Goal: Information Seeking & Learning: Learn about a topic

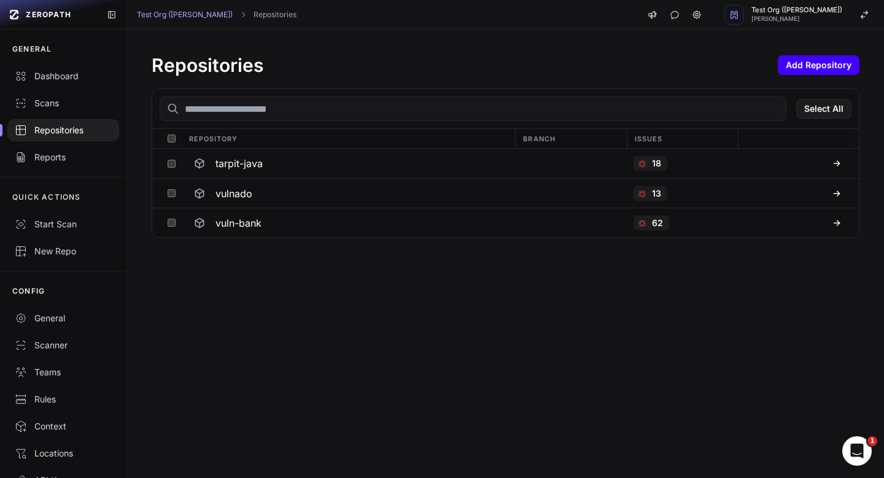
click at [840, 65] on button "Add Repository" at bounding box center [819, 65] width 82 height 20
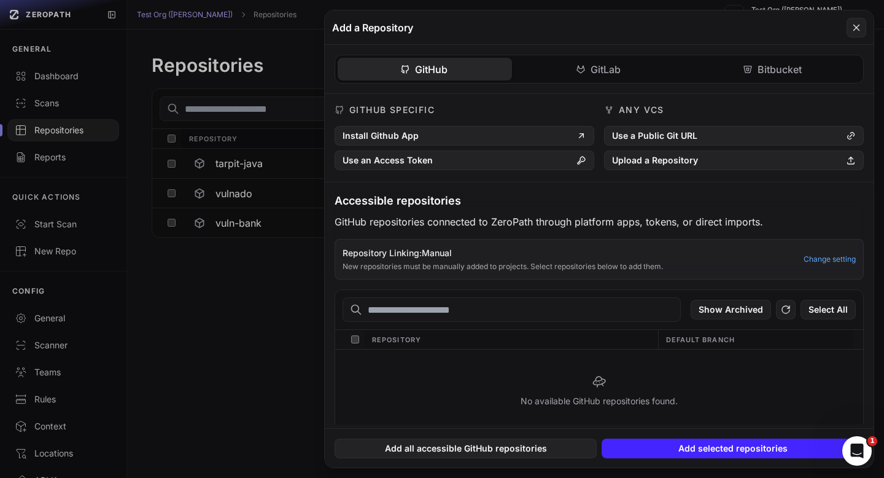
click at [586, 315] on input "text" at bounding box center [512, 309] width 338 height 25
click at [666, 161] on button "Upload a Repository" at bounding box center [734, 160] width 260 height 20
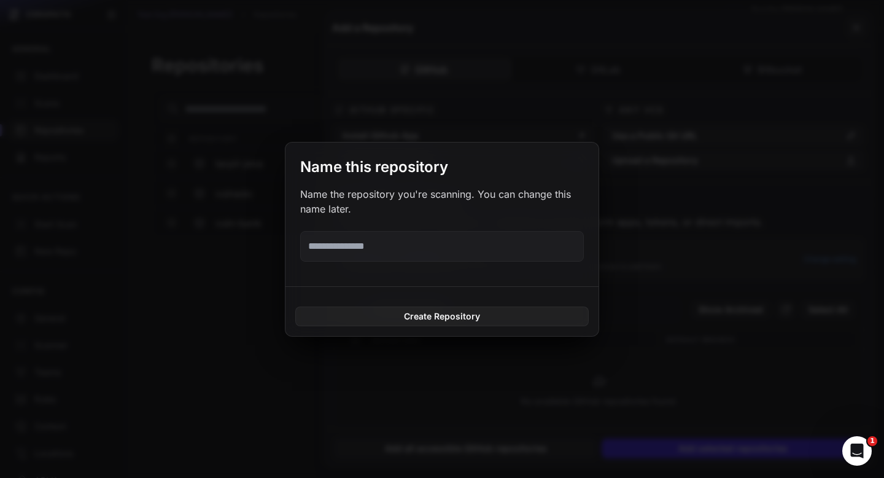
click at [617, 103] on button at bounding box center [442, 239] width 884 height 478
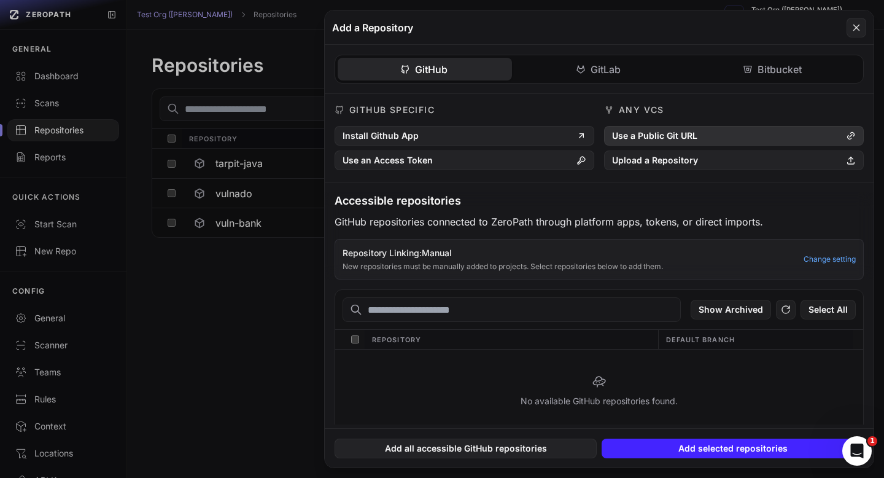
click at [645, 136] on button "Use a Public Git URL" at bounding box center [734, 136] width 260 height 20
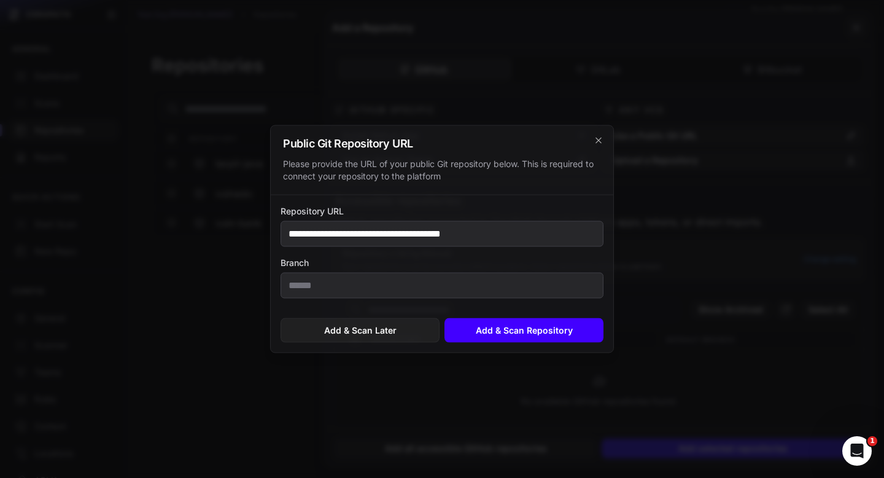
click at [496, 330] on button "Add & Scan Repository" at bounding box center [524, 330] width 159 height 25
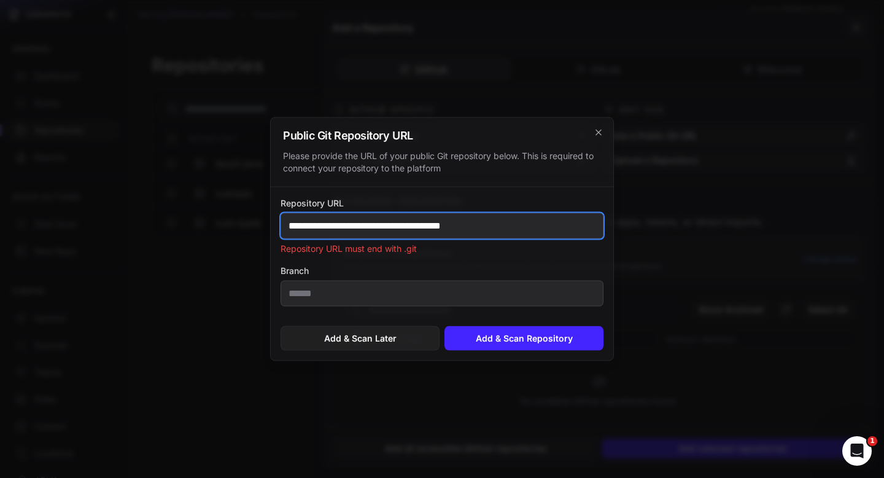
click at [512, 228] on input "**********" at bounding box center [442, 226] width 323 height 26
paste input "****"
type input "**********"
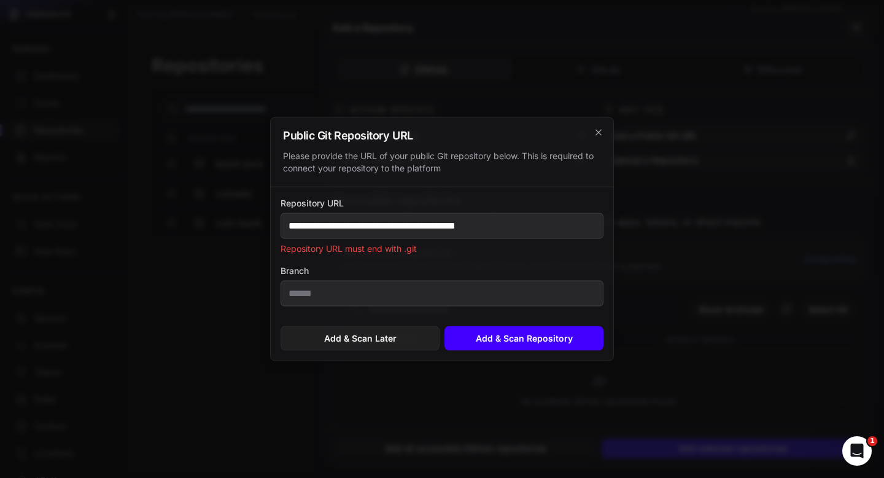
click at [521, 343] on button "Add & Scan Repository" at bounding box center [524, 338] width 159 height 25
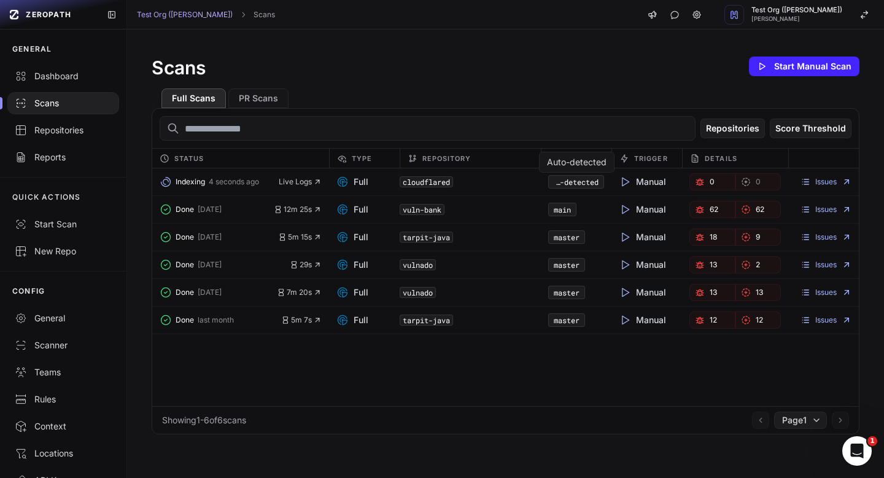
click at [579, 182] on code "Auto-detected" at bounding box center [576, 182] width 56 height 14
click at [823, 185] on link "Issues" at bounding box center [826, 182] width 51 height 10
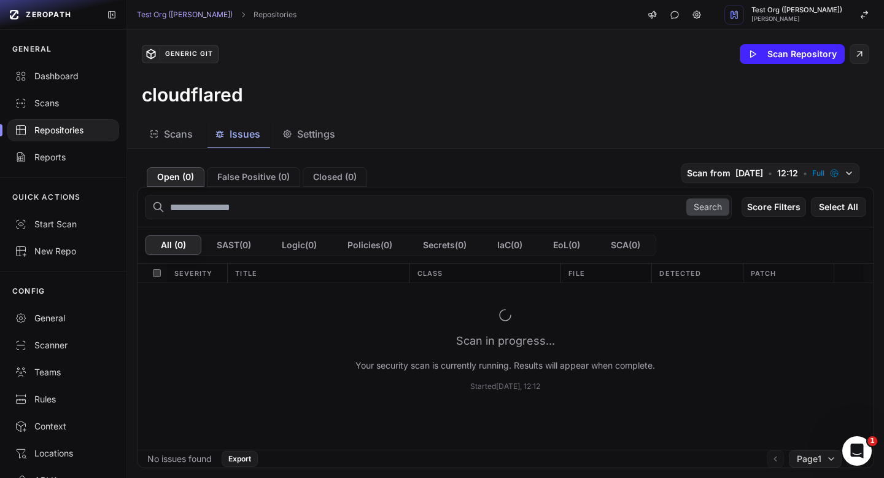
click at [53, 129] on div "Repositories" at bounding box center [63, 130] width 97 height 12
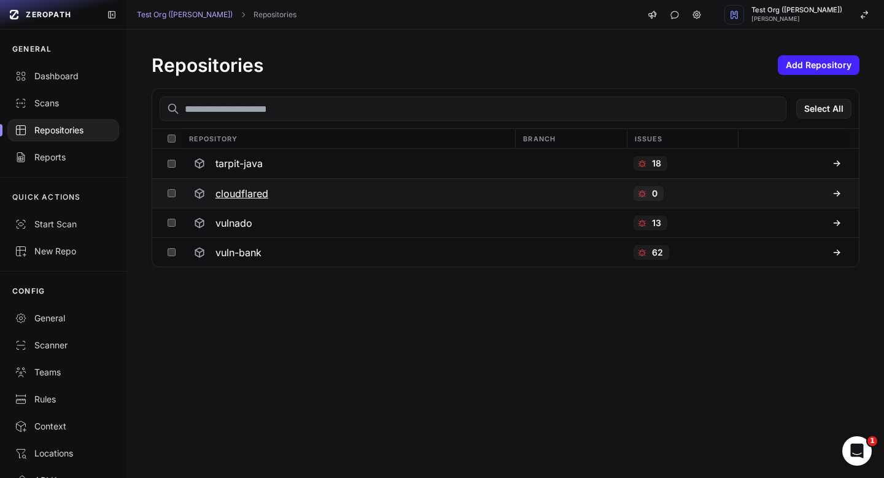
click at [252, 189] on h3 "cloudflared" at bounding box center [242, 193] width 53 height 15
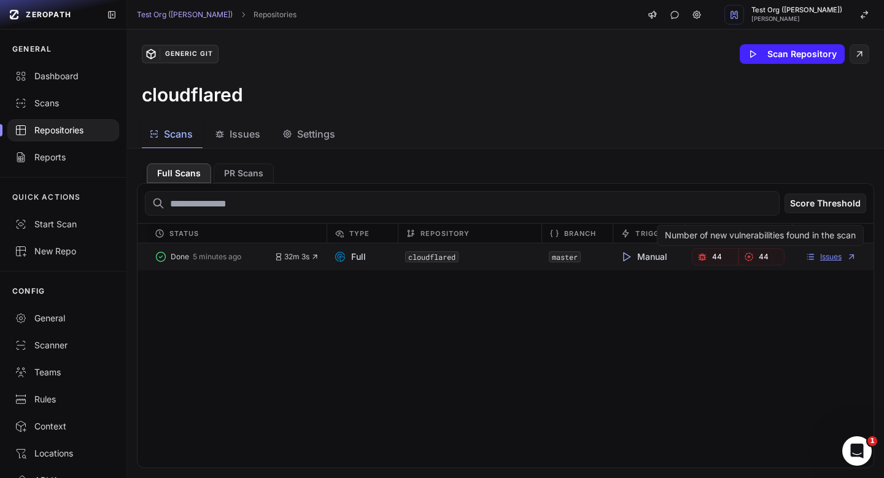
click at [822, 255] on link "Issues" at bounding box center [831, 257] width 51 height 10
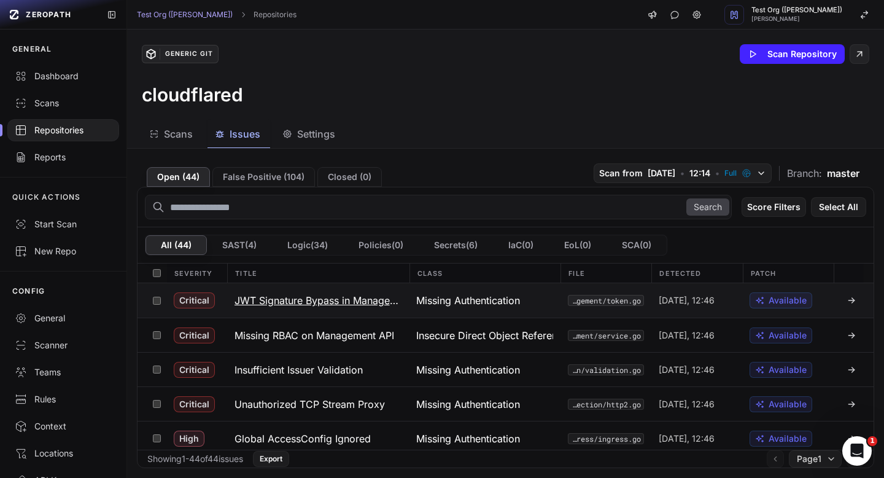
click at [330, 292] on button "JWT Signature Bypass in Management API" at bounding box center [318, 300] width 182 height 34
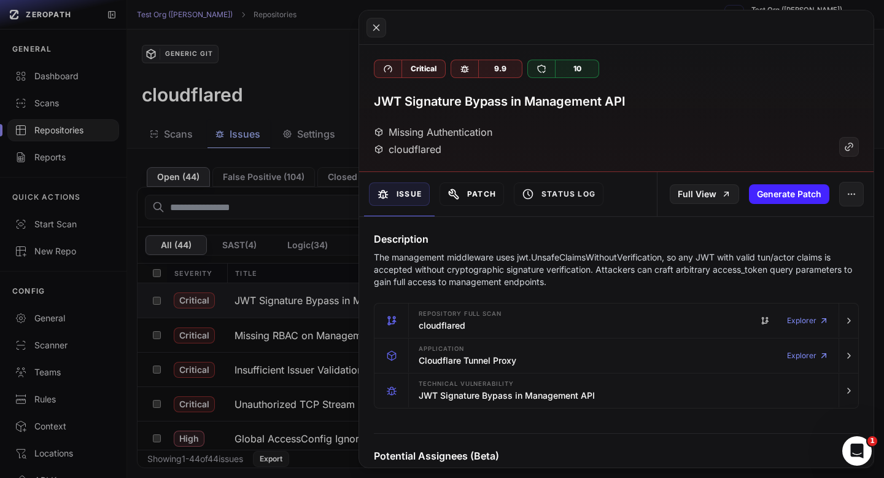
click at [485, 192] on button "Patch" at bounding box center [472, 193] width 64 height 23
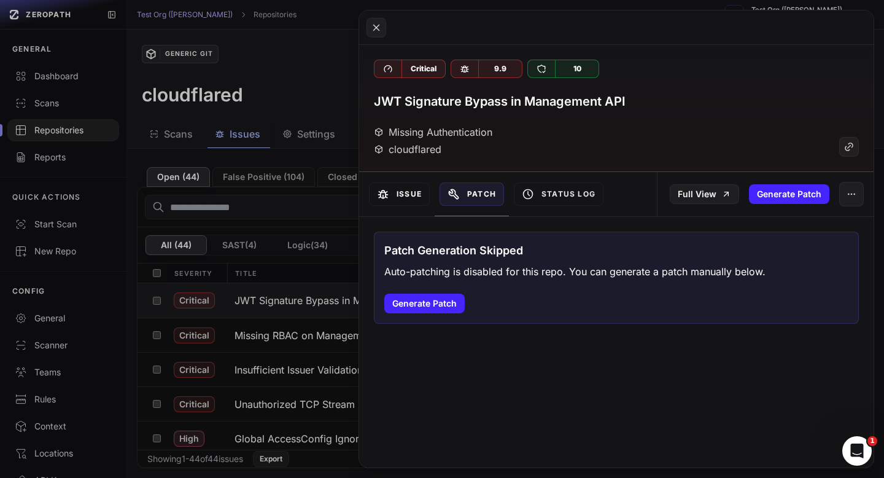
click at [403, 200] on button "Issue" at bounding box center [399, 193] width 61 height 23
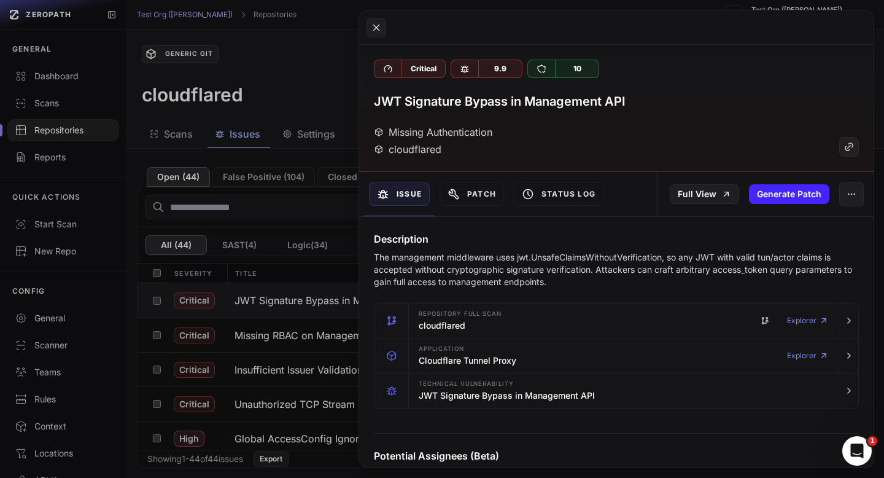
click at [308, 135] on button at bounding box center [442, 239] width 884 height 478
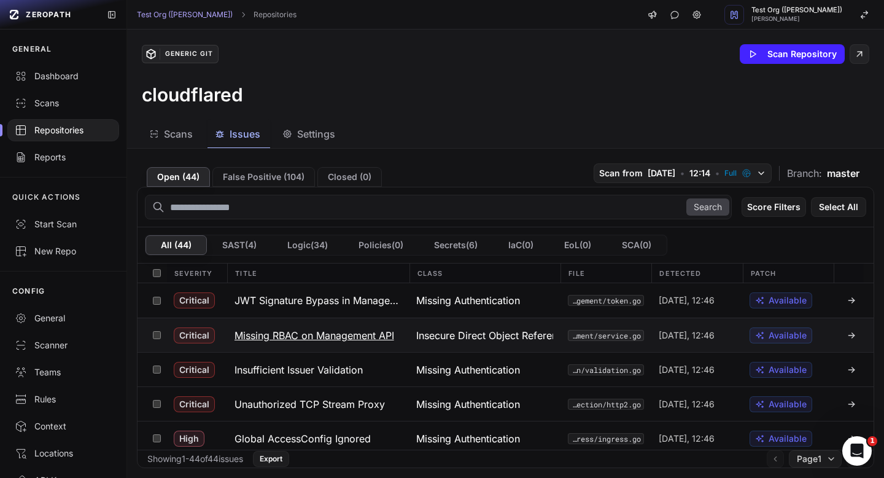
click at [342, 327] on button "Missing RBAC on Management API" at bounding box center [318, 335] width 182 height 34
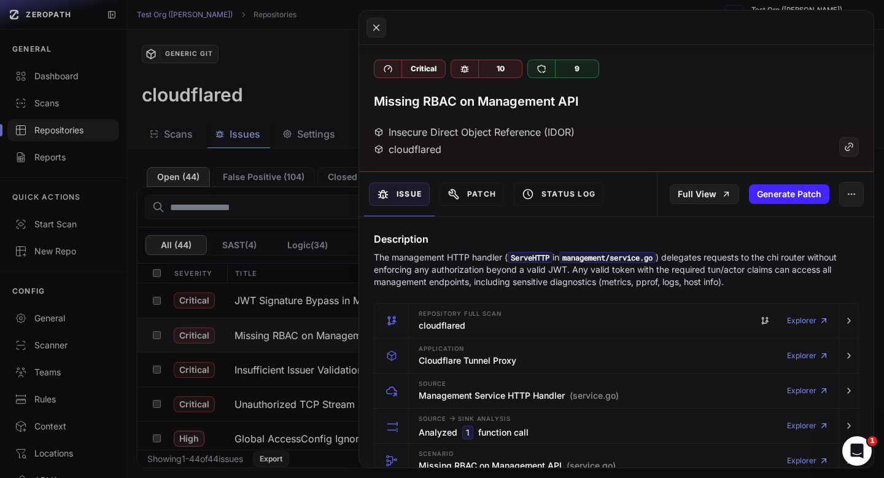
click at [351, 84] on button at bounding box center [442, 239] width 884 height 478
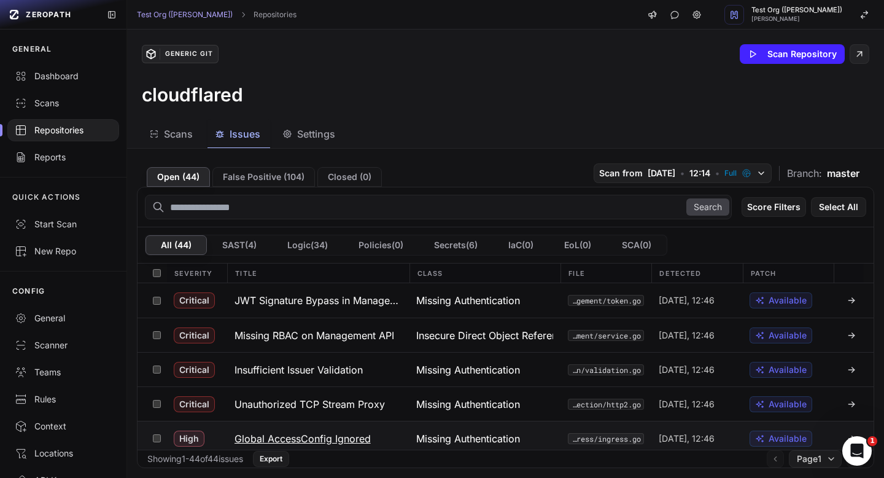
click at [327, 438] on h3 "Global AccessConfig Ignored" at bounding box center [303, 438] width 136 height 15
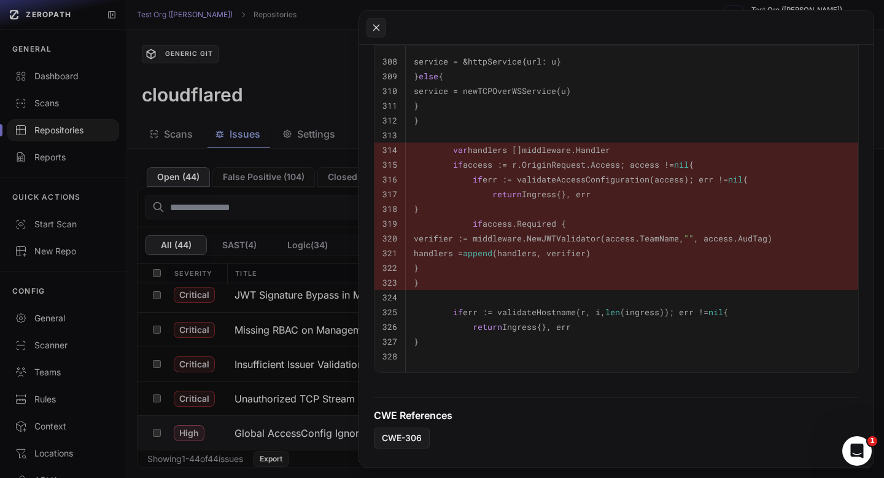
scroll to position [1056, 0]
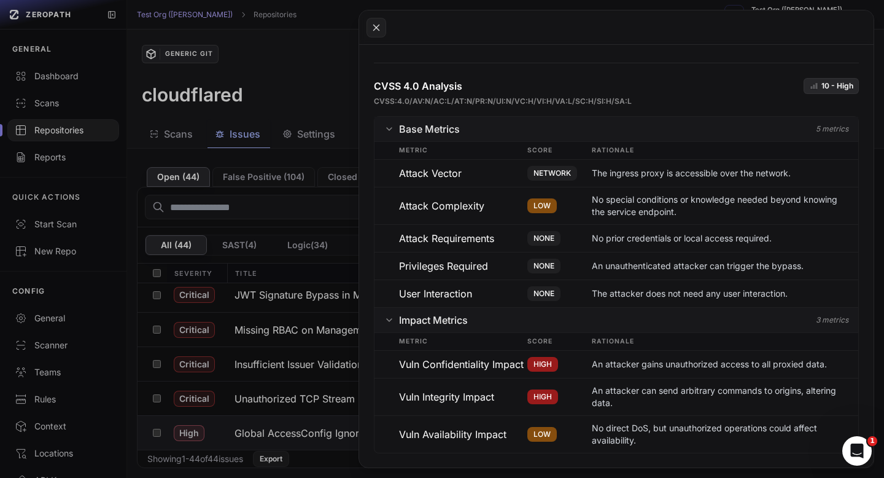
click at [275, 77] on button at bounding box center [442, 239] width 884 height 478
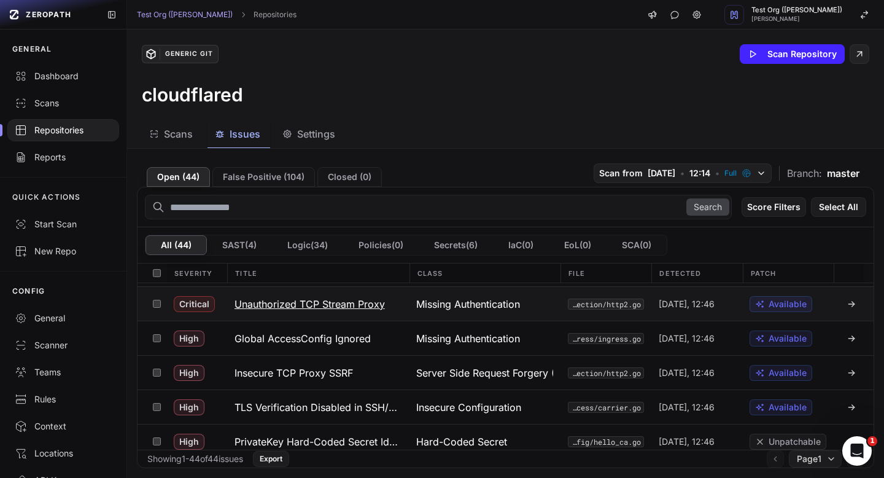
scroll to position [119, 0]
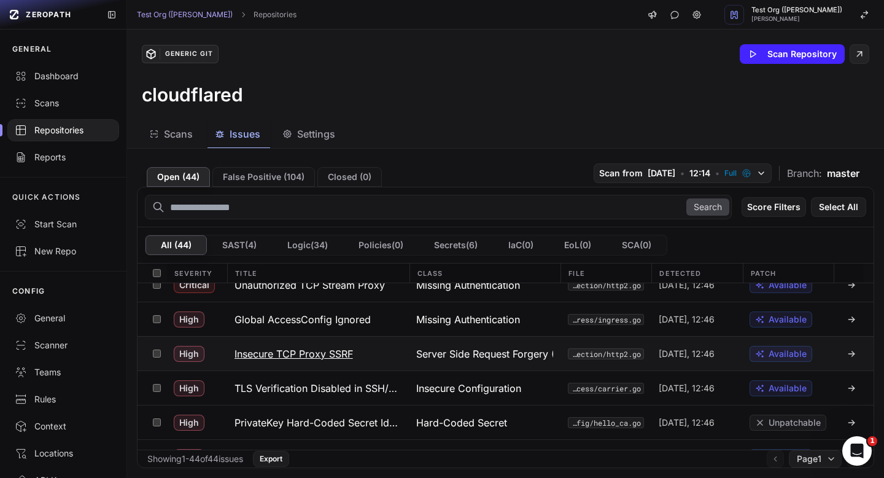
click at [338, 353] on h3 "Insecure TCP Proxy SSRF" at bounding box center [294, 353] width 119 height 15
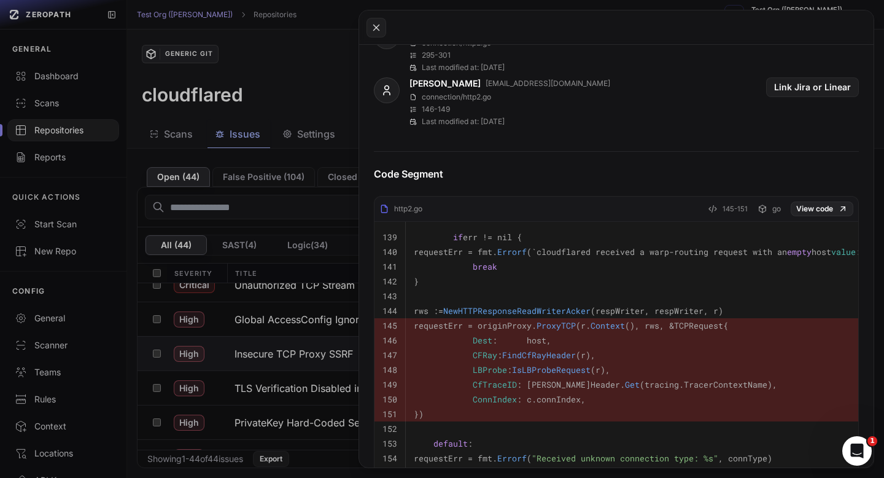
scroll to position [532, 0]
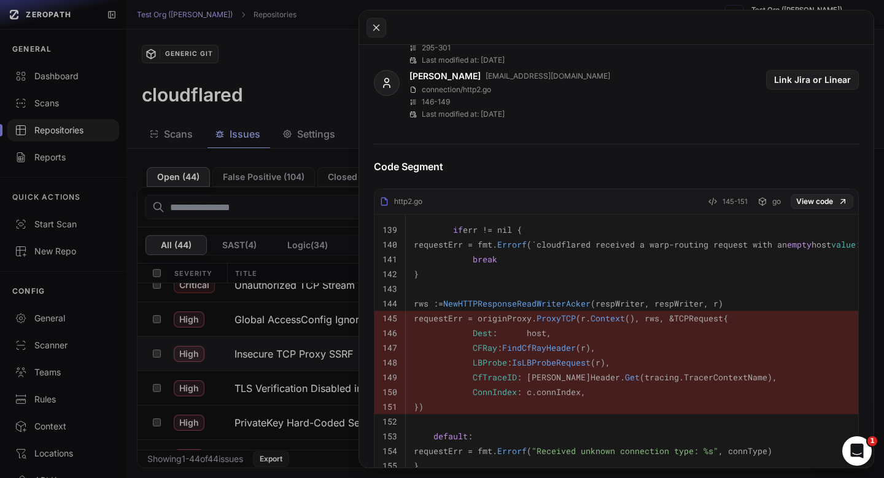
click at [312, 111] on button at bounding box center [442, 239] width 884 height 478
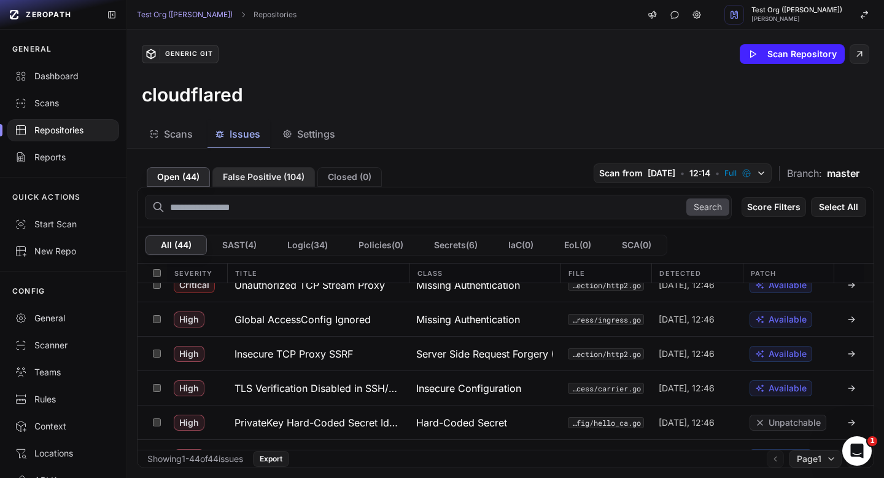
click at [268, 184] on button "False Positive ( 104 )" at bounding box center [263, 177] width 103 height 20
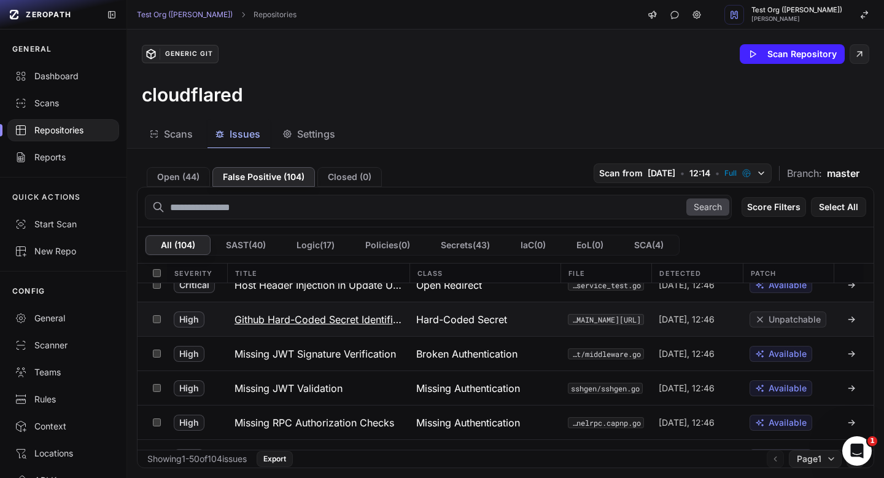
scroll to position [74, 0]
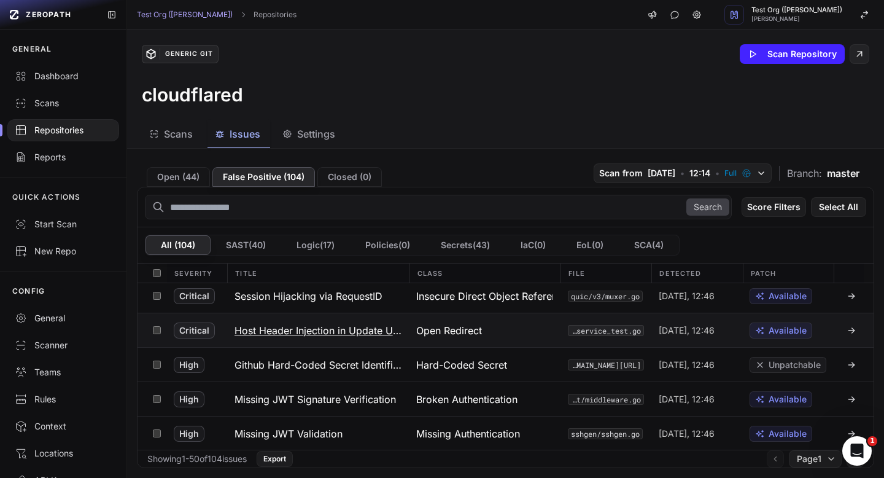
click at [329, 325] on h3 "Host Header Injection in Update URL" at bounding box center [318, 330] width 167 height 15
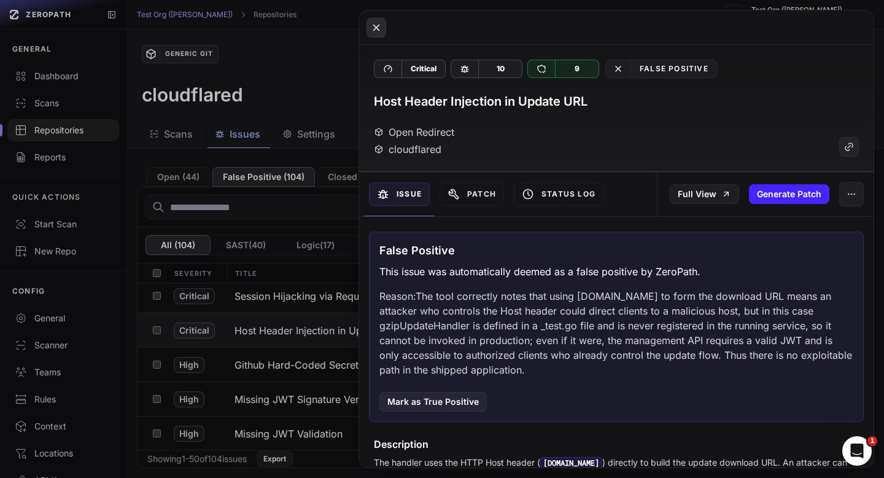
click at [375, 31] on icon at bounding box center [376, 27] width 11 height 15
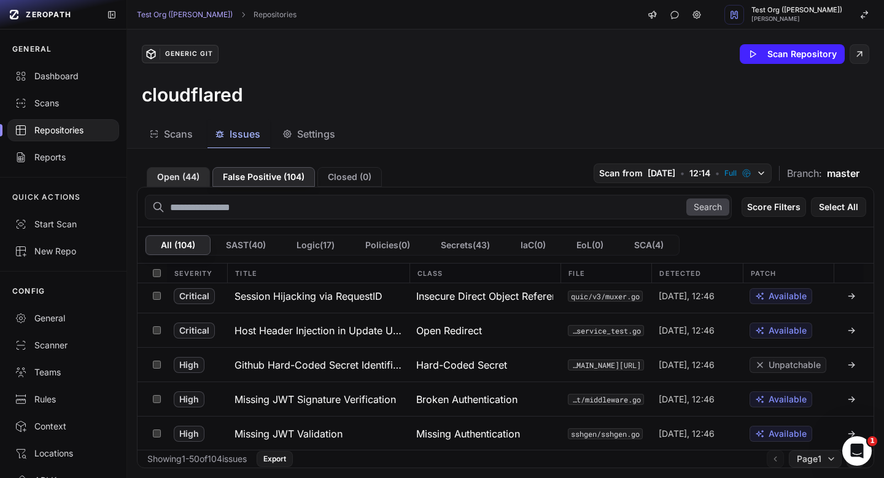
click at [198, 169] on button "Open ( 44 )" at bounding box center [178, 177] width 63 height 20
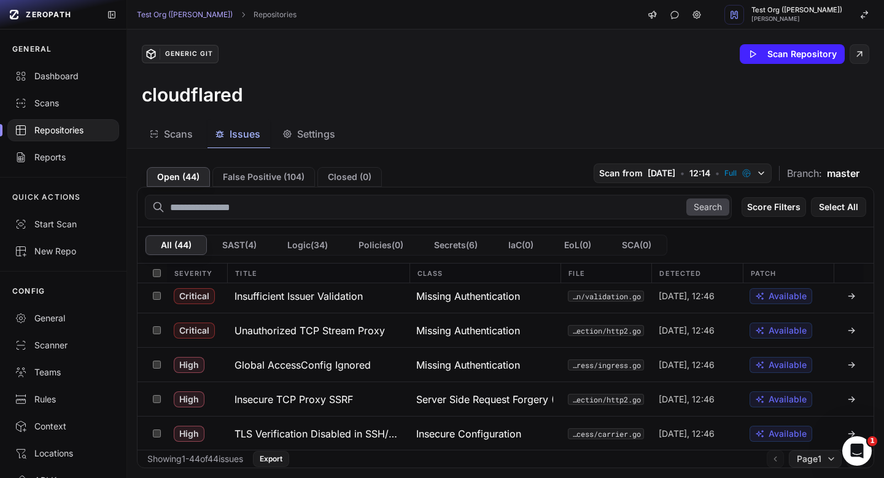
click at [319, 249] on button "Logic ( 34 )" at bounding box center [307, 245] width 71 height 20
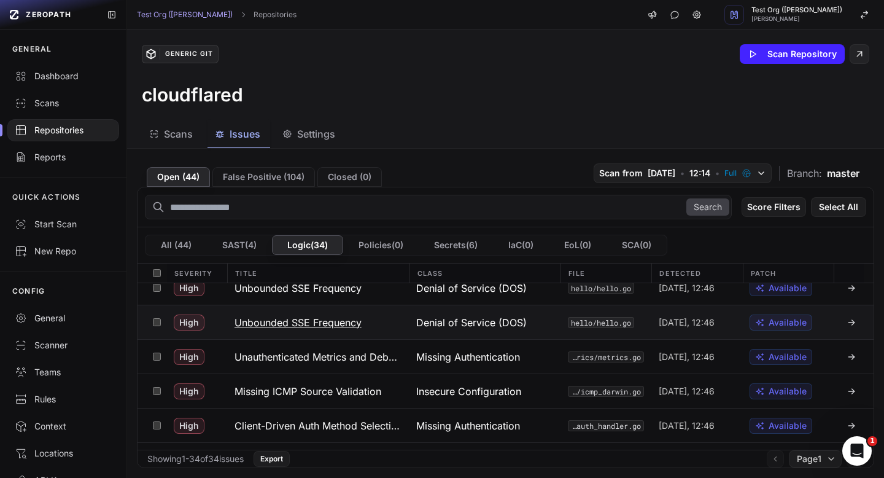
scroll to position [157, 0]
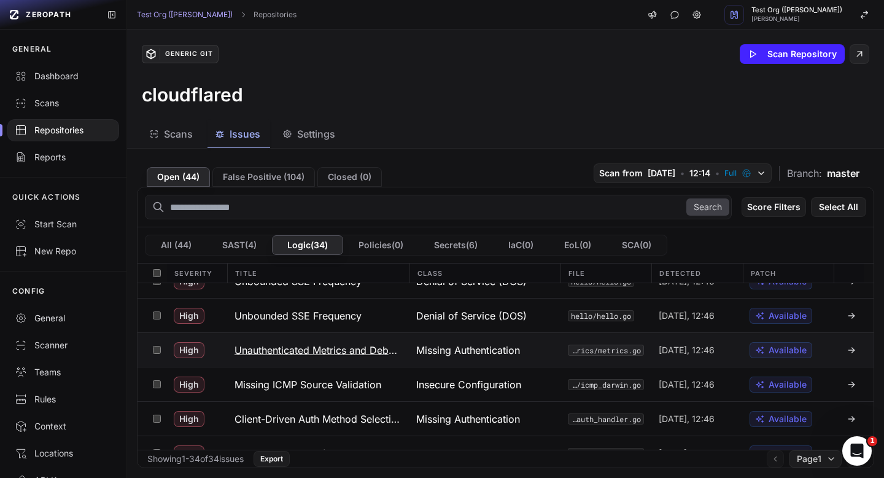
click at [353, 352] on h3 "Unauthenticated Metrics and Debug Endpoints" at bounding box center [318, 350] width 167 height 15
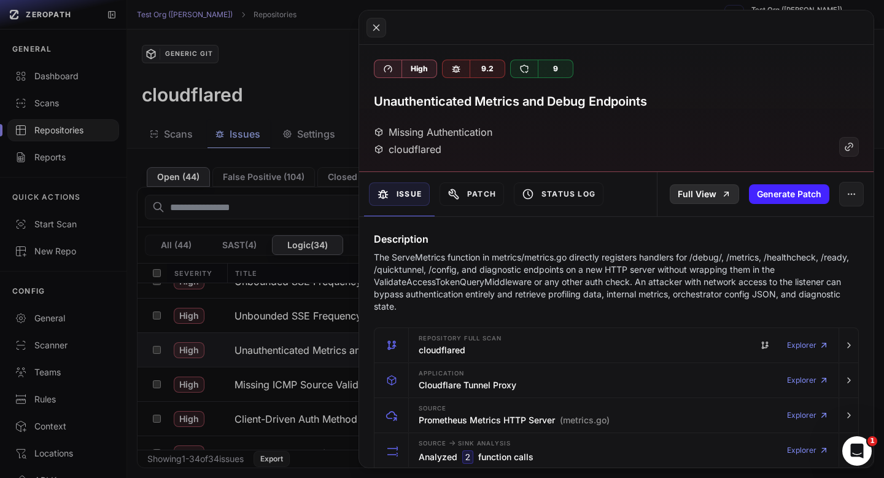
click at [716, 190] on link "Full View" at bounding box center [704, 194] width 69 height 20
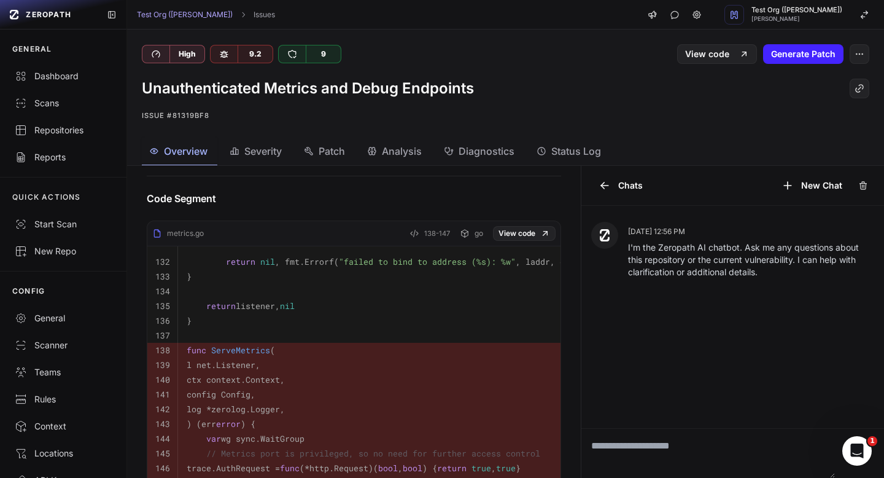
scroll to position [627, 0]
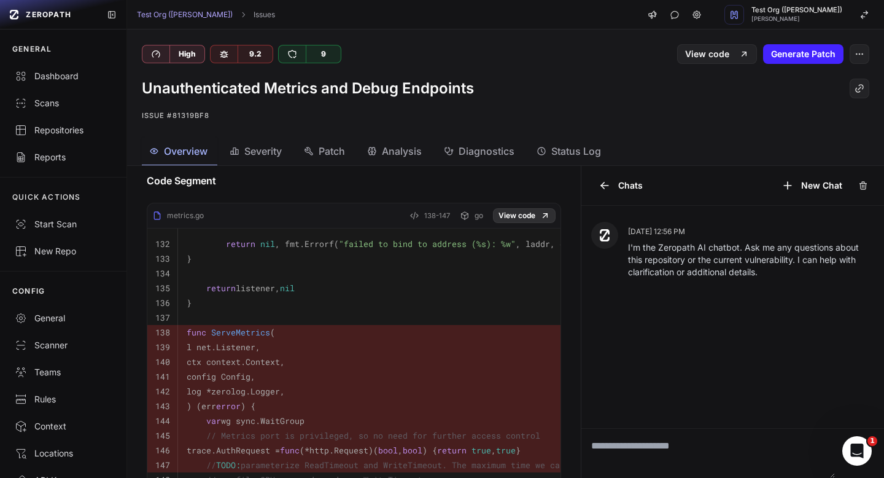
click at [512, 218] on link "View code" at bounding box center [524, 215] width 63 height 15
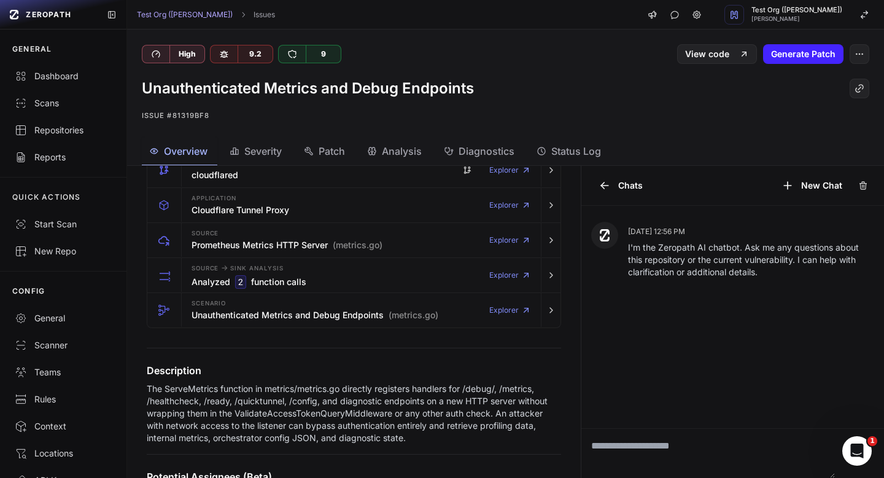
scroll to position [0, 0]
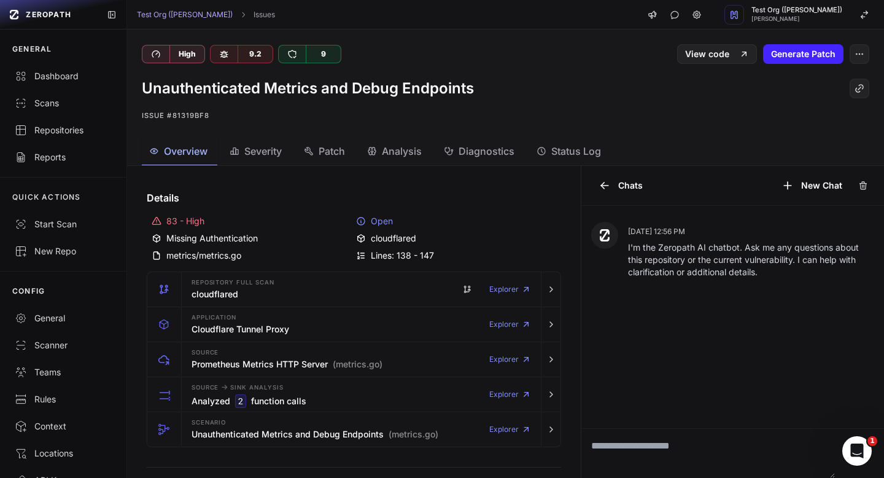
click at [181, 158] on span "Overview" at bounding box center [186, 151] width 44 height 15
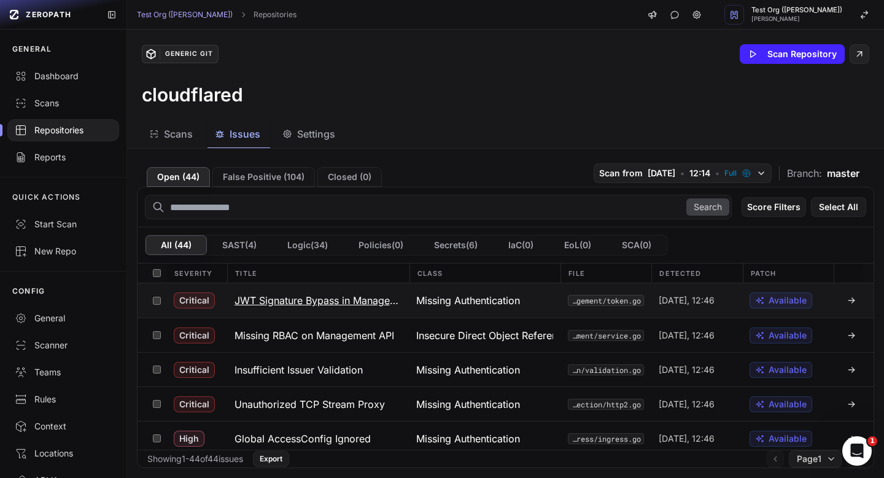
click at [351, 290] on button "JWT Signature Bypass in Management API" at bounding box center [318, 300] width 182 height 34
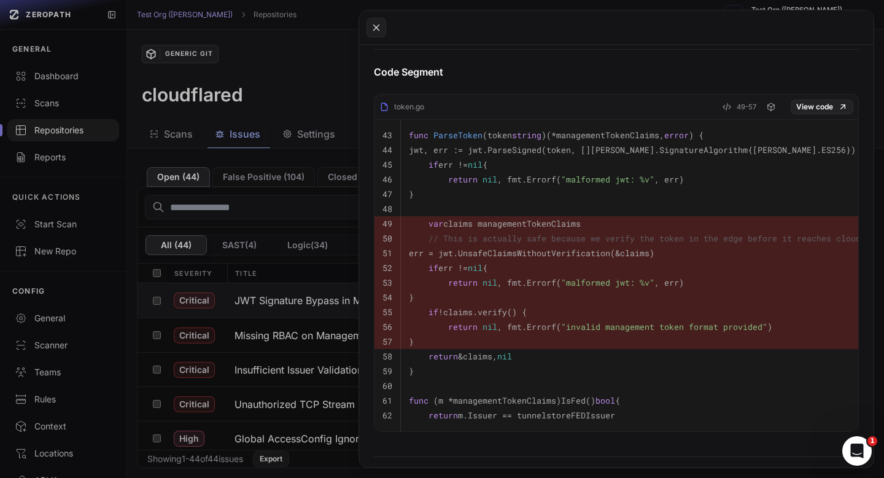
click at [279, 327] on button at bounding box center [442, 239] width 884 height 478
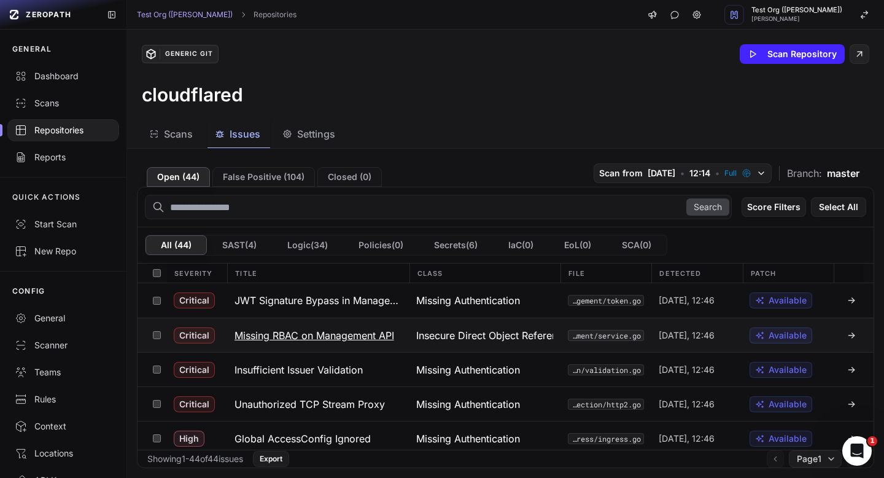
click at [352, 336] on h3 "Missing RBAC on Management API" at bounding box center [315, 335] width 160 height 15
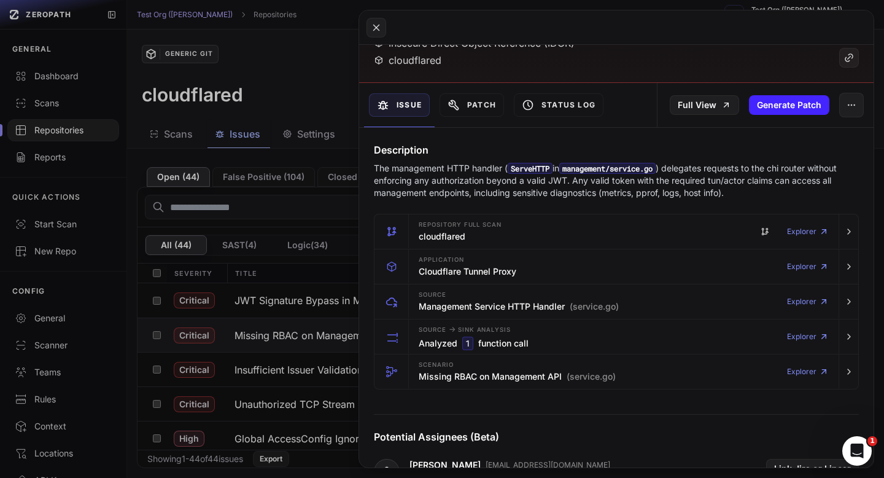
scroll to position [91, 0]
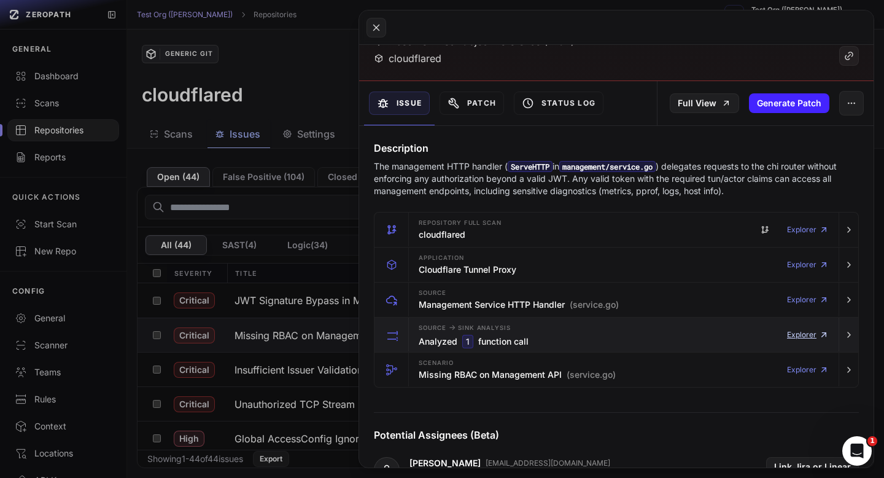
click at [797, 329] on link "Explorer" at bounding box center [808, 334] width 42 height 25
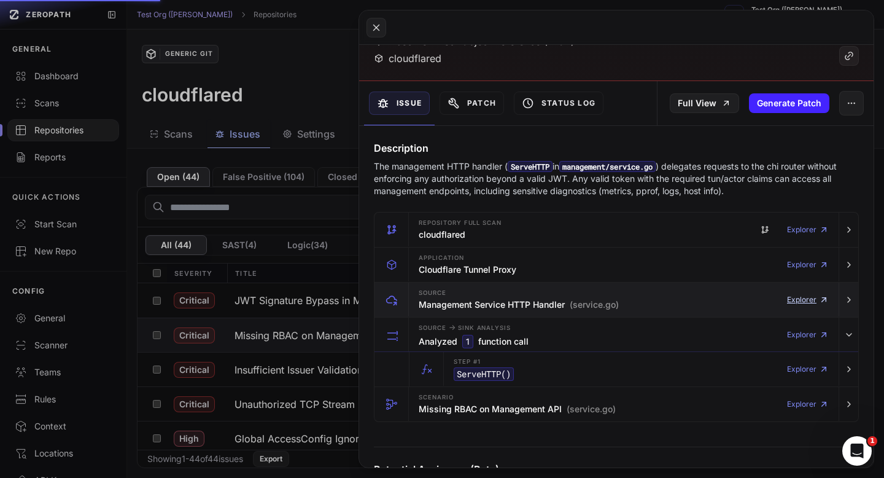
click at [798, 302] on link "Explorer" at bounding box center [808, 299] width 42 height 25
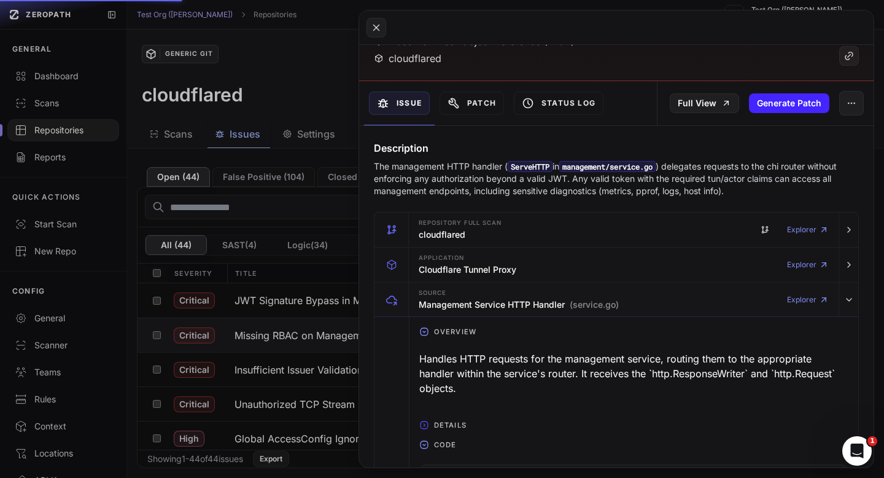
scroll to position [123, 0]
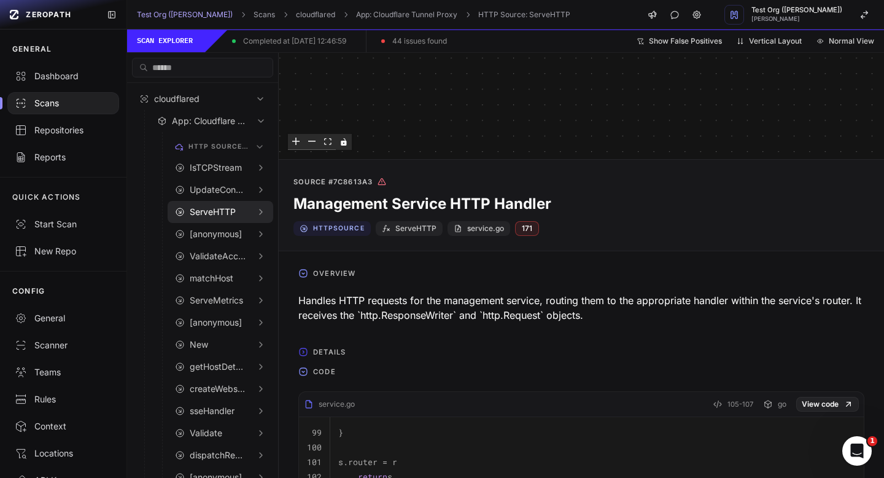
click at [306, 354] on icon "button" at bounding box center [303, 352] width 10 height 10
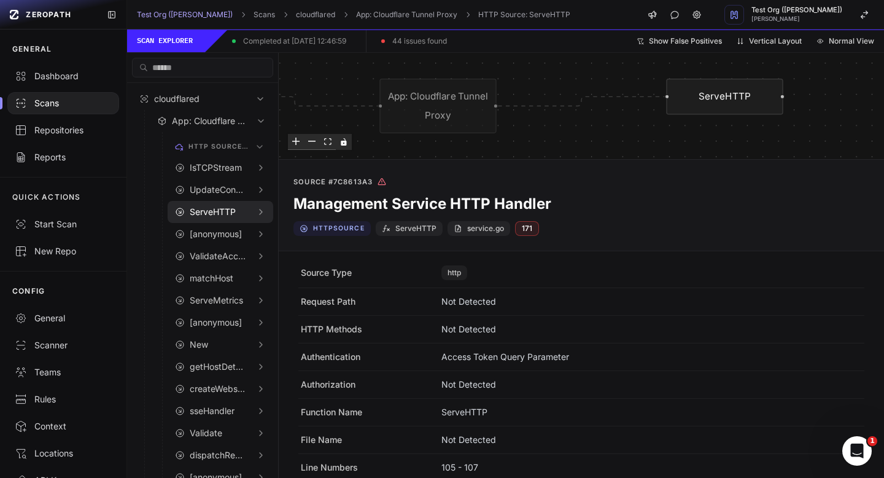
scroll to position [112, 0]
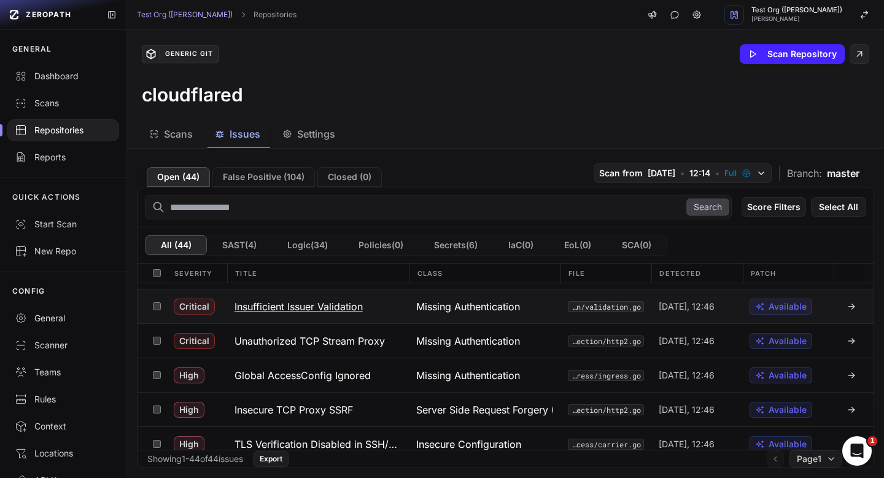
scroll to position [65, 0]
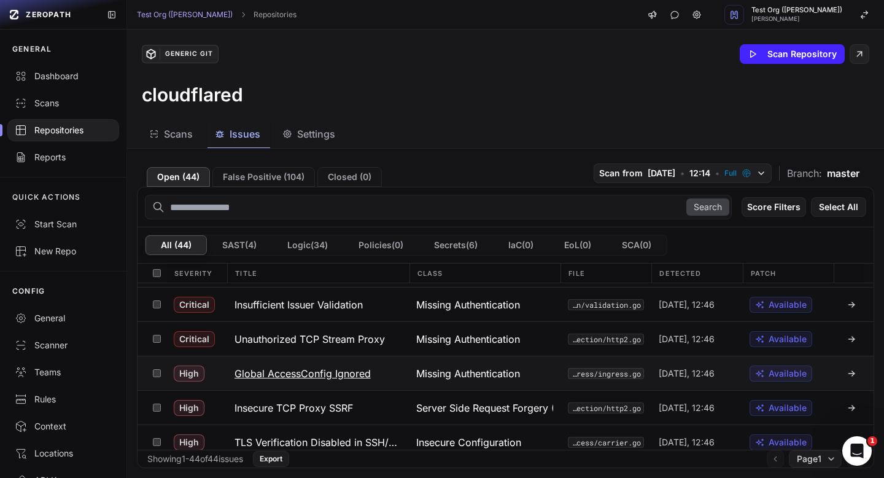
click at [362, 378] on h3 "Global AccessConfig Ignored" at bounding box center [303, 373] width 136 height 15
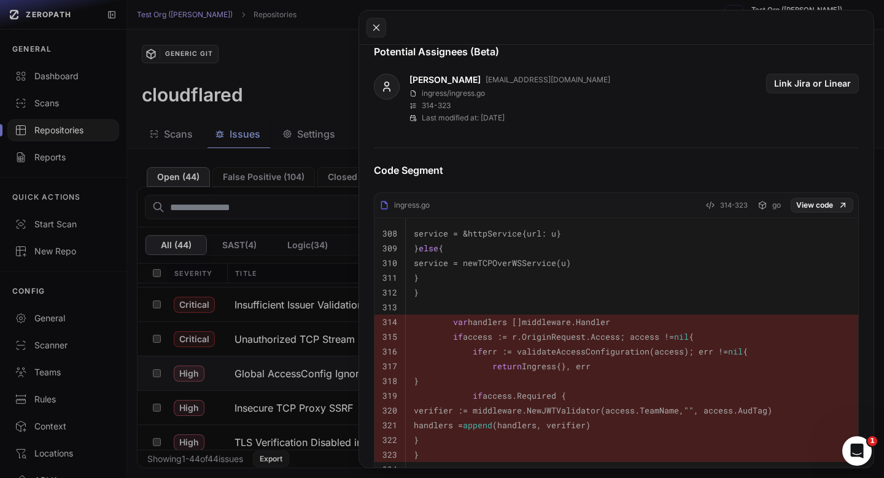
scroll to position [61, 0]
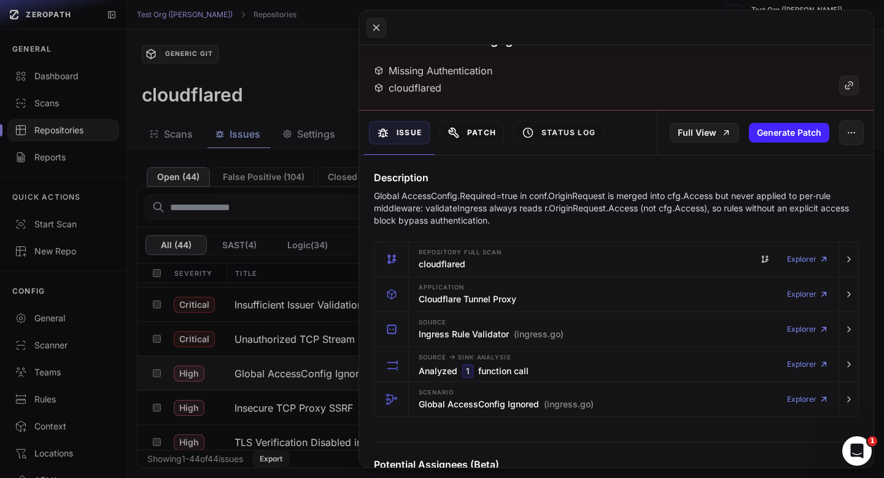
click at [479, 126] on button "Patch" at bounding box center [472, 132] width 64 height 23
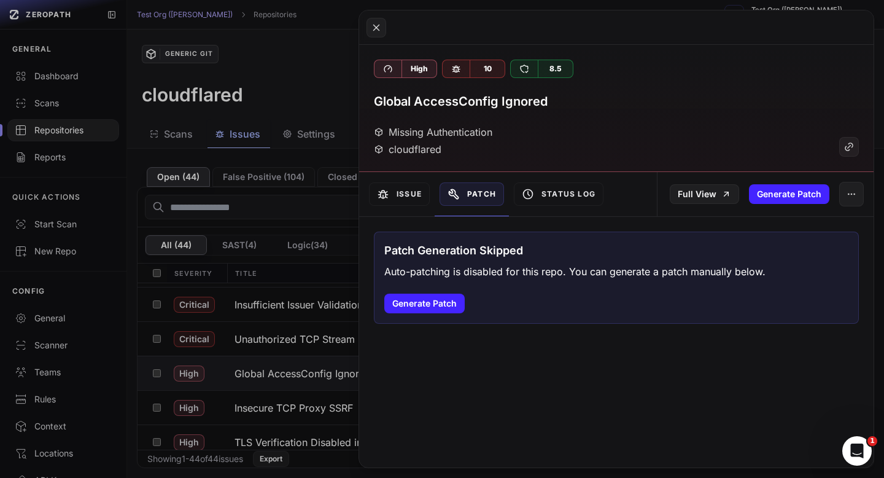
scroll to position [0, 0]
click at [259, 51] on button at bounding box center [442, 239] width 884 height 478
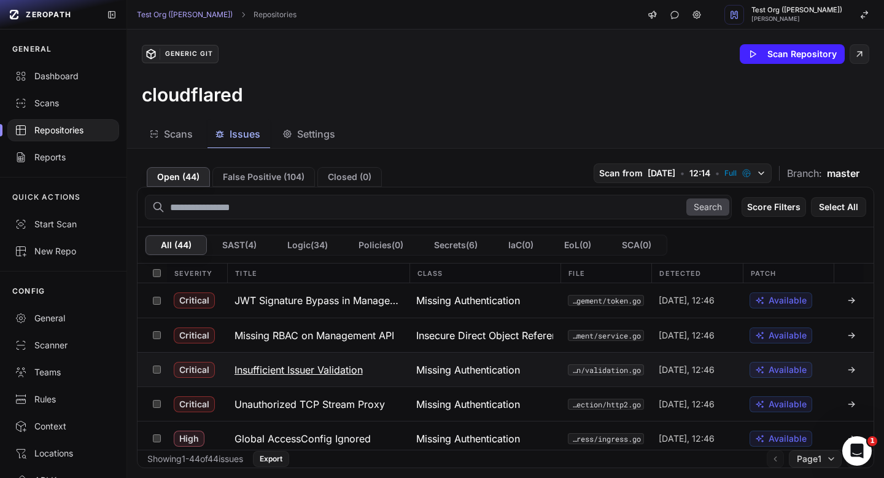
click at [342, 367] on h3 "Insufficient Issuer Validation" at bounding box center [299, 369] width 128 height 15
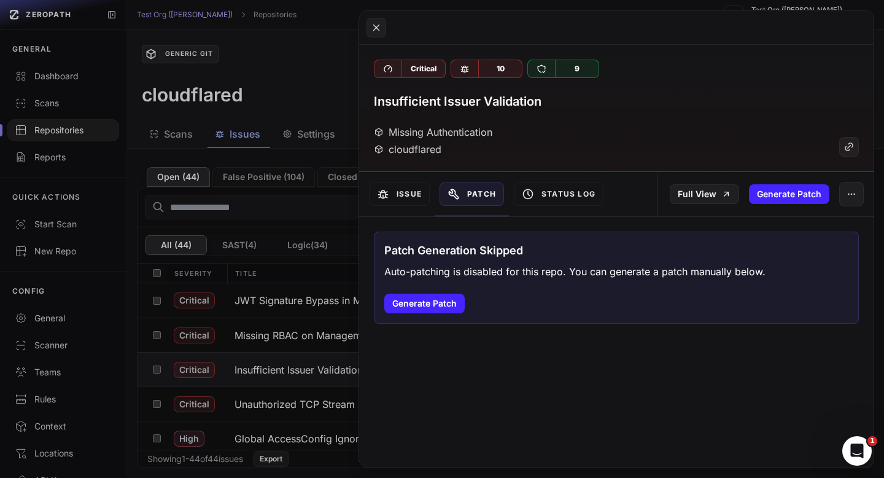
click at [392, 177] on div "Issue" at bounding box center [399, 194] width 71 height 44
click at [400, 194] on button "Issue" at bounding box center [399, 193] width 61 height 23
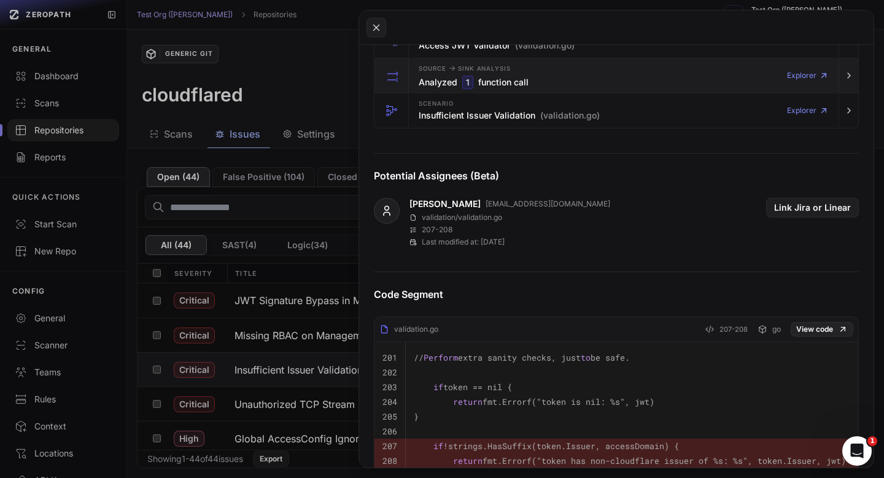
scroll to position [352, 0]
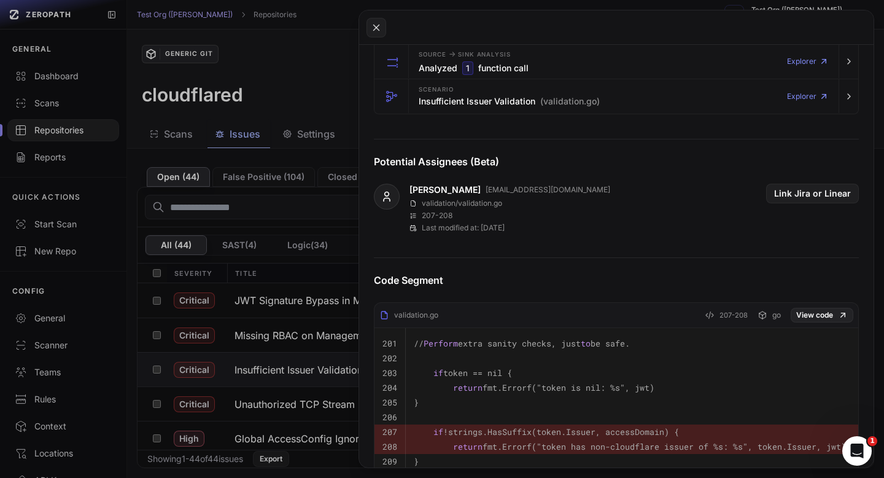
click at [317, 81] on button at bounding box center [442, 239] width 884 height 478
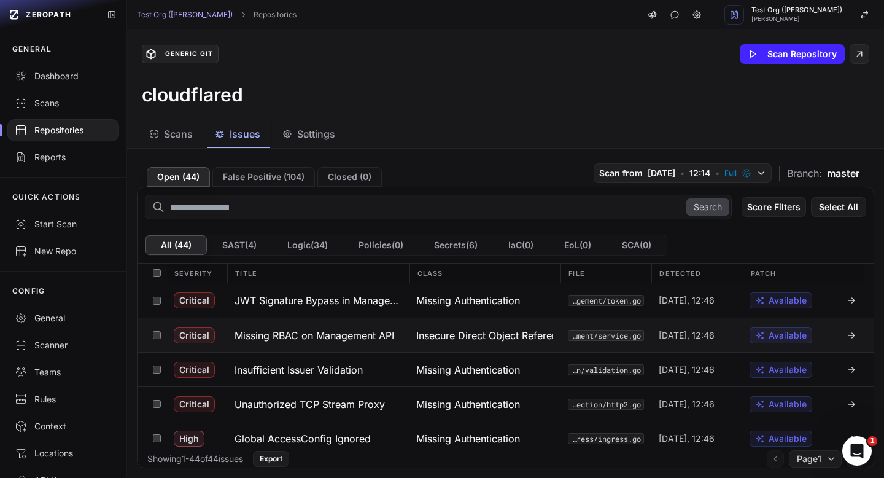
click at [333, 335] on h3 "Missing RBAC on Management API" at bounding box center [315, 335] width 160 height 15
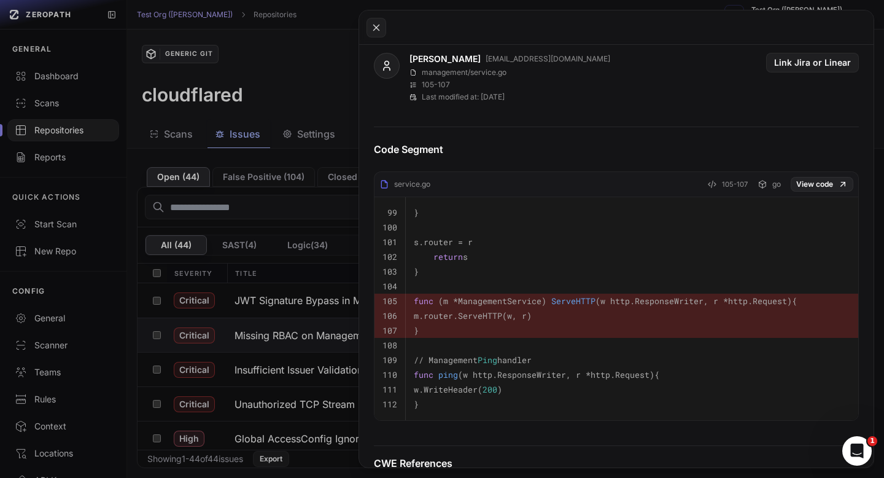
scroll to position [504, 0]
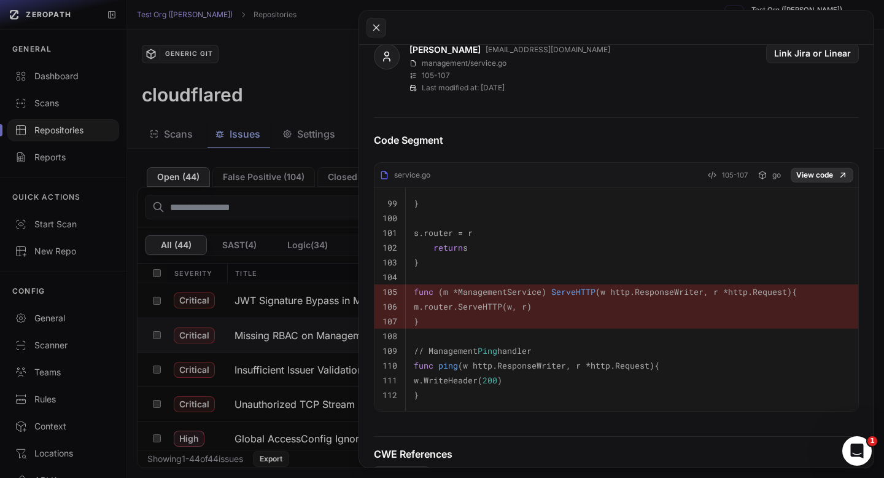
click at [801, 173] on link "View code" at bounding box center [822, 175] width 63 height 15
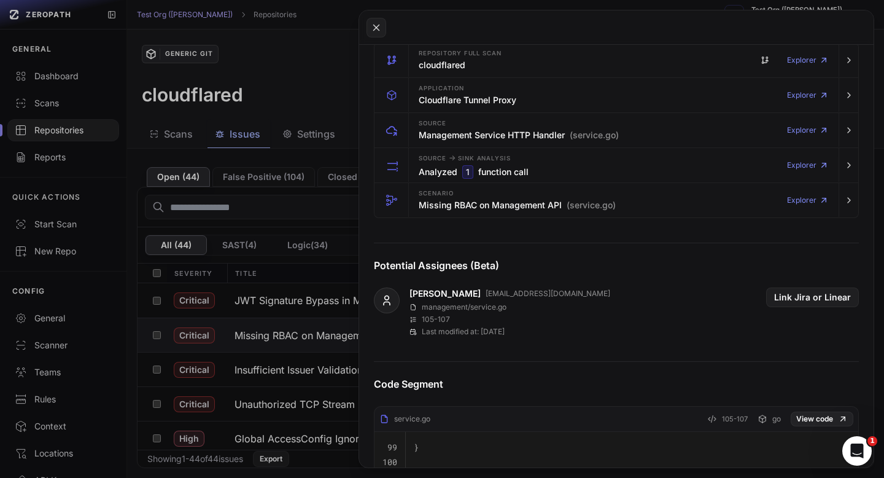
scroll to position [113, 0]
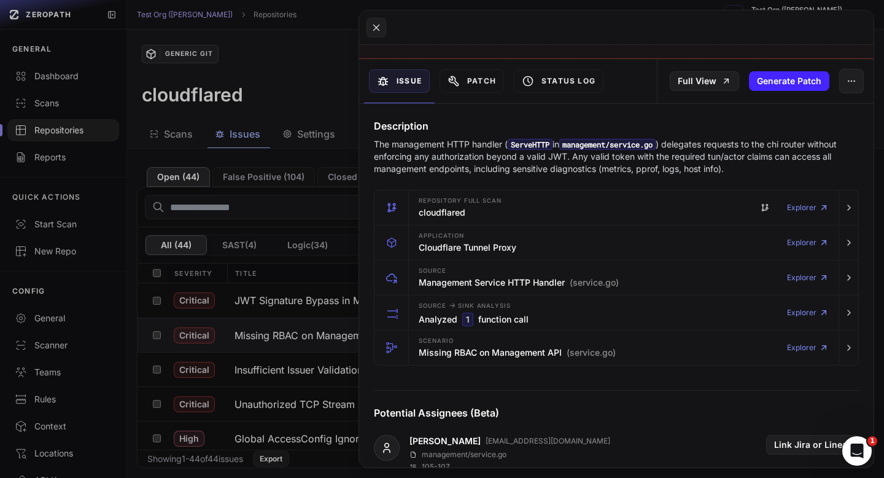
click at [311, 93] on button at bounding box center [442, 239] width 884 height 478
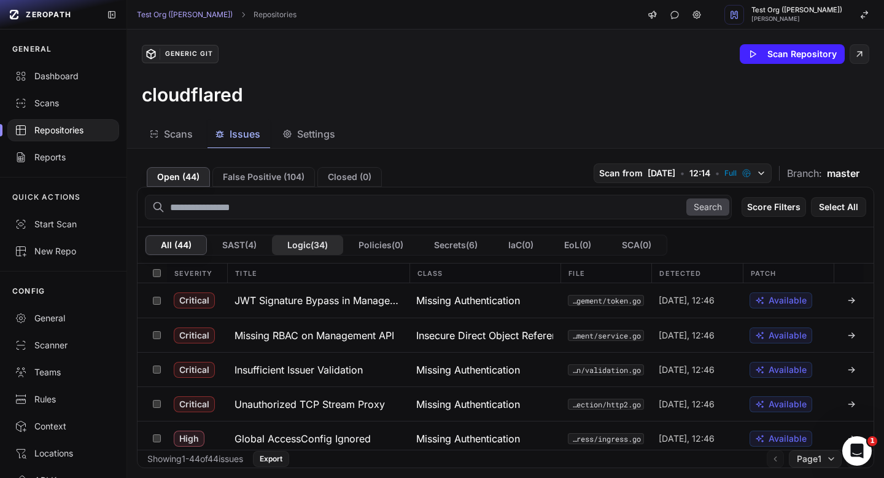
click at [313, 240] on button "Logic ( 34 )" at bounding box center [307, 245] width 71 height 20
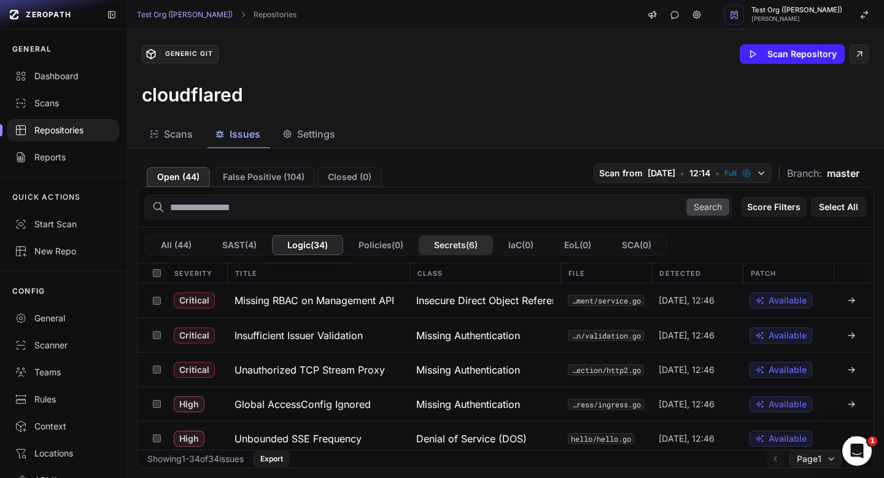
click at [480, 240] on button "Secrets ( 6 )" at bounding box center [456, 245] width 74 height 20
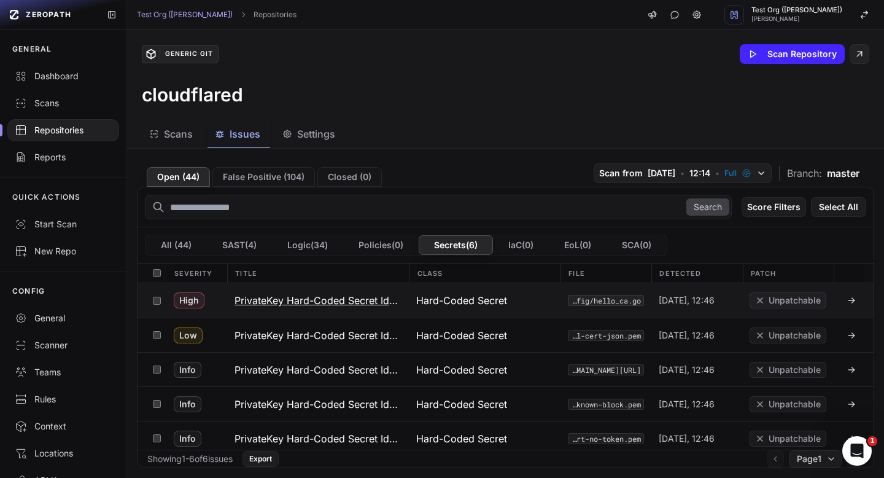
click at [368, 294] on h3 "PrivateKey Hard-Coded Secret Identified" at bounding box center [318, 300] width 167 height 15
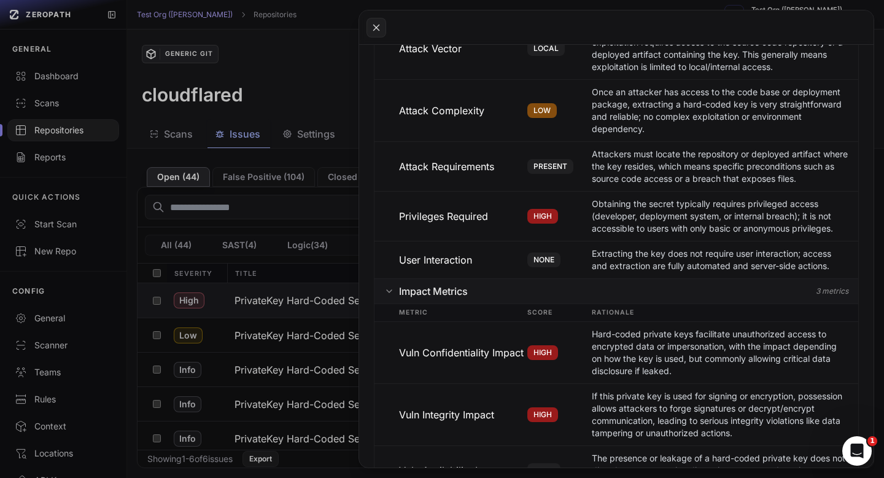
scroll to position [962, 0]
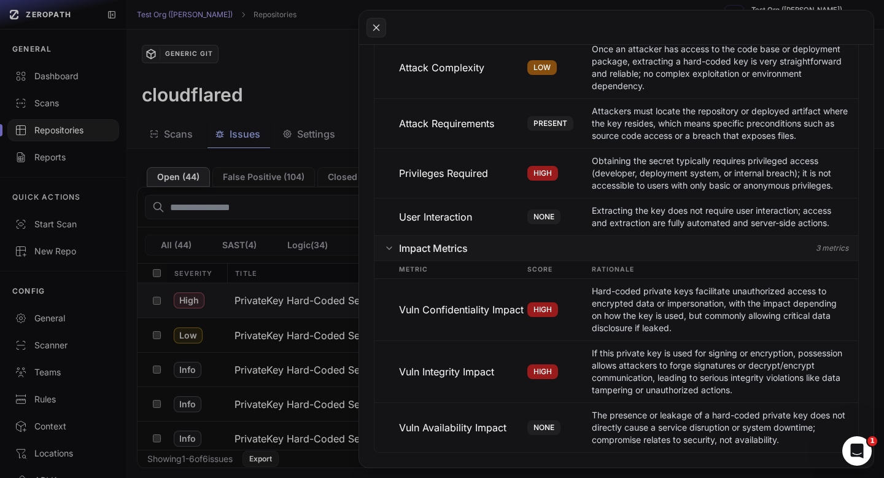
click at [316, 60] on button at bounding box center [442, 239] width 884 height 478
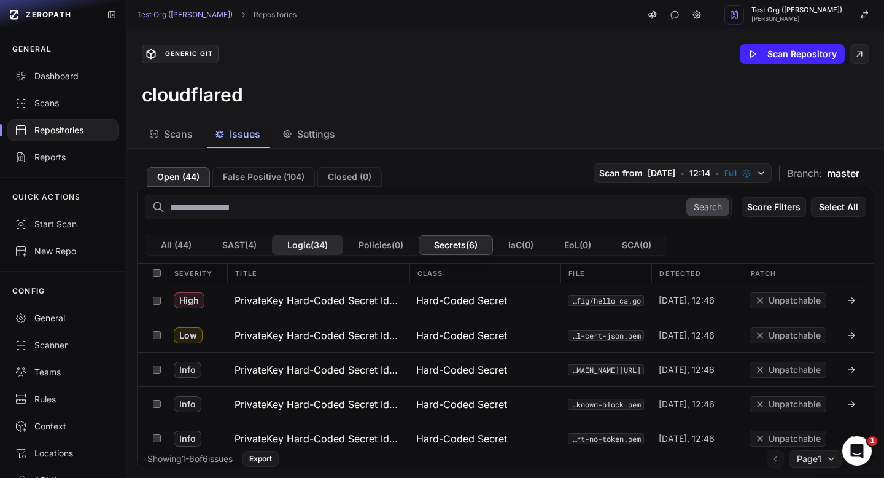
click at [325, 244] on button "Logic ( 34 )" at bounding box center [307, 245] width 71 height 20
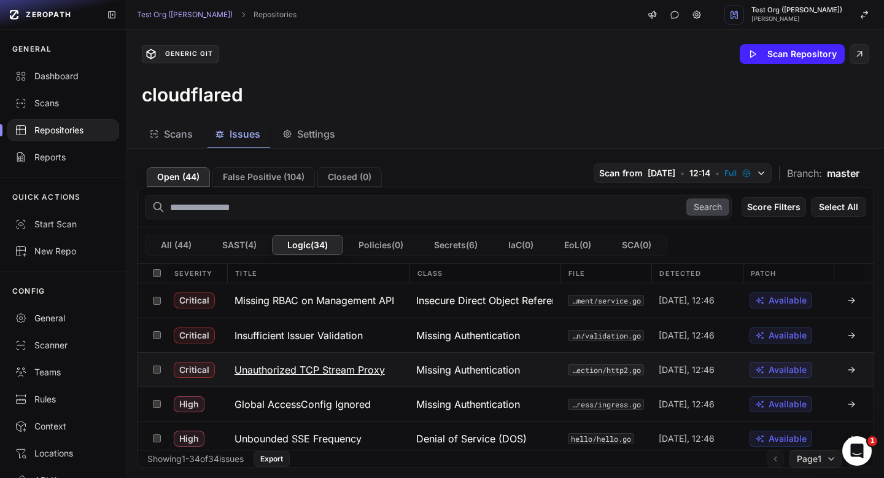
click at [354, 365] on h3 "Unauthorized TCP Stream Proxy" at bounding box center [310, 369] width 150 height 15
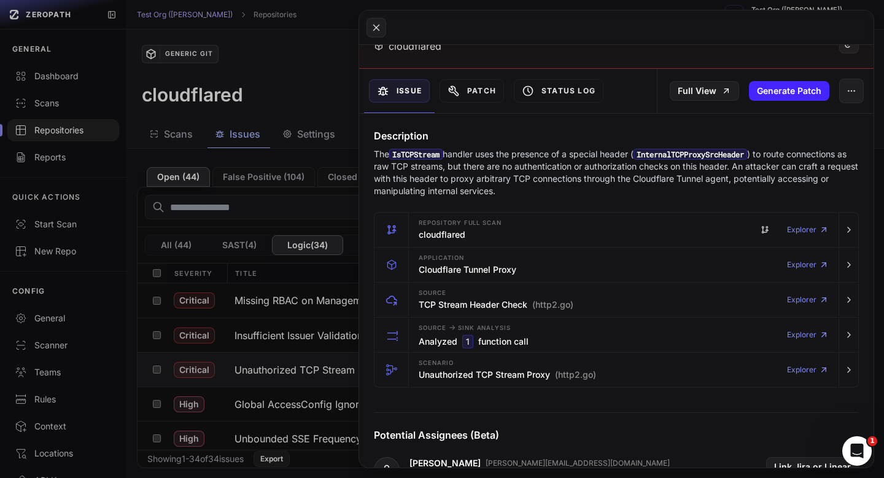
scroll to position [105, 0]
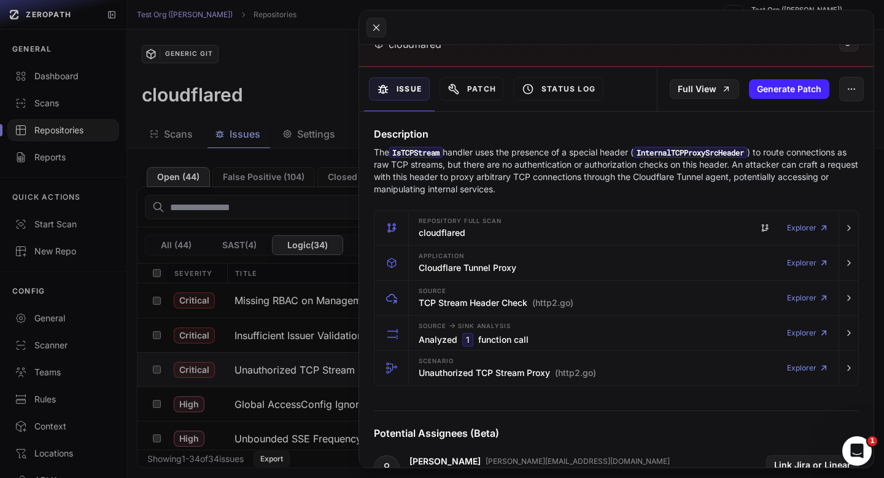
click at [493, 172] on p "The IsTCPStream handler uses the presence of a special header ( InternalTCPProx…" at bounding box center [616, 170] width 485 height 49
click at [493, 85] on button "Patch" at bounding box center [472, 88] width 64 height 23
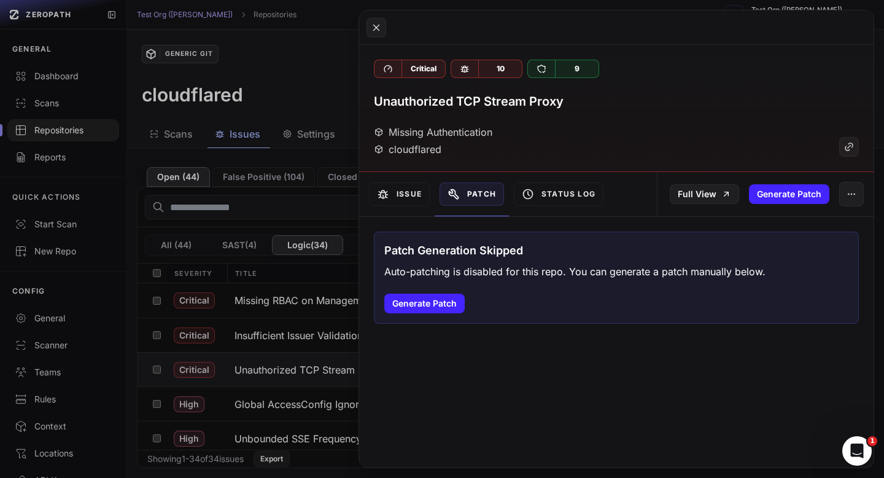
scroll to position [0, 0]
click at [807, 195] on button "Generate Patch" at bounding box center [789, 194] width 80 height 20
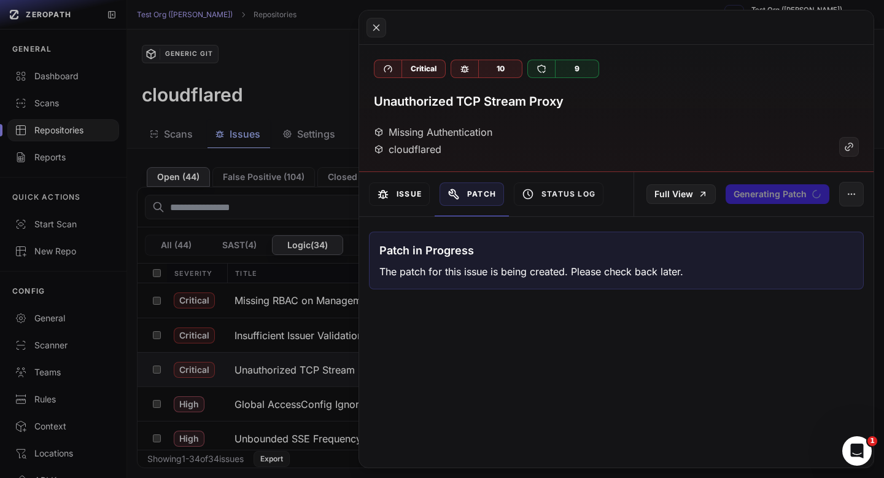
click at [396, 194] on button "Issue" at bounding box center [399, 193] width 61 height 23
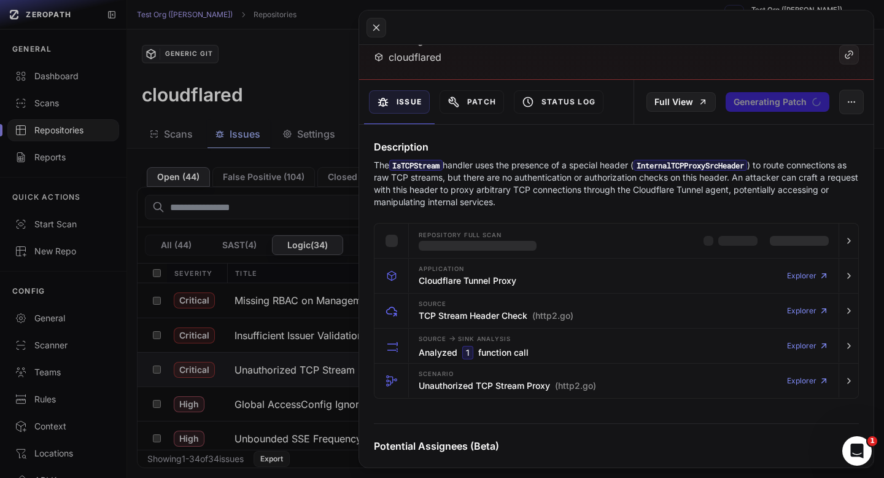
scroll to position [94, 0]
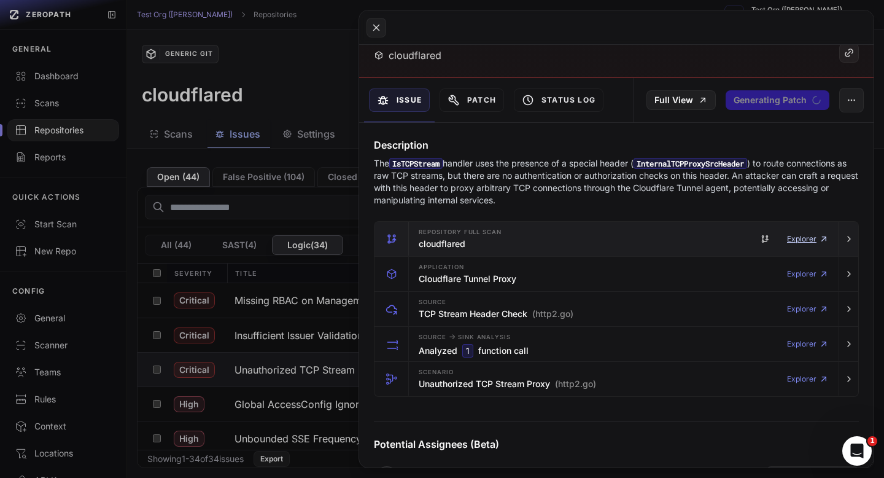
click at [796, 241] on link "Explorer" at bounding box center [808, 239] width 42 height 25
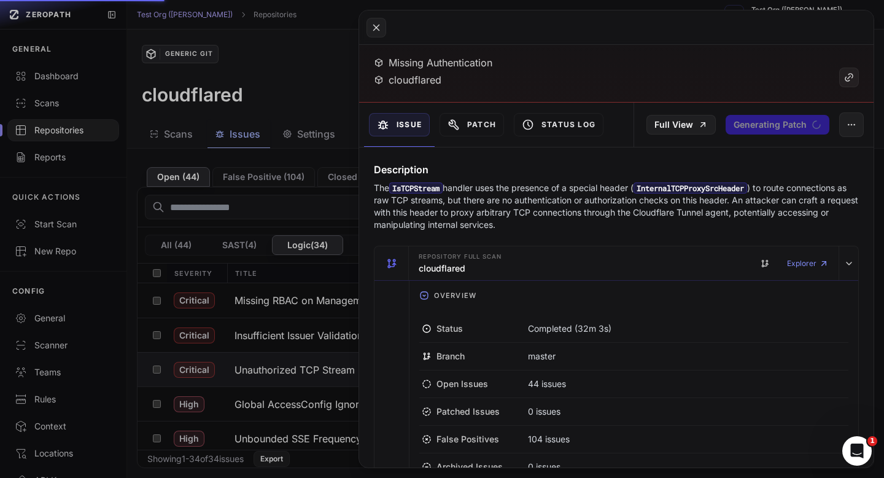
scroll to position [0, 0]
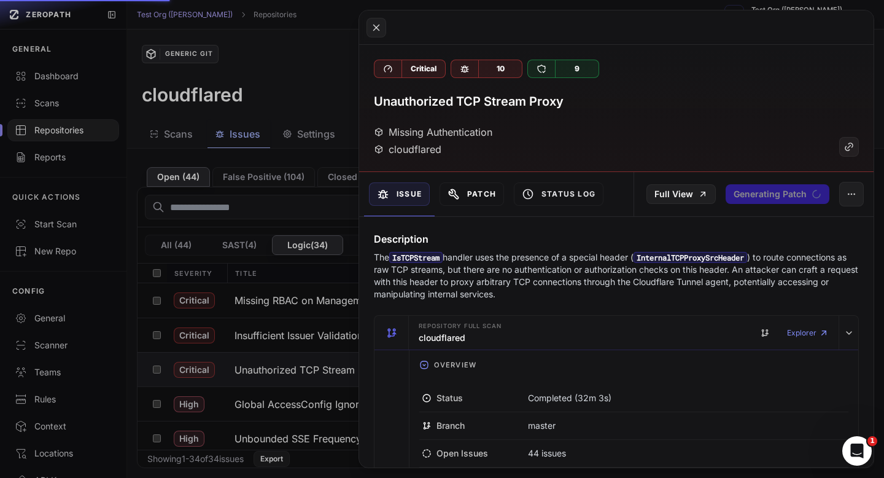
click at [486, 195] on button "Patch" at bounding box center [472, 193] width 64 height 23
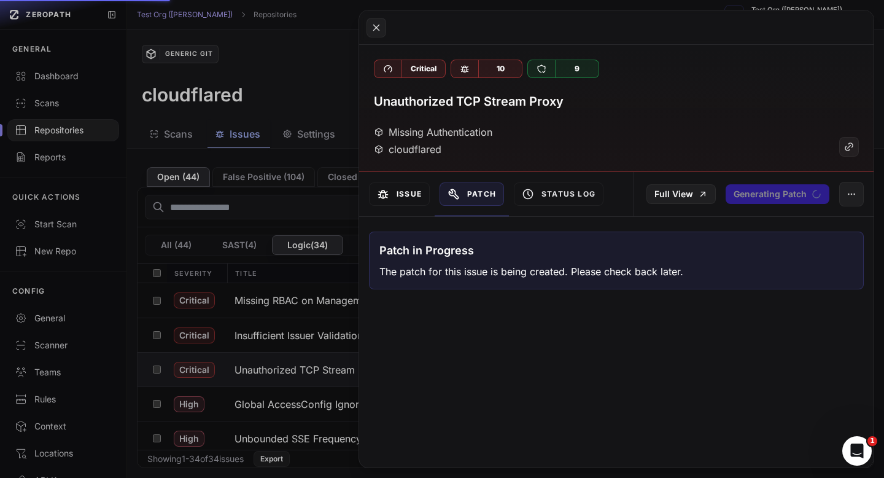
click at [389, 197] on button "Issue" at bounding box center [399, 193] width 61 height 23
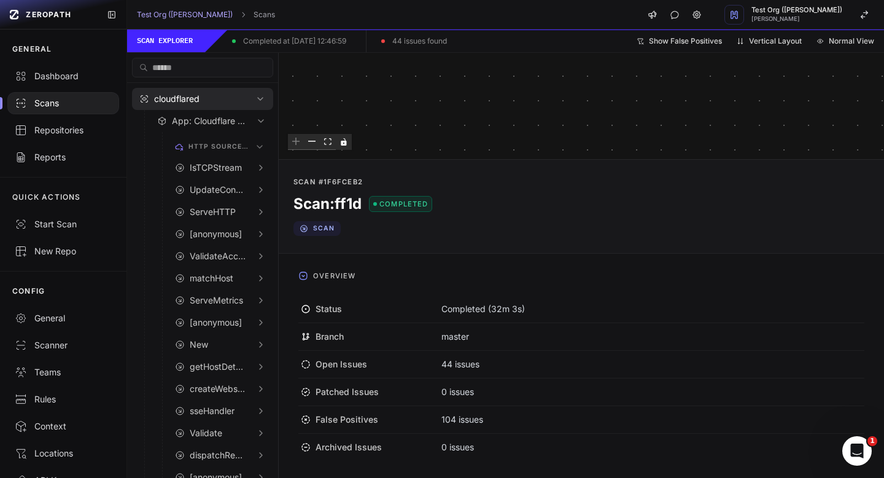
scroll to position [1, 0]
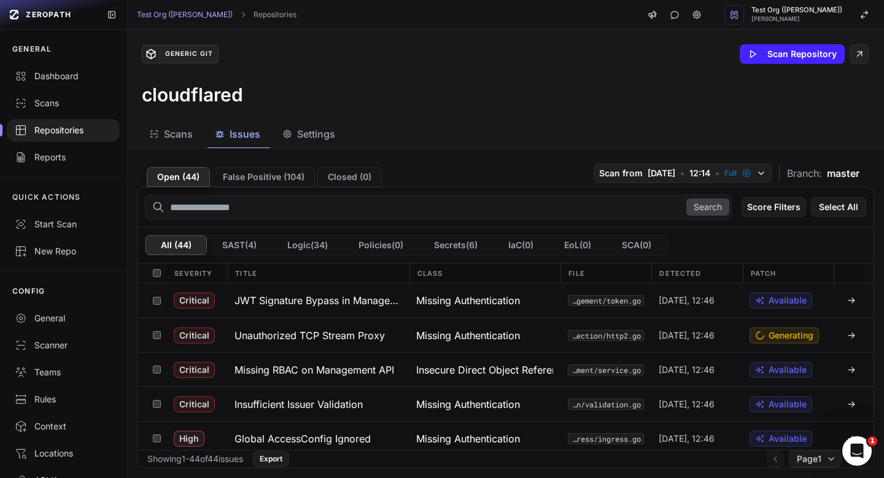
click at [291, 244] on button "Logic ( 34 )" at bounding box center [307, 245] width 71 height 20
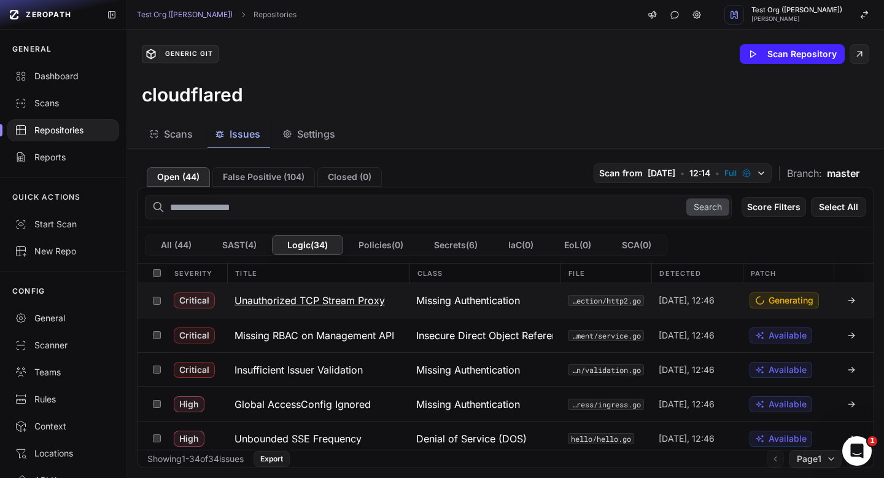
click at [340, 311] on button "Unauthorized TCP Stream Proxy" at bounding box center [318, 300] width 182 height 34
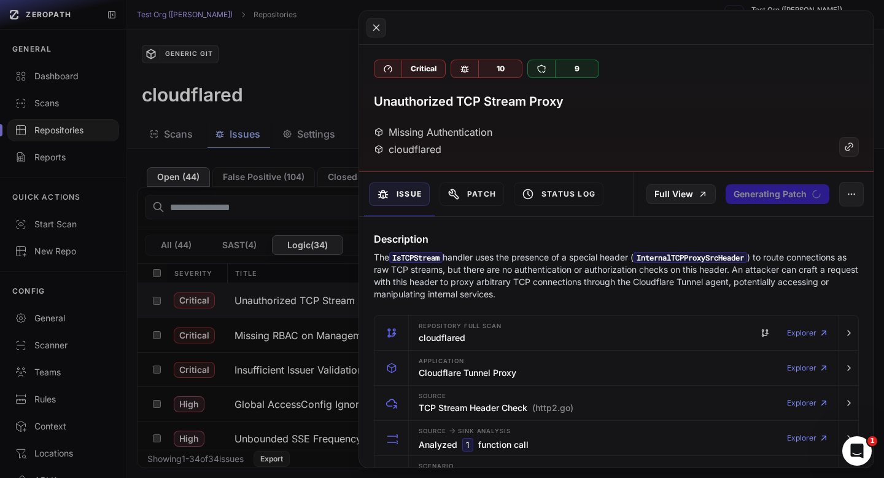
click at [469, 108] on h3 "Unauthorized TCP Stream Proxy" at bounding box center [469, 101] width 190 height 17
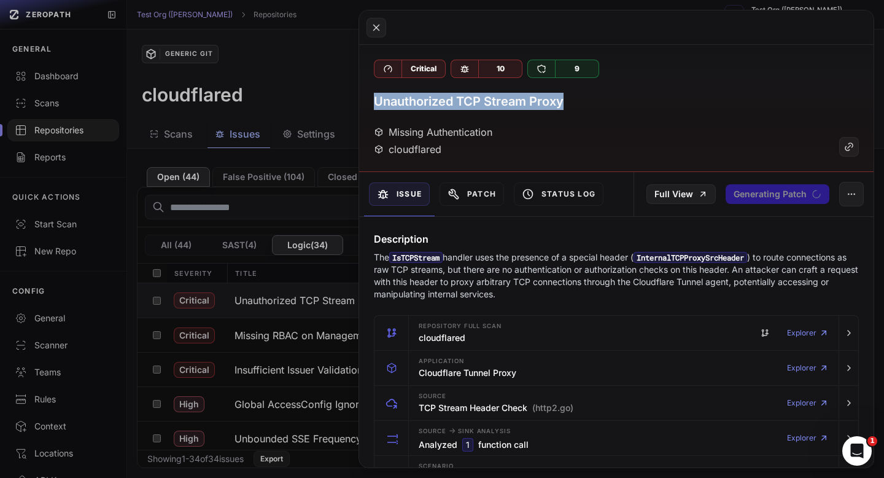
click at [469, 108] on h3 "Unauthorized TCP Stream Proxy" at bounding box center [469, 101] width 190 height 17
copy div "Unauthorized TCP Stream Proxy"
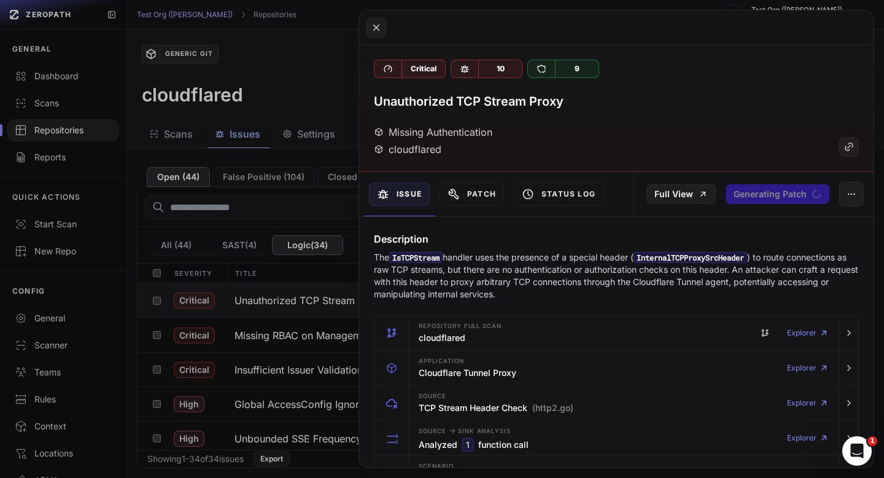
click at [541, 281] on p "The IsTCPStream handler uses the presence of a special header ( InternalTCPProx…" at bounding box center [616, 275] width 485 height 49
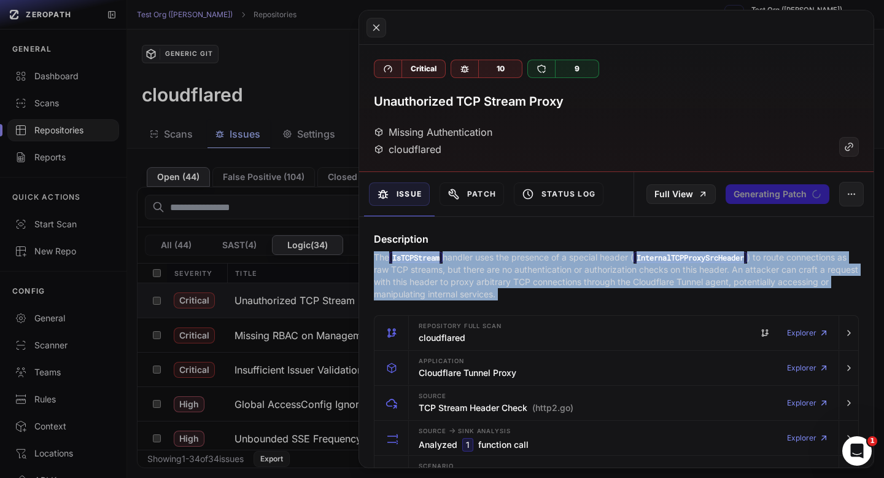
click at [541, 281] on p "The IsTCPStream handler uses the presence of a special header ( InternalTCPProx…" at bounding box center [616, 275] width 485 height 49
copy div "The IsTCPStream handler uses the presence of a special header ( InternalTCPProx…"
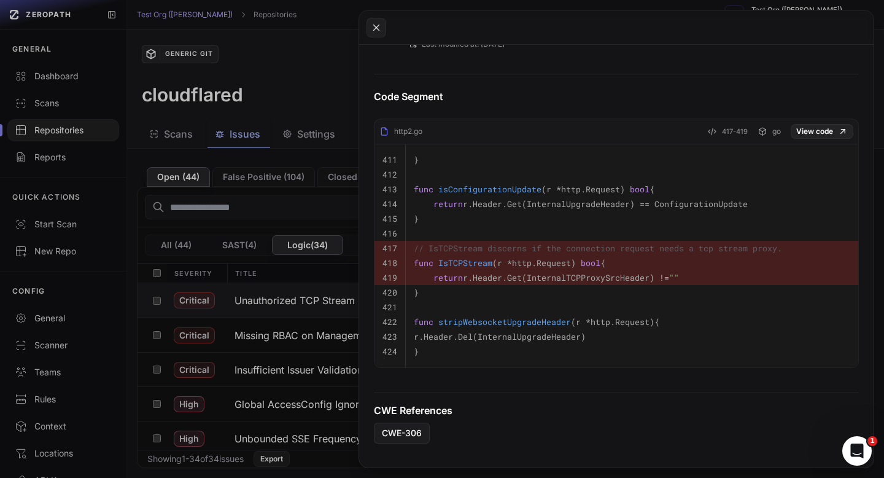
scroll to position [664, 0]
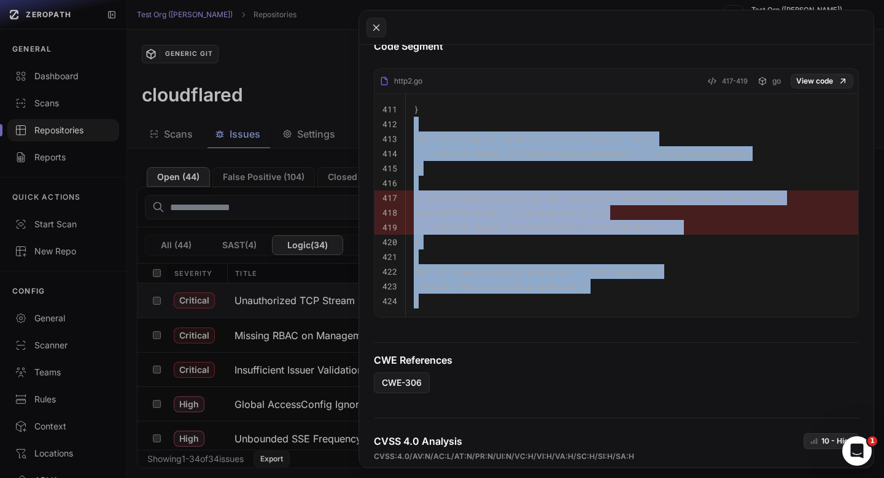
drag, startPoint x: 421, startPoint y: 299, endPoint x: 408, endPoint y: 128, distance: 171.8
click at [408, 128] on tbody "411 } 412 413 func isConfigurationUpdate (r *http.Request) bool { 414 return r.…" at bounding box center [617, 205] width 484 height 223
copy tbody "413 func isConfigurationUpdate (r *http.Request) bool { 414 return r.Header.Get…"
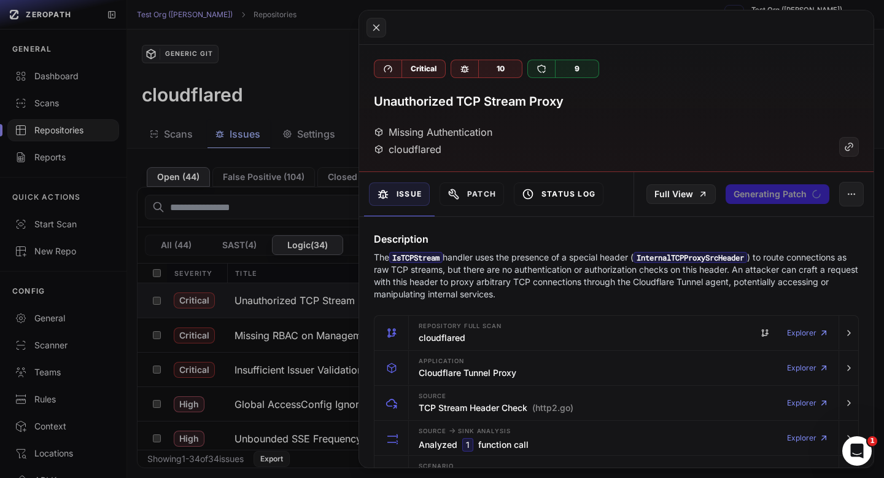
click at [557, 201] on button "Status Log" at bounding box center [559, 193] width 90 height 23
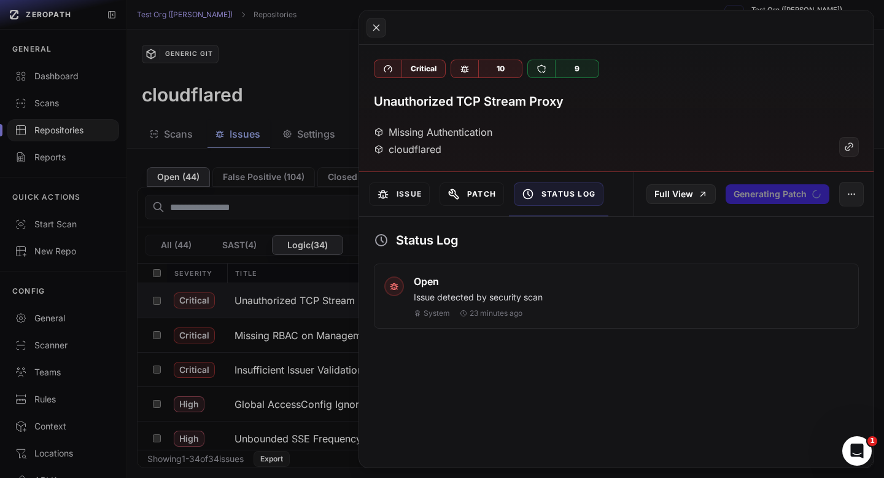
click at [477, 198] on button "Patch" at bounding box center [472, 193] width 64 height 23
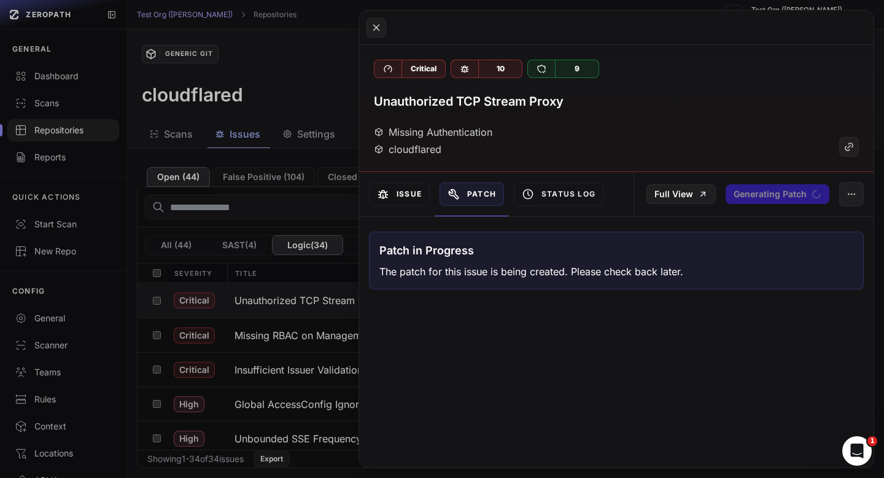
click at [399, 196] on button "Issue" at bounding box center [399, 193] width 61 height 23
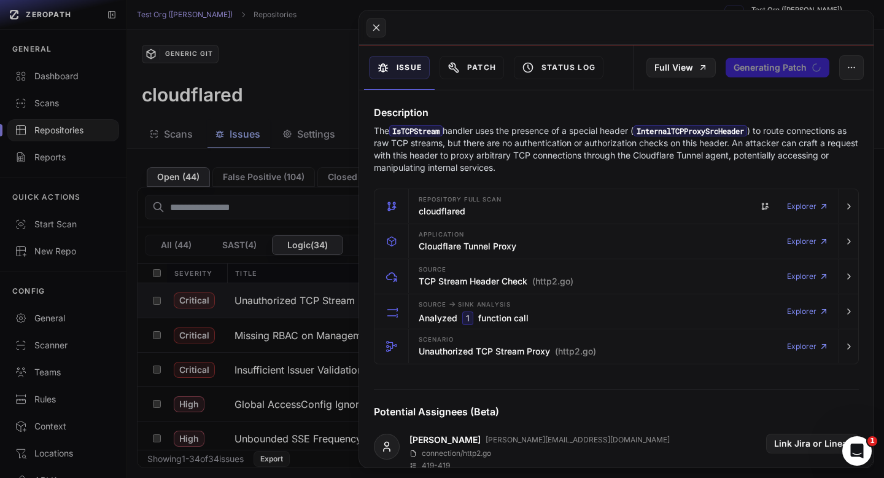
scroll to position [127, 0]
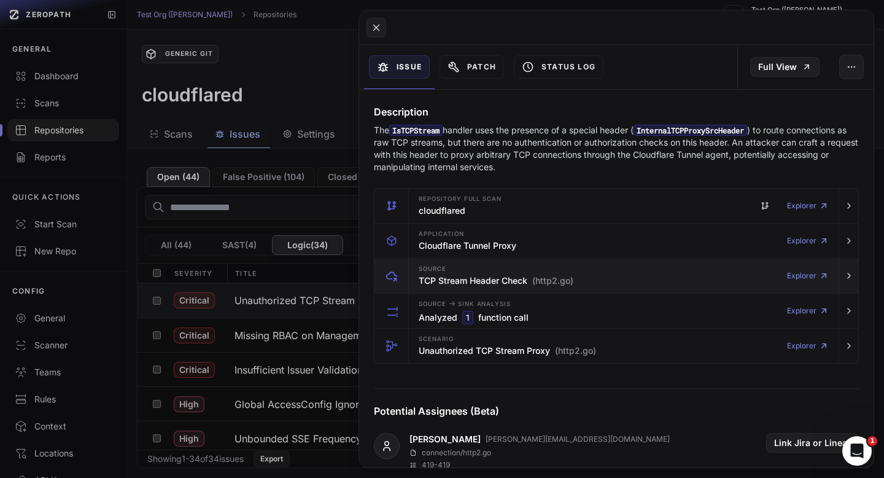
click at [556, 279] on span "(http2.go)" at bounding box center [552, 281] width 41 height 12
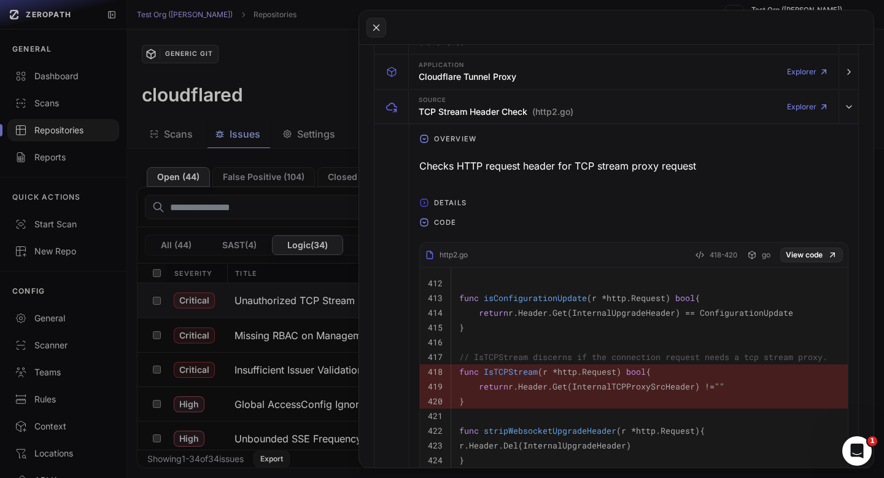
scroll to position [298, 0]
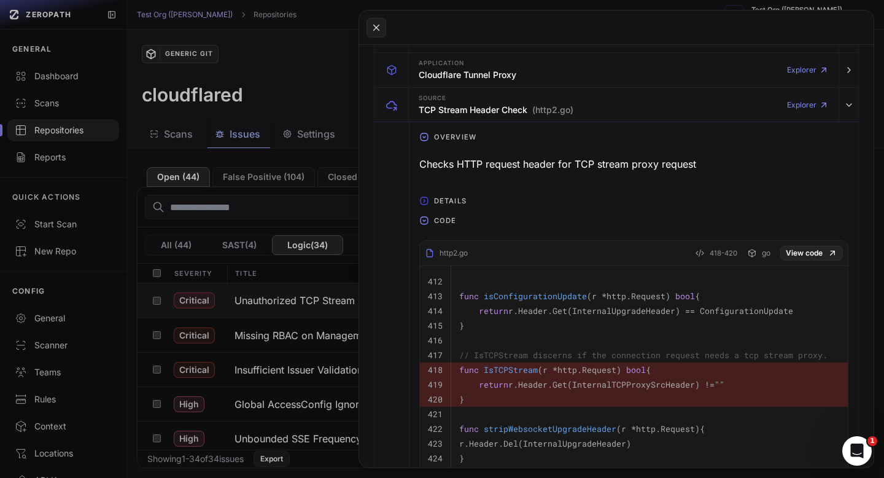
click at [428, 198] on icon "button" at bounding box center [424, 201] width 10 height 10
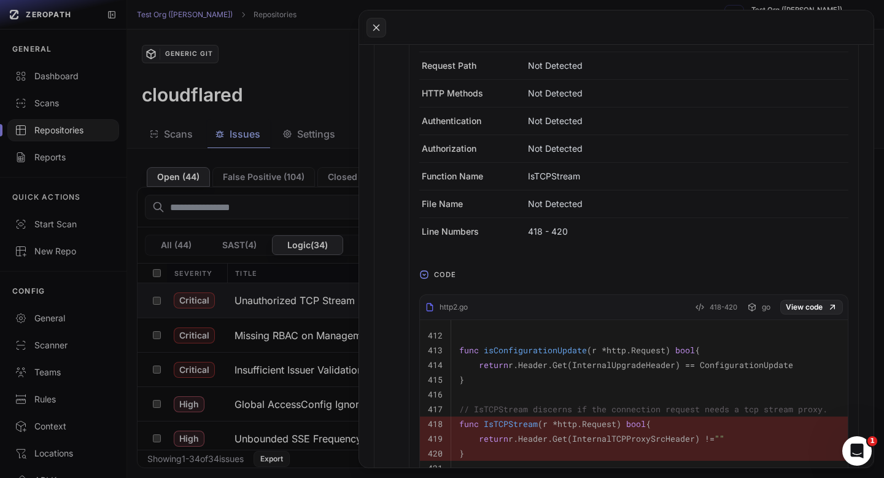
scroll to position [511, 0]
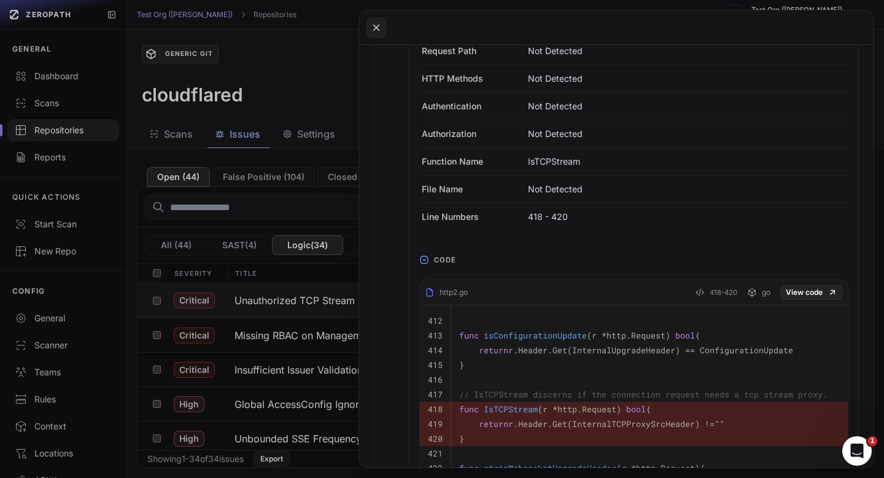
drag, startPoint x: 473, startPoint y: 293, endPoint x: 480, endPoint y: 297, distance: 8.5
click at [481, 297] on div "http2.go 418-420 go View code" at bounding box center [634, 295] width 428 height 20
drag, startPoint x: 480, startPoint y: 297, endPoint x: 443, endPoint y: 295, distance: 37.5
click at [443, 295] on div "http2.go 418-420 go View code" at bounding box center [634, 295] width 428 height 20
click at [444, 293] on div "http2.go" at bounding box center [446, 292] width 43 height 10
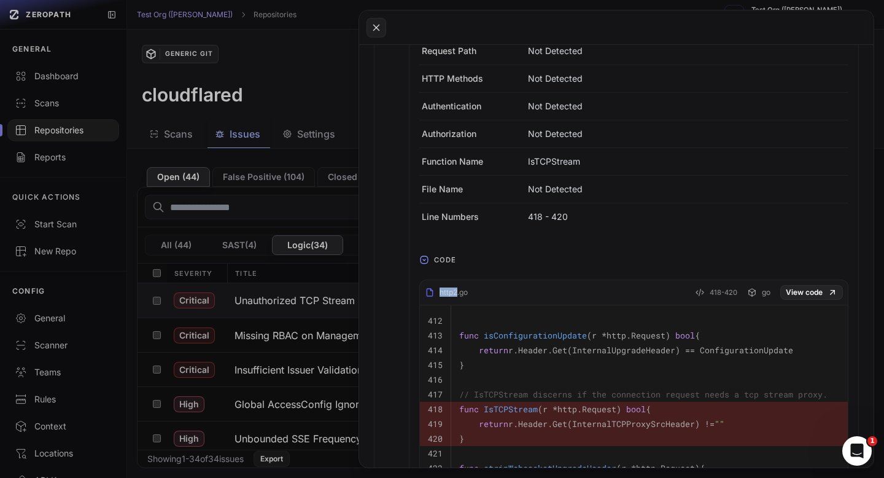
click at [444, 293] on div "http2.go" at bounding box center [446, 292] width 43 height 10
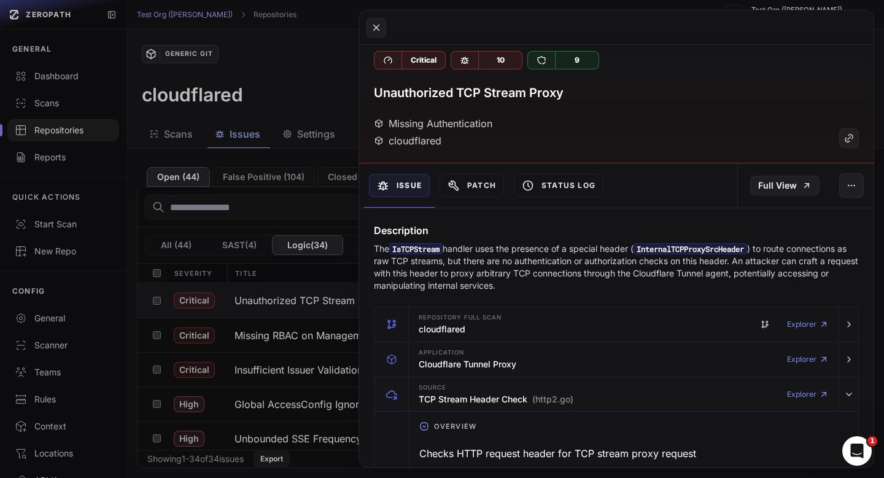
scroll to position [0, 0]
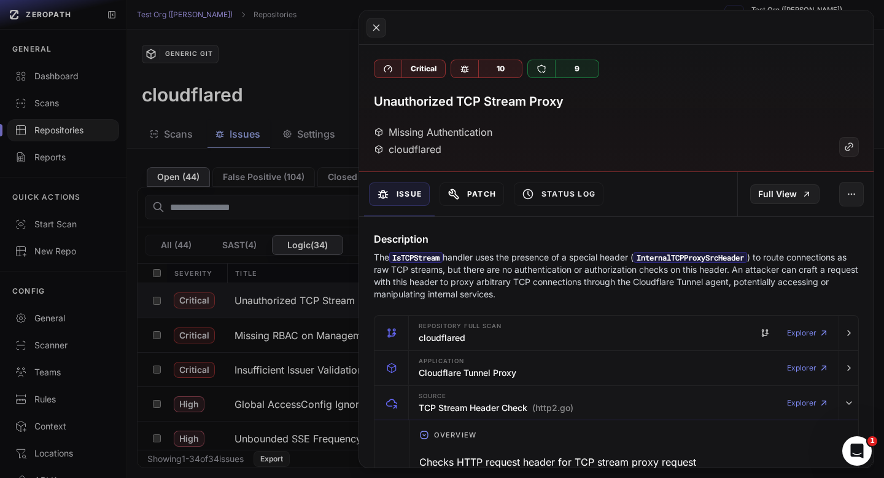
click at [475, 200] on button "Patch" at bounding box center [472, 193] width 64 height 23
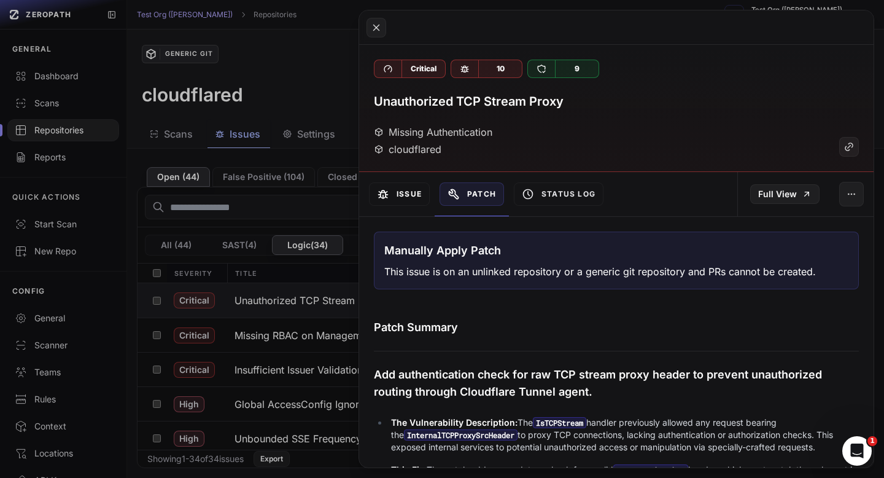
click at [395, 200] on button "Issue" at bounding box center [399, 193] width 61 height 23
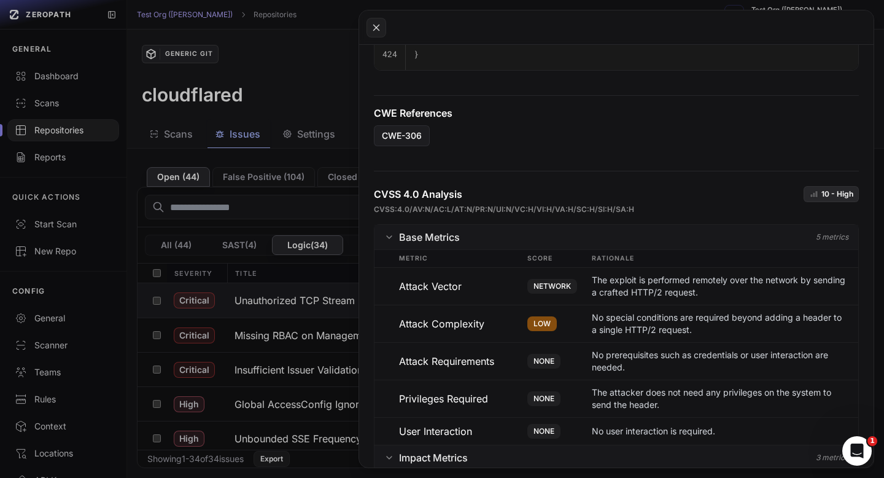
scroll to position [855, 0]
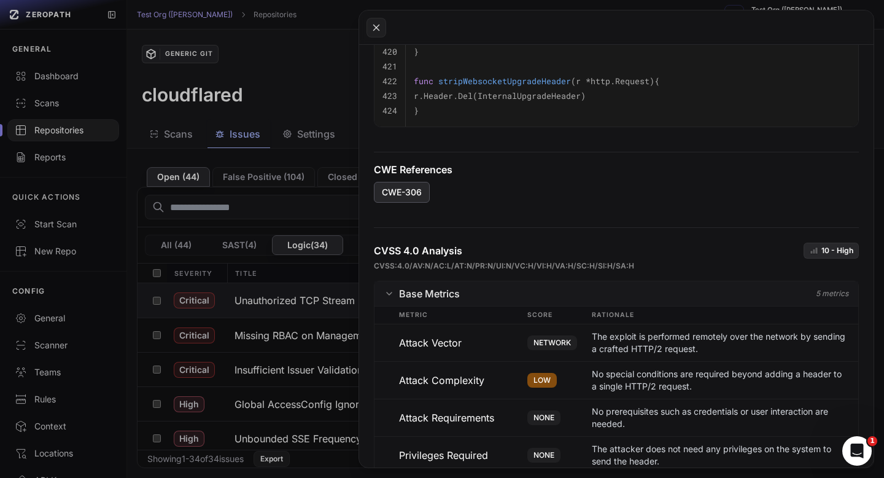
click at [411, 183] on link "CWE-306" at bounding box center [402, 192] width 56 height 21
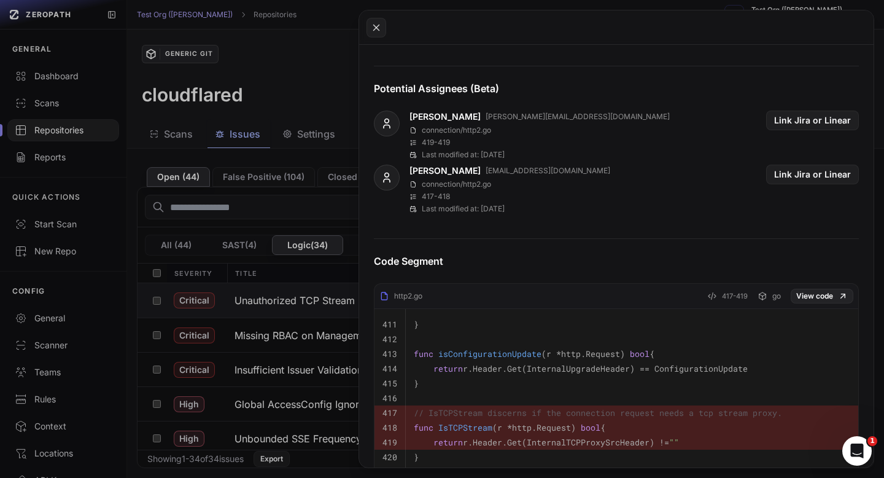
scroll to position [0, 0]
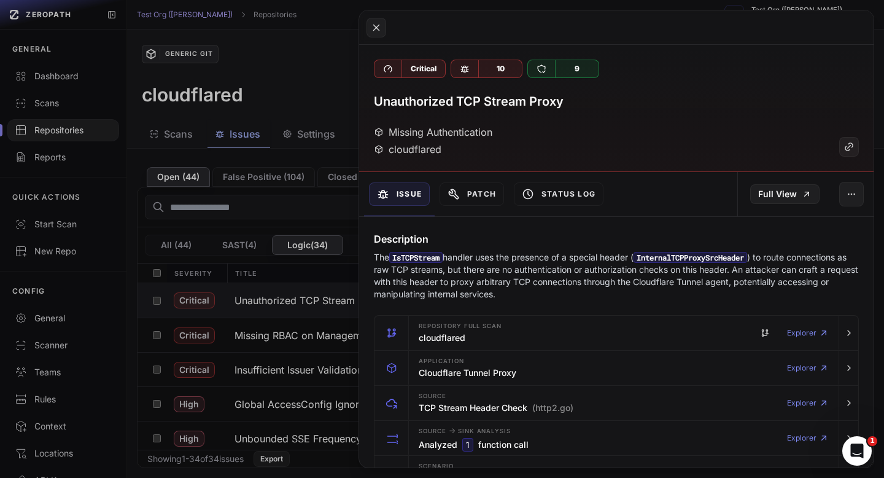
click at [547, 265] on p "The IsTCPStream handler uses the presence of a special header ( InternalTCPProx…" at bounding box center [616, 275] width 485 height 49
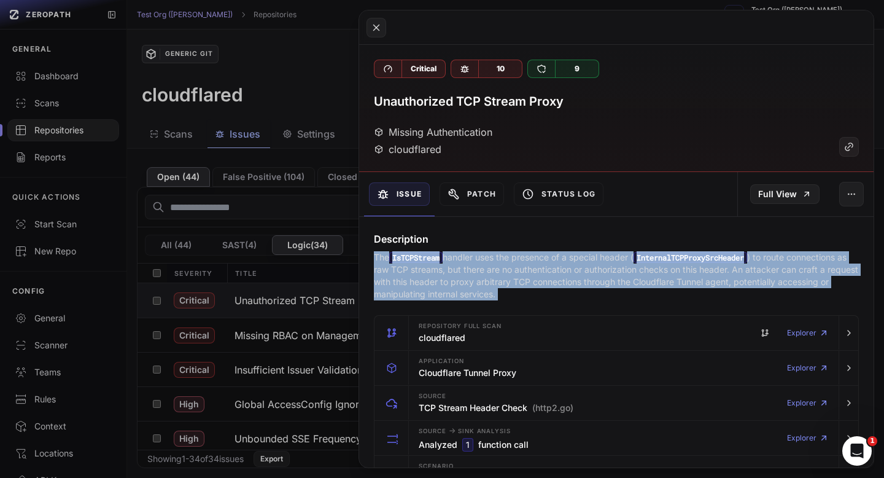
click at [547, 265] on p "The IsTCPStream handler uses the presence of a special header ( InternalTCPProx…" at bounding box center [616, 275] width 485 height 49
copy div "The IsTCPStream handler uses the presence of a special header ( InternalTCPProx…"
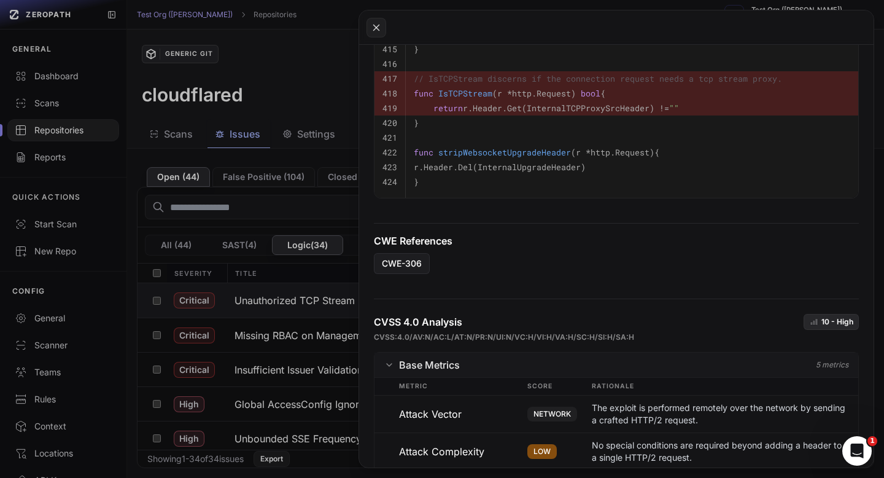
scroll to position [1040, 0]
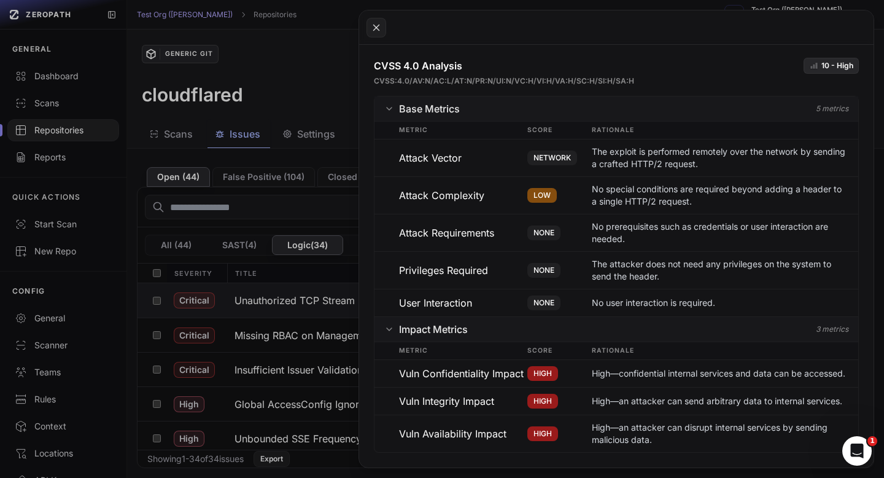
click at [386, 330] on icon "button" at bounding box center [389, 329] width 10 height 10
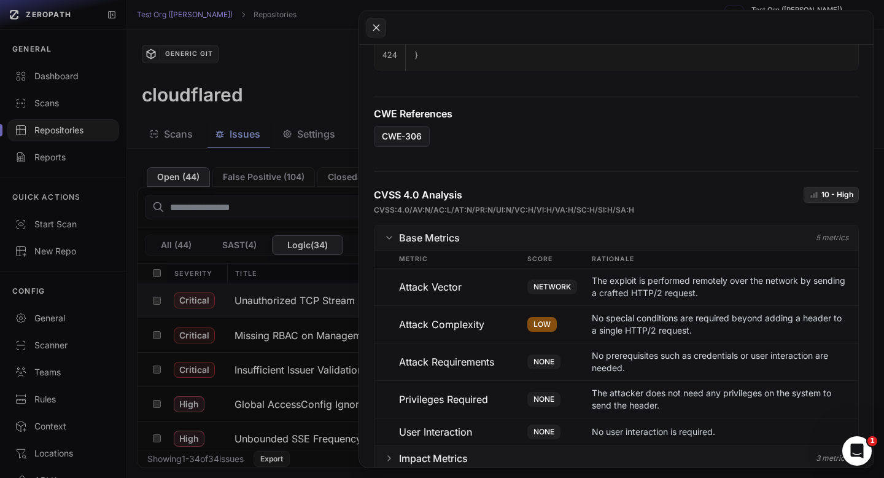
scroll to position [929, 0]
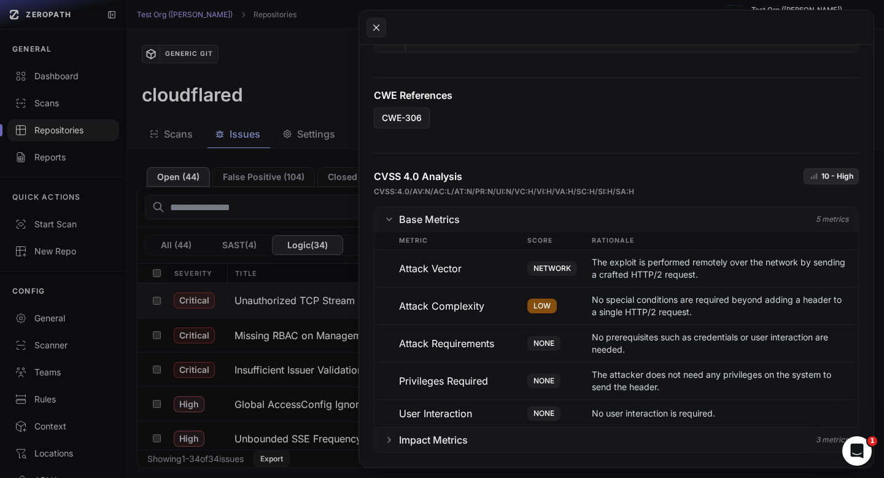
click at [386, 438] on icon "button" at bounding box center [389, 440] width 10 height 10
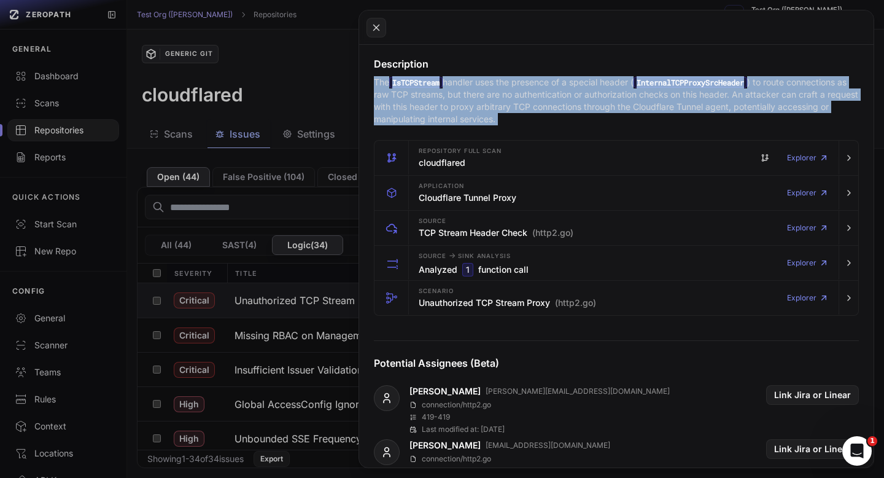
scroll to position [131, 0]
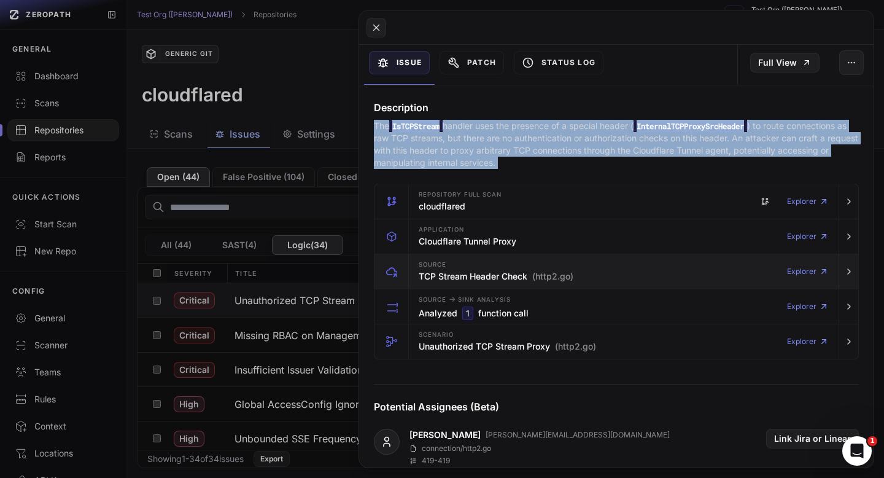
click at [617, 274] on div "Source TCP Stream Header Check (http2.go) Explorer" at bounding box center [624, 271] width 420 height 34
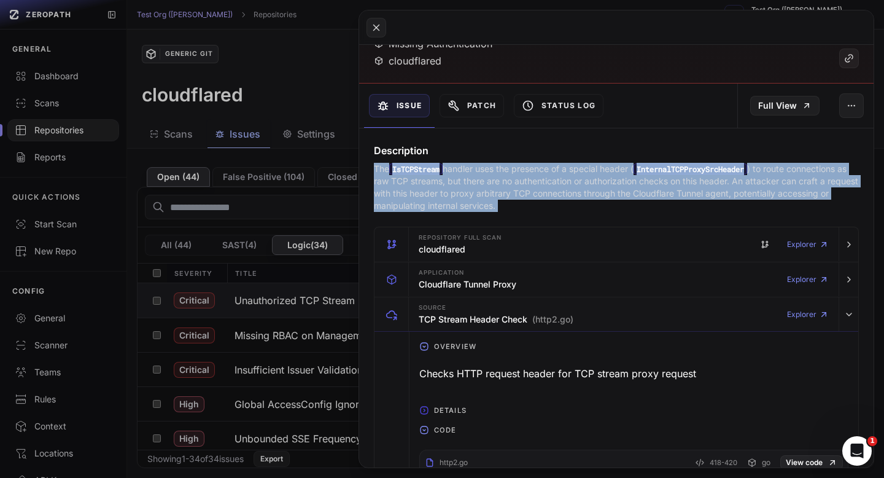
scroll to position [0, 0]
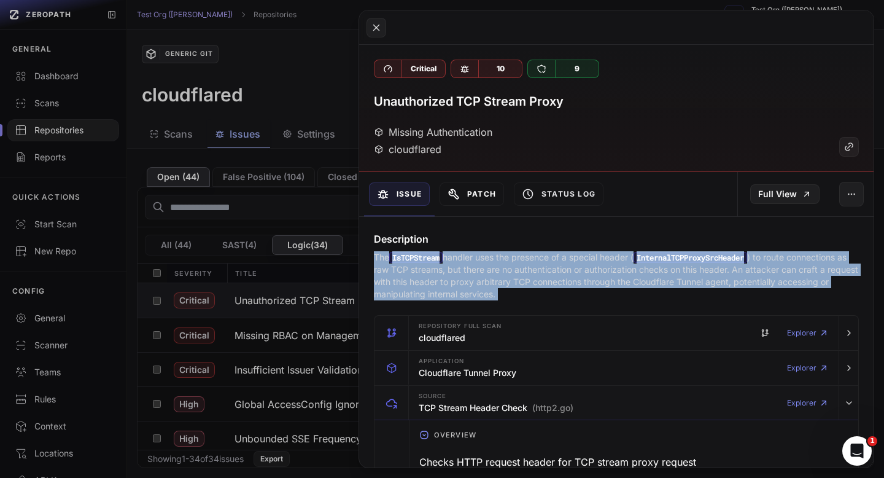
click at [472, 193] on button "Patch" at bounding box center [472, 193] width 64 height 23
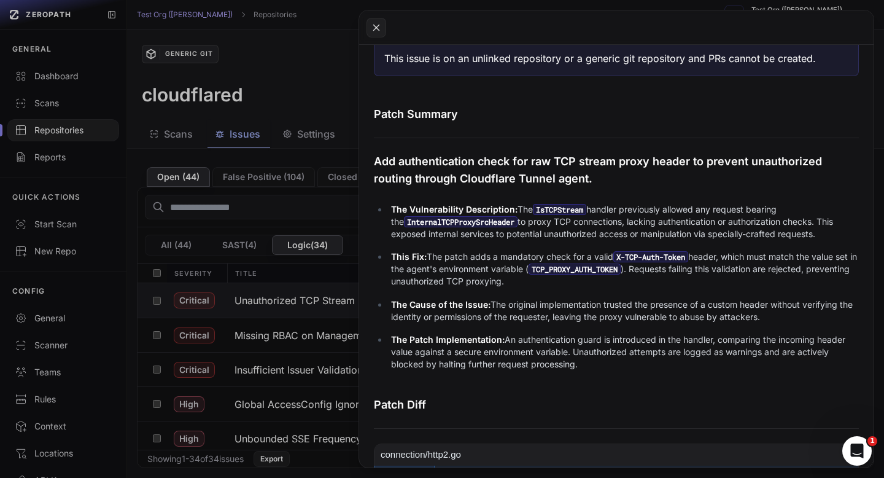
scroll to position [288, 0]
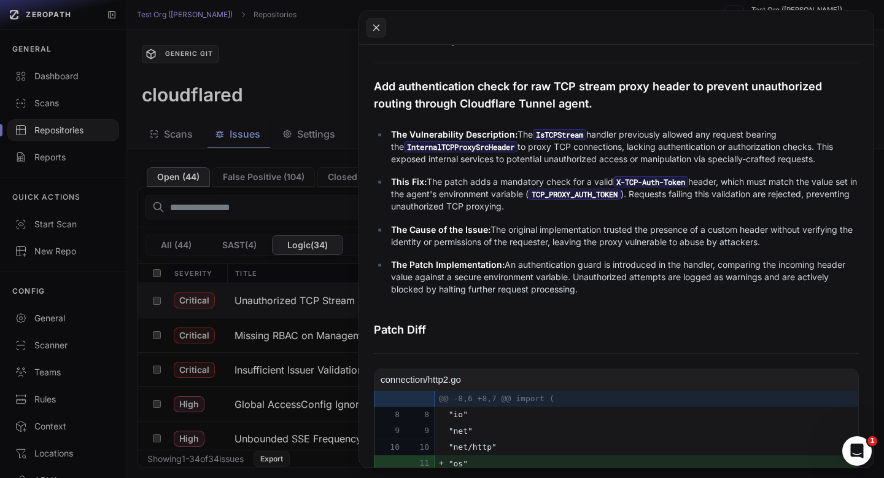
drag, startPoint x: 596, startPoint y: 289, endPoint x: 364, endPoint y: 85, distance: 309.4
click at [364, 85] on div "Patch Summary Add authentication check for raw TCP stream proxy header to preve…" at bounding box center [616, 386] width 515 height 711
copy div "Add authentication check for raw TCP stream proxy header to prevent unauthorize…"
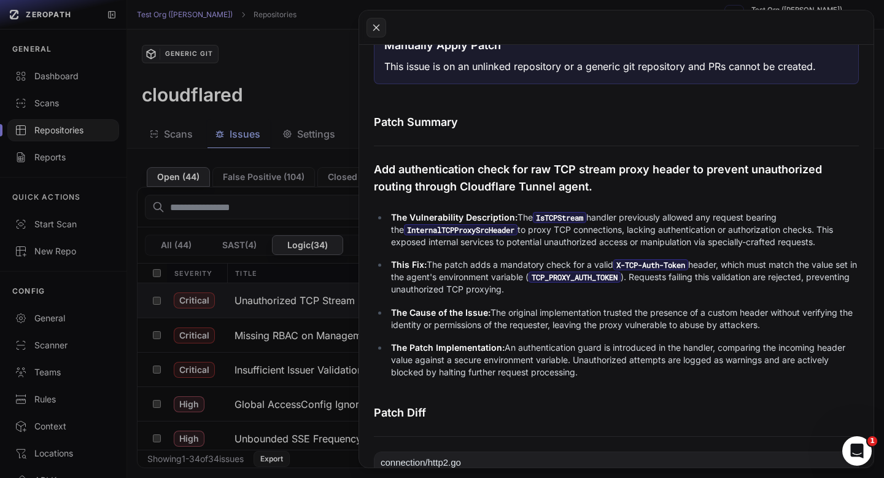
scroll to position [193, 0]
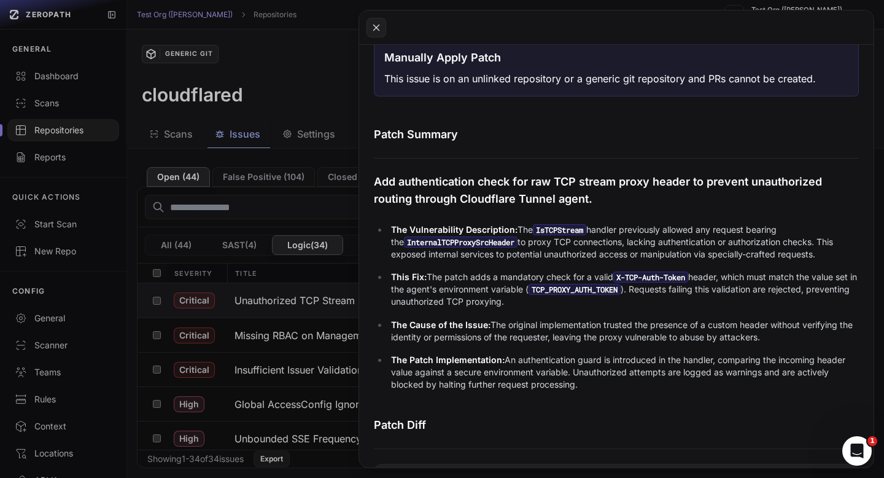
click at [512, 238] on p "The Vulnerability Description: The IsTCPStream handler previously allowed any r…" at bounding box center [625, 242] width 468 height 37
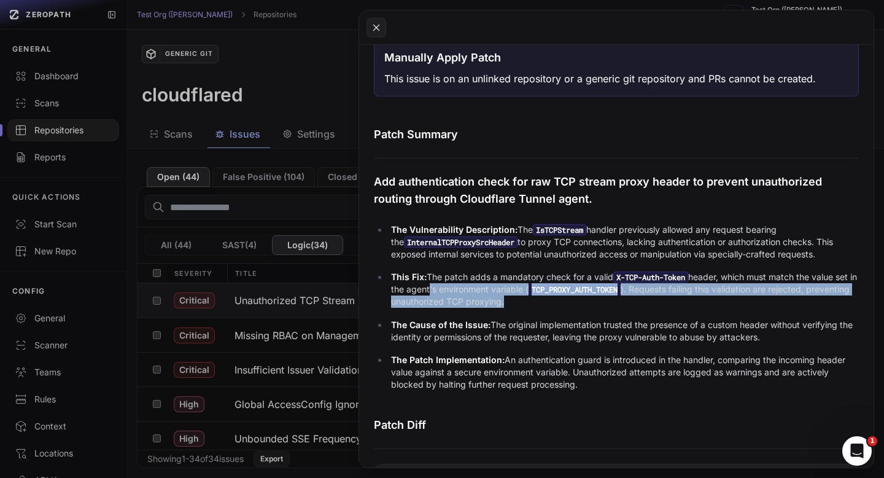
drag, startPoint x: 561, startPoint y: 303, endPoint x: 448, endPoint y: 295, distance: 112.7
click at [448, 295] on p "This Fix: The patch adds a mandatory check for a valid X-TCP-Auth-Token header,…" at bounding box center [625, 289] width 468 height 37
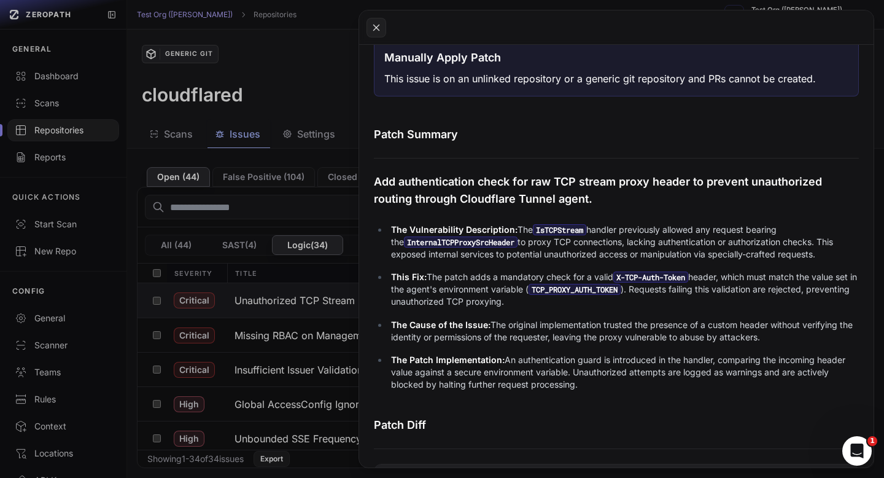
drag, startPoint x: 765, startPoint y: 335, endPoint x: 411, endPoint y: 325, distance: 353.9
click at [411, 325] on p "The Cause of the Issue: The original implementation trusted the presence of a c…" at bounding box center [625, 331] width 468 height 25
copy p "Cause of the Issue: The original implementation trusted the presence of a custo…"
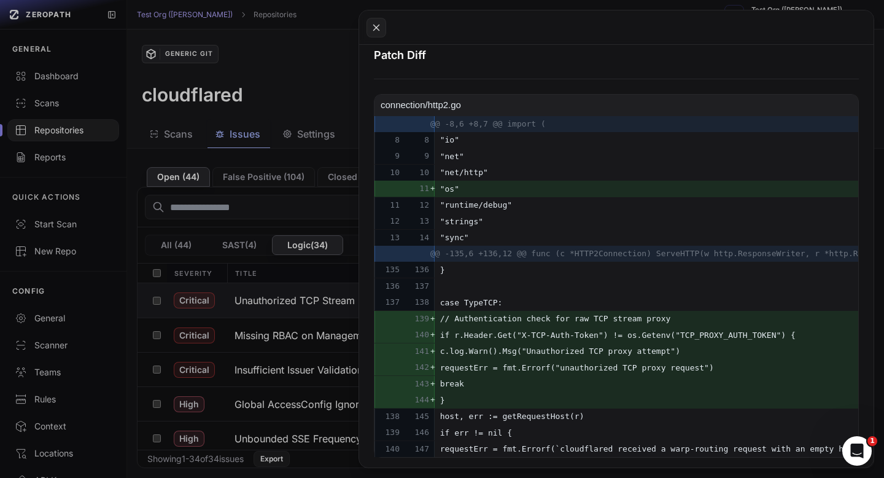
scroll to position [0, 0]
drag, startPoint x: 467, startPoint y: 300, endPoint x: 518, endPoint y: 397, distance: 109.6
click at [518, 397] on tbody "@@ -8,6 +8,7 @@ import ( 8 8 "io" 9 9 "net" 10 10 "net/http" 11 + "os" 11 12 "r…" at bounding box center [694, 286] width 639 height 341
copy tbody "case TypeTCP: 139 + // Authentication check for raw TCP stream proxy 140 + if r…"
click at [311, 88] on button at bounding box center [442, 239] width 884 height 478
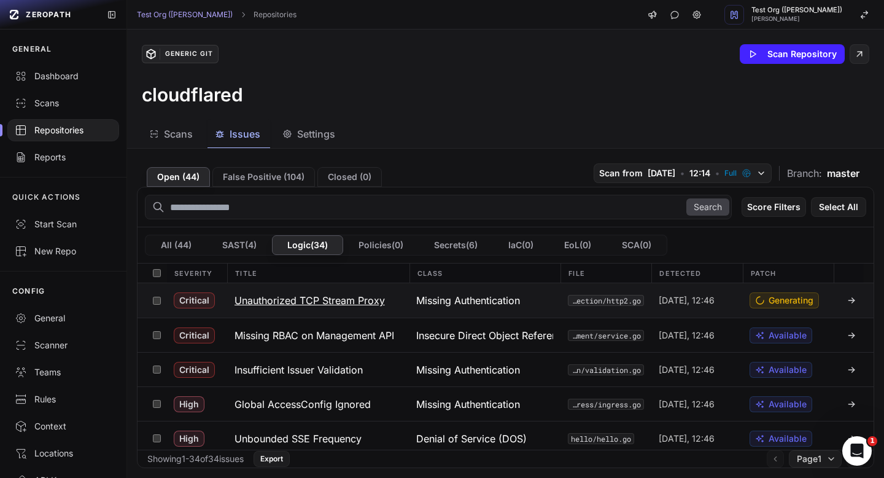
click at [291, 301] on h3 "Unauthorized TCP Stream Proxy" at bounding box center [310, 300] width 150 height 15
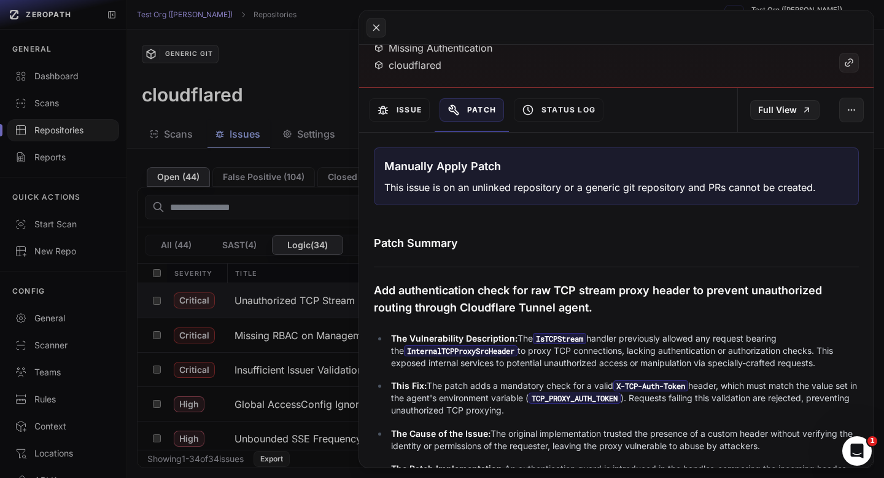
scroll to position [81, 0]
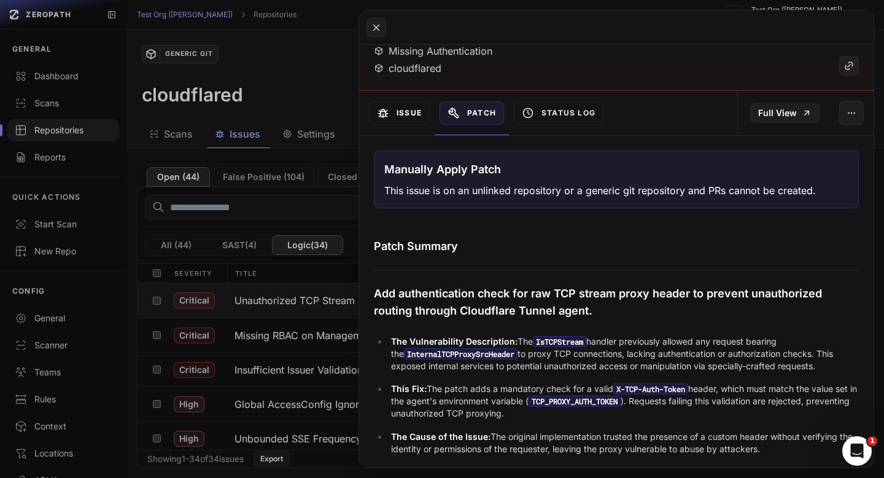
click at [402, 117] on button "Issue" at bounding box center [399, 112] width 61 height 23
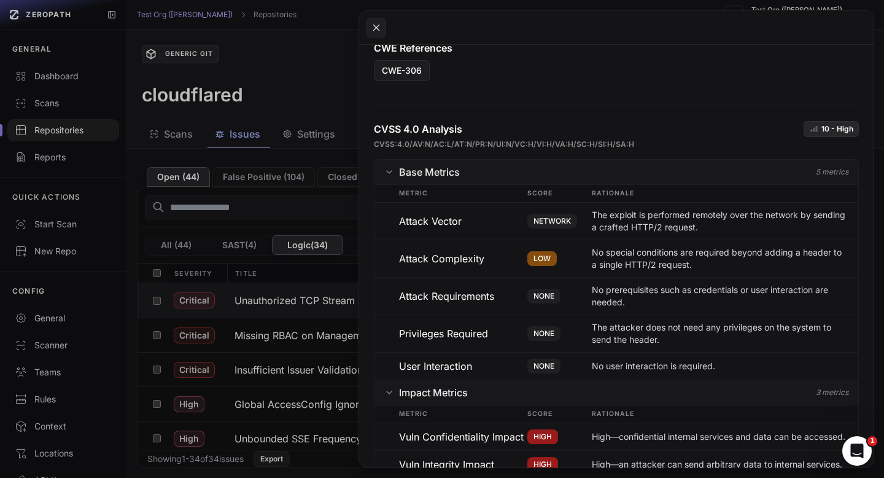
scroll to position [977, 0]
click at [297, 90] on button at bounding box center [442, 239] width 884 height 478
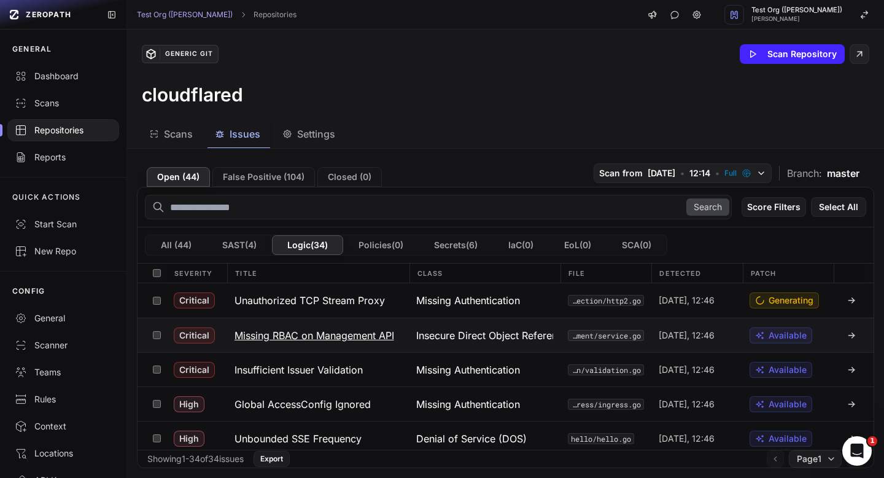
click at [343, 341] on h3 "Missing RBAC on Management API" at bounding box center [315, 335] width 160 height 15
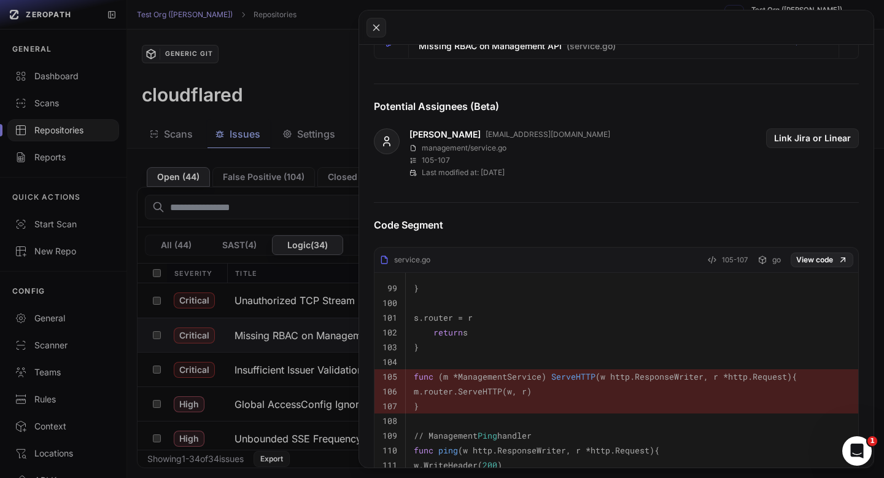
scroll to position [423, 0]
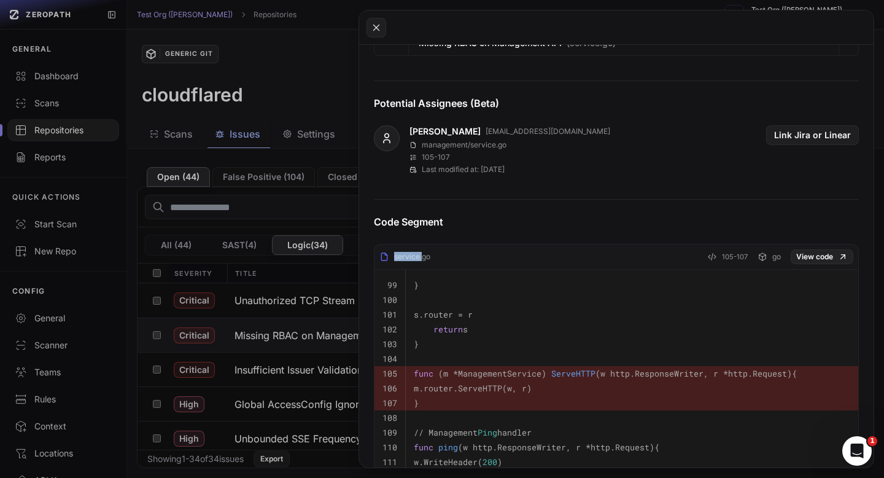
drag, startPoint x: 421, startPoint y: 257, endPoint x: 393, endPoint y: 259, distance: 28.4
click at [393, 259] on div "service.go" at bounding box center [405, 257] width 51 height 10
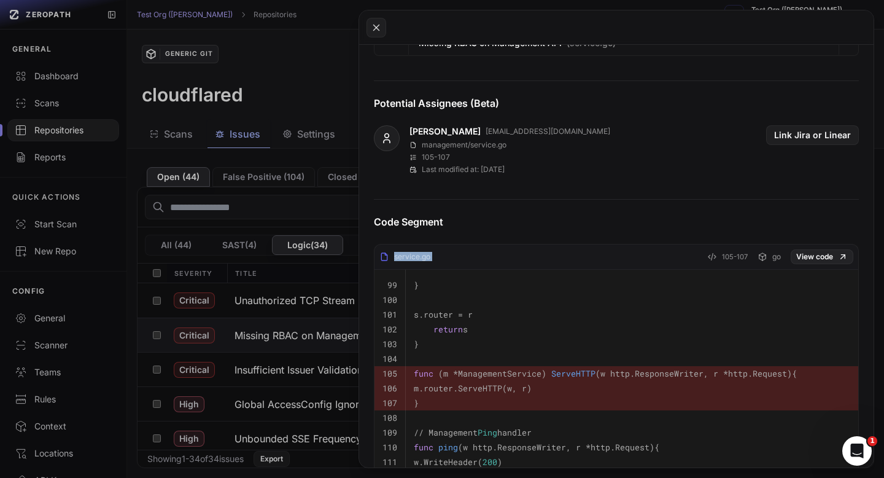
copy div "service.go"
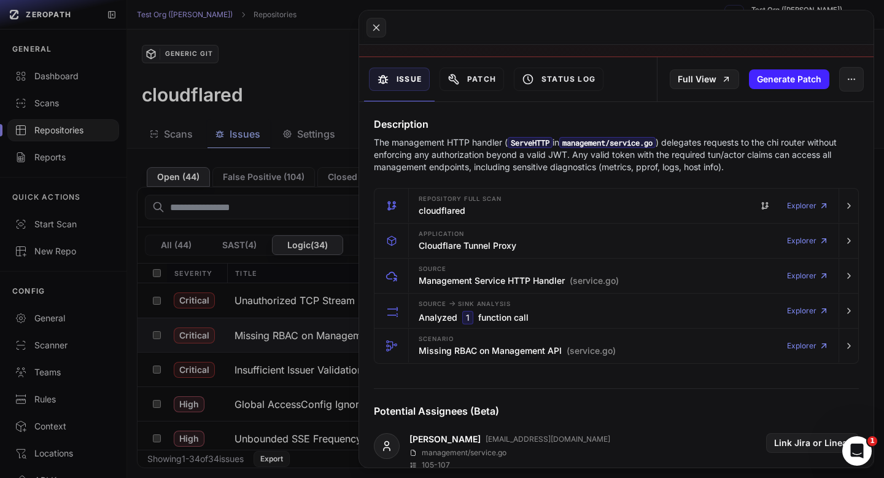
scroll to position [157, 0]
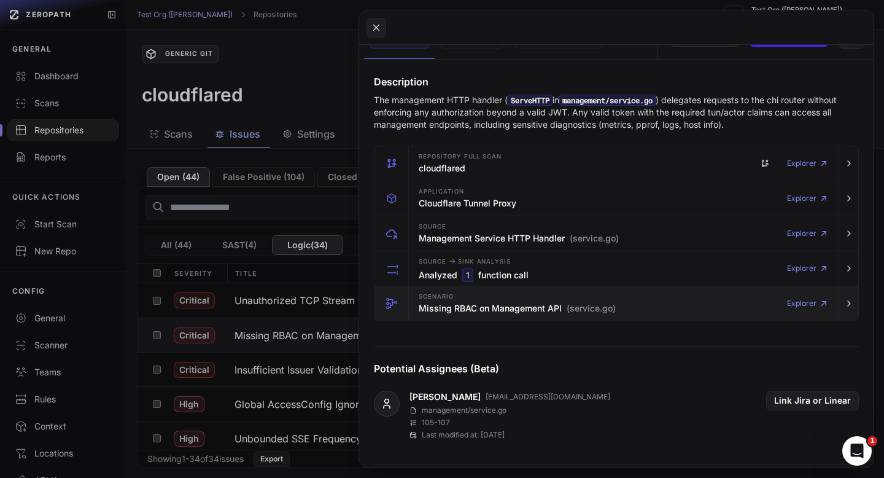
click at [567, 297] on div "Scenario Missing RBAC on Management API (service.go)" at bounding box center [517, 303] width 197 height 25
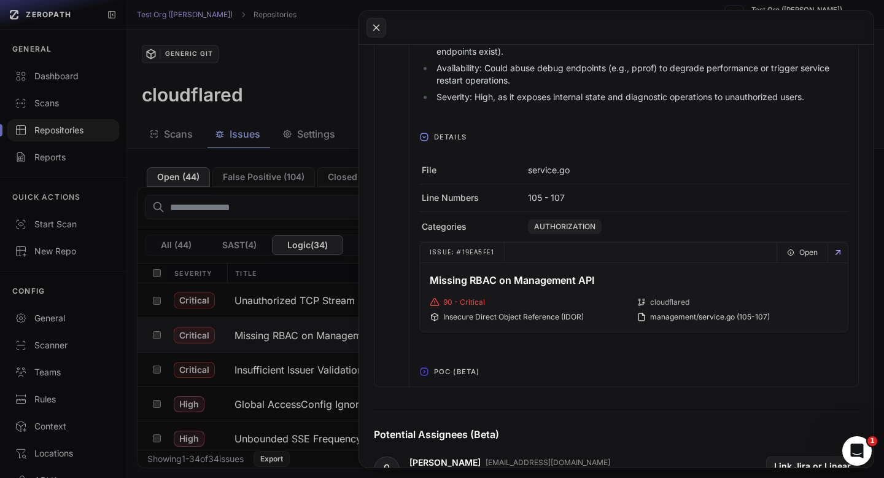
scroll to position [504, 0]
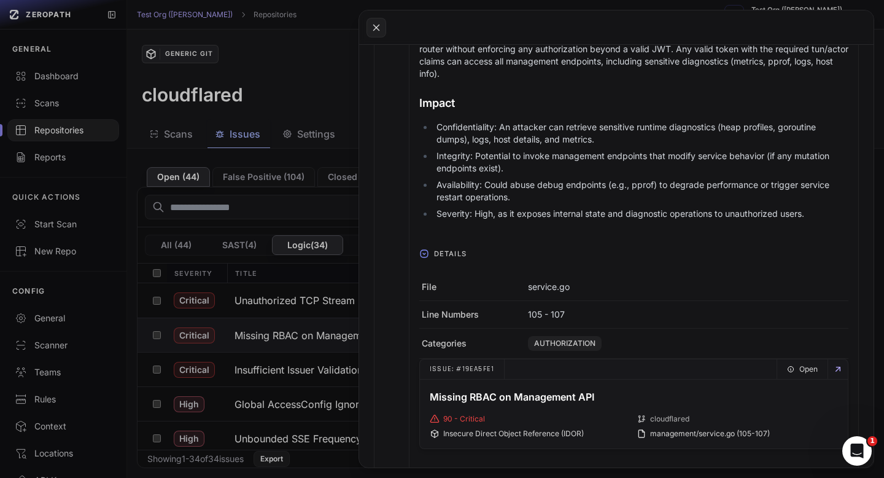
click at [551, 287] on p "service.go" at bounding box center [549, 287] width 42 height 12
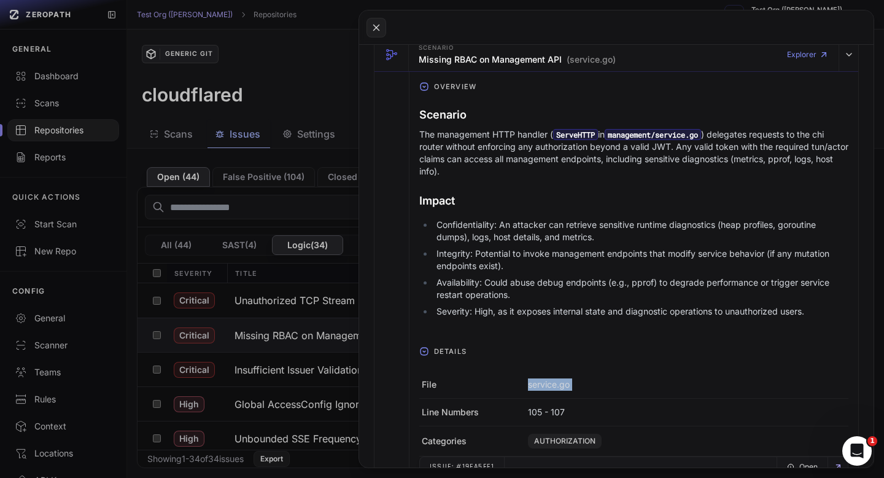
scroll to position [263, 0]
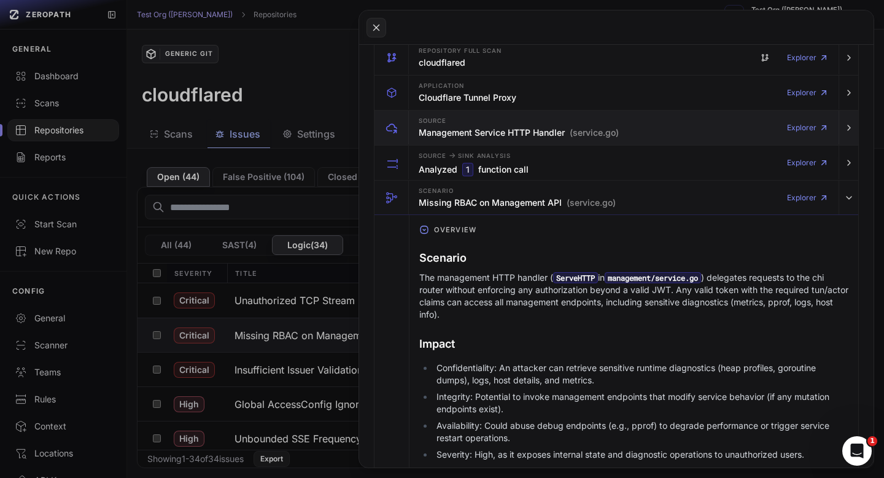
click at [572, 141] on div "Source Management Service HTTP Handler (service.go) Explorer" at bounding box center [624, 128] width 420 height 34
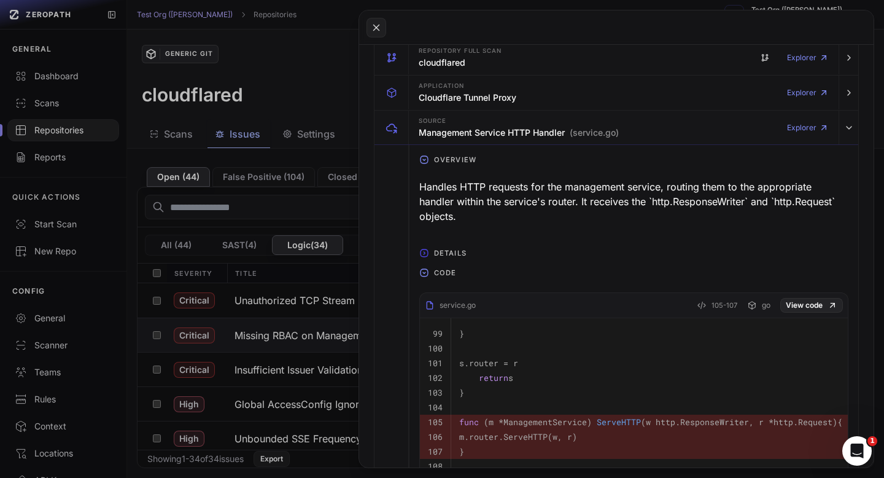
click at [572, 158] on button "Overview" at bounding box center [634, 160] width 449 height 20
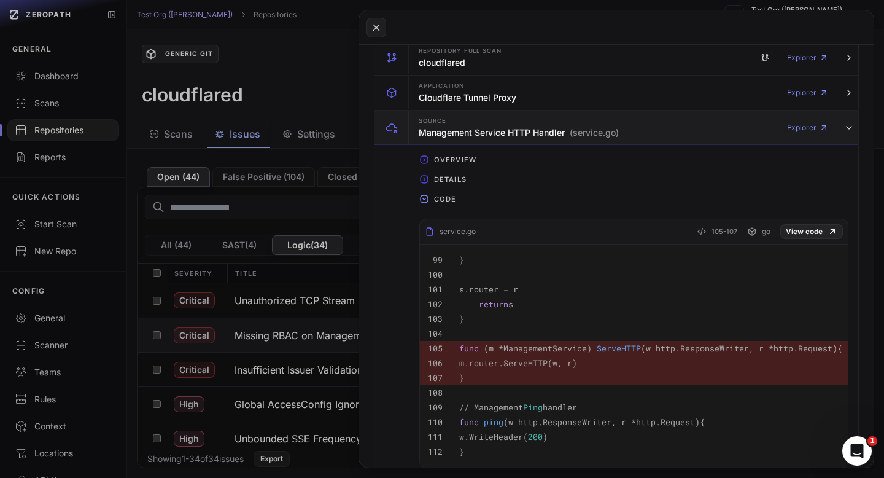
click at [571, 131] on span "(service.go)" at bounding box center [594, 133] width 49 height 12
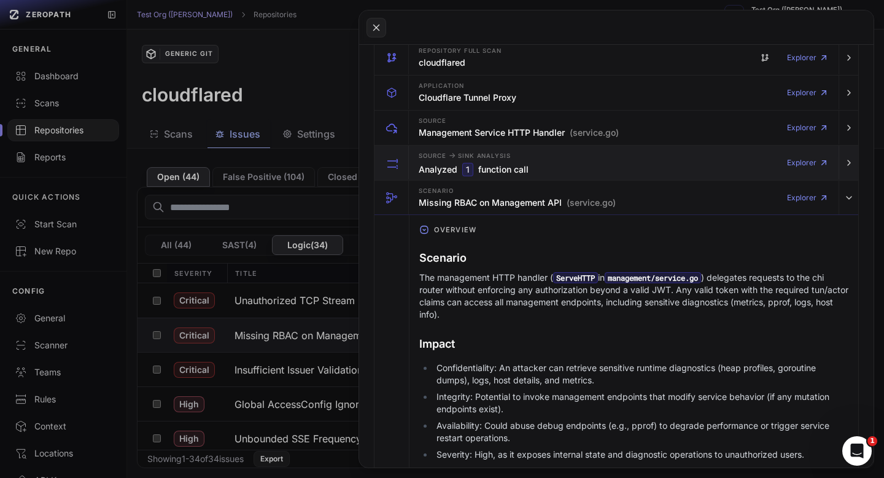
click at [578, 157] on div "Source -> Sink Analysis Analyzed 1 function call Explorer" at bounding box center [624, 163] width 420 height 34
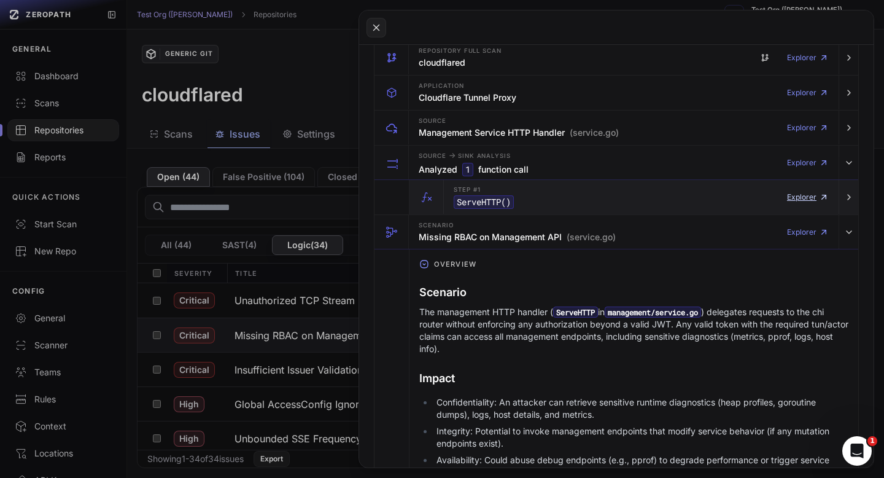
click at [809, 196] on link "Explorer" at bounding box center [808, 197] width 42 height 25
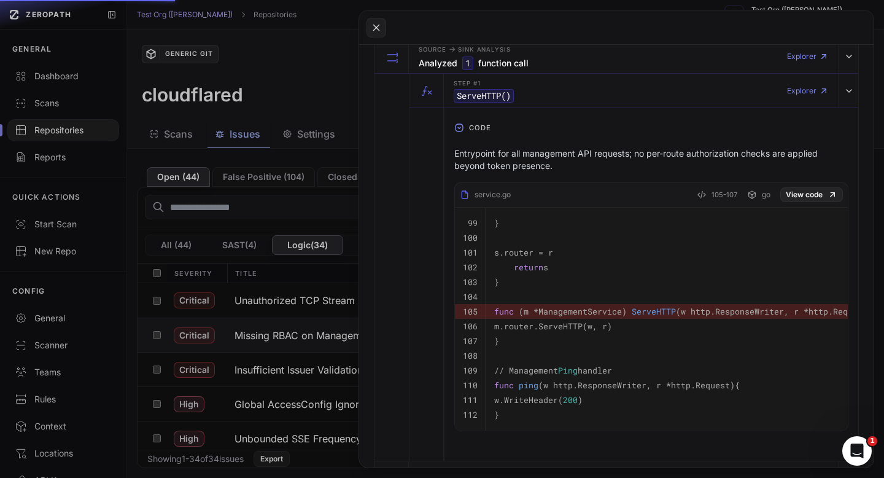
scroll to position [370, 0]
click at [623, 310] on span "(m *ManagementService)" at bounding box center [573, 310] width 108 height 11
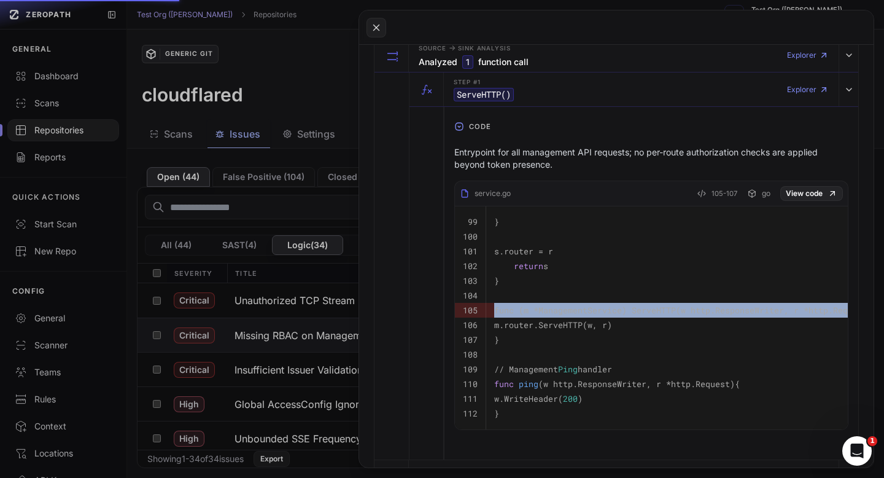
click at [623, 310] on span "(m *ManagementService)" at bounding box center [573, 310] width 108 height 11
copy td "func (m *ManagementService) ServeHTTP (w http.ResponseWriter, r *http.Request) {"
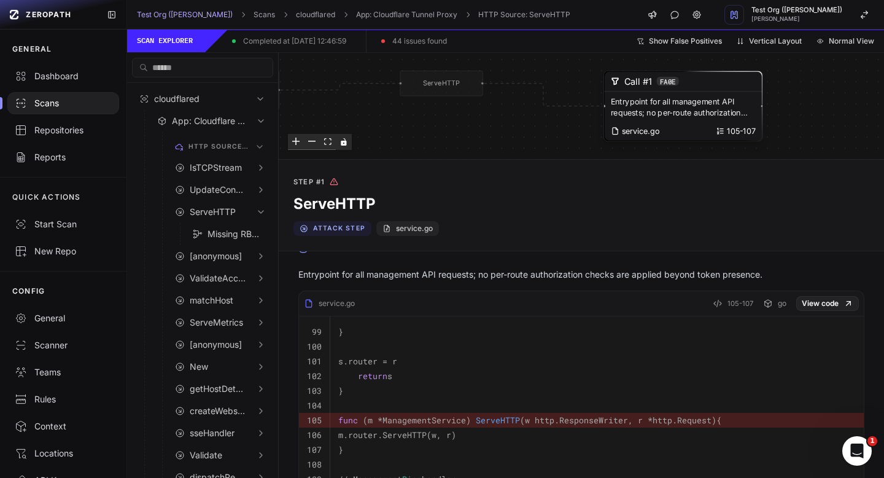
scroll to position [36, 0]
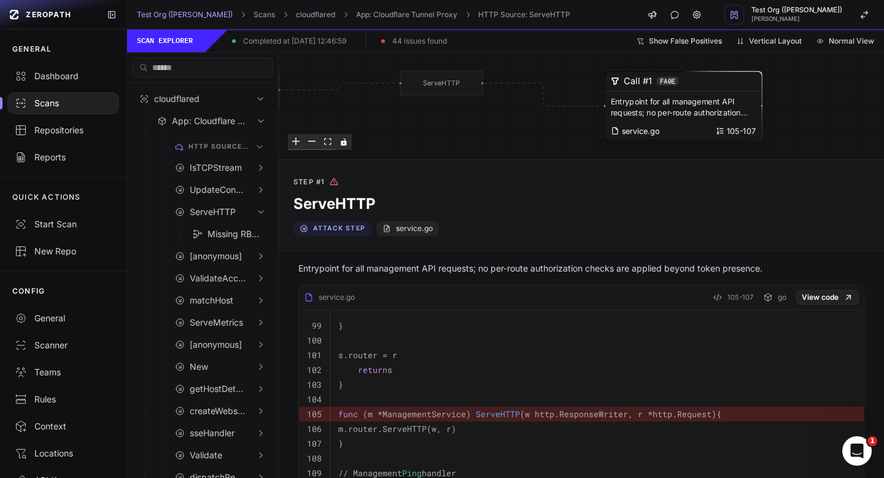
click at [334, 271] on p "Entrypoint for all management API requests; no per-route authorization checks a…" at bounding box center [573, 268] width 550 height 12
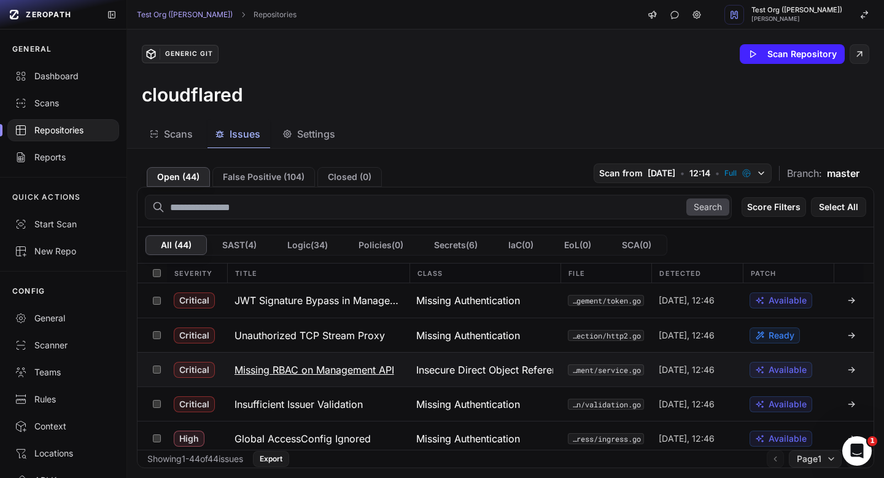
click at [327, 374] on h3 "Missing RBAC on Management API" at bounding box center [315, 369] width 160 height 15
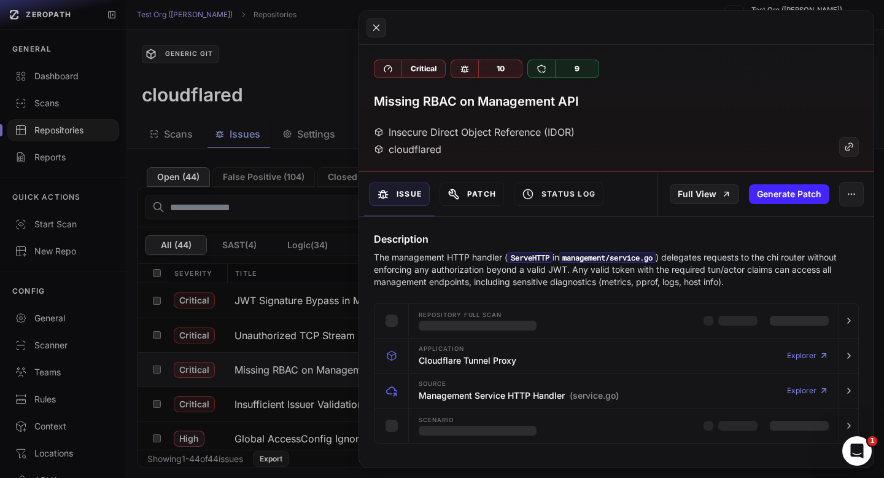
click at [473, 193] on button "Patch" at bounding box center [472, 193] width 64 height 23
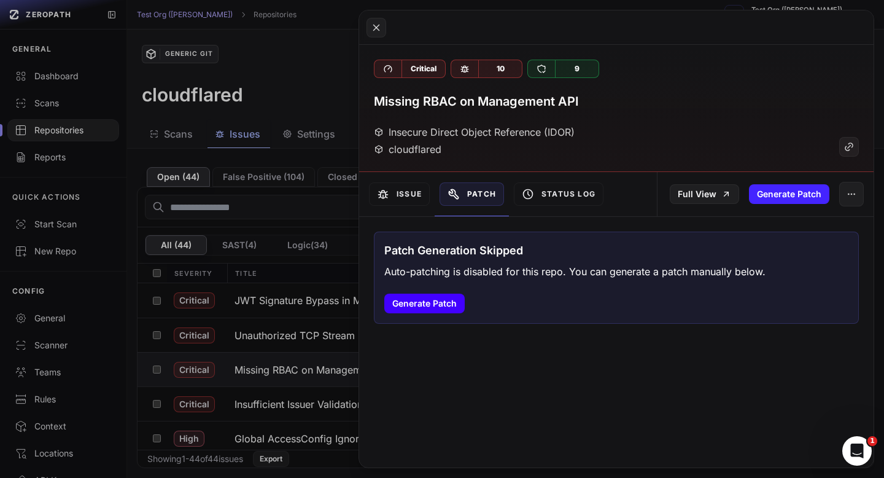
click at [420, 313] on button "Generate Patch" at bounding box center [424, 304] width 80 height 20
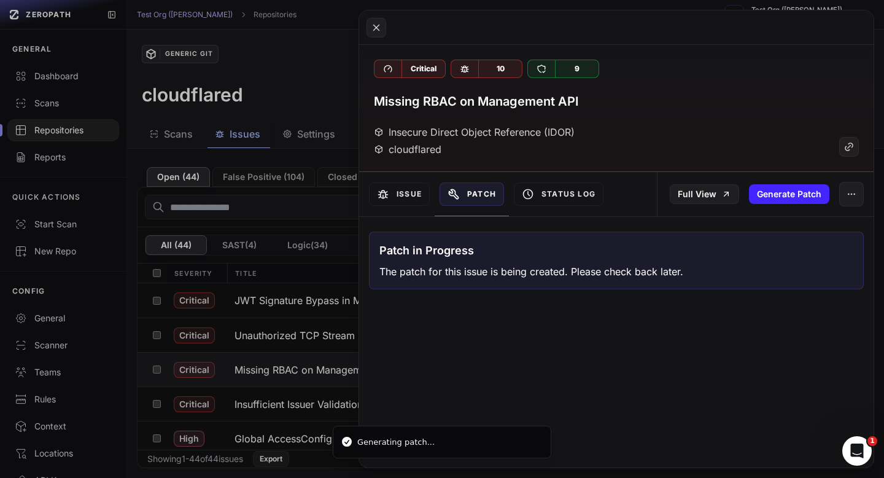
click at [423, 306] on div "Critical 10 9 Missing RBAC on Management API Insecure Direct Object Reference (…" at bounding box center [616, 238] width 515 height 457
click at [397, 195] on button "Issue" at bounding box center [399, 193] width 61 height 23
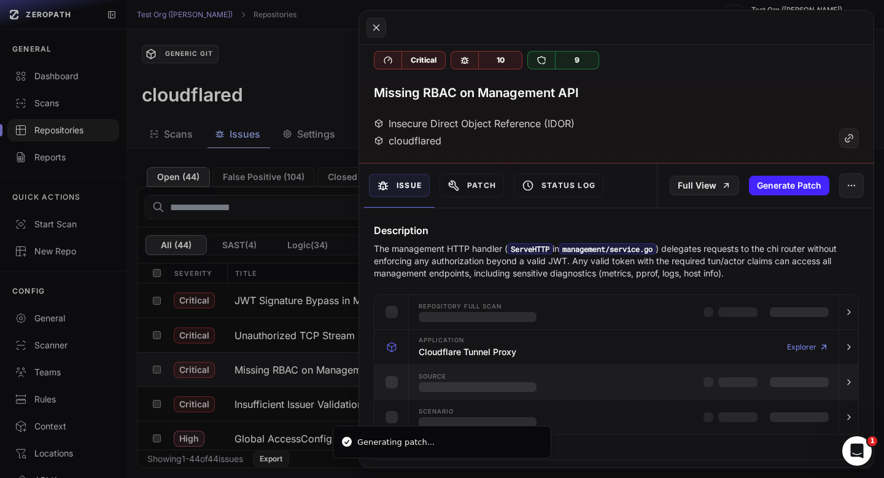
scroll to position [10, 0]
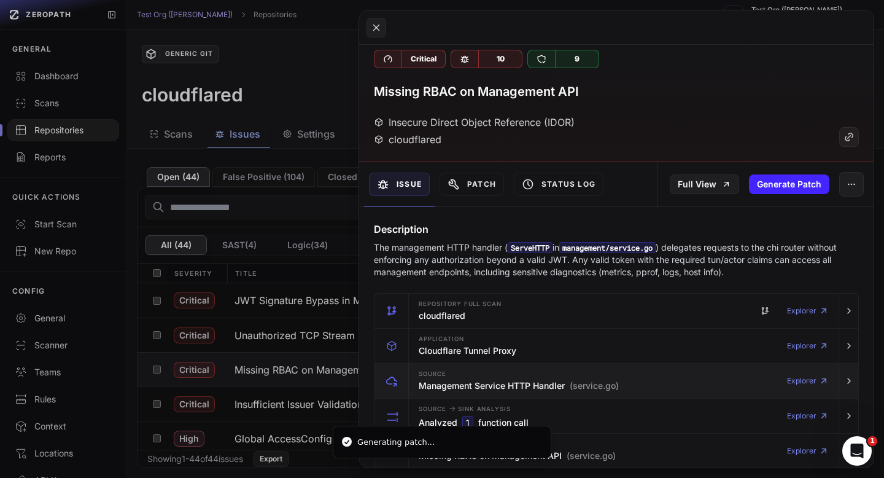
click at [494, 90] on h3 "Missing RBAC on Management API" at bounding box center [476, 91] width 205 height 17
click at [432, 94] on h3 "Missing RBAC on Management API" at bounding box center [476, 91] width 205 height 17
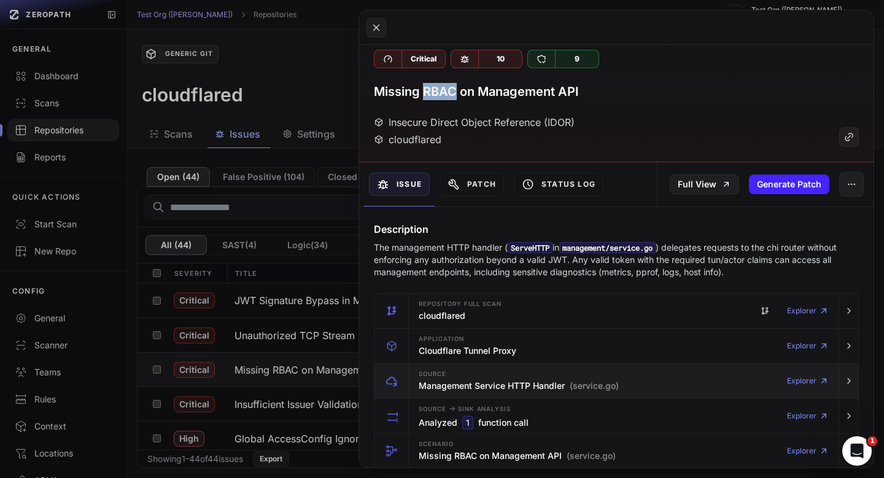
click at [432, 94] on h3 "Missing RBAC on Management API" at bounding box center [476, 91] width 205 height 17
copy h3 "RBAC"
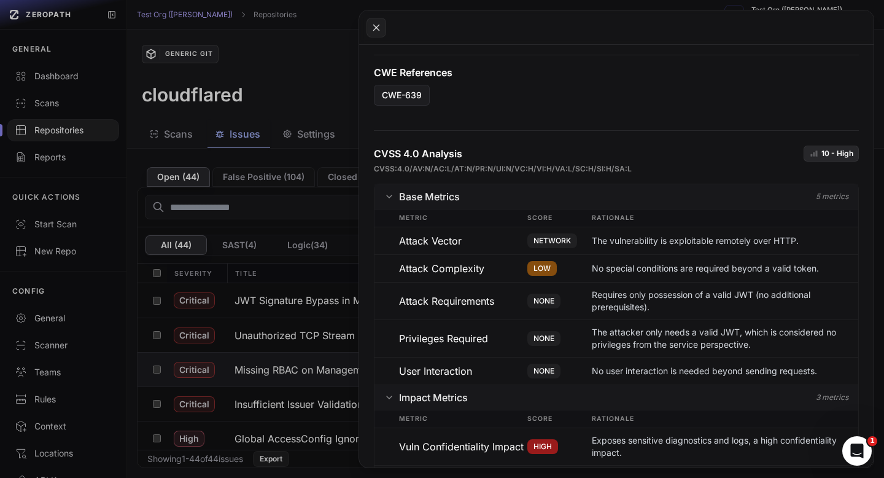
scroll to position [827, 0]
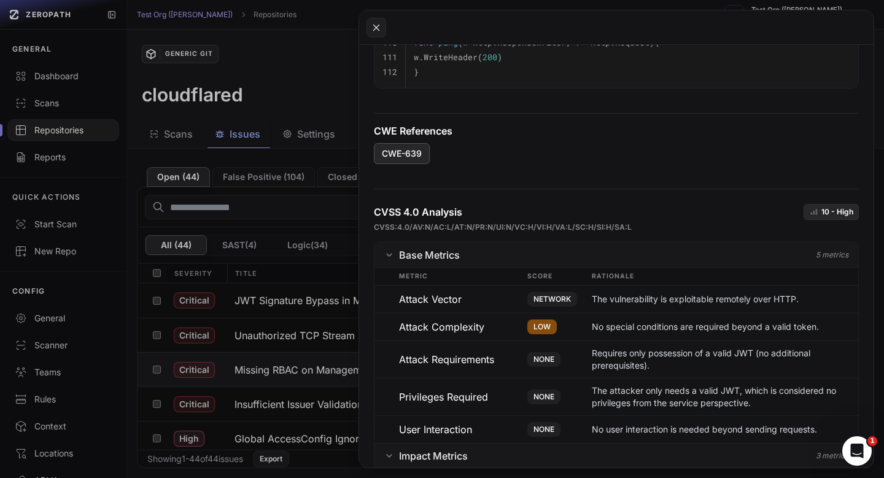
click at [411, 149] on span "CWE-639" at bounding box center [402, 153] width 40 height 12
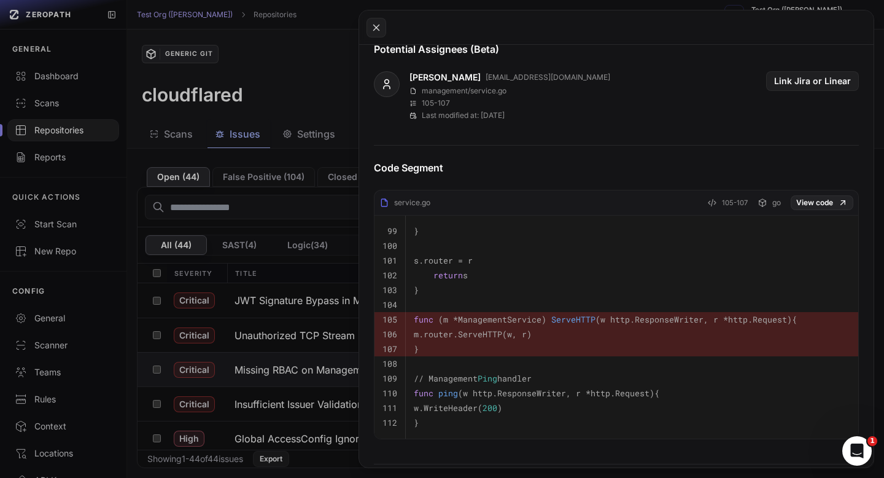
scroll to position [0, 0]
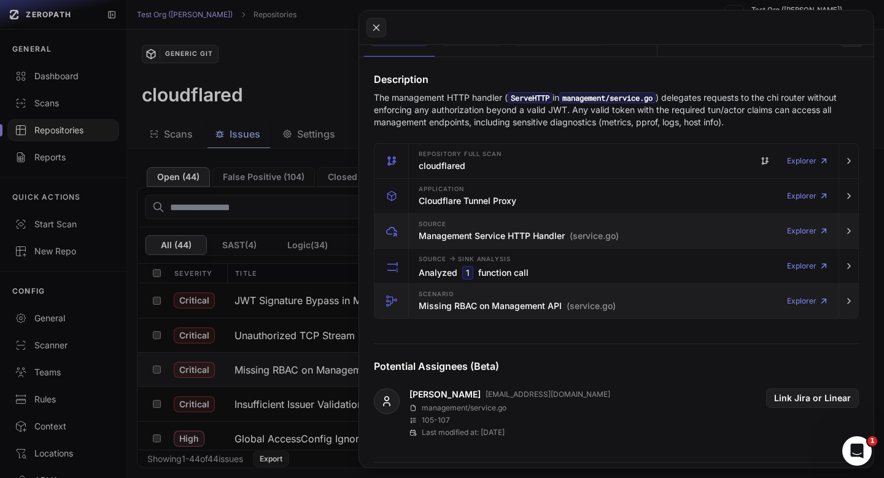
click at [481, 302] on h3 "Missing RBAC on Management API (service.go)" at bounding box center [517, 306] width 197 height 12
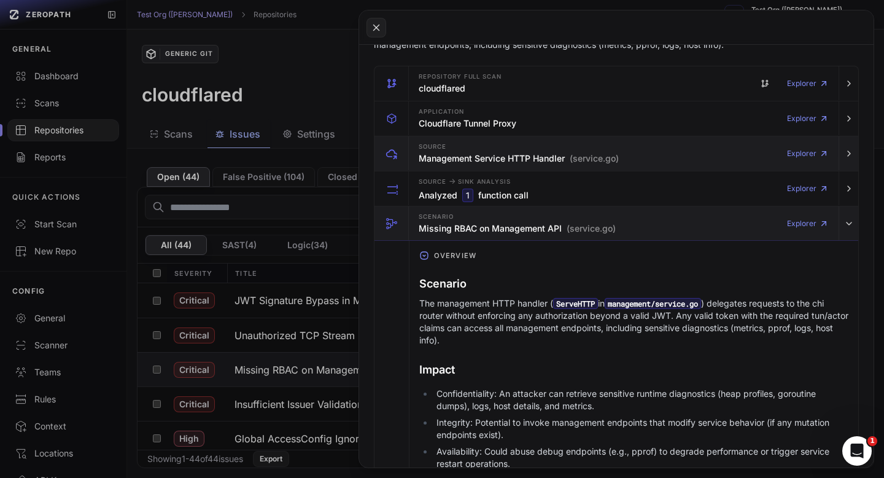
scroll to position [251, 0]
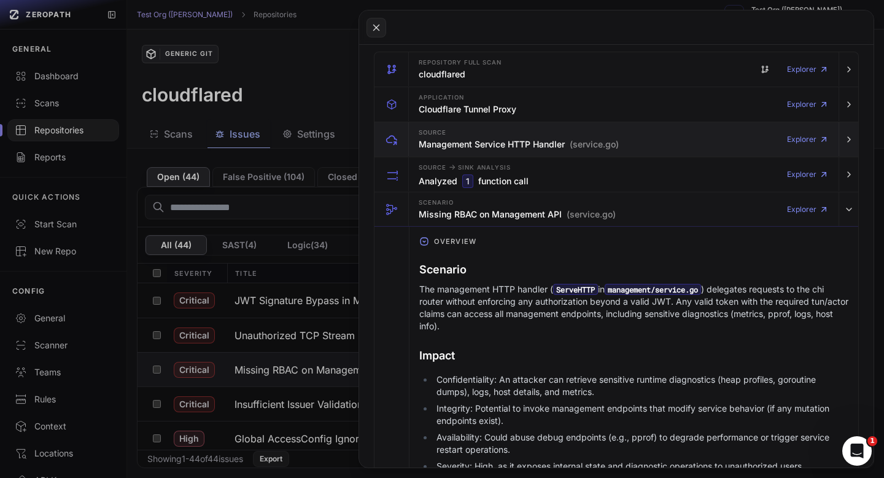
click at [435, 282] on div "Scenario The management HTTP handler ( ServeHTTP in management/service.go ) del…" at bounding box center [633, 368] width 429 height 225
click at [444, 298] on p "The management HTTP handler ( ServeHTTP in management/service.go ) delegates re…" at bounding box center [633, 307] width 429 height 49
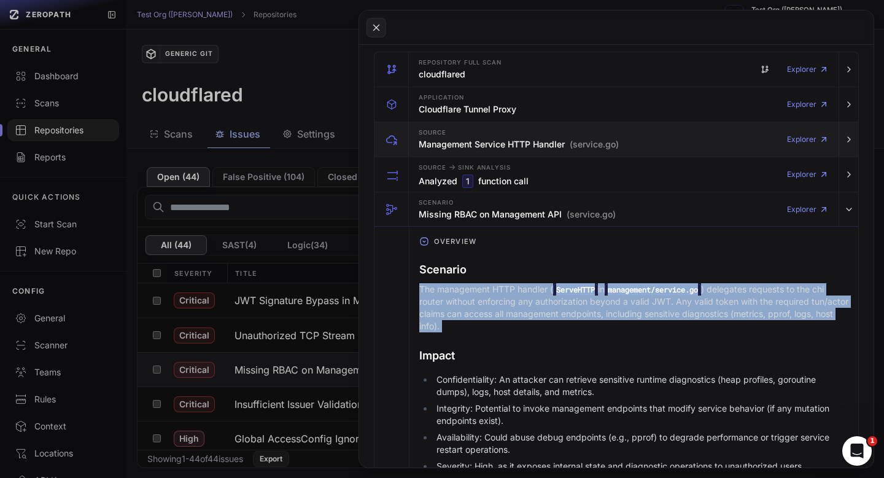
click at [444, 298] on p "The management HTTP handler ( ServeHTTP in management/service.go ) delegates re…" at bounding box center [633, 307] width 429 height 49
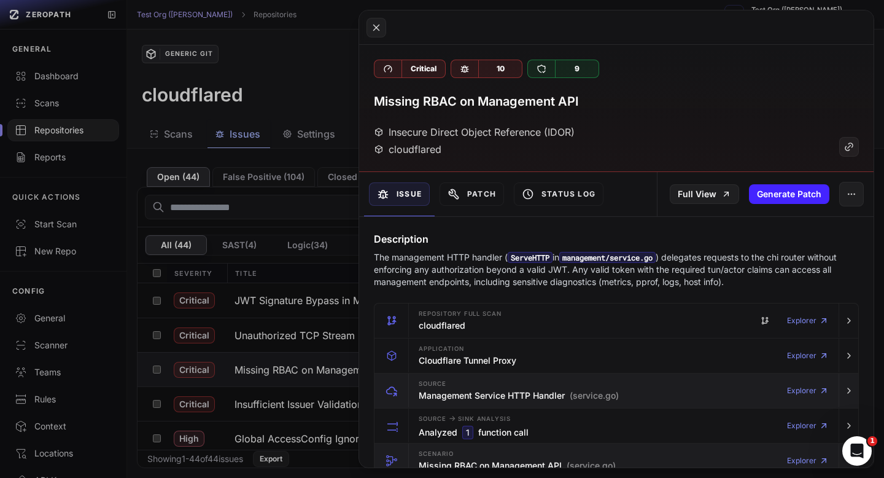
scroll to position [5, 0]
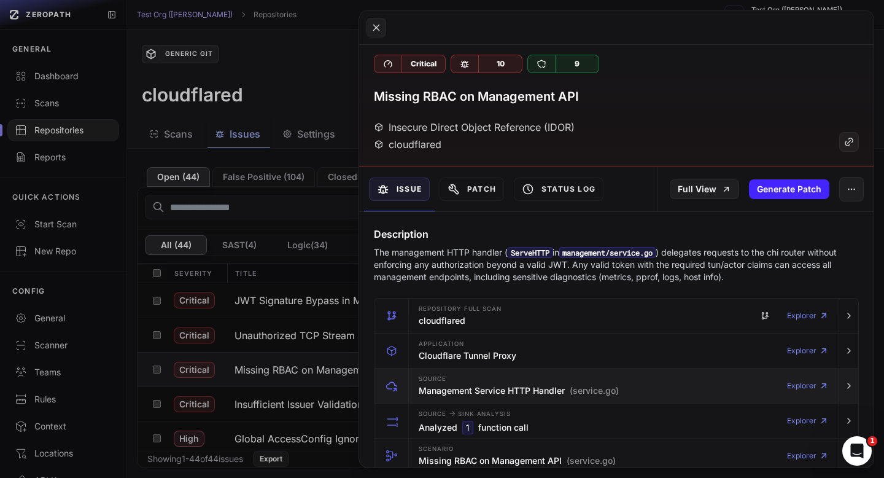
click at [476, 96] on h3 "Missing RBAC on Management API" at bounding box center [476, 96] width 205 height 17
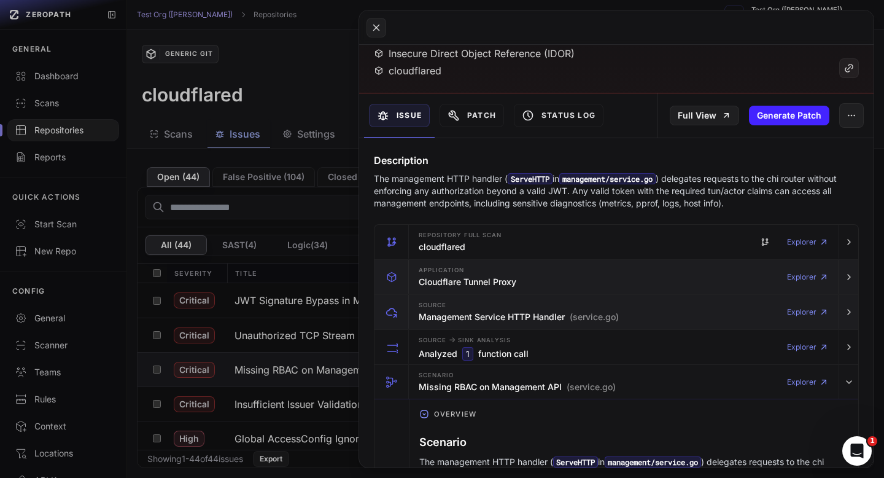
scroll to position [114, 0]
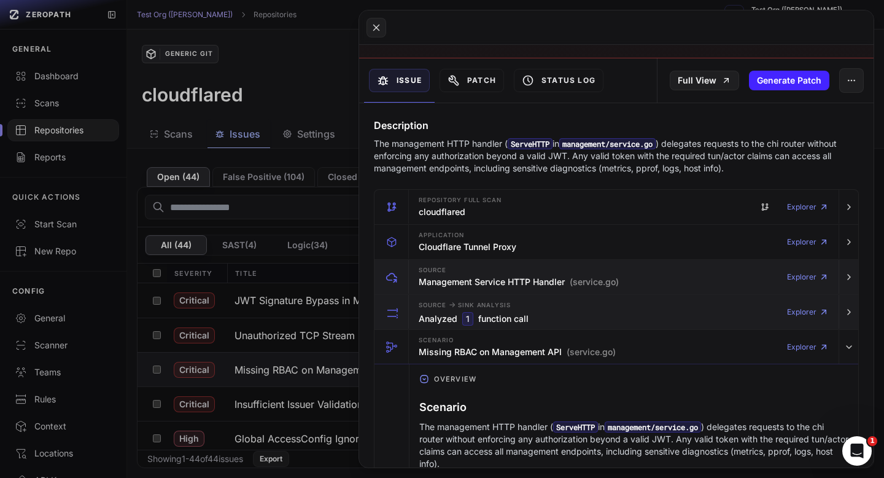
click at [571, 308] on div "Source -> Sink Analysis Analyzed 1 function call Explorer" at bounding box center [624, 312] width 420 height 34
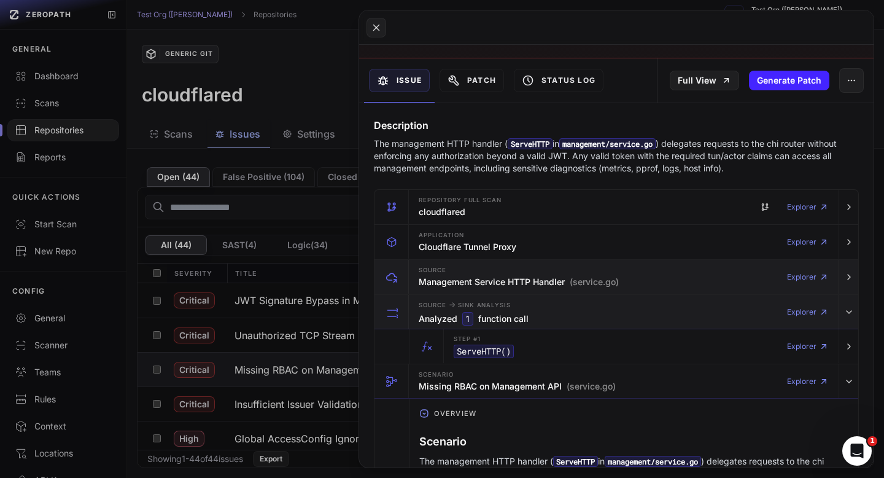
click at [571, 308] on div "Source -> Sink Analysis Analyzed 1 function call Explorer" at bounding box center [624, 312] width 420 height 34
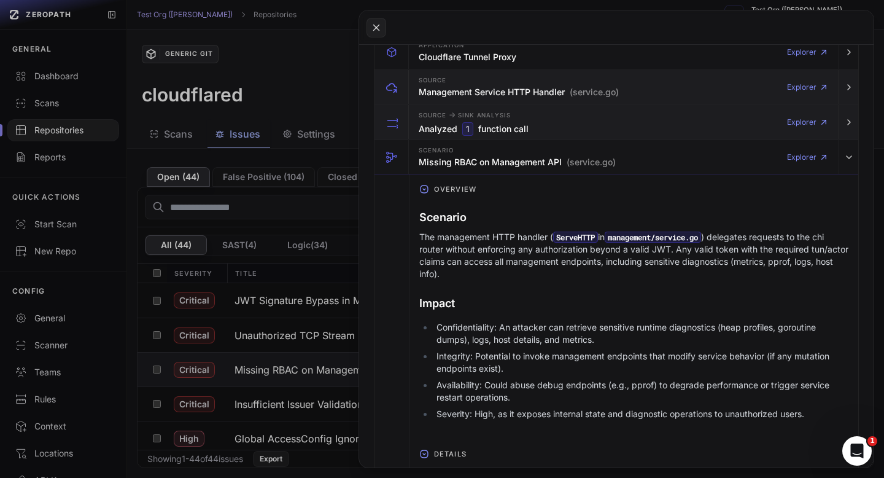
scroll to position [365, 0]
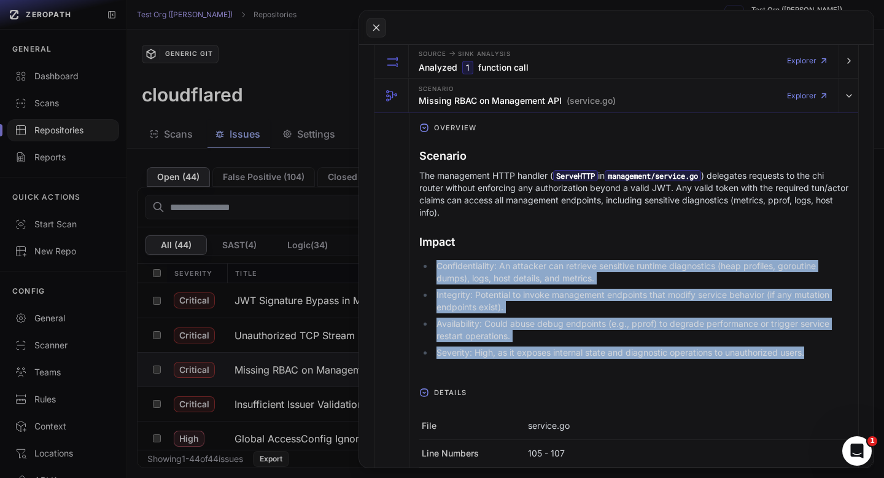
drag, startPoint x: 436, startPoint y: 263, endPoint x: 852, endPoint y: 353, distance: 425.8
click at [852, 353] on div "Scenario The management HTTP handler ( ServeHTTP in management/service.go ) del…" at bounding box center [634, 260] width 449 height 245
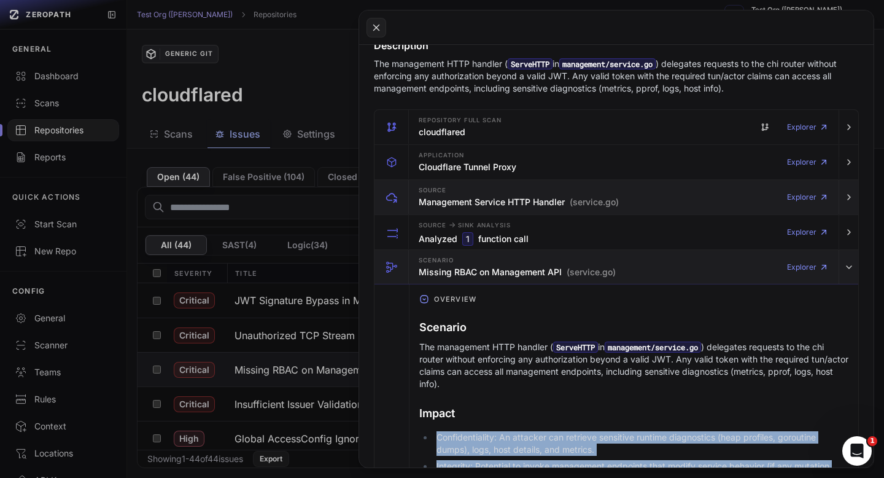
scroll to position [192, 0]
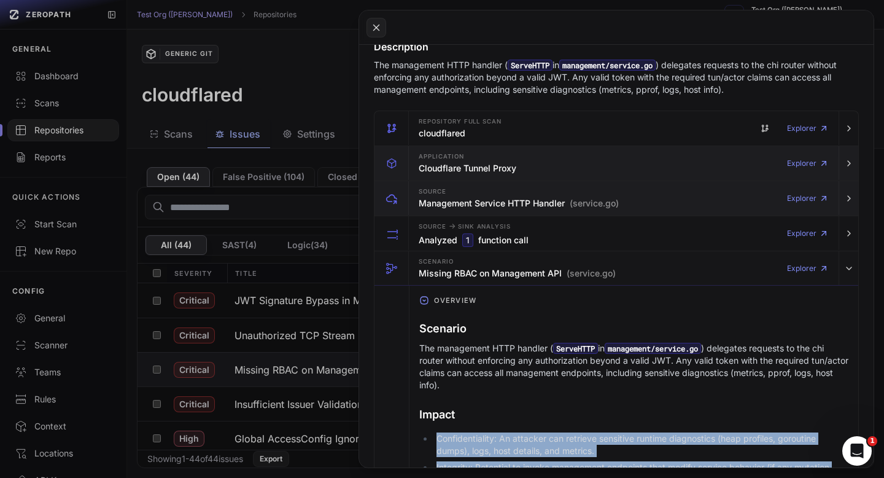
click at [562, 171] on div "Application Cloudflare Tunnel Proxy Explorer" at bounding box center [624, 163] width 420 height 34
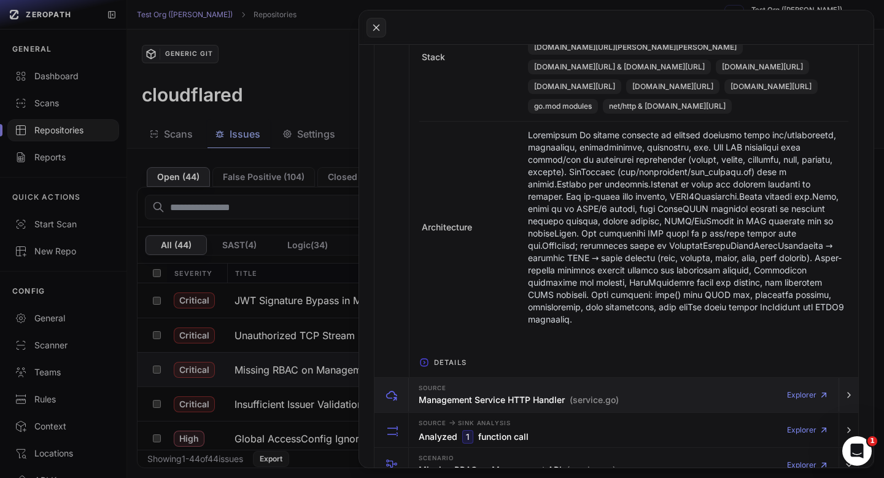
scroll to position [557, 0]
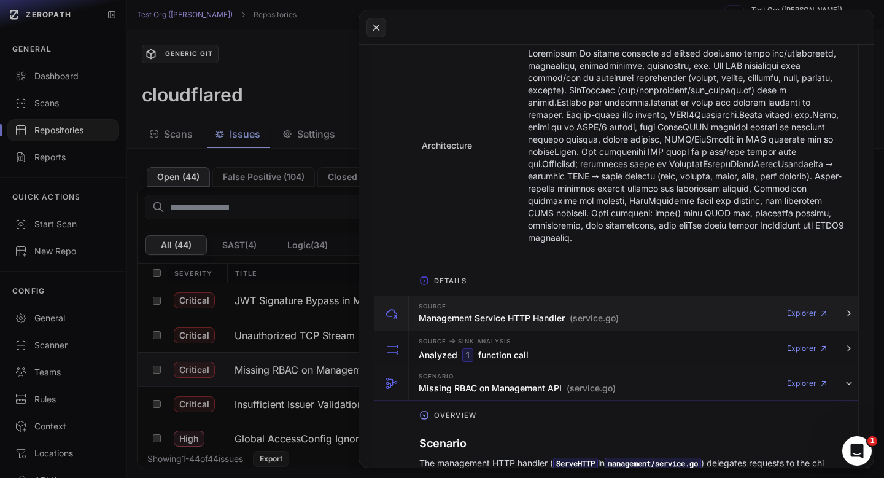
click at [552, 324] on h3 "Management Service HTTP Handler (service.go)" at bounding box center [519, 318] width 200 height 12
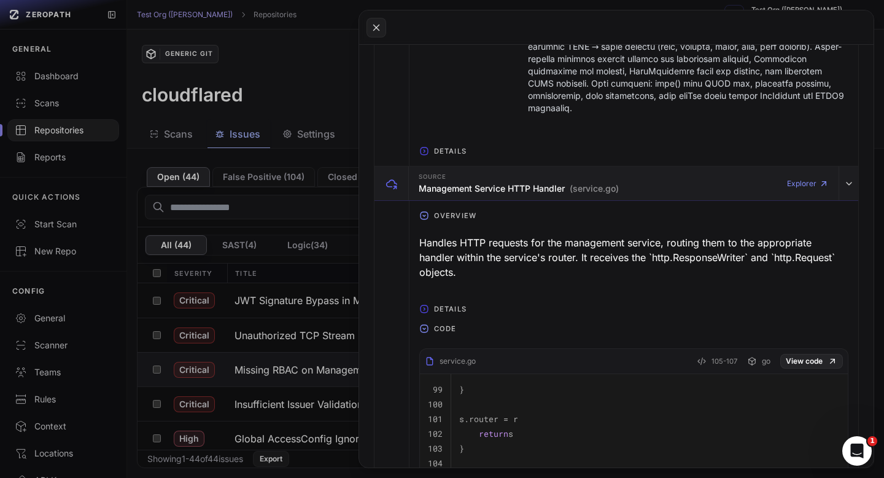
scroll to position [687, 0]
click at [457, 318] on span "Details" at bounding box center [450, 308] width 42 height 20
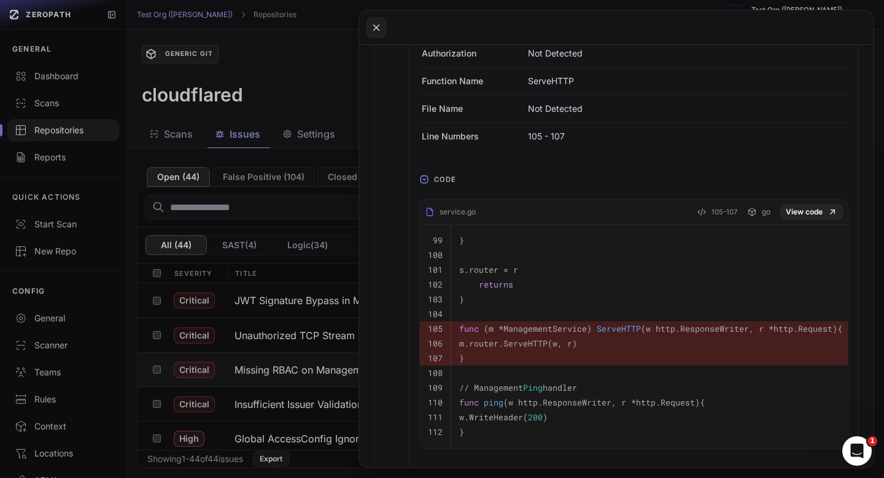
scroll to position [1107, 0]
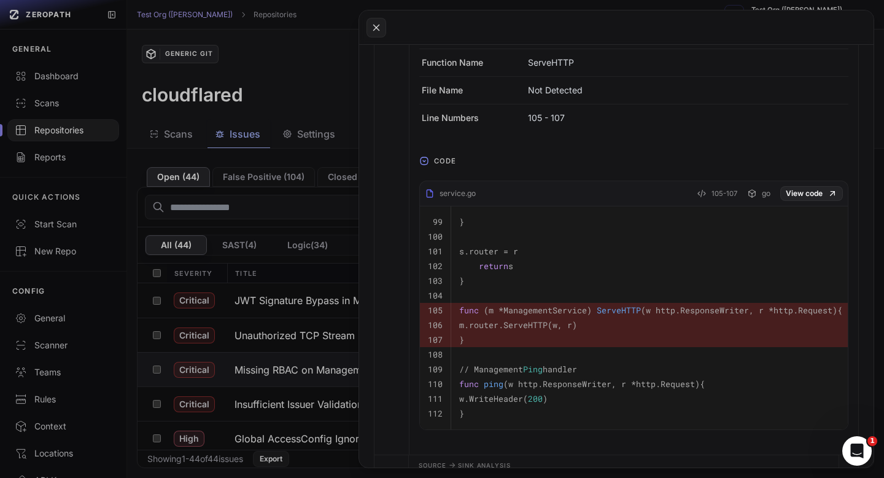
click at [570, 318] on pre "func (m *ManagementService) ServeHTTP (w http.ResponseWriter, r *http.Request) {" at bounding box center [650, 310] width 383 height 15
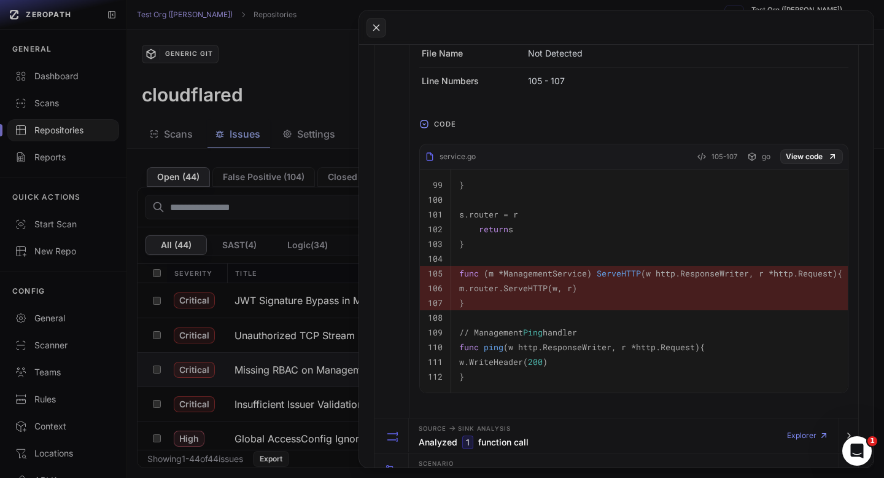
scroll to position [1148, 0]
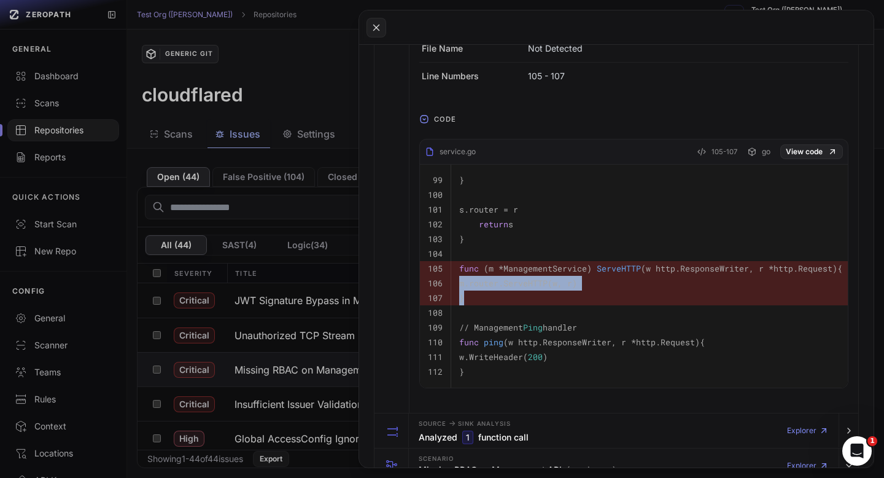
drag, startPoint x: 458, startPoint y: 286, endPoint x: 467, endPoint y: 311, distance: 26.8
click at [470, 324] on tbody "99 } 100 101 s.router = r 102 return s 103 } 104 105 func (m *ManagementService…" at bounding box center [635, 276] width 431 height 223
click at [467, 305] on pre "}" at bounding box center [650, 297] width 383 height 15
drag, startPoint x: 467, startPoint y: 319, endPoint x: 459, endPoint y: 289, distance: 31.3
click at [459, 289] on tbody "99 } 100 101 s.router = r 102 return s 103 } 104 105 func (m *ManagementService…" at bounding box center [635, 276] width 431 height 223
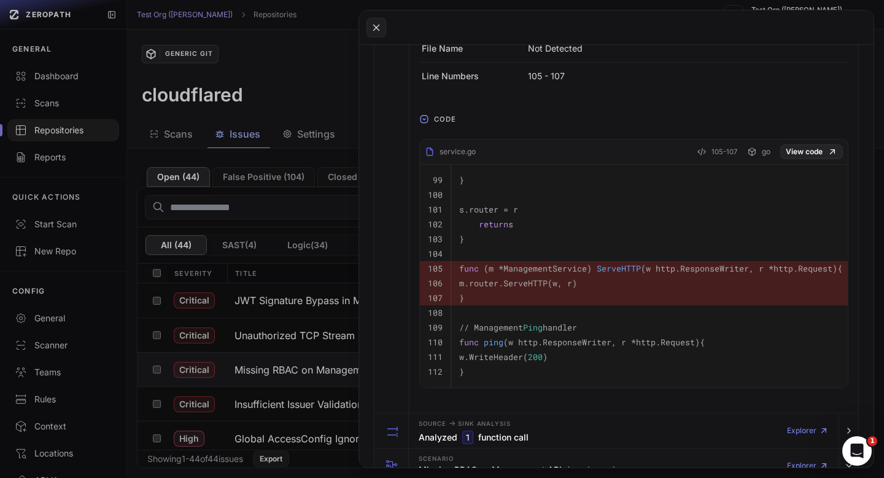
click at [459, 274] on span "func" at bounding box center [469, 268] width 20 height 11
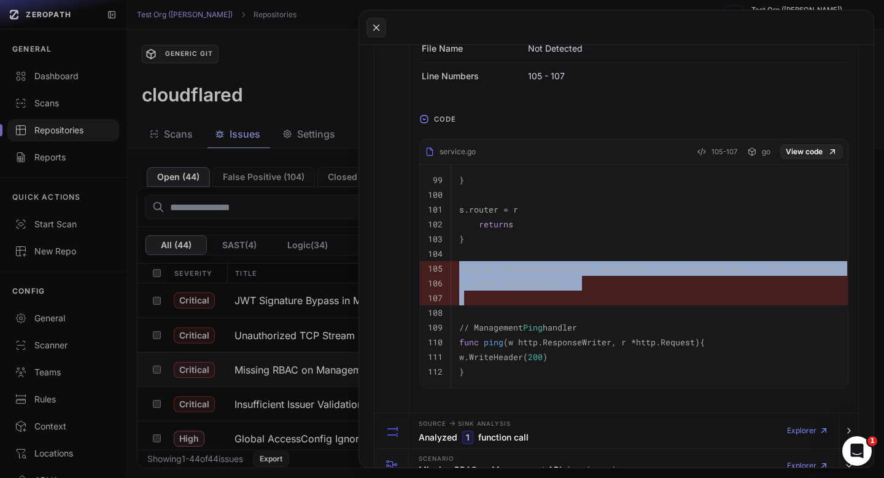
drag, startPoint x: 459, startPoint y: 289, endPoint x: 470, endPoint y: 318, distance: 30.9
click at [470, 318] on tbody "99 } 100 101 s.router = r 102 return s 103 } 104 105 func (m *ManagementService…" at bounding box center [635, 276] width 431 height 223
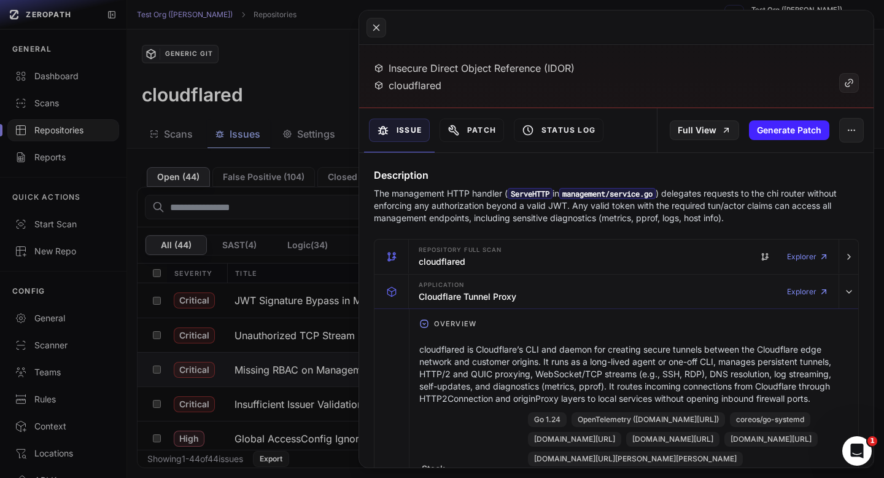
scroll to position [55, 0]
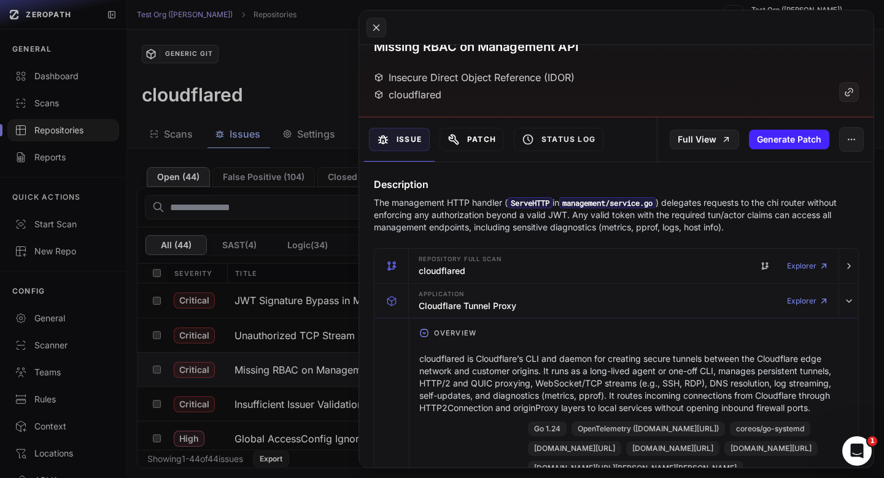
click at [489, 133] on button "Patch" at bounding box center [472, 139] width 64 height 23
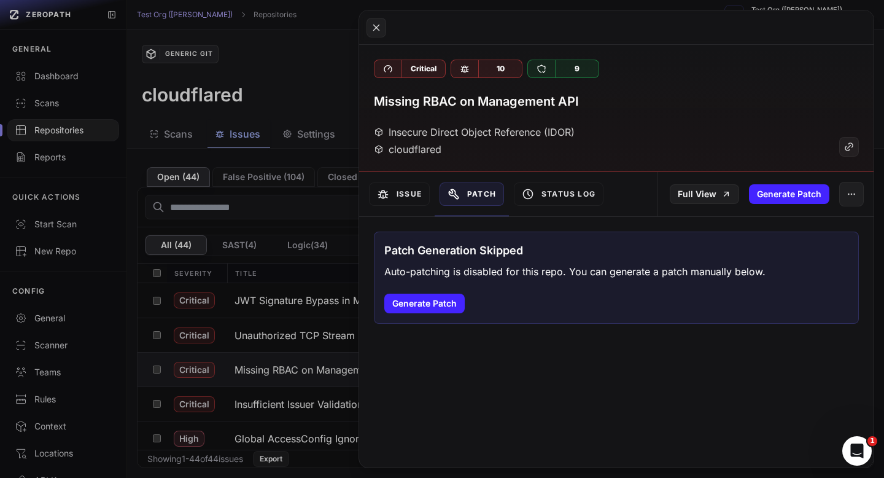
scroll to position [0, 0]
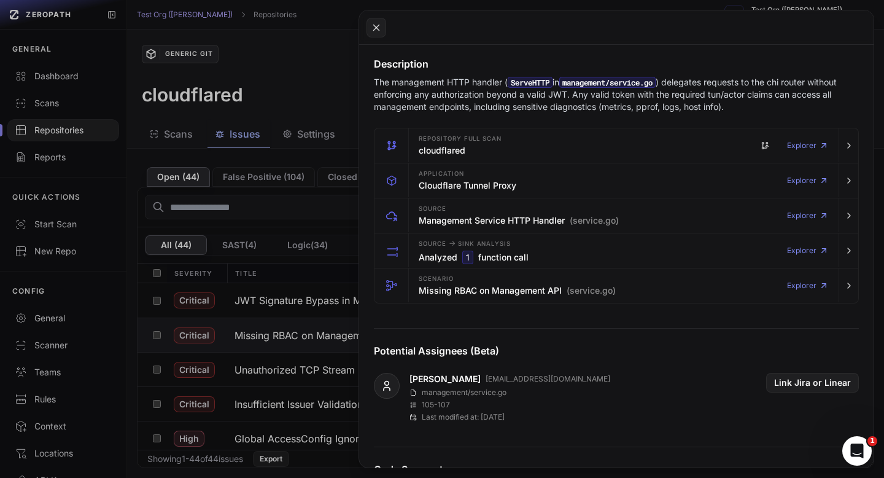
scroll to position [174, 0]
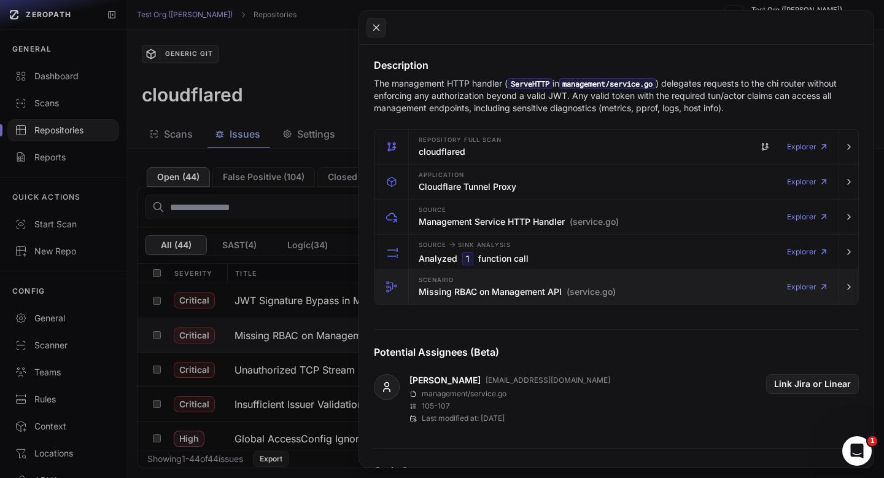
click at [485, 286] on h3 "Missing RBAC on Management API (service.go)" at bounding box center [517, 292] width 197 height 12
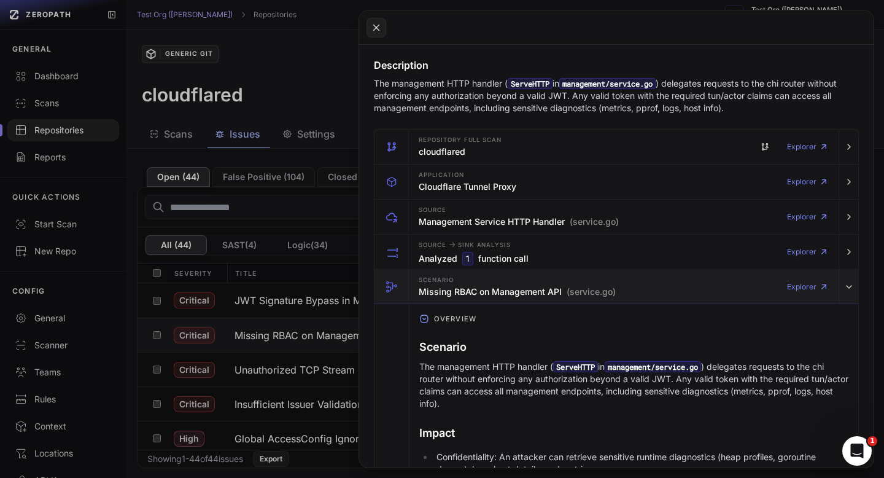
click at [485, 286] on h3 "Missing RBAC on Management API (service.go)" at bounding box center [517, 292] width 197 height 12
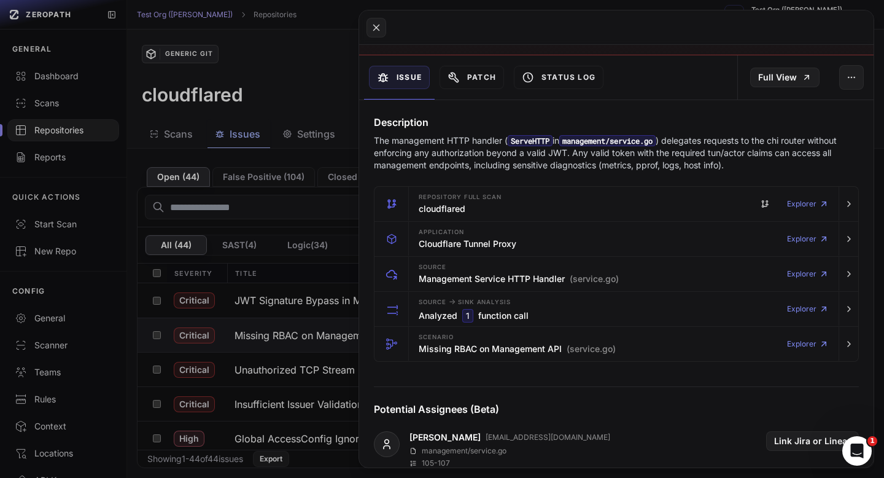
scroll to position [0, 0]
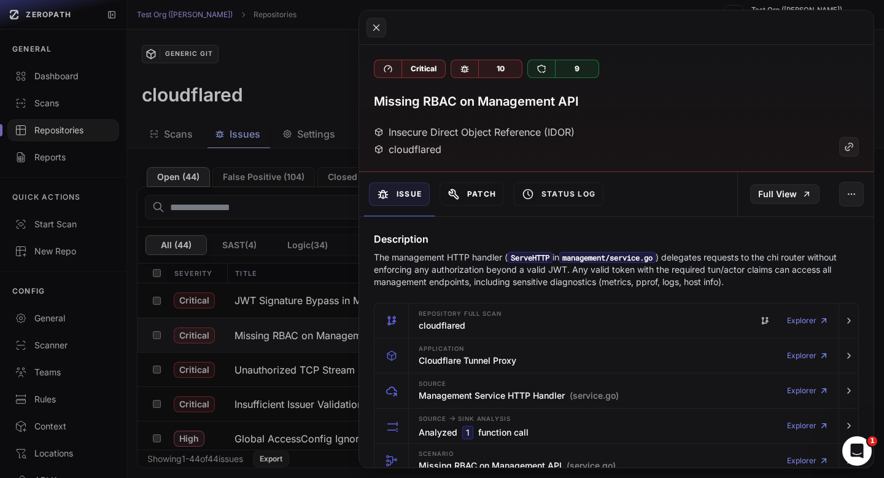
click at [469, 198] on button "Patch" at bounding box center [472, 193] width 64 height 23
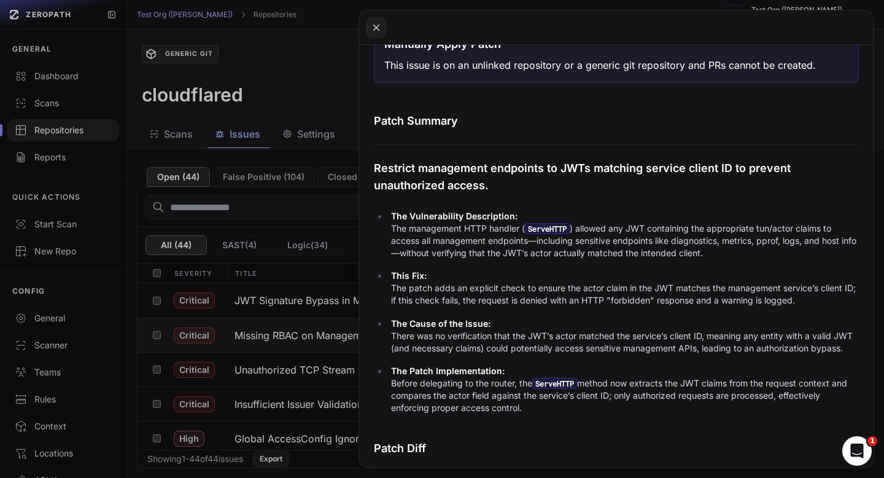
scroll to position [208, 0]
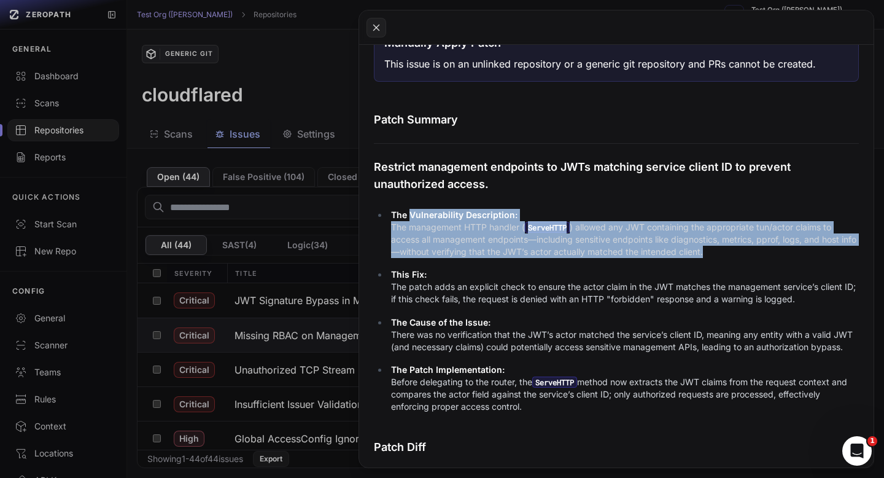
drag, startPoint x: 723, startPoint y: 247, endPoint x: 410, endPoint y: 216, distance: 314.8
click at [410, 216] on p "The Vulnerability Description: The management HTTP handler ( ServeHTTP ) allowe…" at bounding box center [625, 233] width 468 height 49
copy p "Vulnerability Description: The management HTTP handler ( ServeHTTP ) allowed an…"
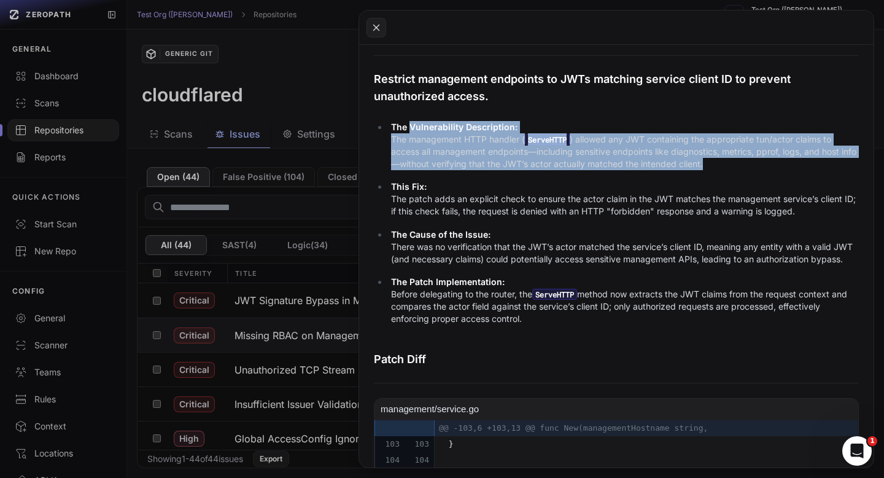
scroll to position [282, 0]
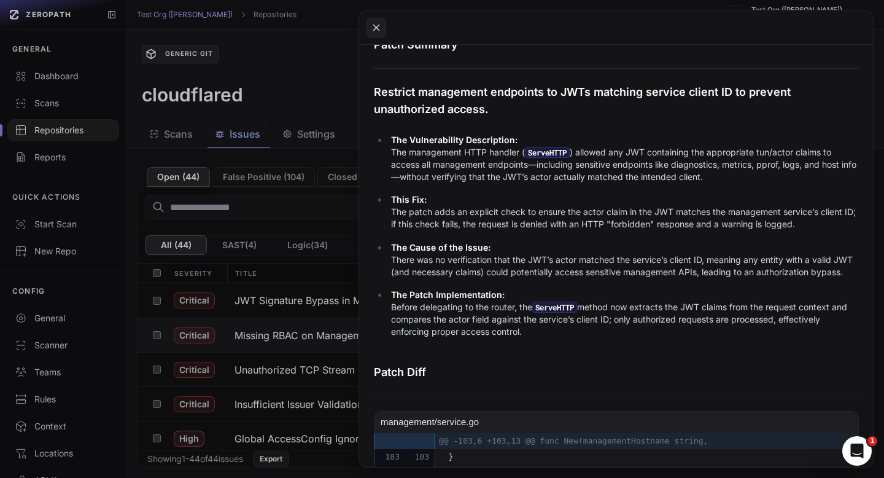
click at [423, 99] on p "Restrict management endpoints to JWTs matching service client ID to prevent una…" at bounding box center [616, 101] width 485 height 34
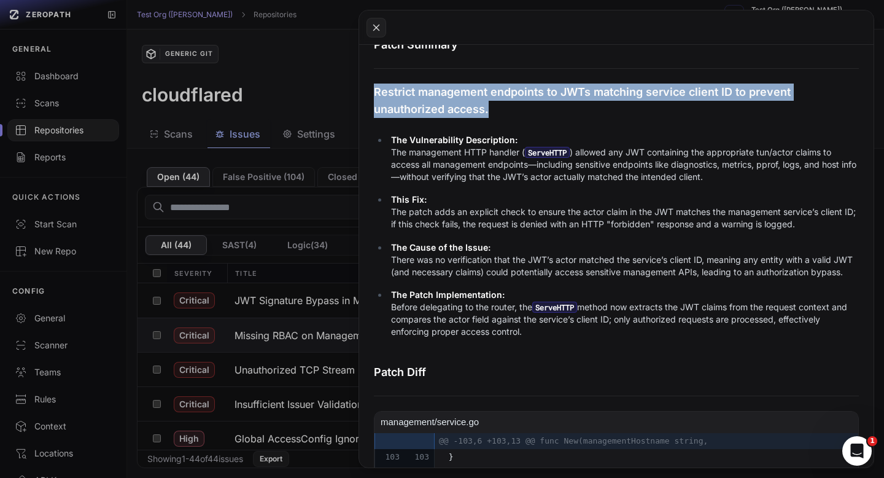
click at [423, 99] on p "Restrict management endpoints to JWTs matching service client ID to prevent una…" at bounding box center [616, 101] width 485 height 34
copy div "Restrict management endpoints to JWTs matching service client ID to prevent una…"
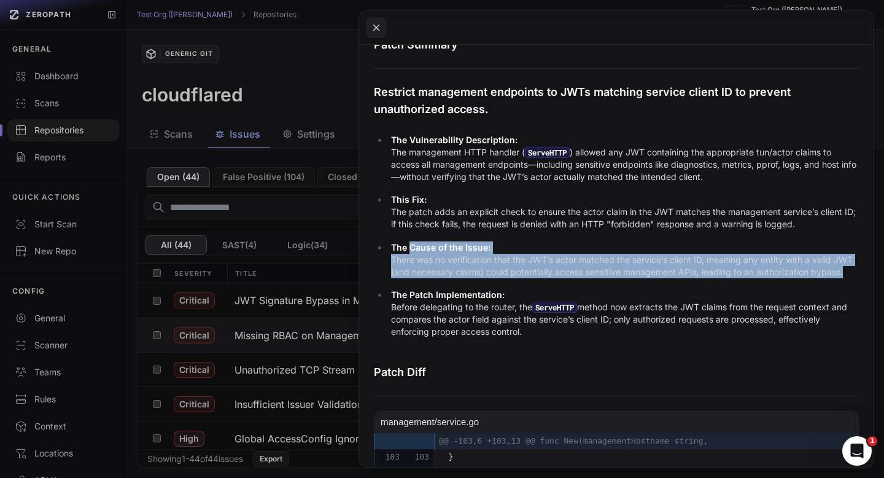
drag, startPoint x: 410, startPoint y: 247, endPoint x: 863, endPoint y: 278, distance: 454.3
click at [863, 278] on div "Patch Summary Restrict management endpoints to JWTs matching service client ID …" at bounding box center [616, 353] width 515 height 634
copy p "Cause of the Issue: There was no verification that the JWT’s actor matched the …"
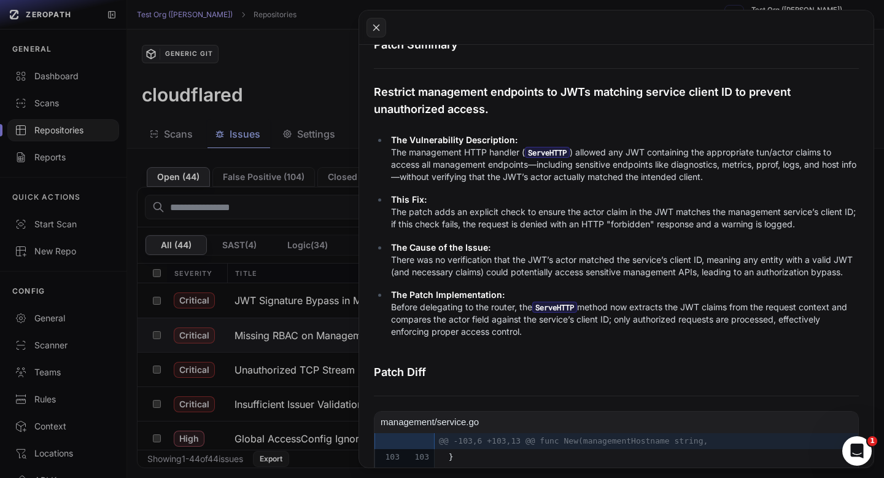
click at [395, 213] on p "This Fix: The patch adds an explicit check to ensure the actor claim in the JWT…" at bounding box center [625, 211] width 468 height 37
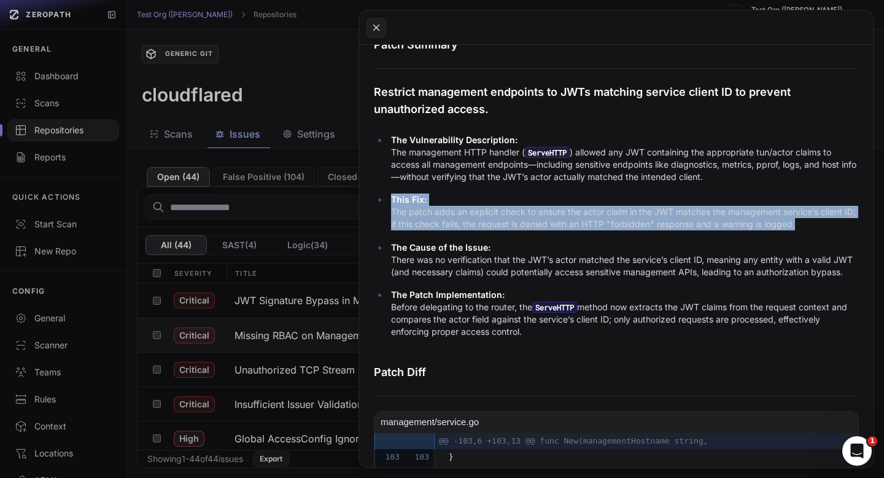
drag, startPoint x: 391, startPoint y: 198, endPoint x: 824, endPoint y: 229, distance: 433.4
click at [824, 229] on p "This Fix: The patch adds an explicit check to ensure the actor claim in the JWT…" at bounding box center [625, 211] width 468 height 37
copy p "This Fix: The patch adds an explicit check to ensure the actor claim in the JWT…"
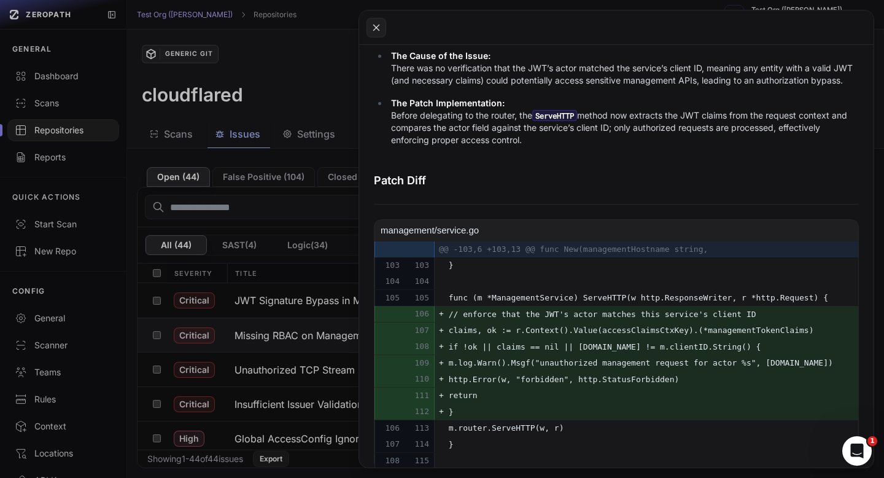
scroll to position [490, 0]
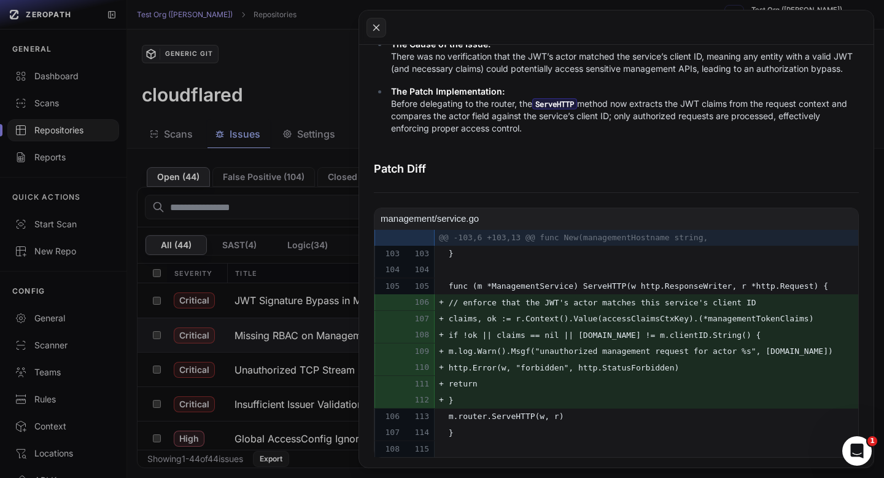
drag, startPoint x: 446, startPoint y: 281, endPoint x: 561, endPoint y: 439, distance: 195.3
click at [564, 439] on tbody "@@ -103,6 +103,13 @@ func New(managementHostname string, 103 103 } 104 104 105 …" at bounding box center [636, 344] width 523 height 228
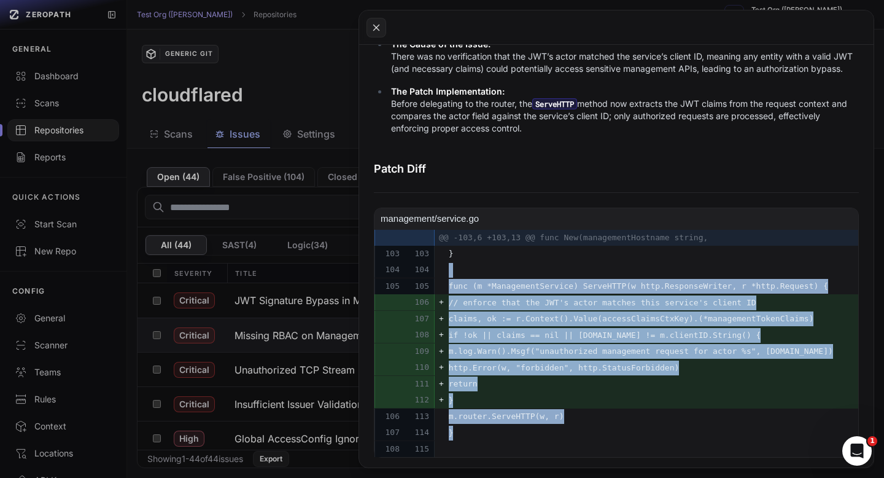
drag, startPoint x: 461, startPoint y: 434, endPoint x: 443, endPoint y: 274, distance: 160.6
click at [443, 274] on tbody "@@ -103,6 +103,13 @@ func New(managementHostname string, 103 103 } 104 104 105 …" at bounding box center [636, 344] width 523 height 228
copy tbody "105 105 func (m *ManagementService) ServeHTTP(w http.ResponseWriter, r *http.Re…"
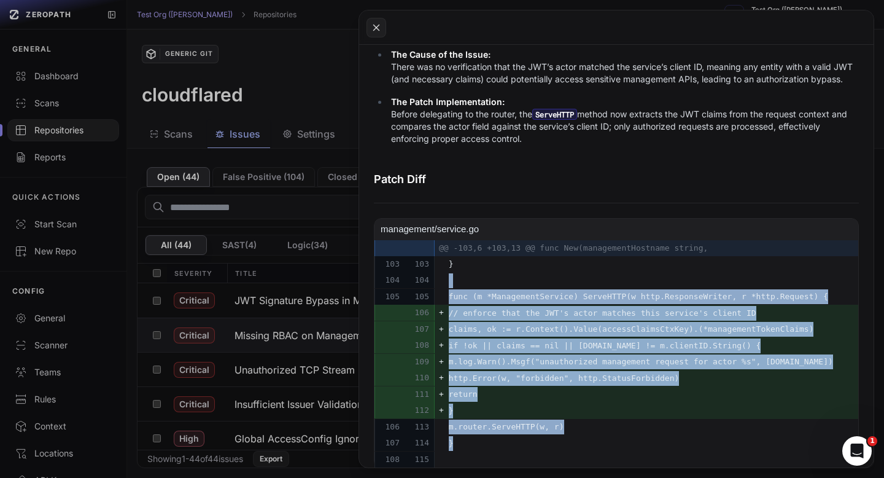
scroll to position [472, 0]
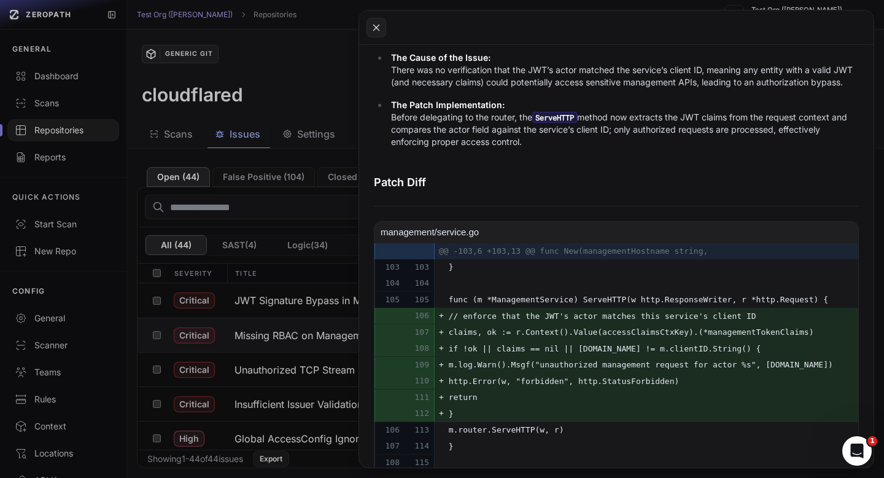
click at [493, 129] on p "The Patch Implementation: Before delegating to the router, the ServeHTTP method…" at bounding box center [625, 123] width 468 height 49
drag, startPoint x: 410, startPoint y: 104, endPoint x: 543, endPoint y: 139, distance: 137.6
click at [543, 139] on p "The Patch Implementation: Before delegating to the router, the ServeHTTP method…" at bounding box center [625, 123] width 468 height 49
copy p "Patch Implementation: Before delegating to the router, the ServeHTTP method now…"
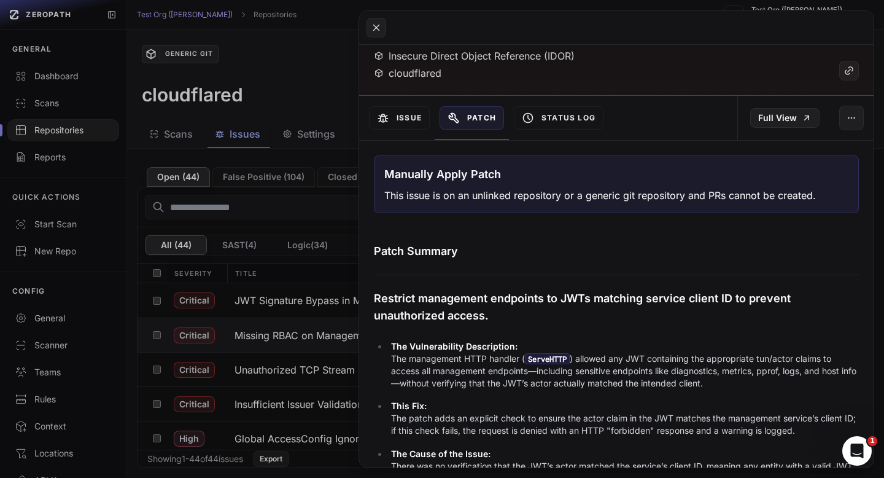
scroll to position [0, 0]
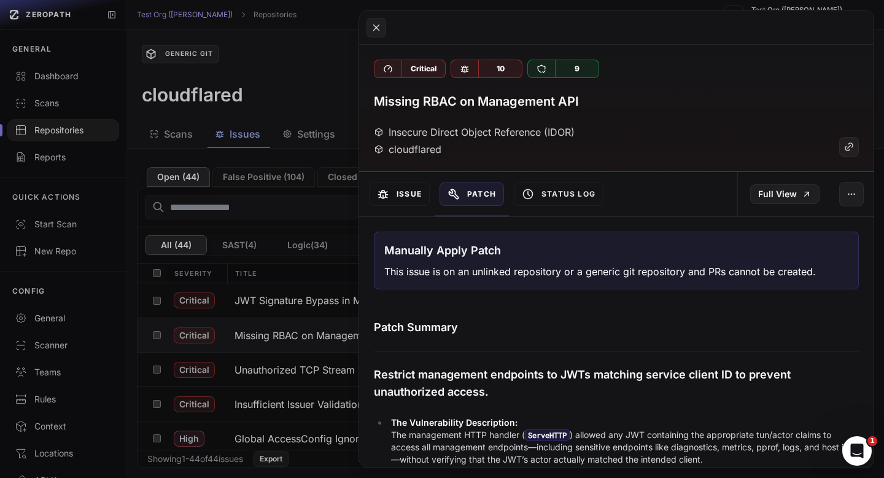
click at [399, 193] on button "Issue" at bounding box center [399, 193] width 61 height 23
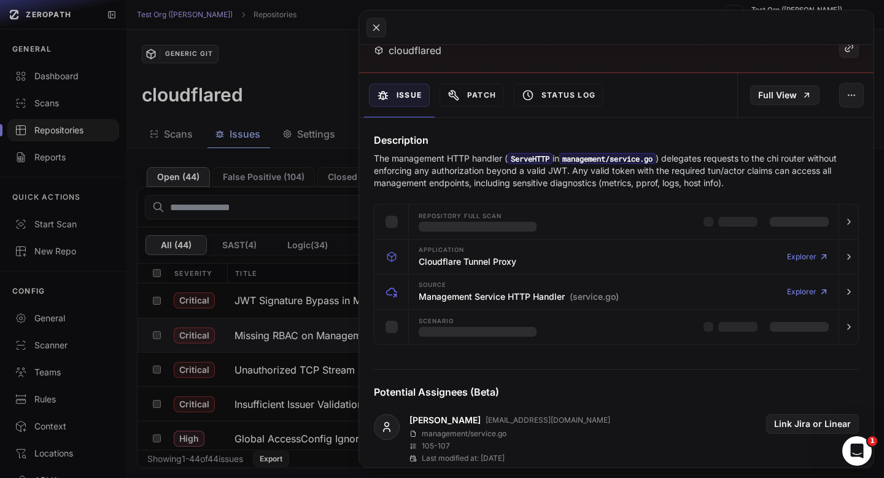
scroll to position [101, 0]
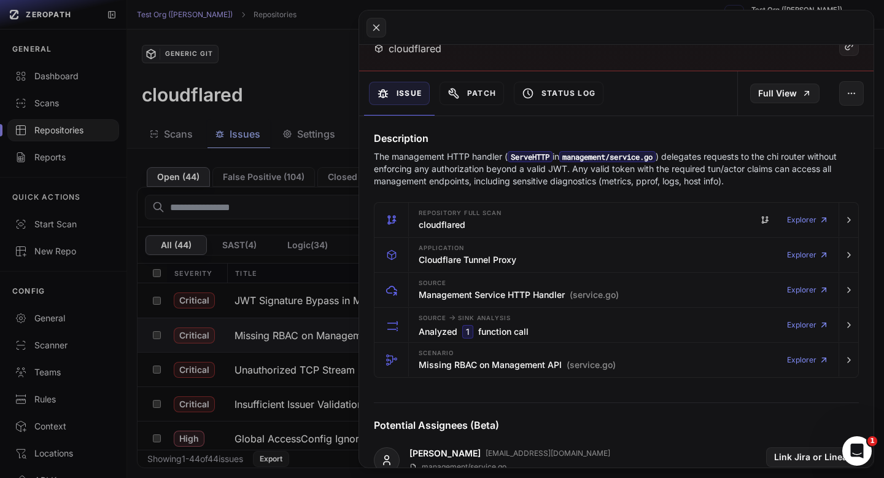
click at [293, 47] on button at bounding box center [442, 239] width 884 height 478
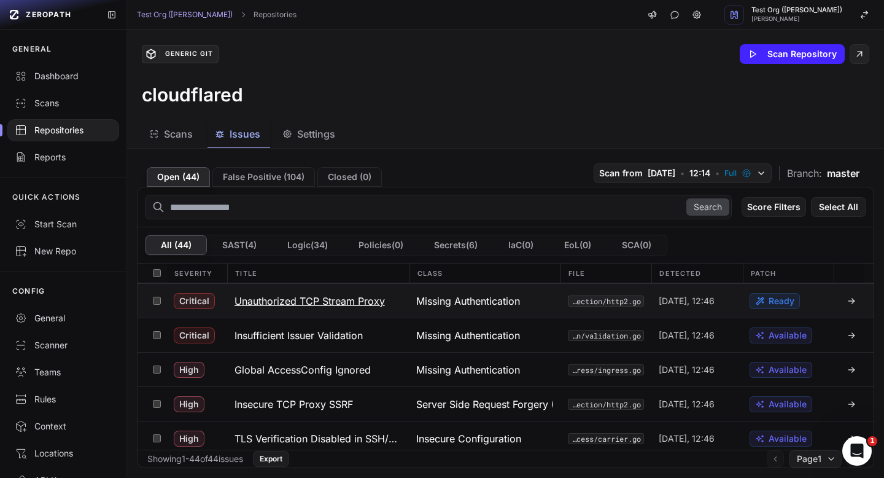
scroll to position [76, 0]
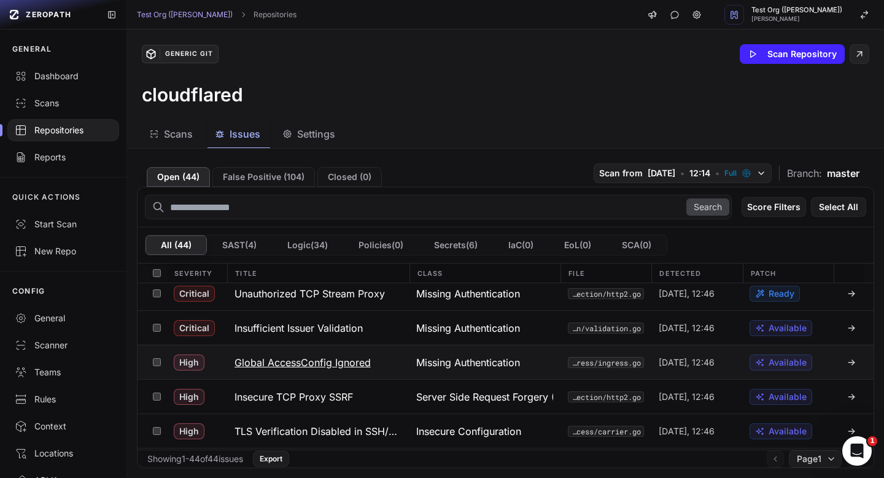
click at [329, 361] on h3 "Global AccessConfig Ignored" at bounding box center [303, 362] width 136 height 15
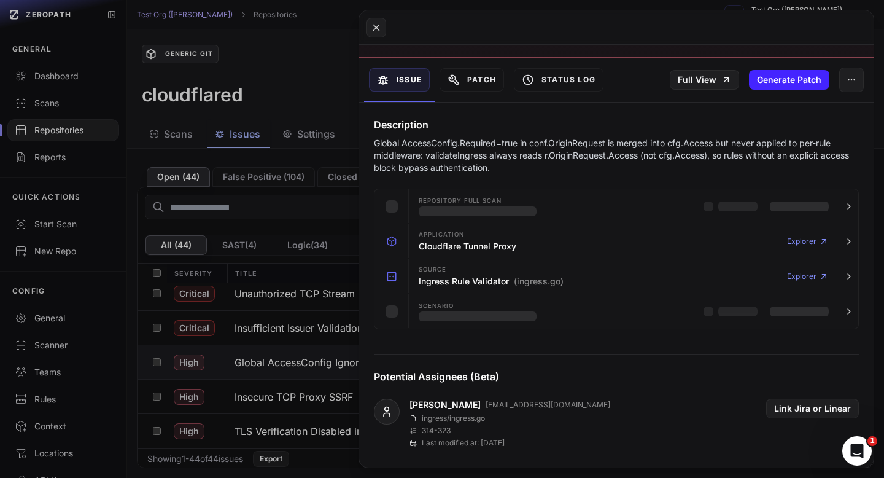
scroll to position [115, 0]
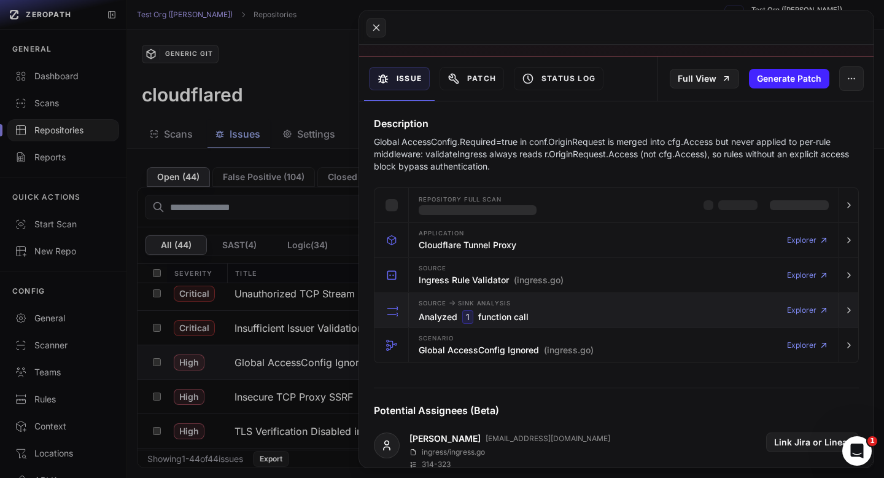
click at [555, 319] on div "Source -> Sink Analysis Analyzed 1 function call Explorer" at bounding box center [624, 310] width 420 height 34
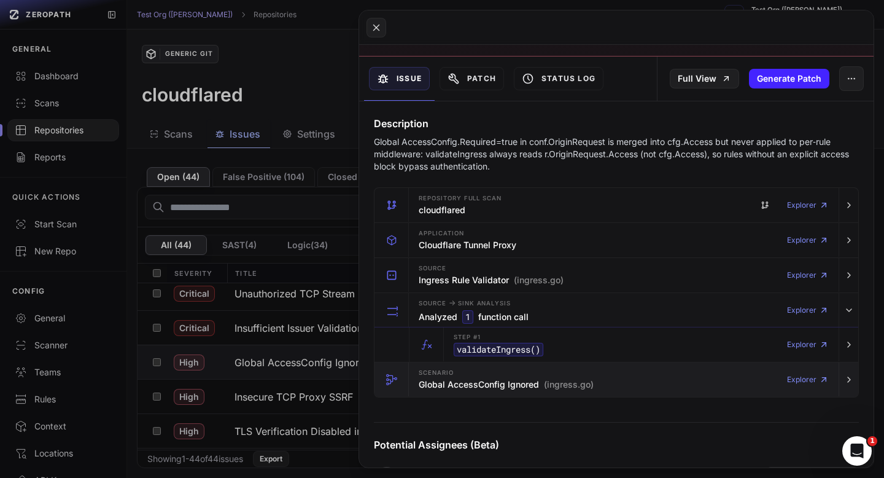
click at [560, 377] on div "Scenario Global AccessConfig Ignored (ingress.go)" at bounding box center [506, 379] width 175 height 25
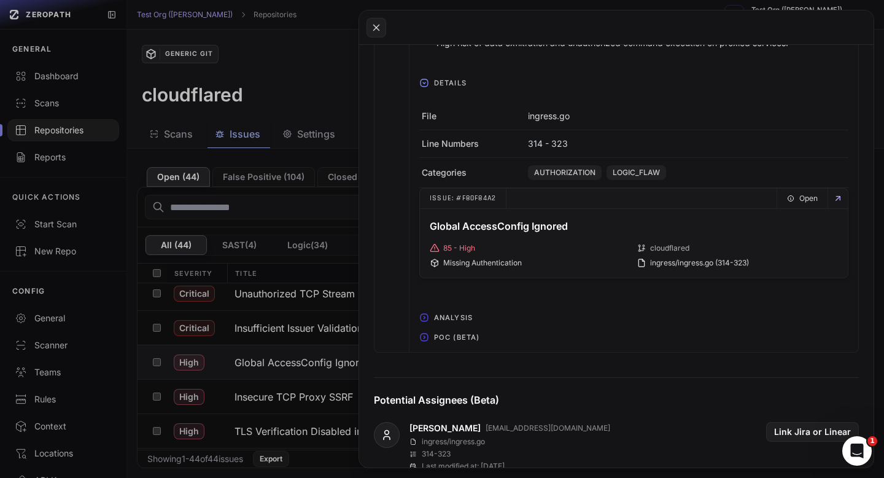
scroll to position [661, 0]
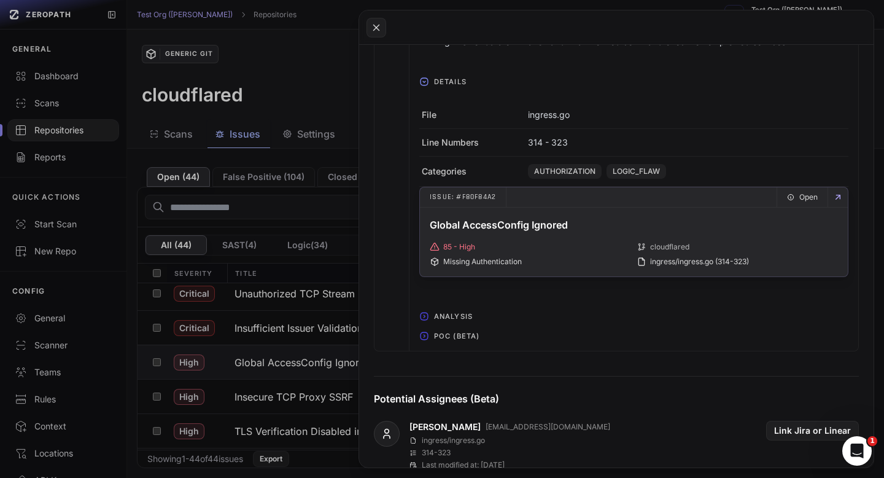
click at [800, 197] on span "Open" at bounding box center [809, 197] width 18 height 20
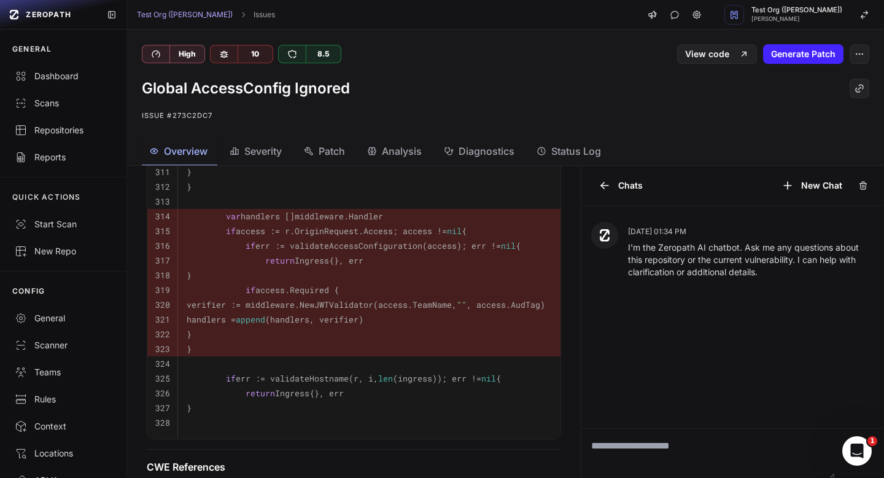
scroll to position [647, 0]
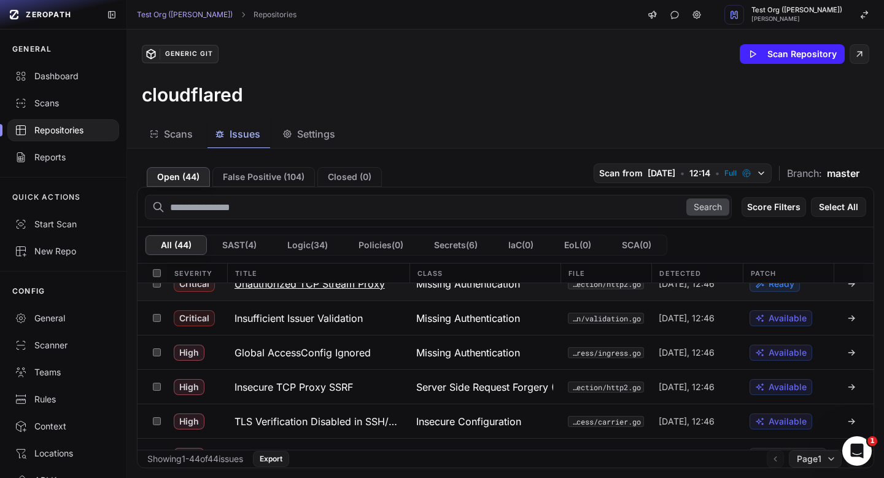
scroll to position [87, 0]
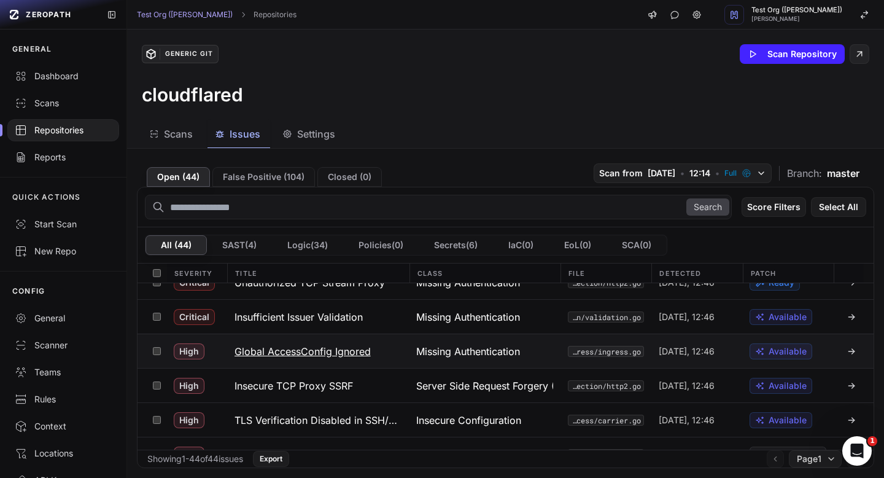
click at [359, 354] on h3 "Global AccessConfig Ignored" at bounding box center [303, 351] width 136 height 15
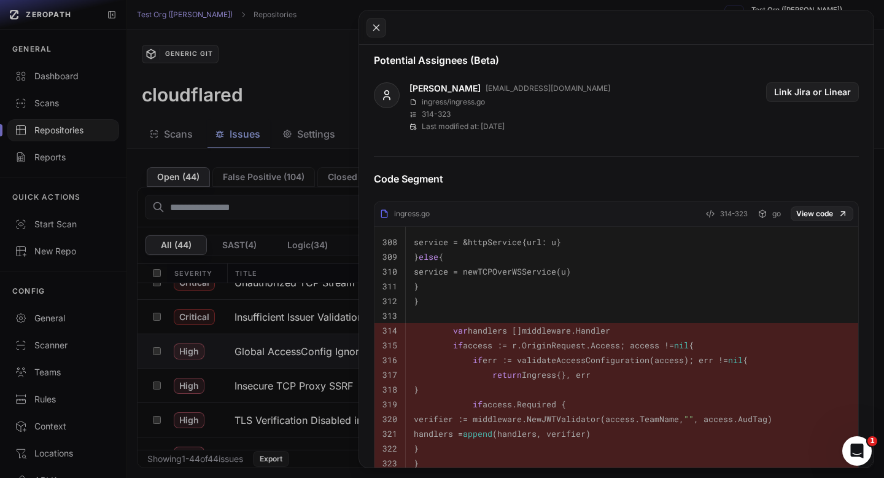
scroll to position [0, 0]
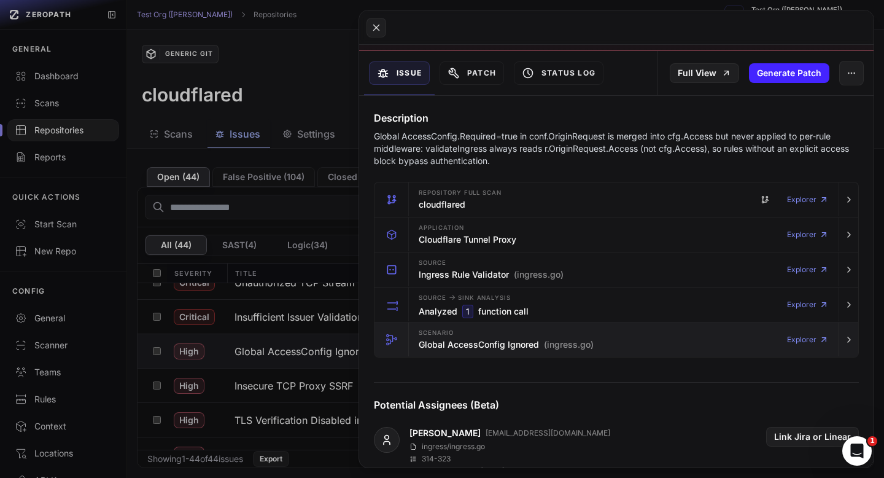
click at [481, 348] on h3 "Global AccessConfig Ignored (ingress.go)" at bounding box center [506, 344] width 175 height 12
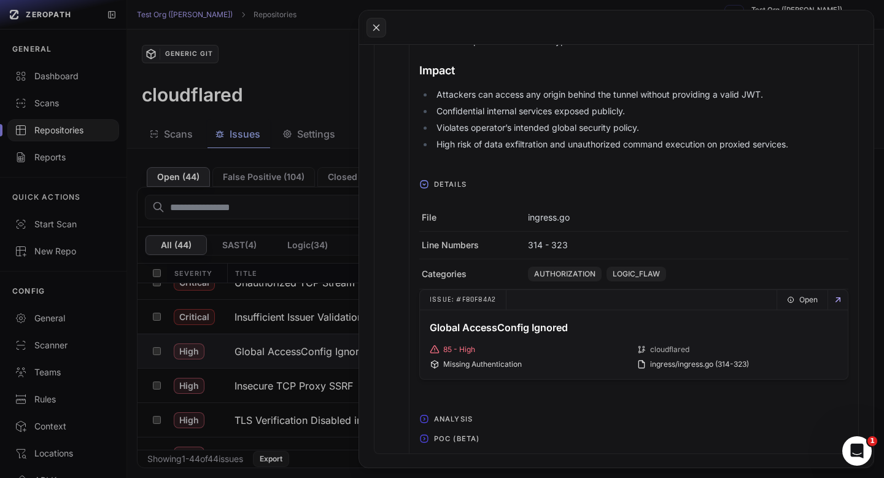
scroll to position [527, 0]
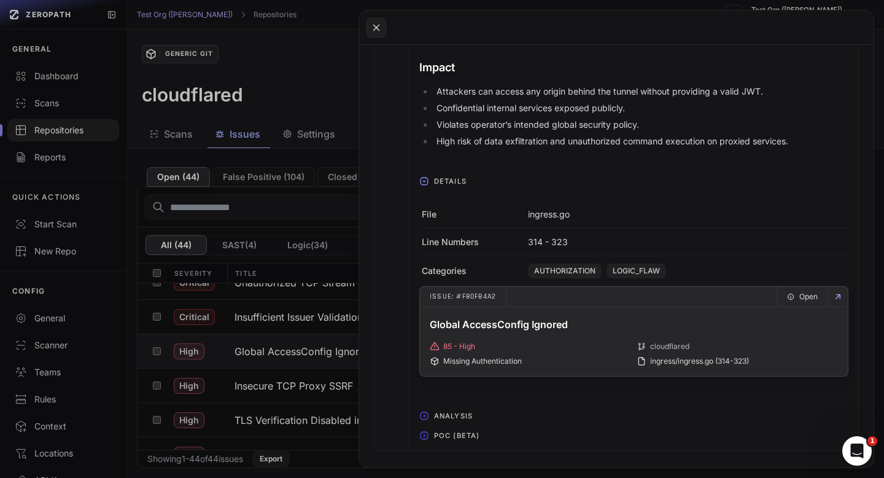
click at [837, 296] on icon at bounding box center [838, 297] width 10 height 10
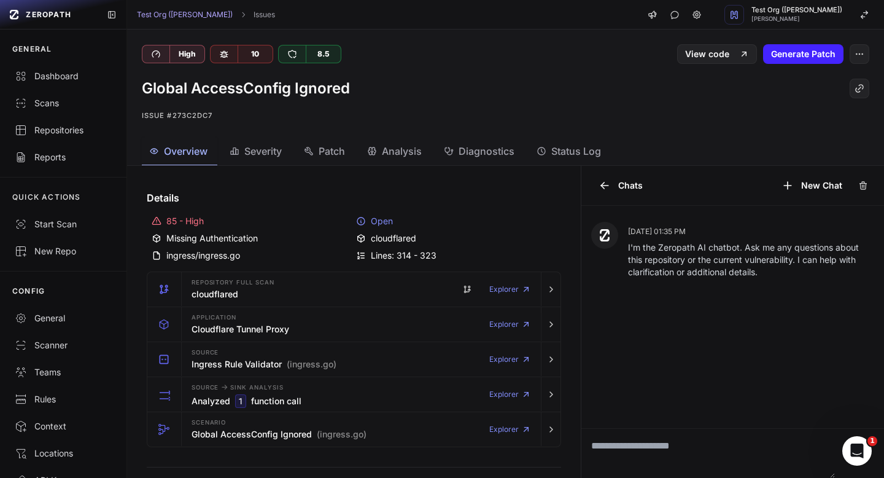
click at [276, 158] on span "Severity" at bounding box center [262, 151] width 37 height 15
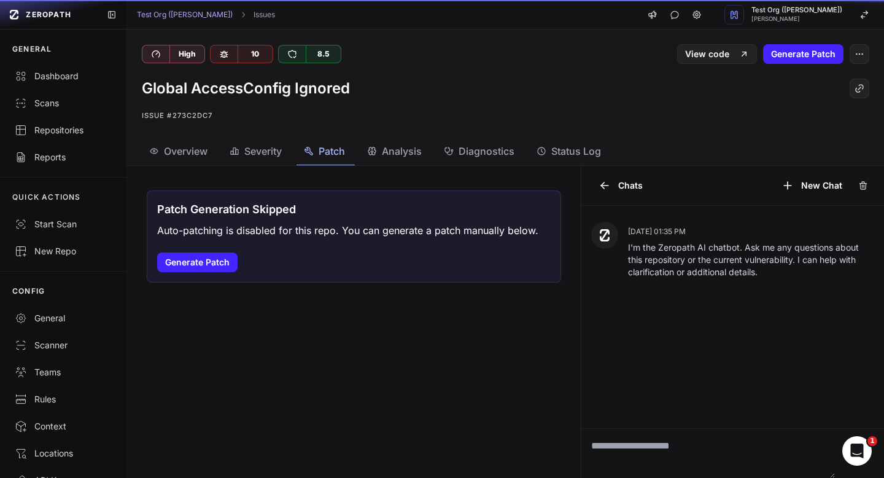
click at [323, 154] on span "Patch" at bounding box center [332, 151] width 26 height 15
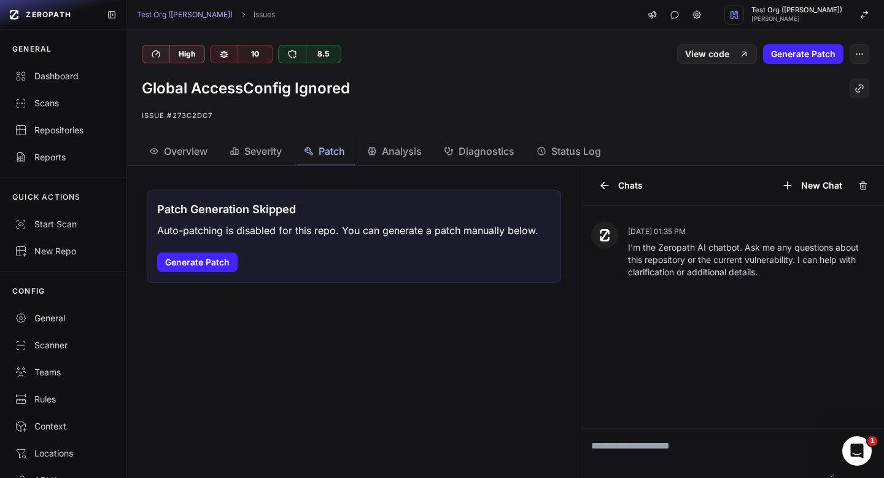
click at [387, 154] on span "Analysis" at bounding box center [402, 151] width 40 height 15
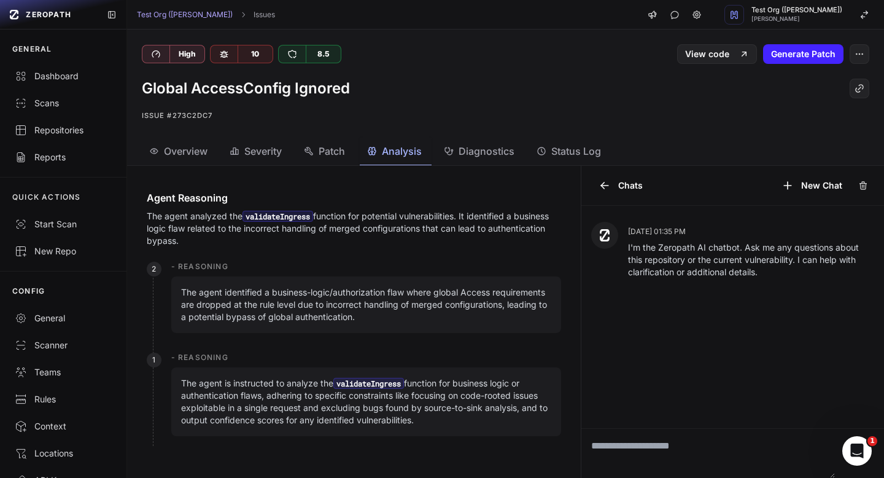
click at [459, 144] on div "Diagnostics" at bounding box center [479, 151] width 71 height 15
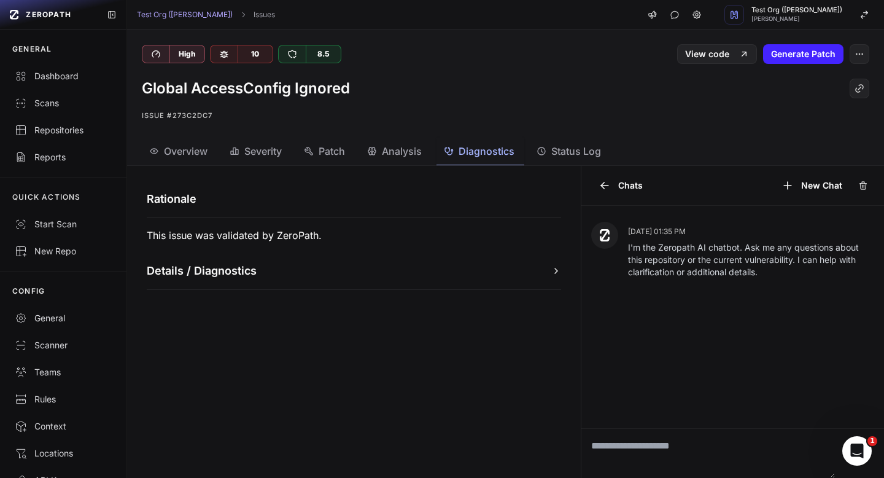
click at [227, 280] on div "Details / Diagnostics" at bounding box center [354, 276] width 444 height 28
click at [243, 269] on h1 "Details / Diagnostics" at bounding box center [202, 270] width 110 height 17
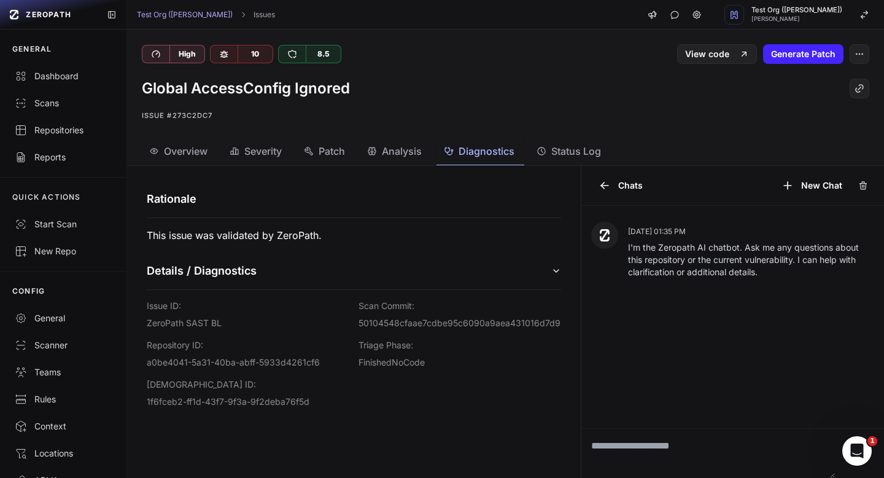
click at [171, 150] on span "Overview" at bounding box center [186, 151] width 44 height 15
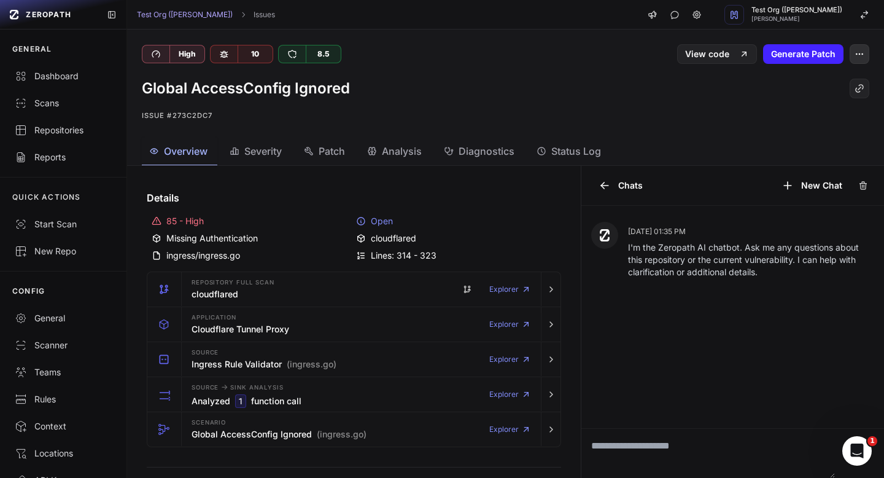
click at [855, 46] on button "button" at bounding box center [860, 54] width 20 height 20
click at [684, 77] on div "Global AccessConfig Ignored Issue #273c2dc7" at bounding box center [505, 101] width 757 height 74
click at [699, 54] on link "View code" at bounding box center [717, 54] width 80 height 20
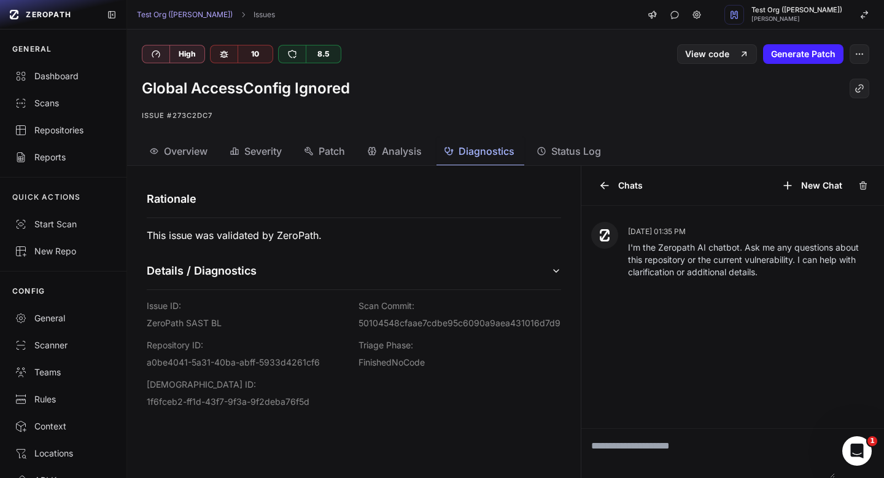
click at [197, 152] on span "Overview" at bounding box center [186, 151] width 44 height 15
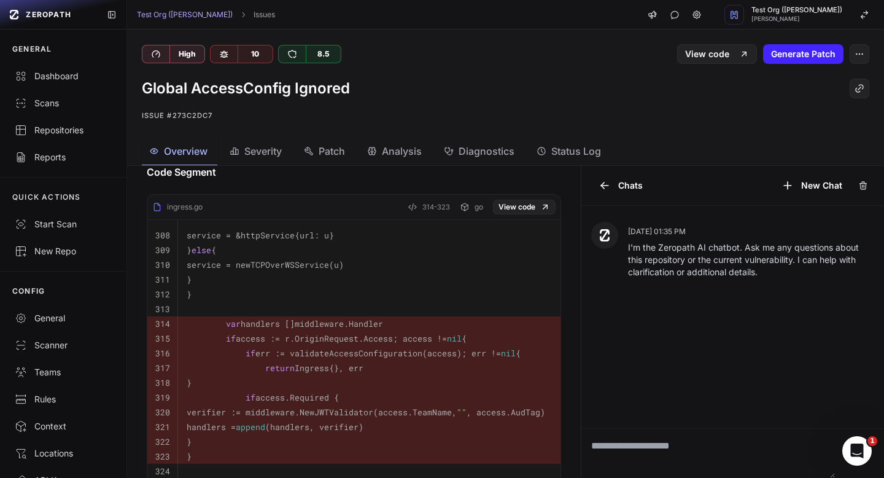
scroll to position [445, 0]
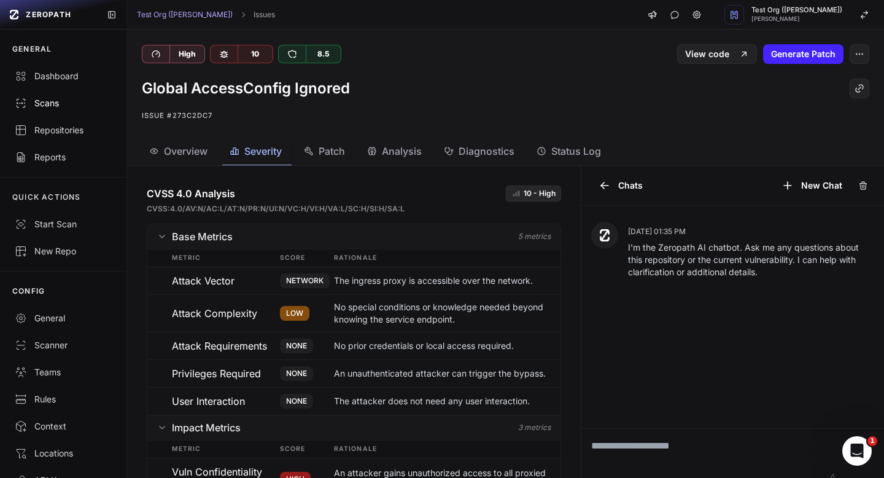
click at [53, 105] on div "Scans" at bounding box center [63, 103] width 97 height 12
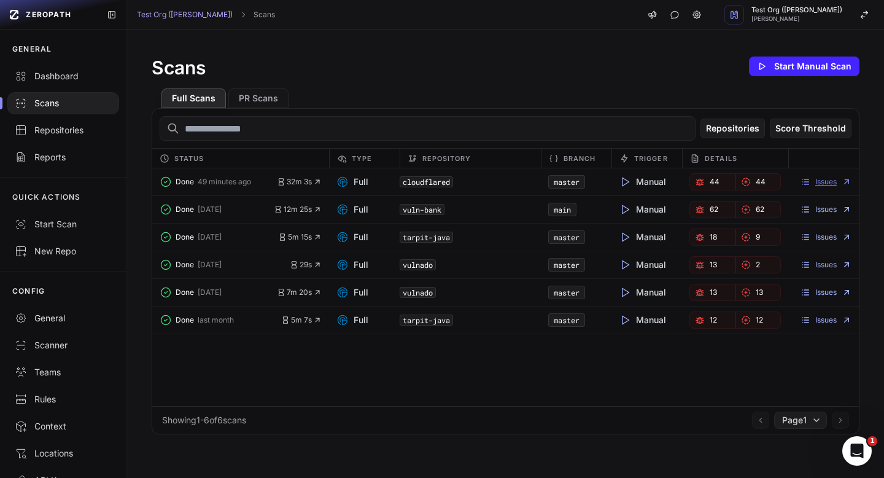
click at [831, 184] on link "Issues" at bounding box center [826, 182] width 51 height 10
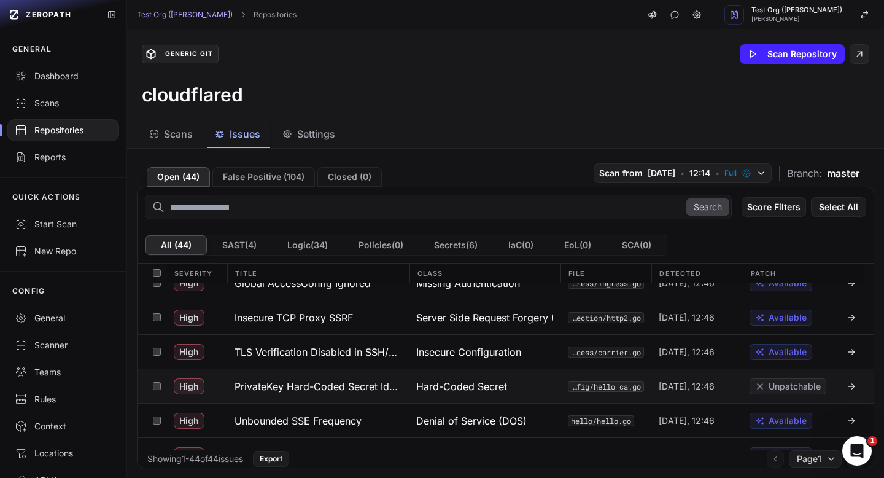
scroll to position [158, 0]
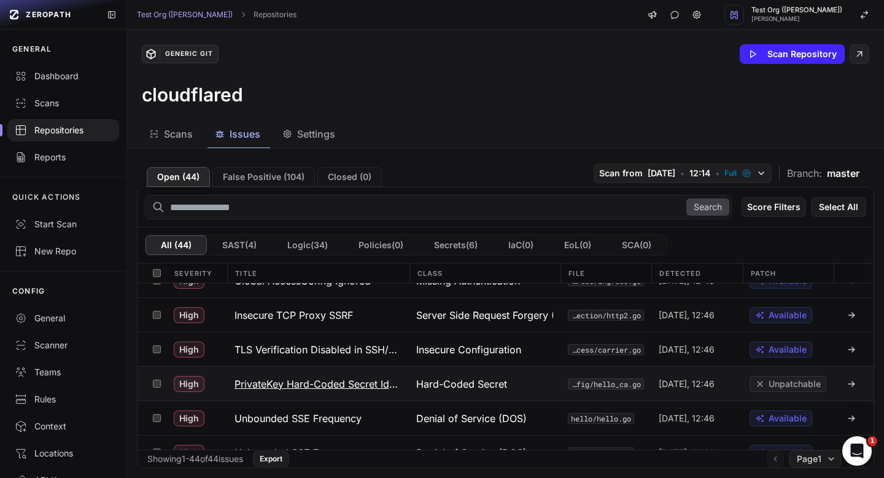
click at [458, 376] on span "Hard-Coded Secret" at bounding box center [461, 383] width 91 height 15
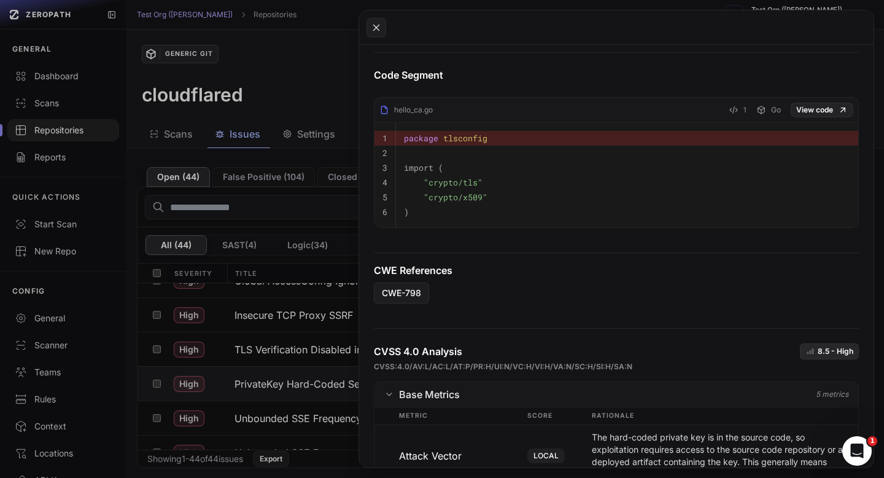
scroll to position [570, 0]
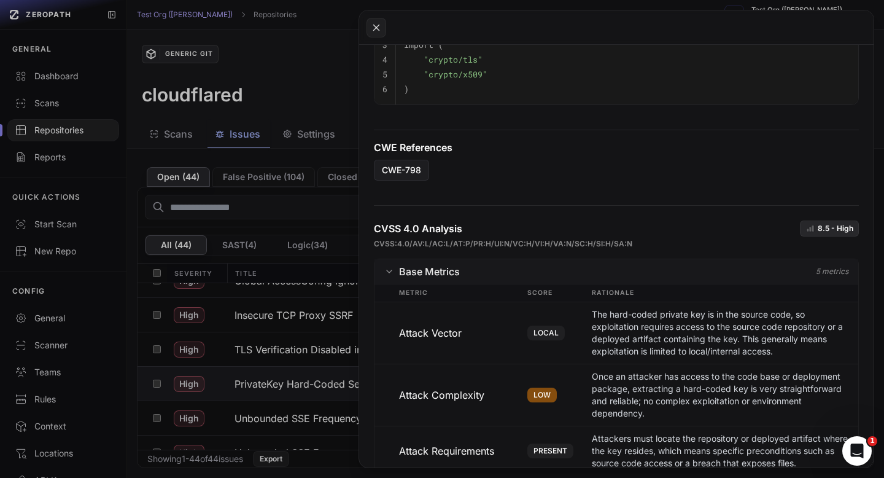
click at [322, 108] on button at bounding box center [442, 239] width 884 height 478
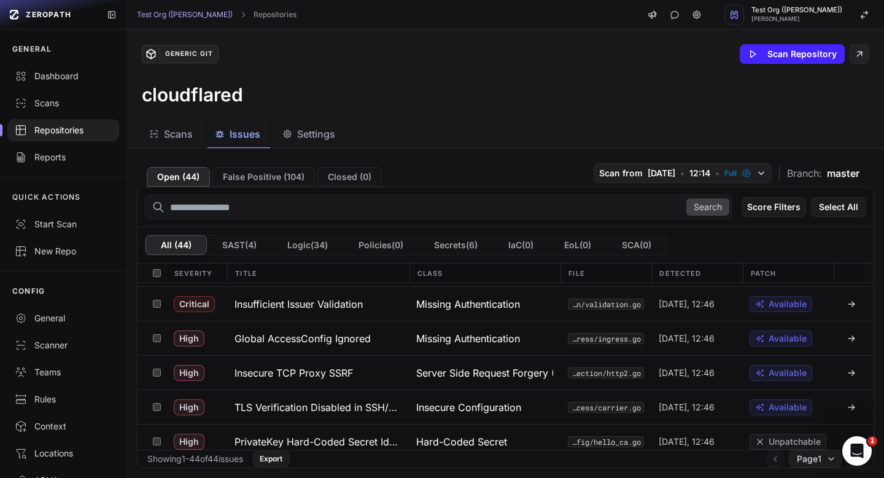
scroll to position [77, 0]
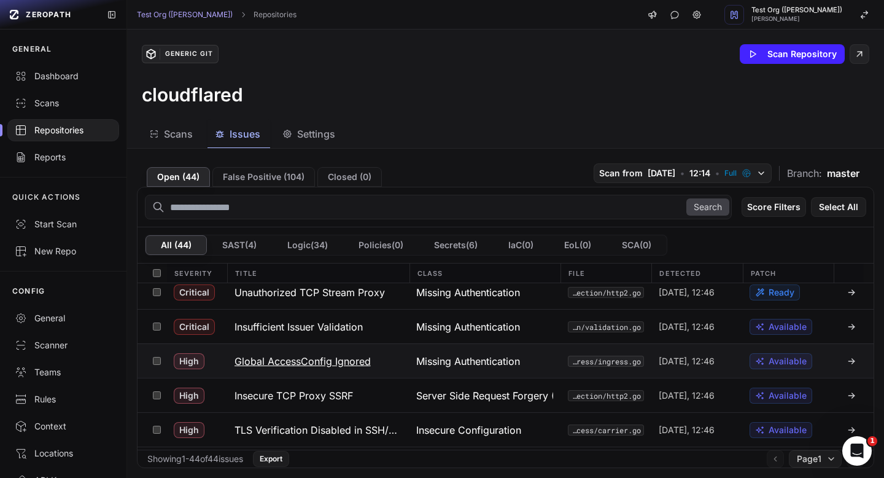
click at [330, 362] on h3 "Global AccessConfig Ignored" at bounding box center [303, 361] width 136 height 15
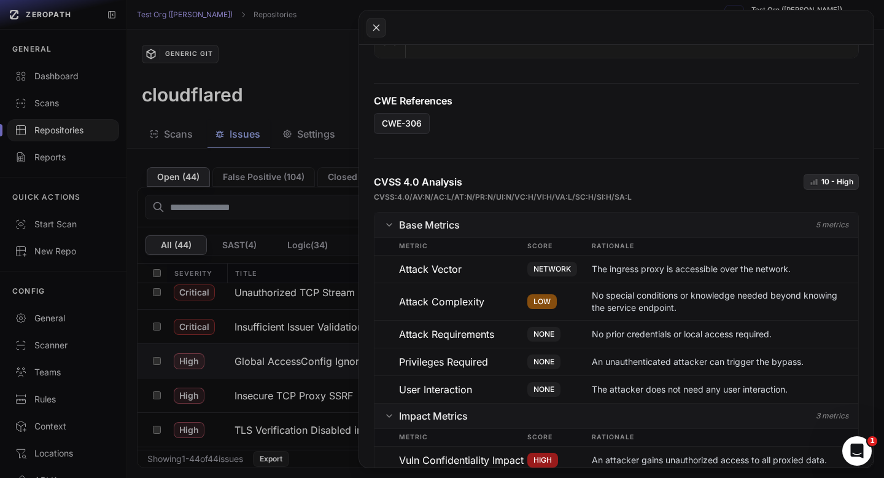
scroll to position [946, 0]
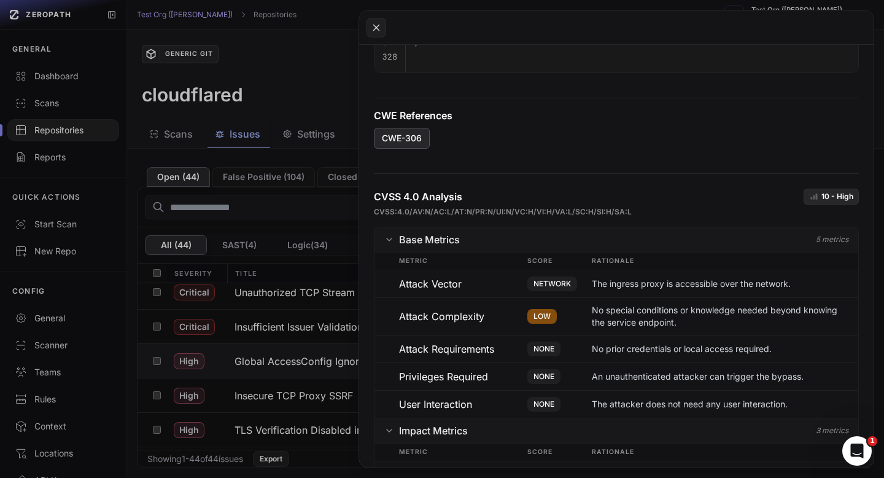
click at [423, 135] on link "CWE-306" at bounding box center [402, 138] width 56 height 21
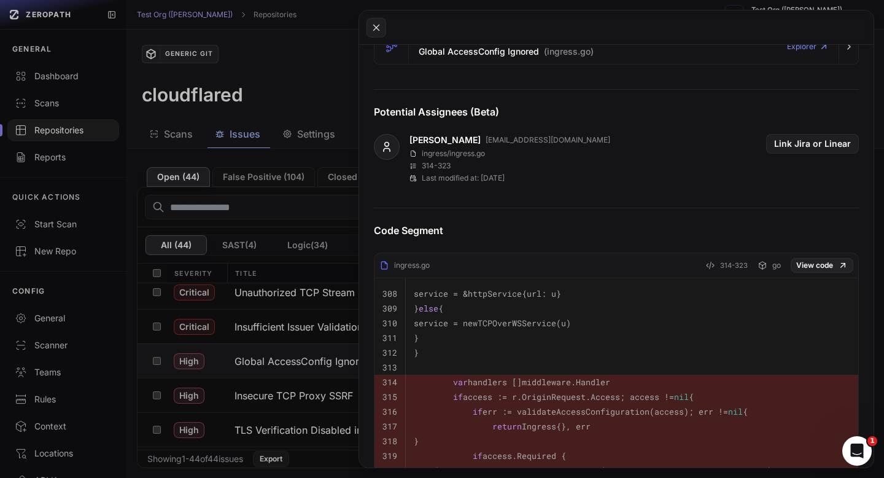
scroll to position [0, 0]
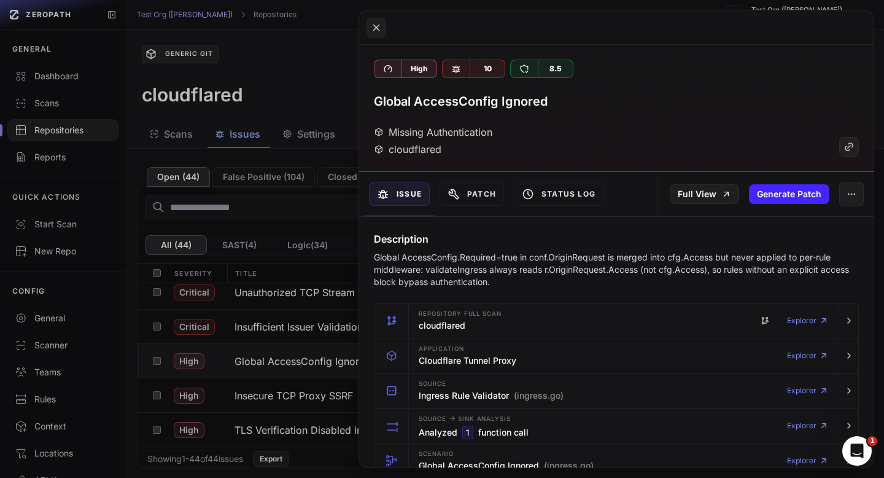
click at [469, 96] on h3 "Global AccessConfig Ignored" at bounding box center [461, 101] width 174 height 17
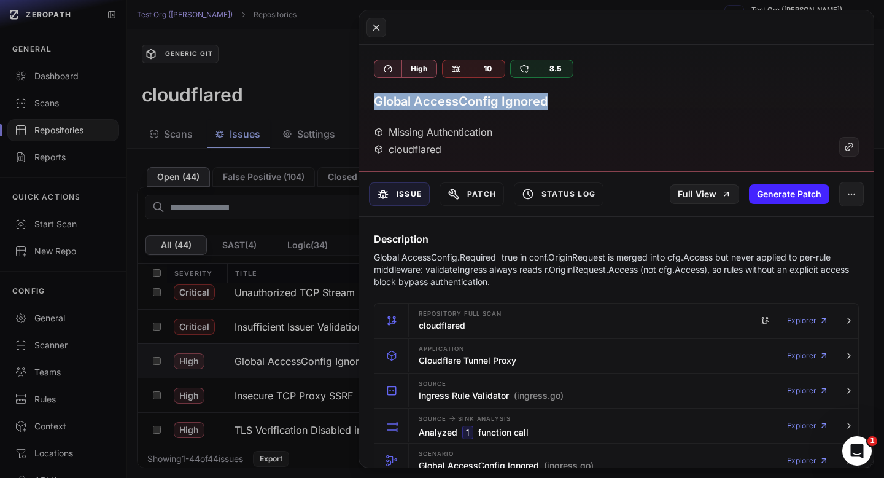
click at [469, 96] on h3 "Global AccessConfig Ignored" at bounding box center [461, 101] width 174 height 17
copy div "Global AccessConfig Ignored"
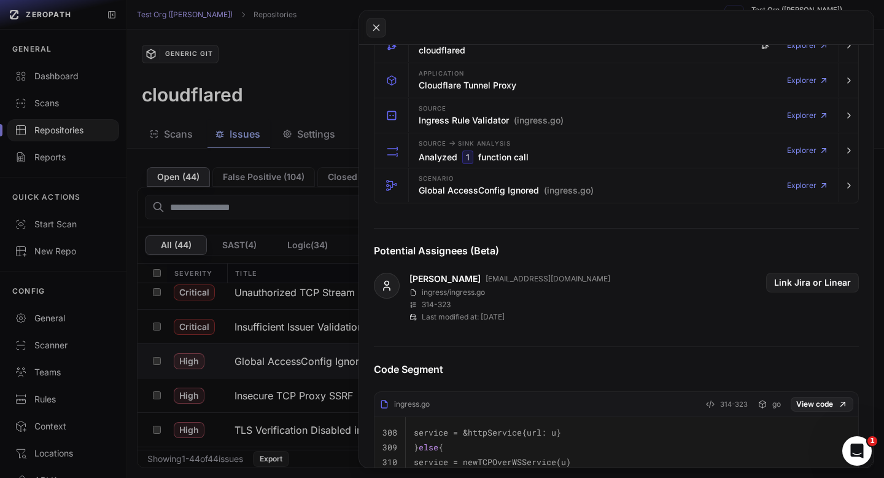
scroll to position [239, 0]
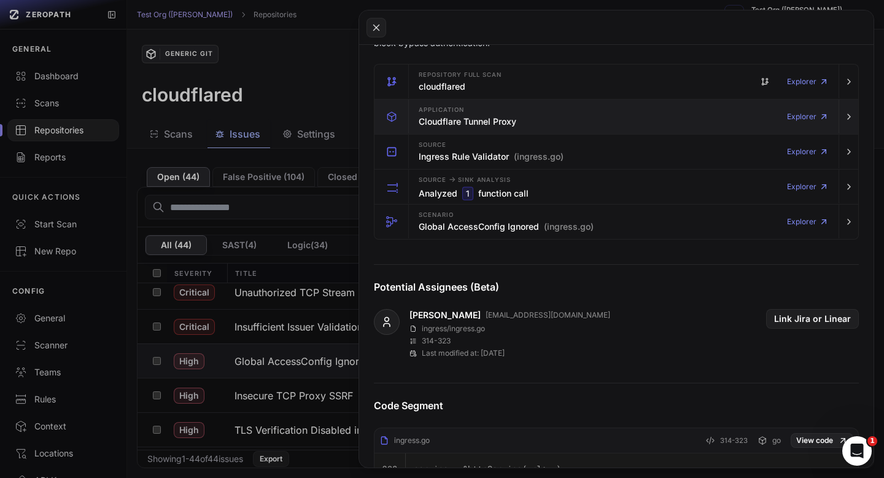
click at [502, 115] on h3 "Cloudflare Tunnel Proxy" at bounding box center [468, 121] width 98 height 12
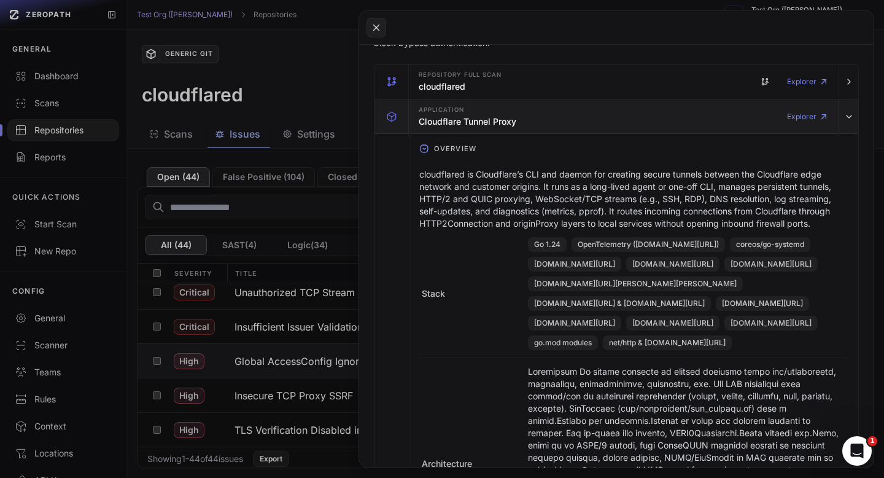
click at [510, 111] on div "Application Cloudflare Tunnel Proxy" at bounding box center [468, 116] width 98 height 25
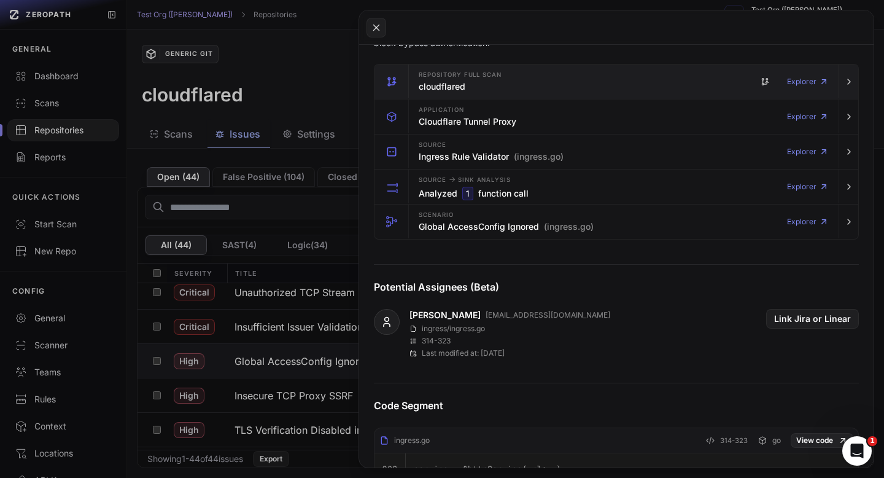
click at [492, 85] on div "Repository Full scan cloudflared" at bounding box center [460, 81] width 83 height 25
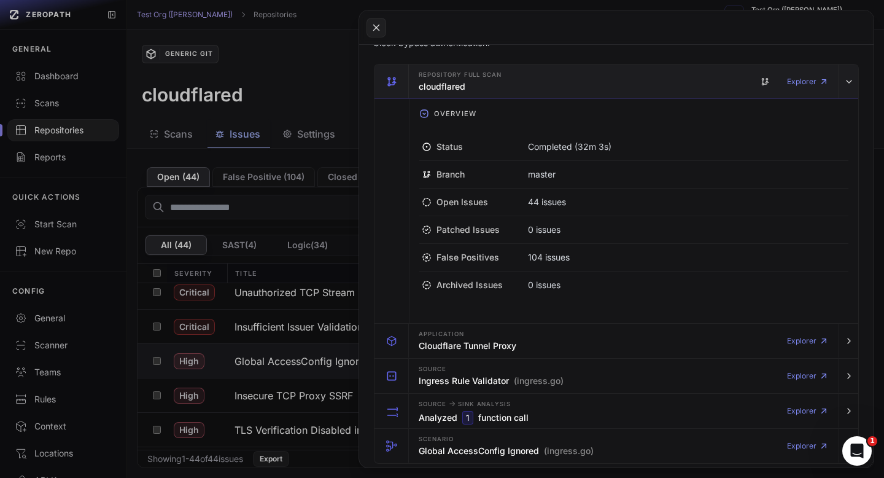
click at [492, 85] on div "Repository Full scan cloudflared" at bounding box center [460, 81] width 83 height 25
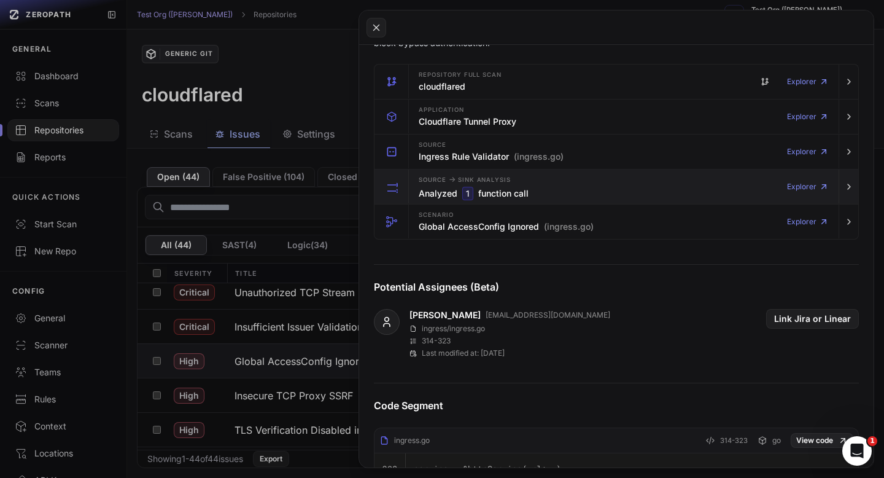
click at [509, 193] on h3 "Analyzed 1 function call" at bounding box center [474, 194] width 110 height 14
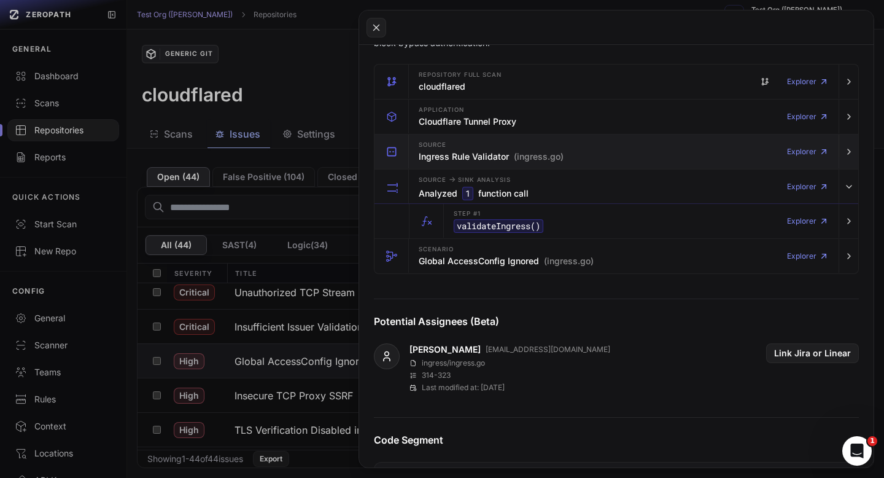
click at [497, 156] on h3 "Ingress Rule Validator (ingress.go)" at bounding box center [491, 156] width 145 height 12
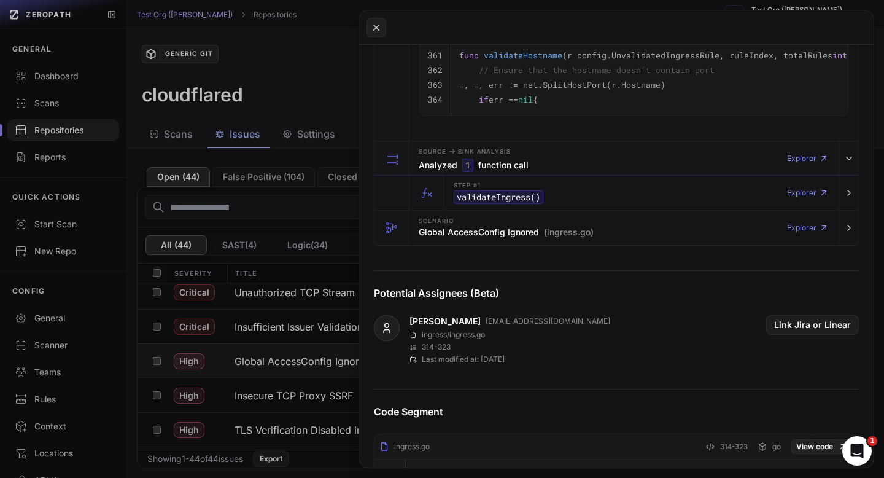
scroll to position [2314, 0]
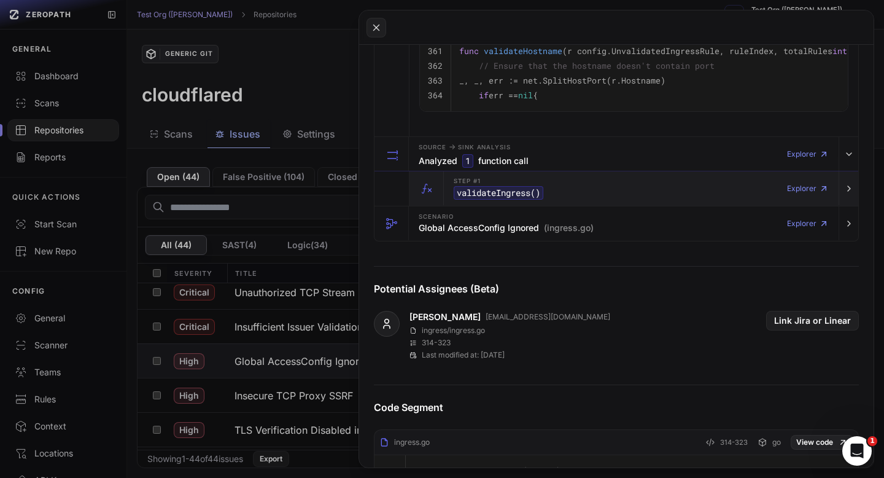
click at [553, 187] on div "Step #1 validateIngress () Explorer" at bounding box center [641, 188] width 385 height 34
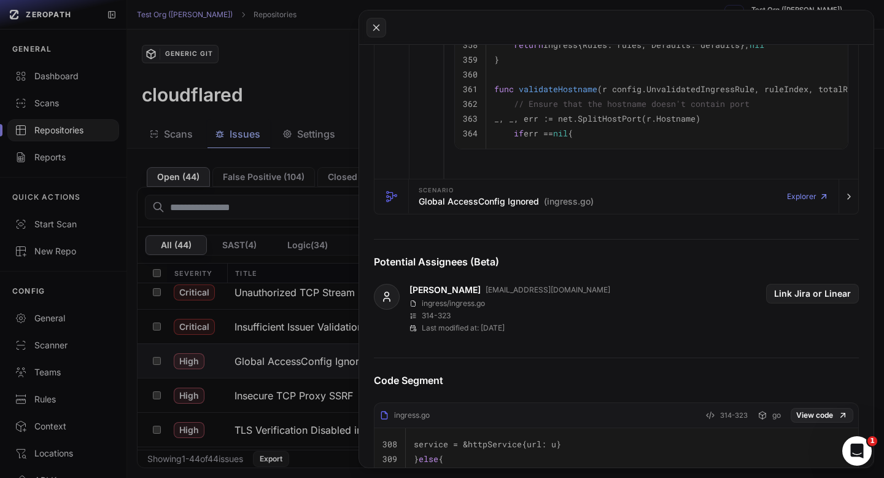
scroll to position [4350, 0]
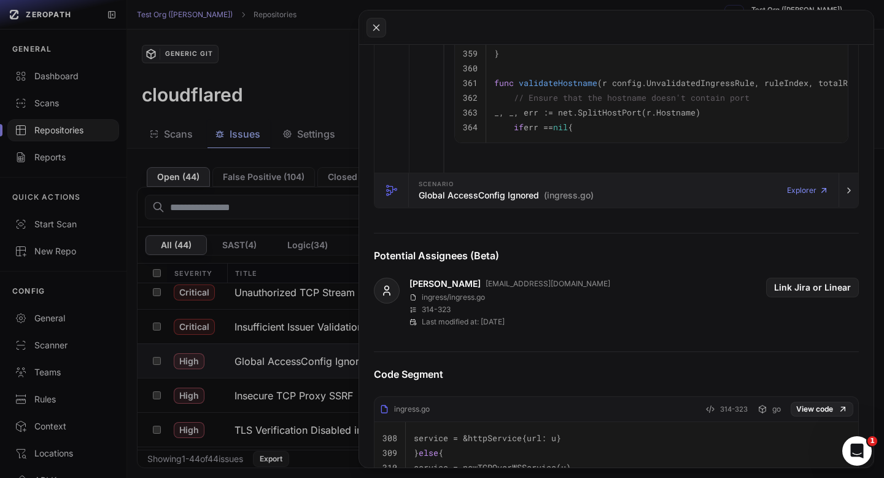
click at [564, 195] on span "(ingress.go)" at bounding box center [569, 195] width 50 height 12
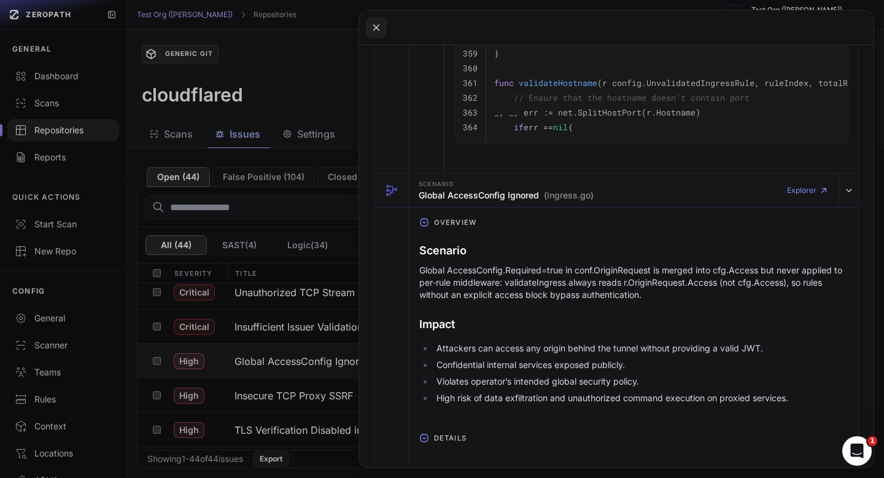
scroll to position [4393, 0]
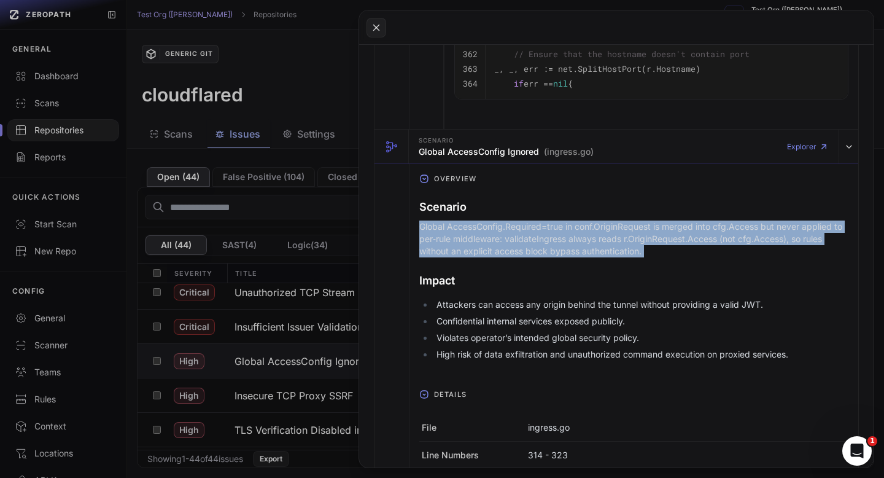
copy div "Global AccessConfig.Required=true in conf.OriginRequest is merged into cfg.Acce…"
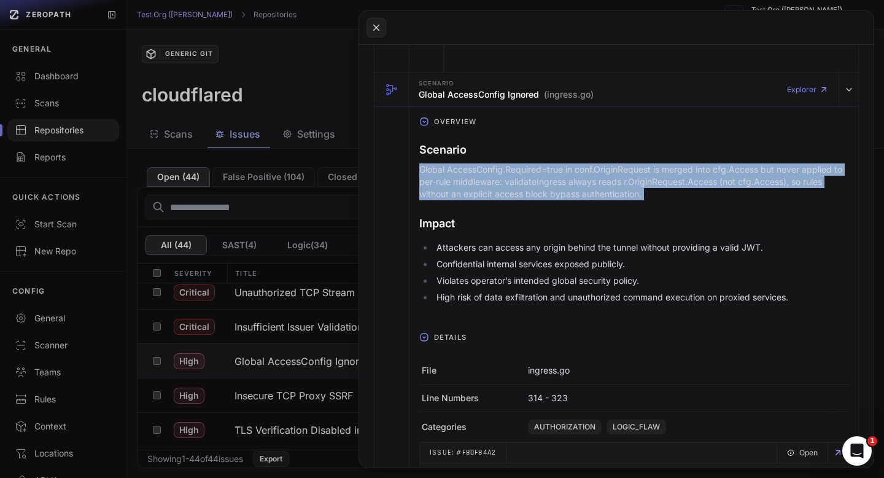
scroll to position [4459, 0]
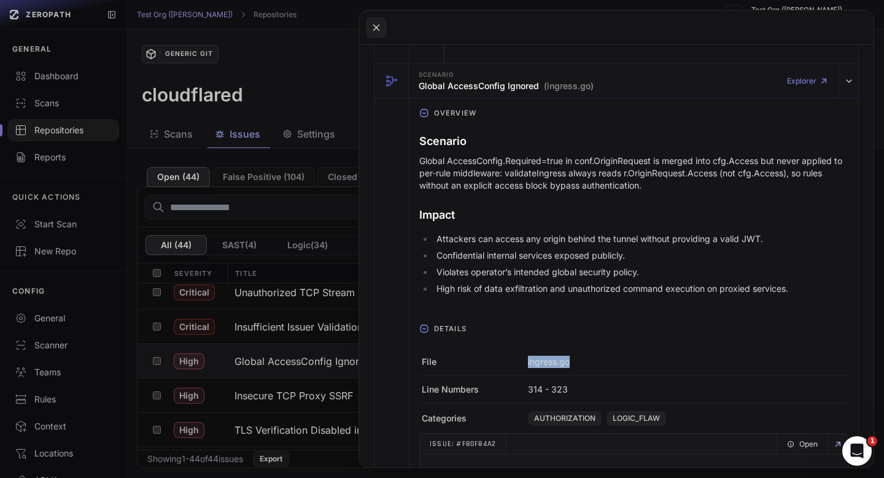
drag, startPoint x: 580, startPoint y: 363, endPoint x: 510, endPoint y: 360, distance: 69.4
click at [510, 360] on div "File ingress.go" at bounding box center [633, 362] width 429 height 28
copy div "ingress.go"
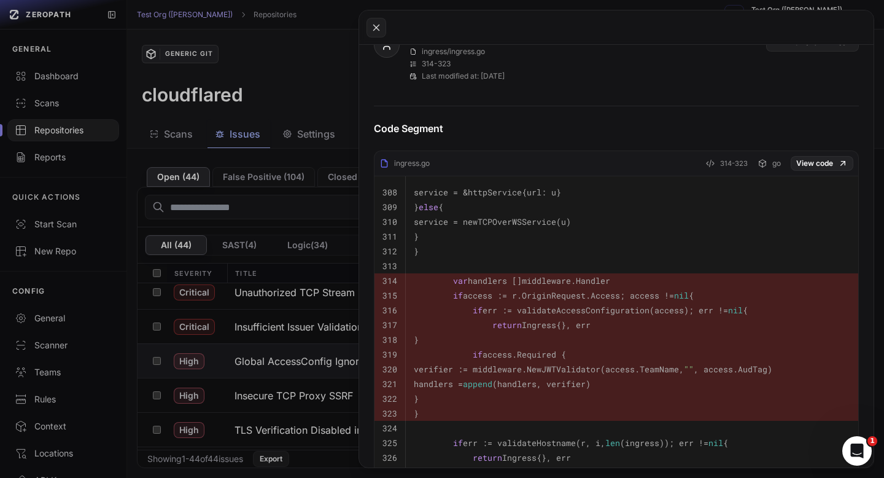
scroll to position [5093, 0]
drag, startPoint x: 459, startPoint y: 415, endPoint x: 451, endPoint y: 284, distance: 130.4
click at [451, 284] on tbody "308 service = &httpService{url: u} 309 } else { 310 service = newTCPOverWSServi…" at bounding box center [617, 341] width 484 height 326
copy tbody "var handlers []middleware.Handler 315 if access := r.OriginRequest.Access; acce…"
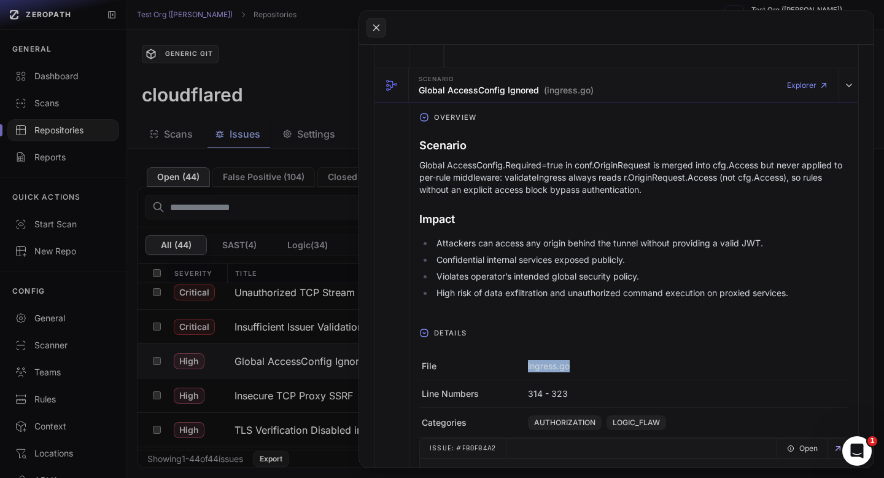
scroll to position [4452, 0]
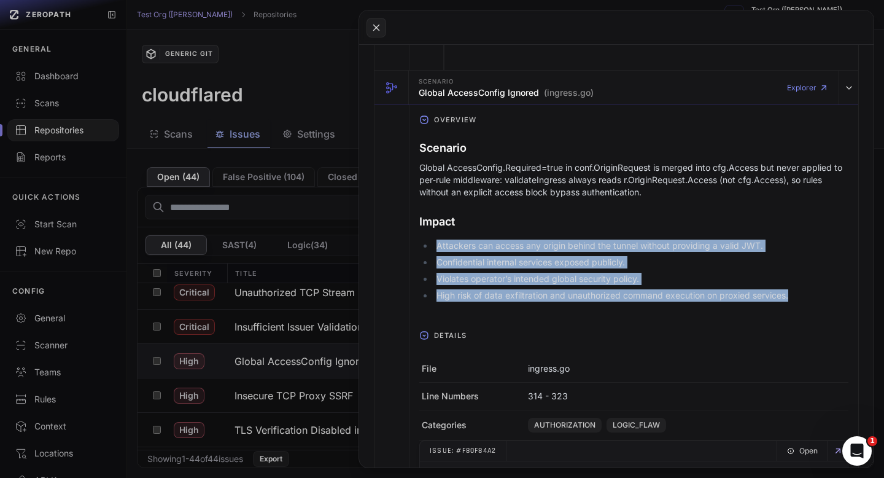
drag, startPoint x: 436, startPoint y: 244, endPoint x: 803, endPoint y: 293, distance: 370.5
click at [803, 293] on ul "Attackers can access any origin behind the tunnel without providing a valid JWT…" at bounding box center [633, 271] width 429 height 62
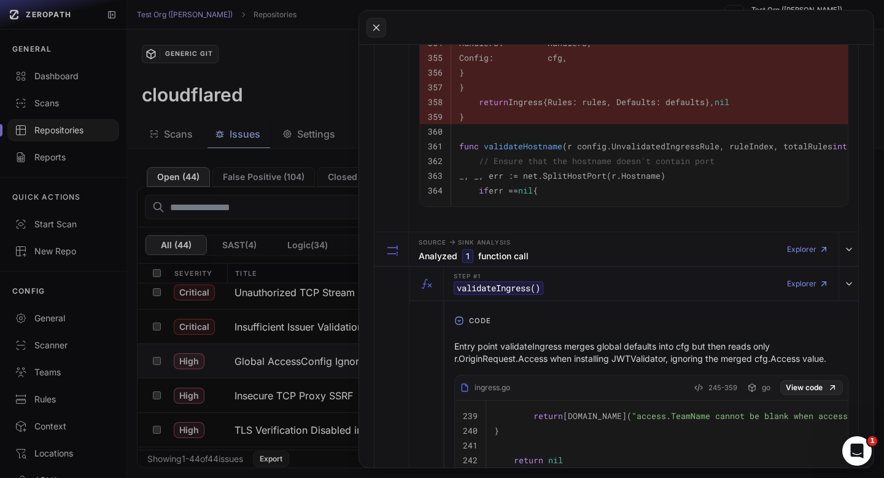
scroll to position [2207, 0]
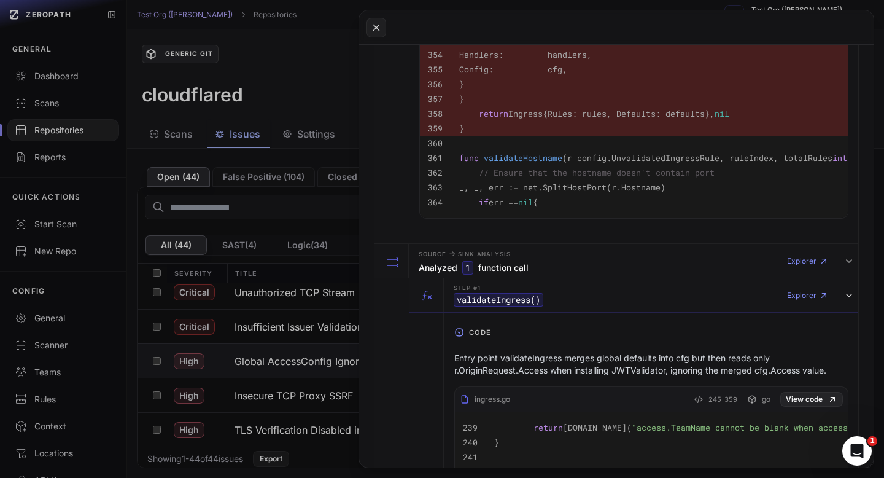
click at [540, 364] on p "Entry point validateIngress merges global defaults into cfg but then reads only…" at bounding box center [651, 364] width 394 height 25
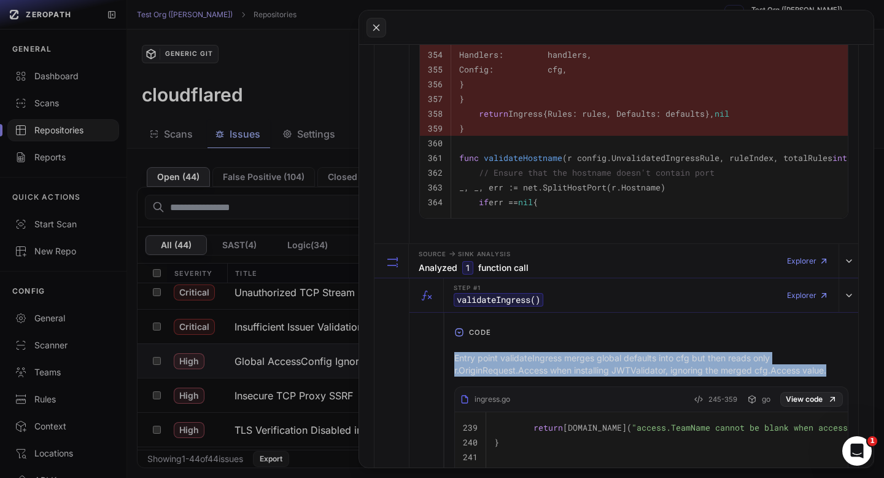
click at [540, 364] on p "Entry point validateIngress merges global defaults into cfg but then reads only…" at bounding box center [651, 364] width 394 height 25
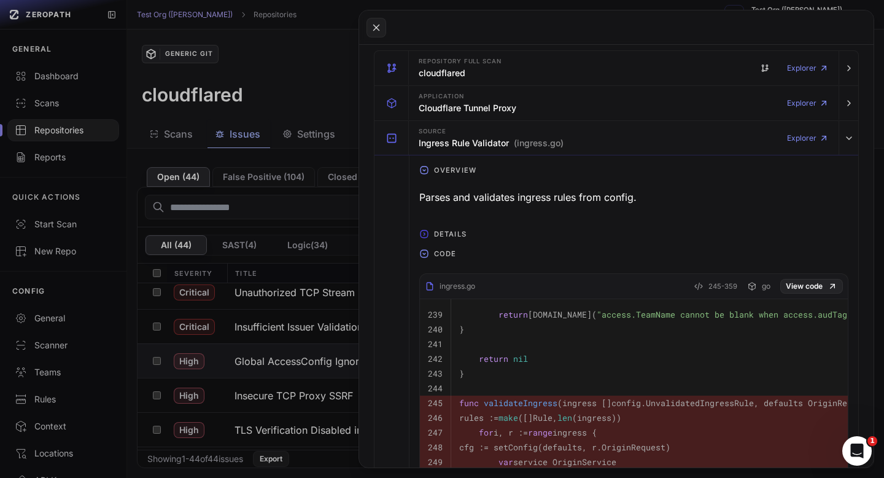
scroll to position [255, 0]
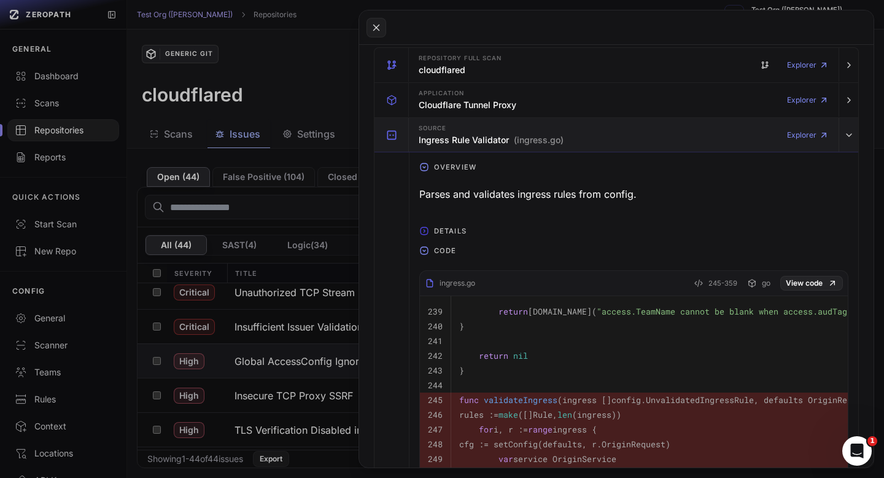
click at [489, 142] on h3 "Ingress Rule Validator (ingress.go)" at bounding box center [491, 140] width 145 height 12
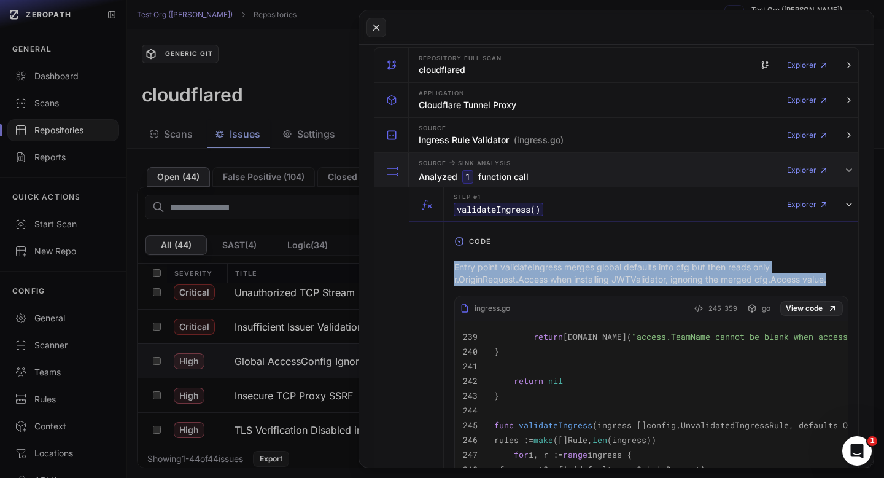
click at [513, 167] on div "Source -> Sink Analysis Analyzed 1 function call" at bounding box center [474, 170] width 110 height 25
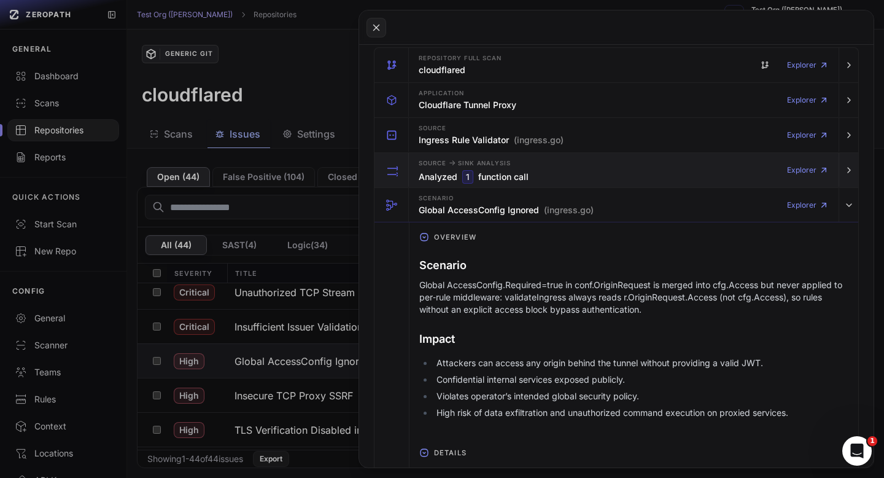
click at [563, 170] on div "Source -> Sink Analysis Analyzed 1 function call Explorer" at bounding box center [624, 170] width 420 height 34
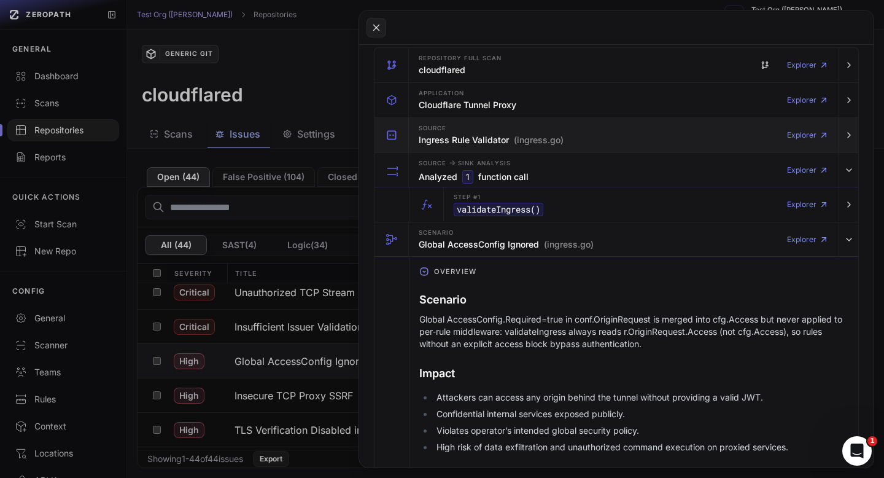
click at [467, 136] on h3 "Ingress Rule Validator (ingress.go)" at bounding box center [491, 140] width 145 height 12
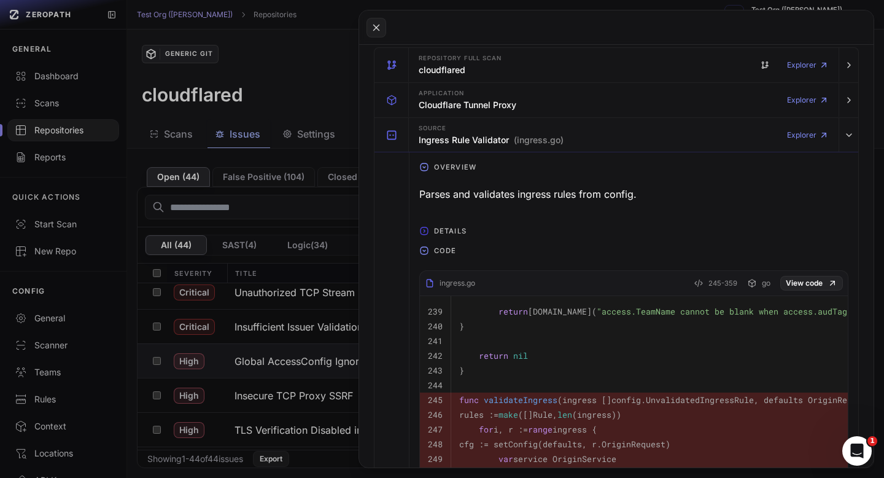
click at [420, 230] on icon "button" at bounding box center [424, 231] width 10 height 10
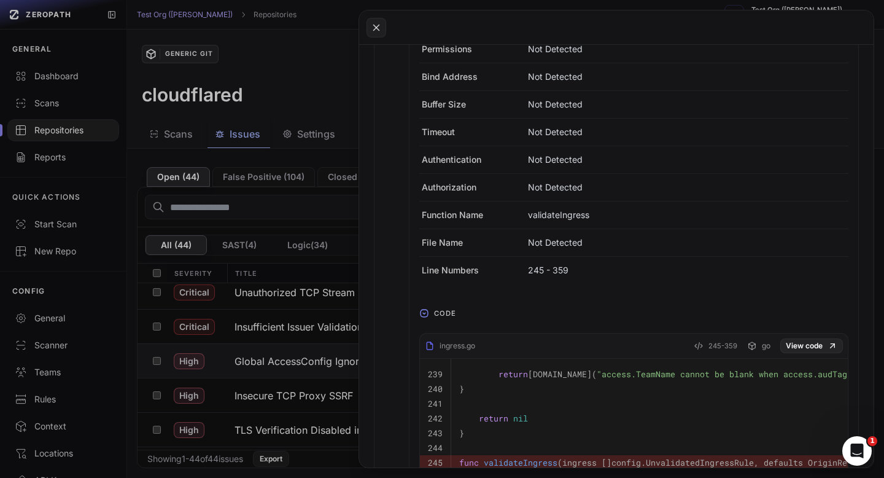
scroll to position [0, 0]
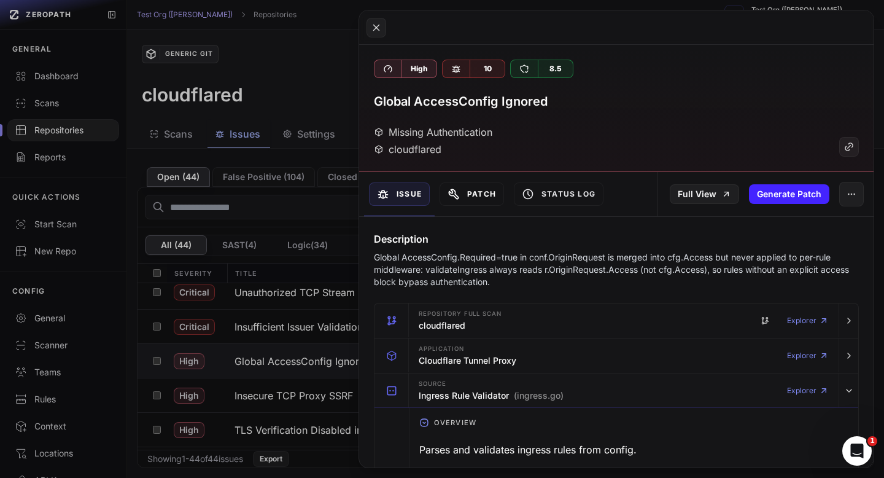
click at [470, 198] on button "Patch" at bounding box center [472, 193] width 64 height 23
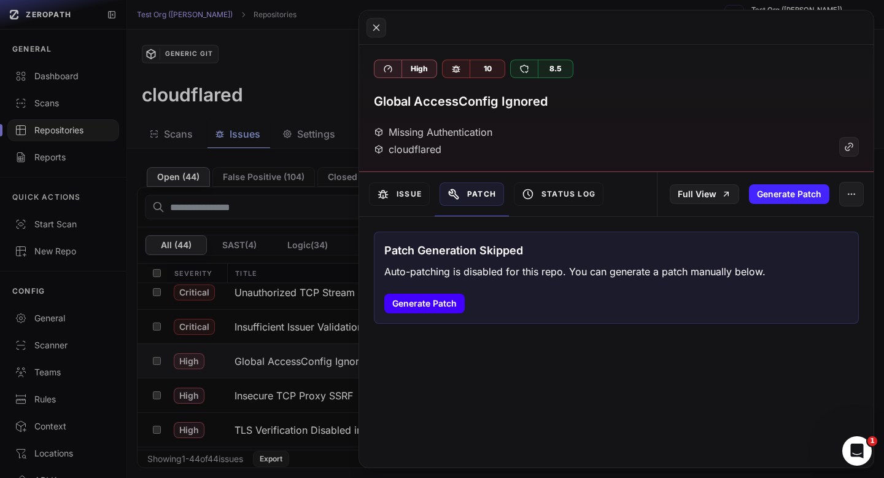
click at [442, 304] on button "Generate Patch" at bounding box center [424, 304] width 80 height 20
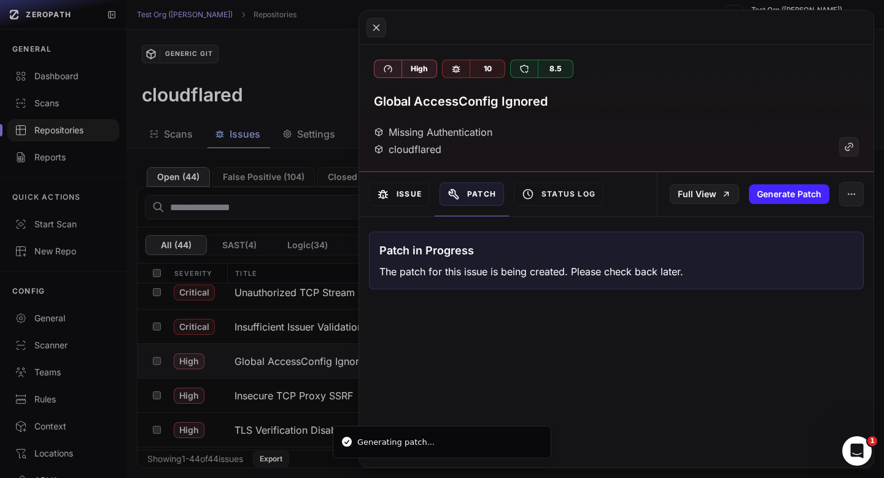
click at [417, 194] on button "Issue" at bounding box center [399, 193] width 61 height 23
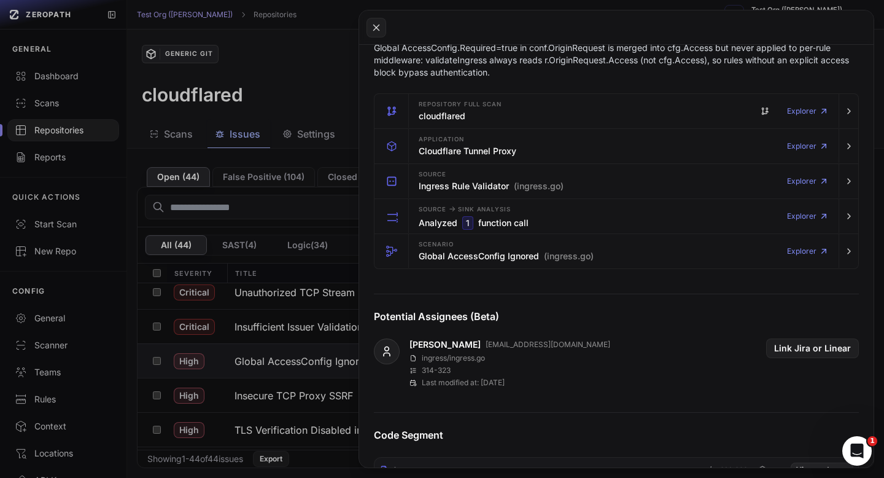
scroll to position [197, 0]
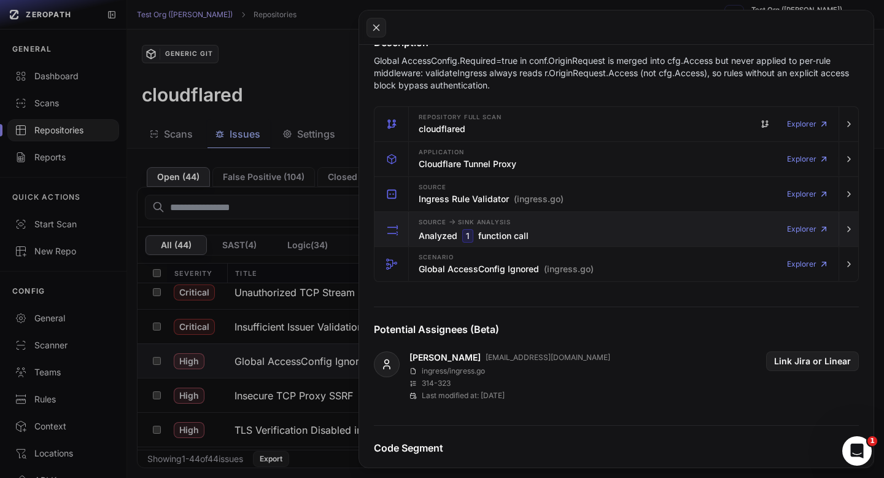
click at [540, 237] on div "Source -> Sink Analysis Analyzed 1 function call Explorer" at bounding box center [624, 229] width 420 height 34
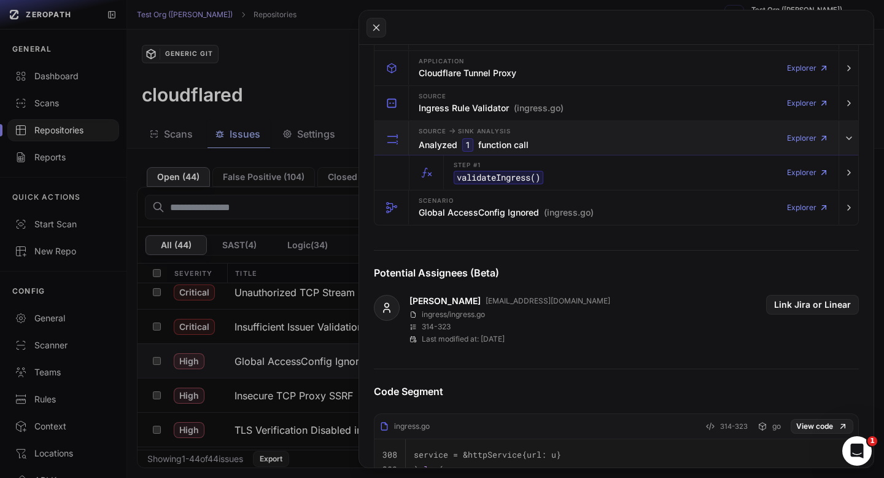
scroll to position [288, 0]
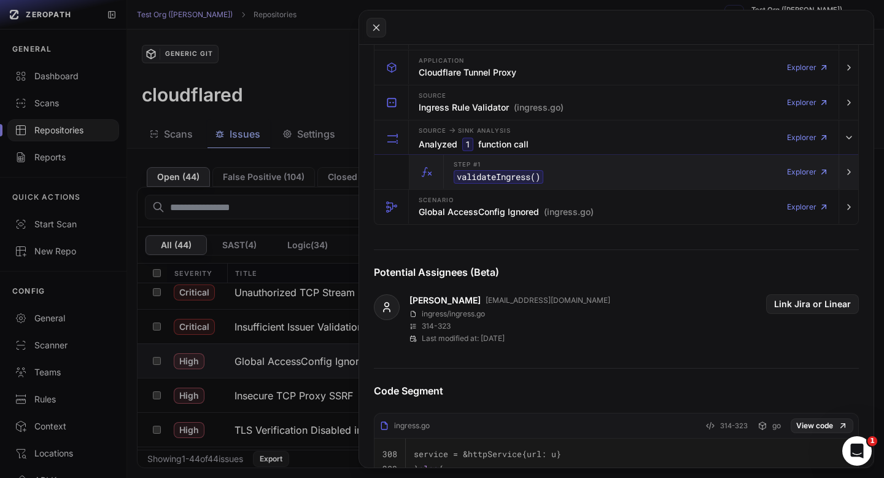
click at [571, 178] on div "Step #1 validateIngress () Explorer" at bounding box center [641, 172] width 385 height 34
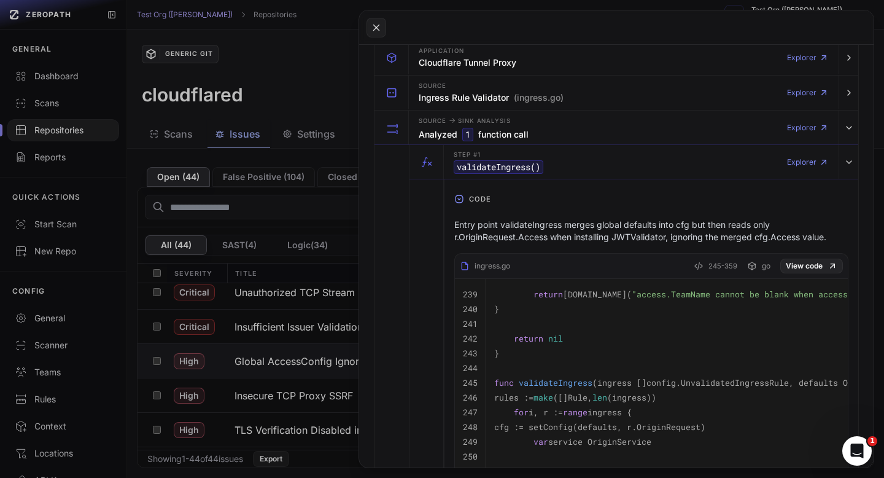
scroll to position [300, 0]
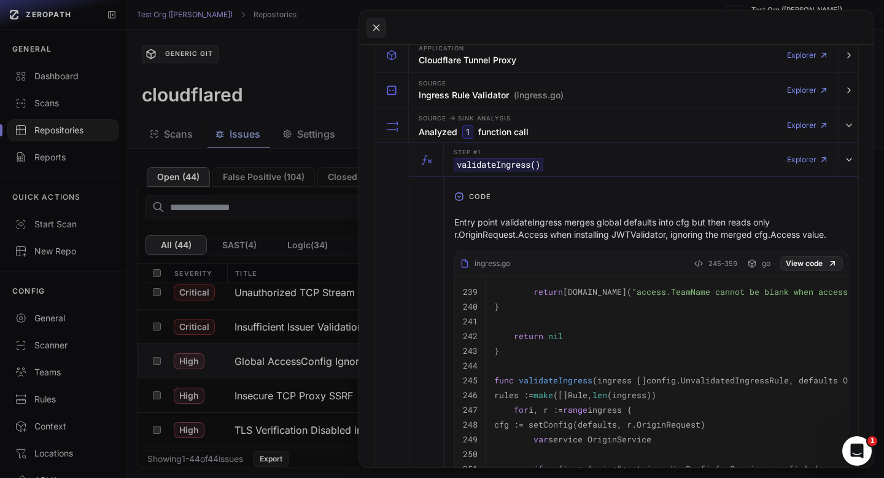
click at [567, 229] on p "Entry point validateIngress merges global defaults into cfg but then reads only…" at bounding box center [651, 228] width 394 height 25
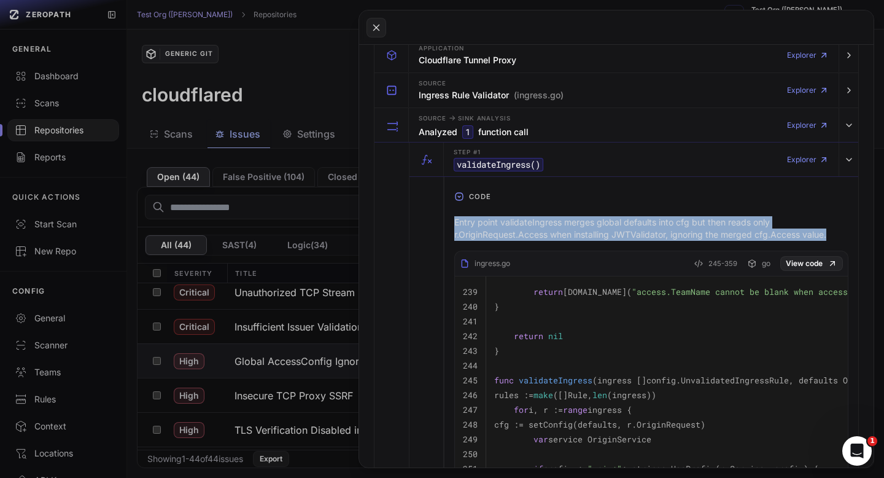
click at [567, 229] on p "Entry point validateIngress merges global defaults into cfg but then reads only…" at bounding box center [651, 228] width 394 height 25
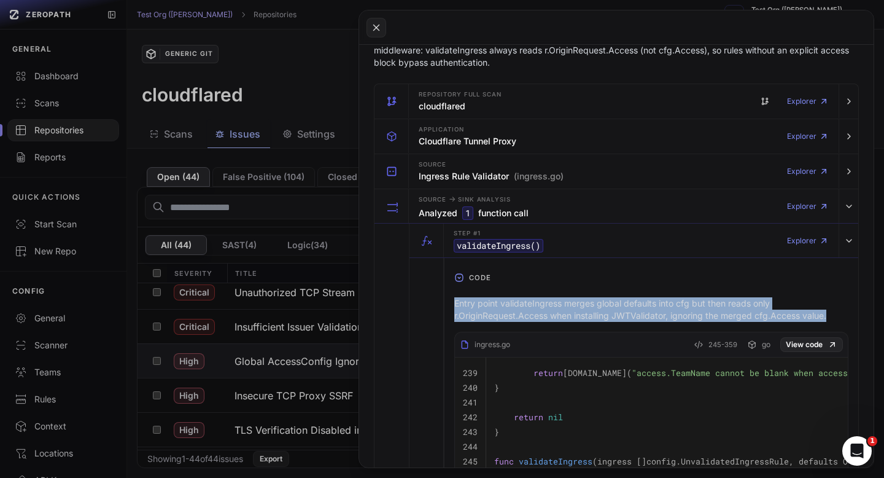
scroll to position [219, 0]
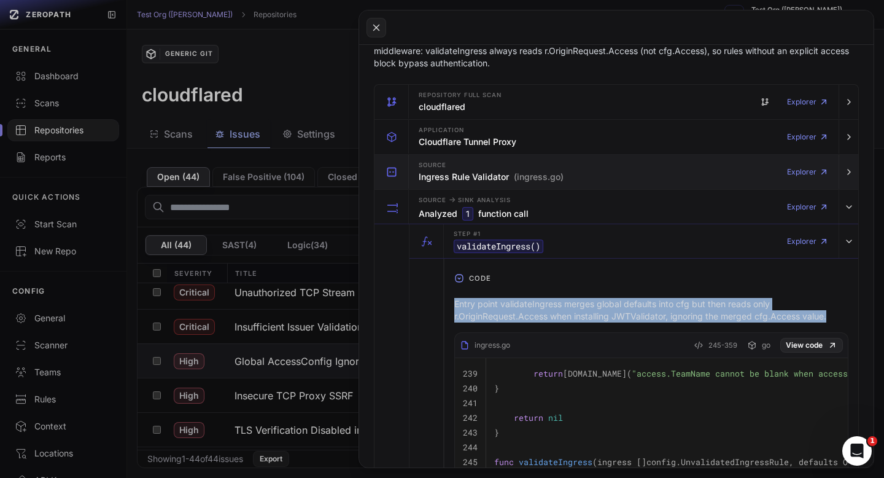
click at [466, 176] on h3 "Ingress Rule Validator (ingress.go)" at bounding box center [491, 177] width 145 height 12
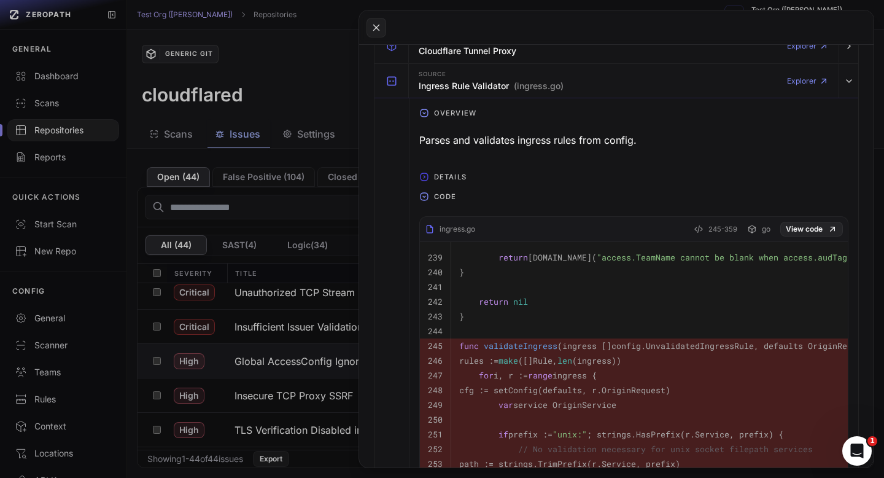
scroll to position [313, 0]
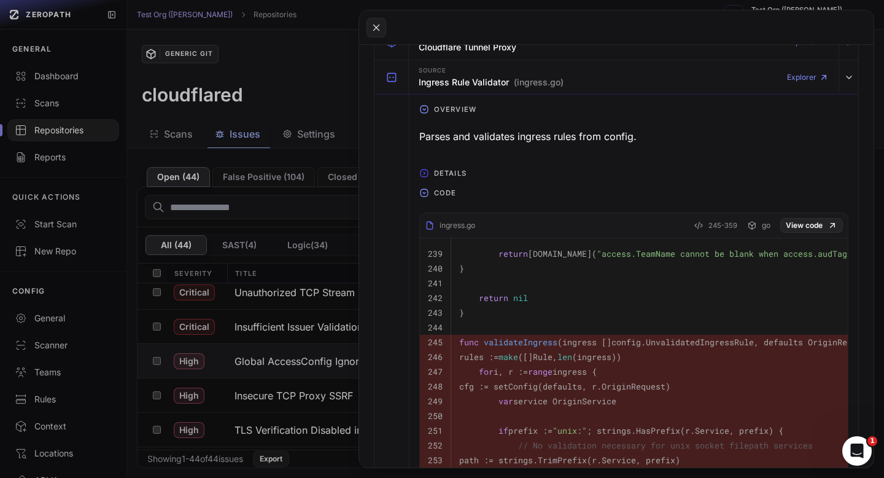
click at [424, 167] on button "Details" at bounding box center [634, 173] width 449 height 20
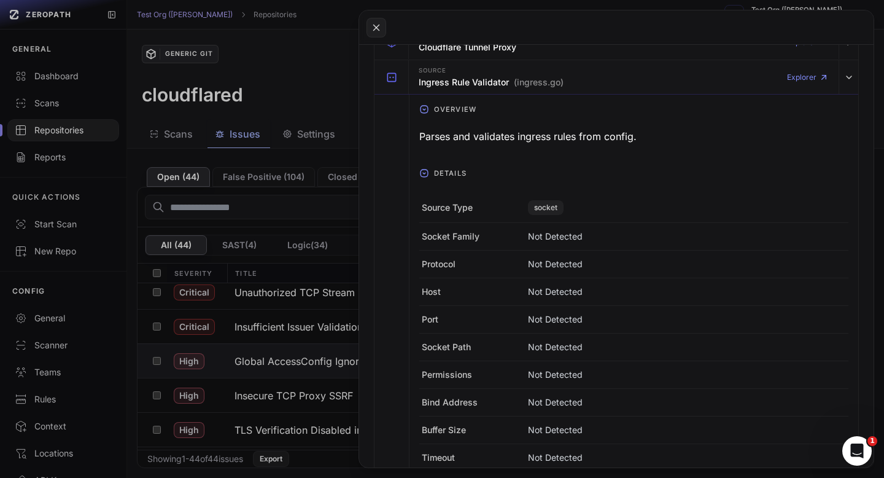
click at [424, 167] on button "Details" at bounding box center [634, 173] width 449 height 20
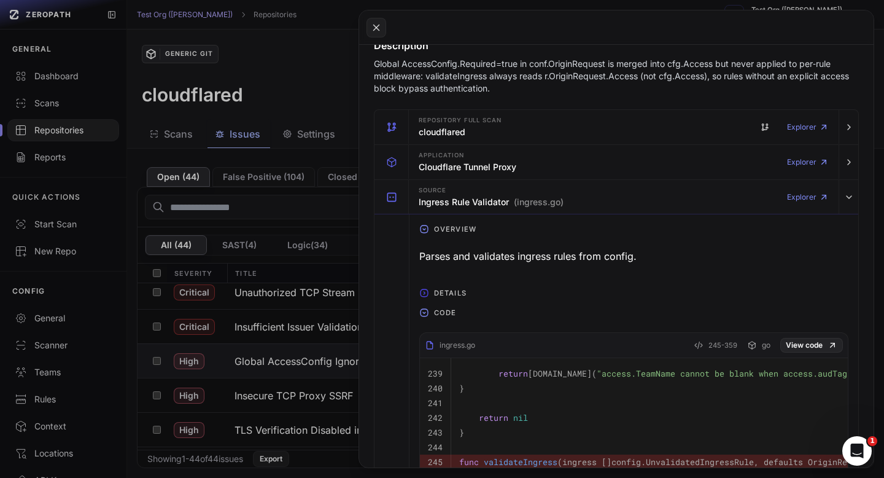
scroll to position [0, 0]
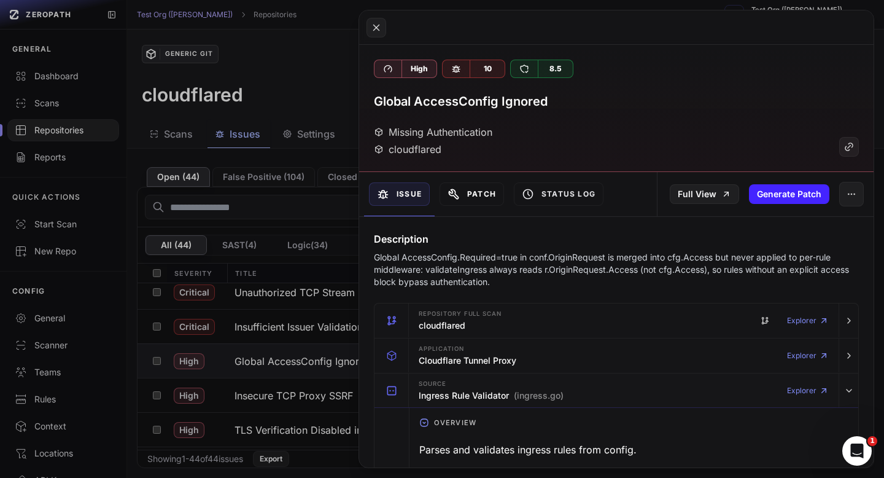
click at [477, 187] on button "Patch" at bounding box center [472, 193] width 64 height 23
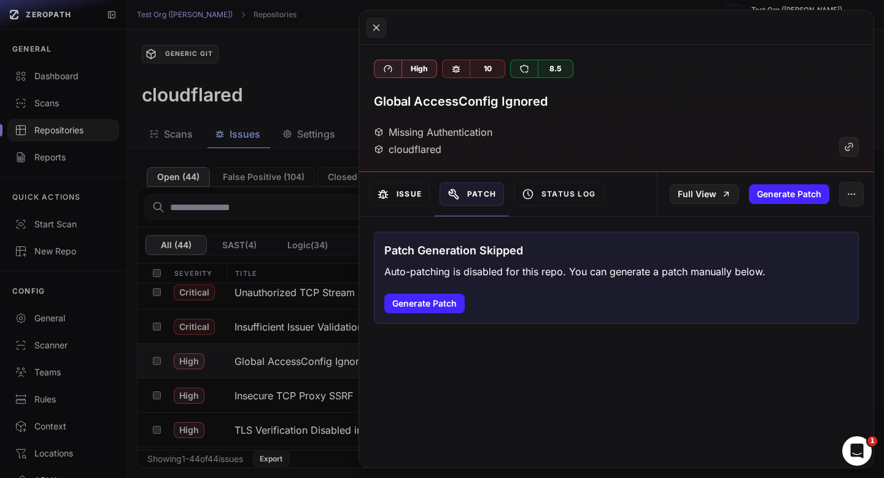
click at [407, 197] on button "Issue" at bounding box center [399, 193] width 61 height 23
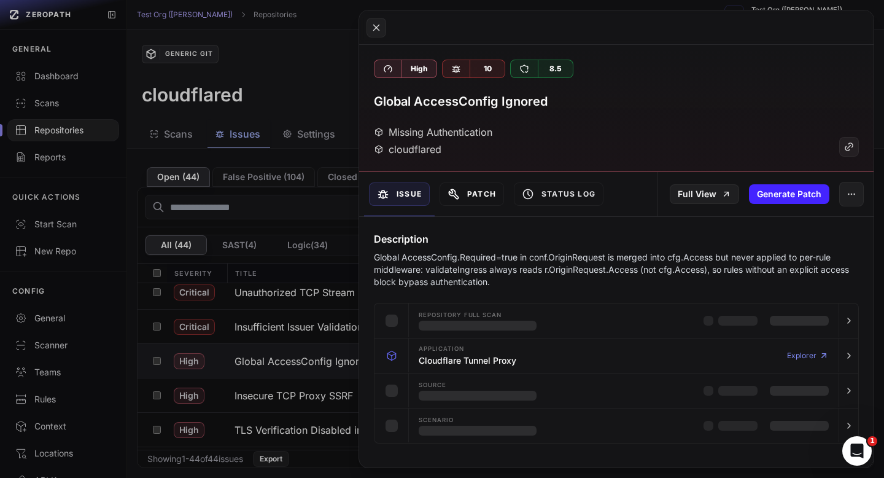
click at [452, 193] on icon at bounding box center [454, 194] width 12 height 12
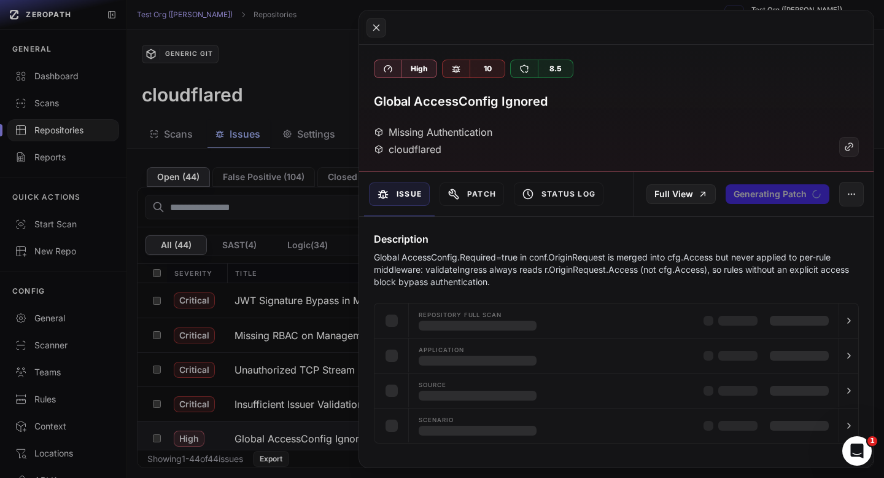
scroll to position [6, 0]
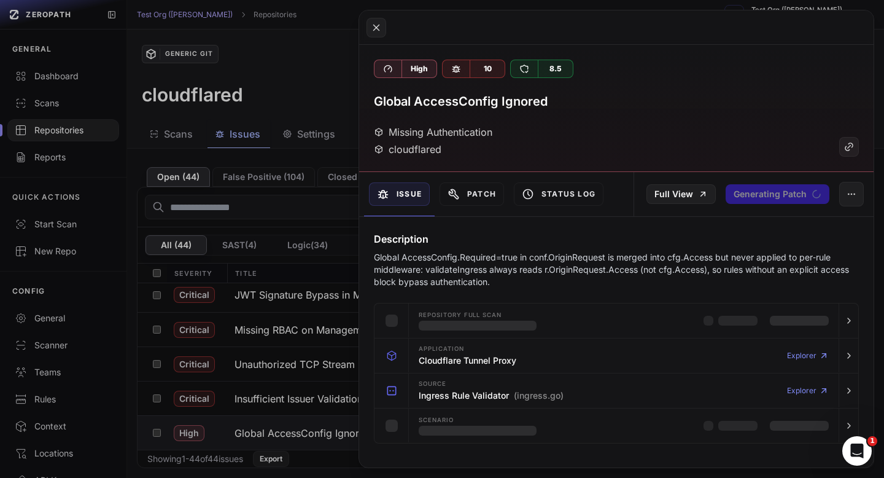
click at [246, 391] on button at bounding box center [442, 239] width 884 height 478
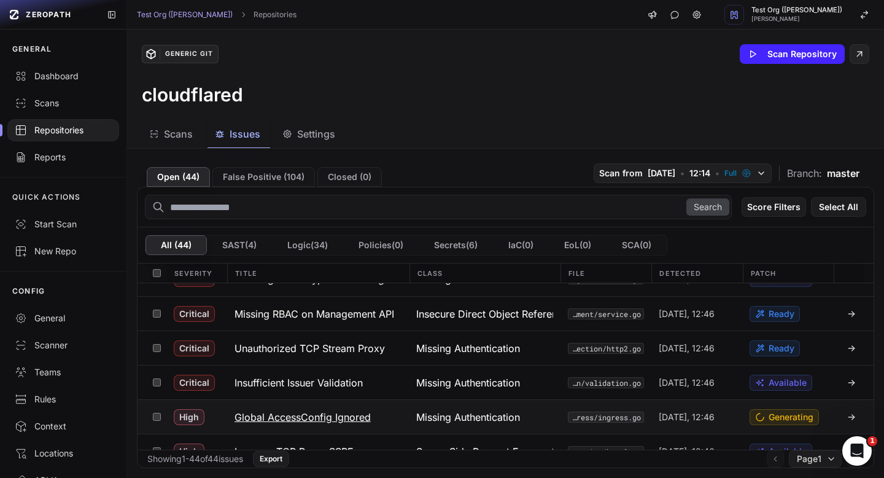
scroll to position [31, 0]
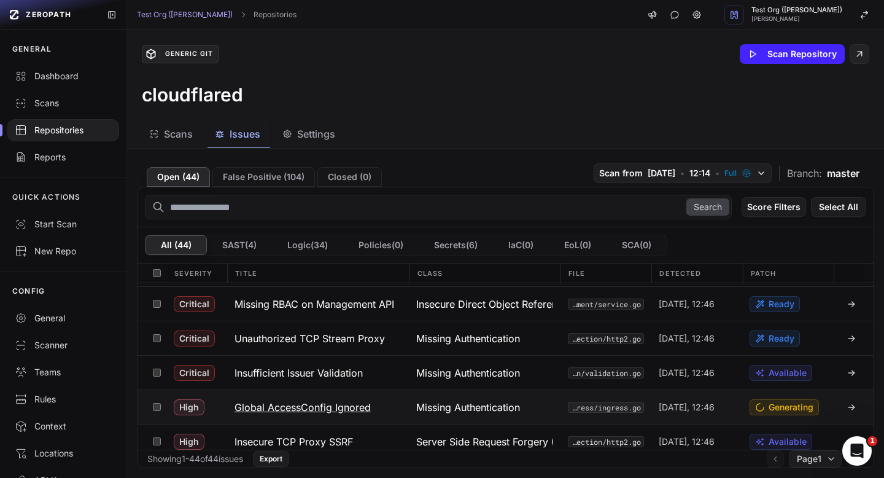
click at [322, 409] on h3 "Global AccessConfig Ignored" at bounding box center [303, 407] width 136 height 15
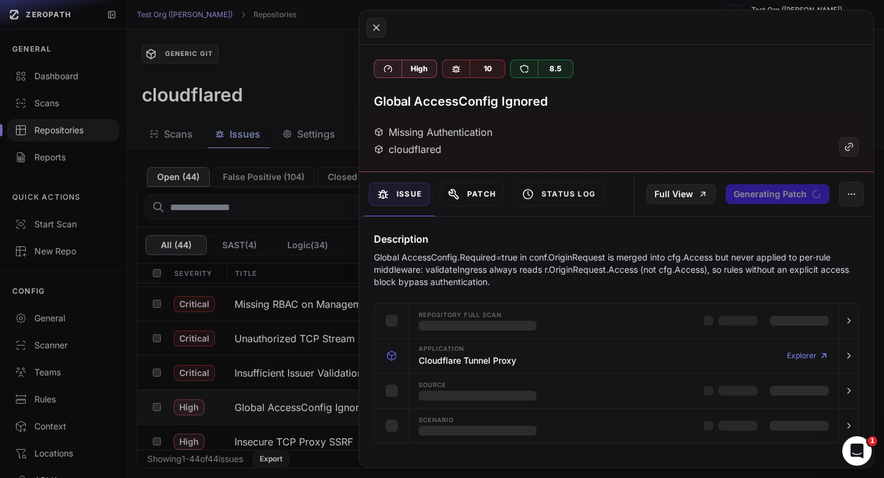
click at [480, 200] on button "Patch" at bounding box center [472, 193] width 64 height 23
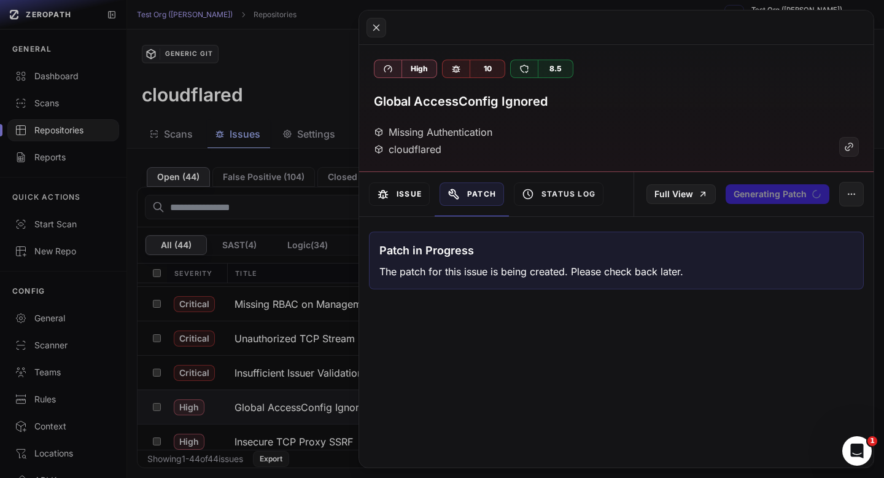
click at [391, 198] on button "Issue" at bounding box center [399, 193] width 61 height 23
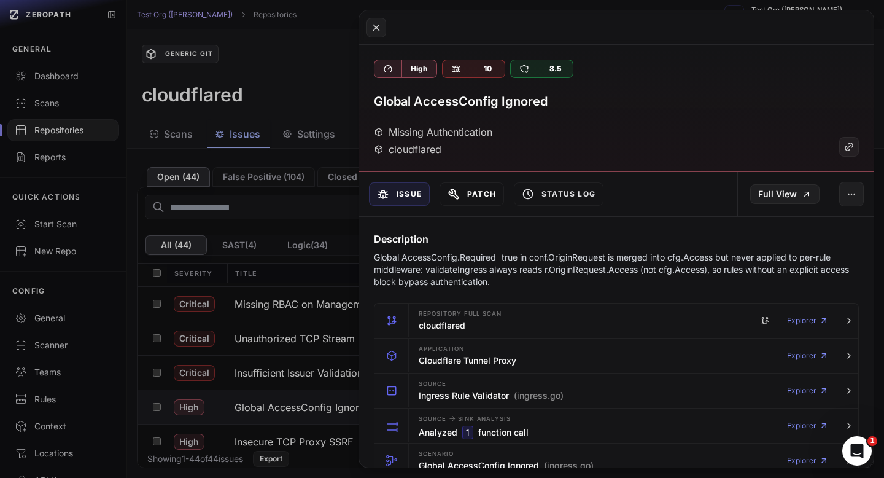
click at [479, 192] on button "Patch" at bounding box center [472, 193] width 64 height 23
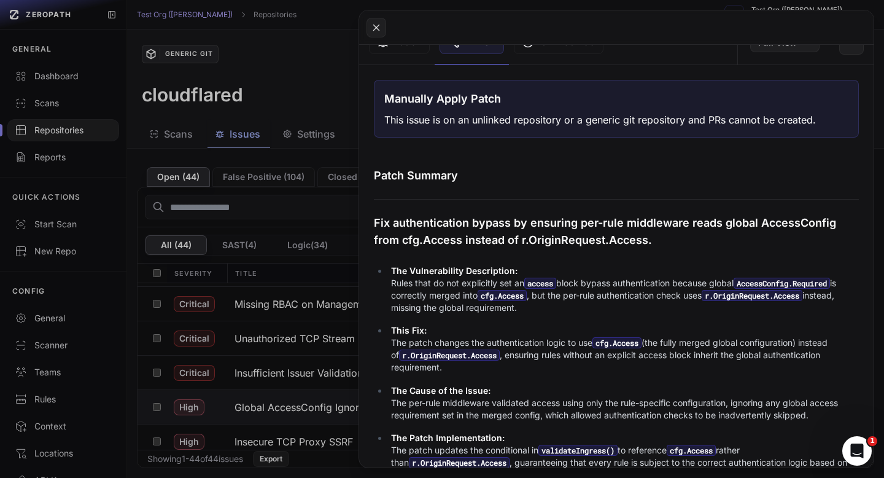
scroll to position [180, 0]
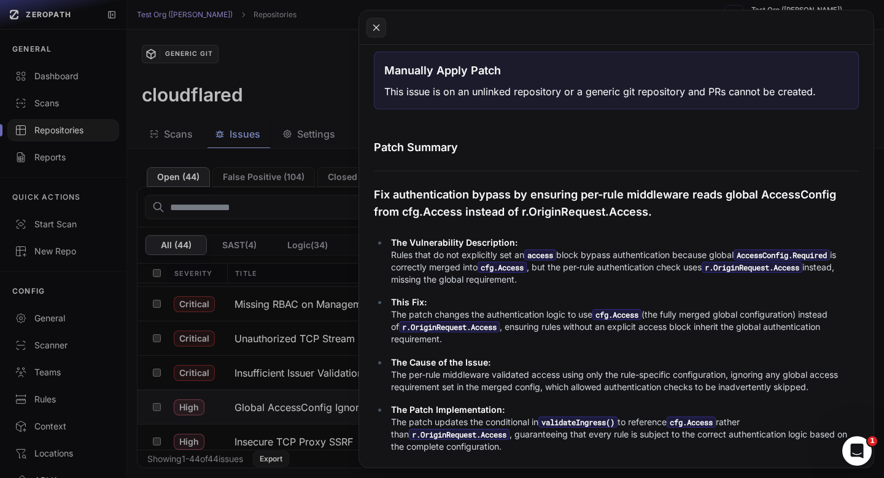
click at [497, 196] on p "Fix authentication bypass by ensuring per-rule middleware reads global AccessCo…" at bounding box center [616, 203] width 485 height 34
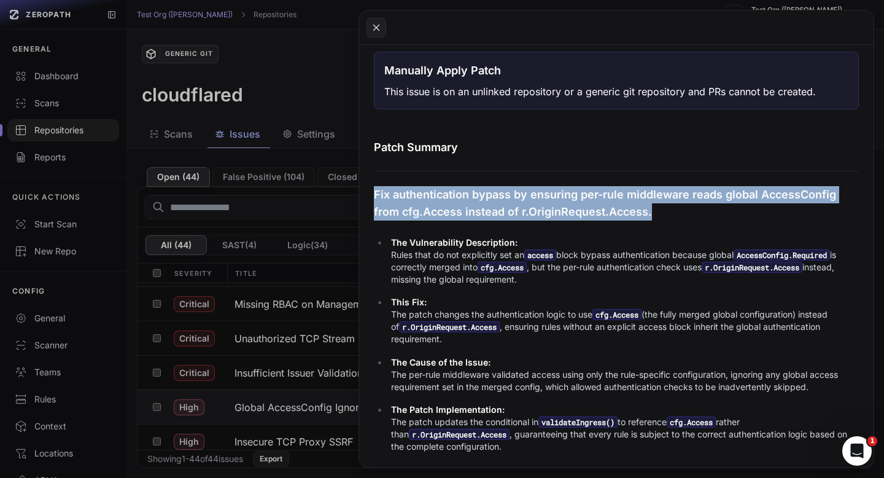
click at [497, 196] on p "Fix authentication bypass by ensuring per-rule middleware reads global AccessCo…" at bounding box center [616, 203] width 485 height 34
copy div "Fix authentication bypass by ensuring per-rule middleware reads global AccessCo…"
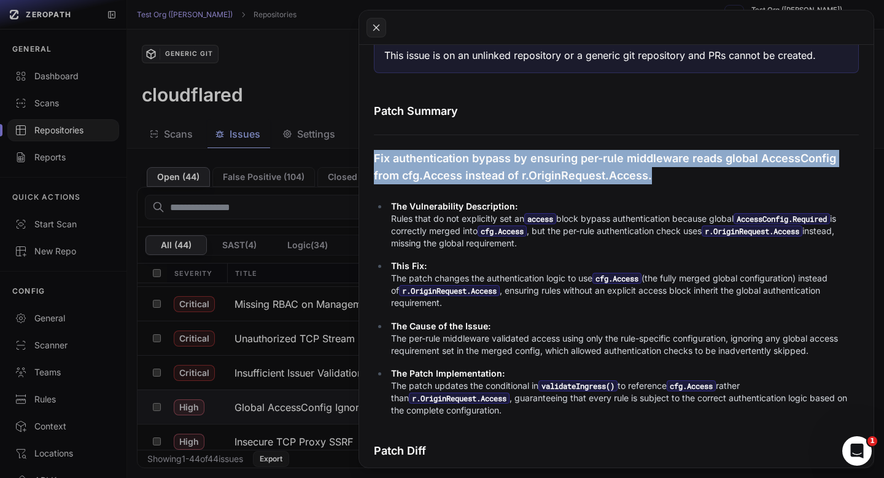
scroll to position [218, 0]
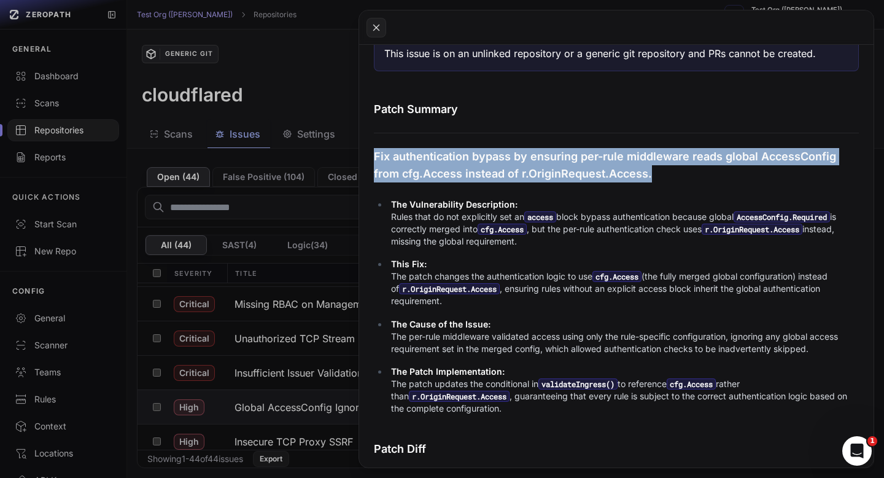
drag, startPoint x: 410, startPoint y: 203, endPoint x: 544, endPoint y: 236, distance: 137.8
click at [544, 236] on p "The Vulnerability Description: Rules that do not explicitly set an access block…" at bounding box center [625, 222] width 468 height 49
copy p "Vulnerability Description: Rules that do not explicitly set an access block byp…"
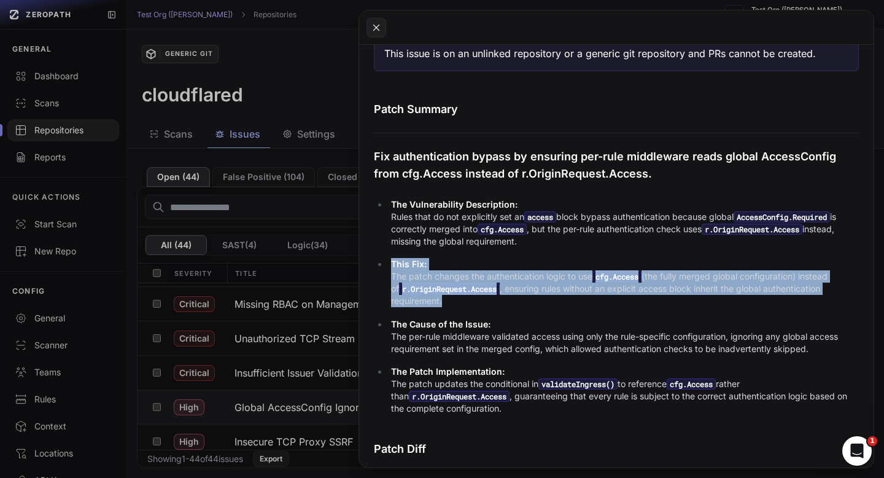
drag, startPoint x: 449, startPoint y: 307, endPoint x: 388, endPoint y: 263, distance: 75.3
click at [388, 263] on li "This Fix: The patch changes the authentication logic to use cfg.Access (the ful…" at bounding box center [623, 282] width 471 height 49
copy p "This Fix: The patch changes the authentication logic to use cfg.Access (the ful…"
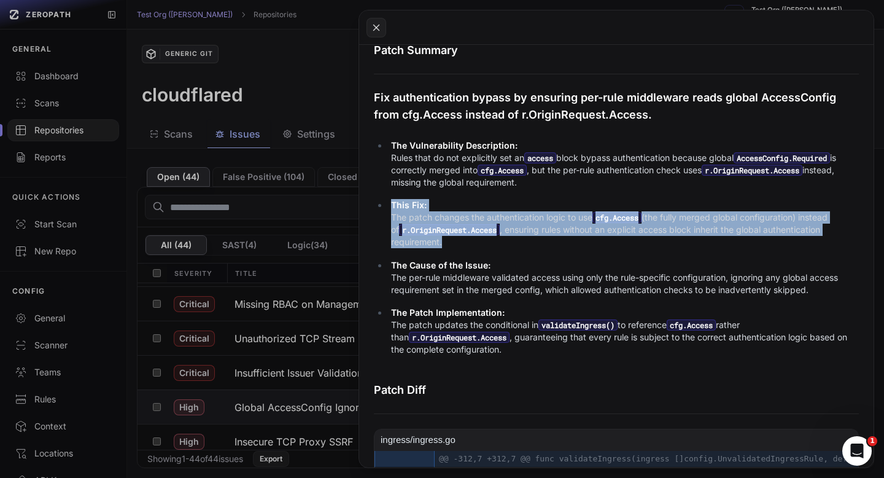
scroll to position [279, 0]
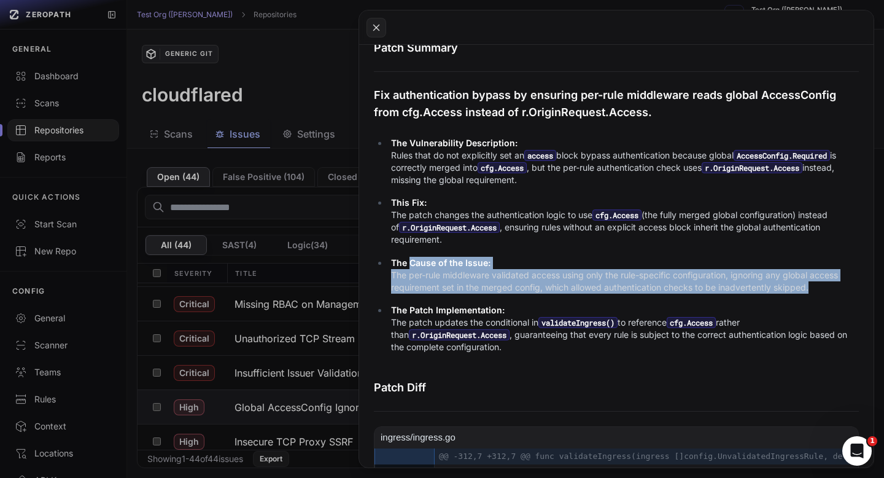
drag, startPoint x: 410, startPoint y: 260, endPoint x: 855, endPoint y: 297, distance: 446.2
click at [855, 297] on ul "The Vulnerability Description: Rules that do not explicitly set an access block…" at bounding box center [616, 245] width 485 height 217
copy ul "Cause of the Issue: The per-rule middleware validated access using only the rul…"
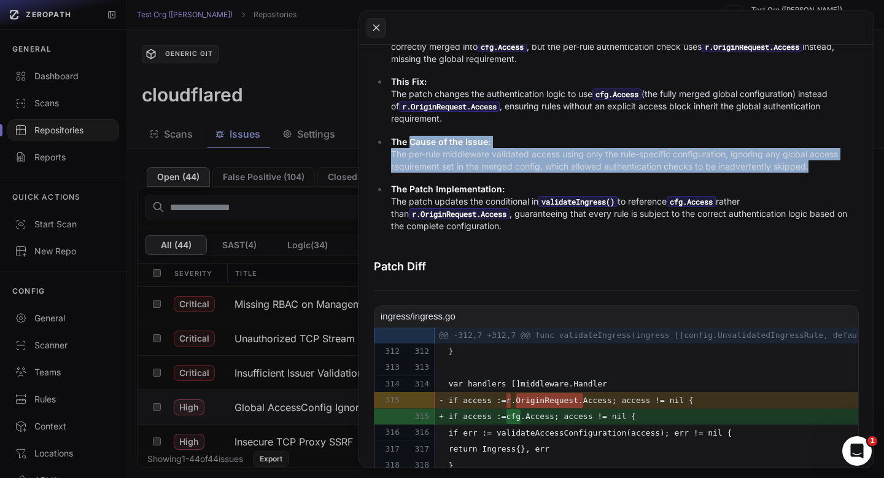
scroll to position [421, 0]
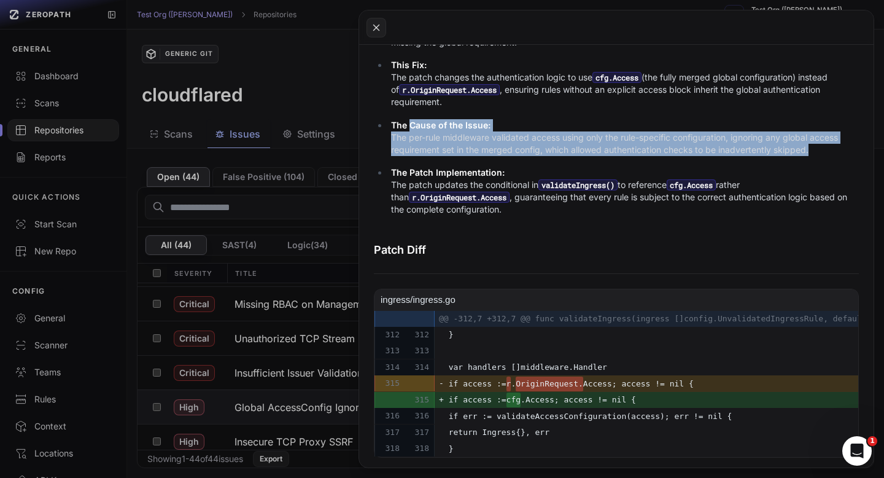
drag, startPoint x: 485, startPoint y: 399, endPoint x: 704, endPoint y: 447, distance: 225.1
click at [704, 447] on tbody "@@ -312,7 +312,7 @@ func validateIngress(ingress []config.UnvalidatedIngressRul…" at bounding box center [680, 384] width 610 height 146
copy tbody "if access := cfg .Access; access != nil { 316 316 if err := validateAccessConfi…"
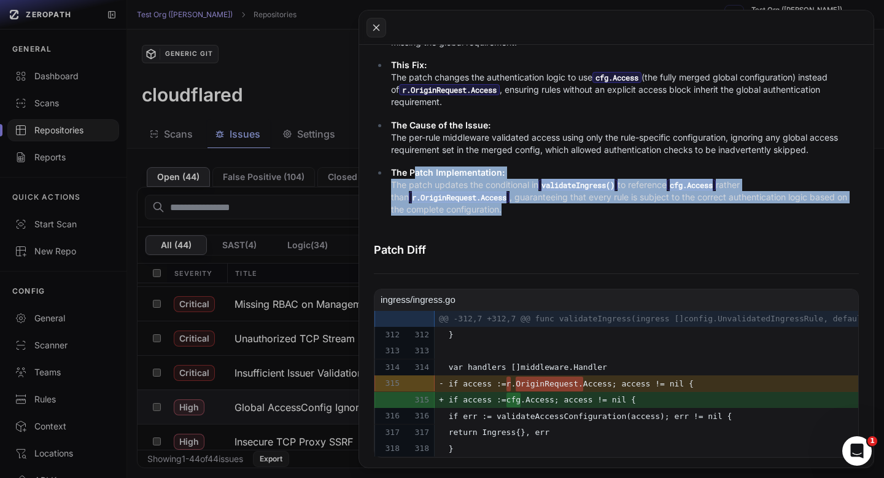
drag, startPoint x: 488, startPoint y: 205, endPoint x: 412, endPoint y: 168, distance: 84.3
click at [412, 168] on p "The Patch Implementation: The patch updates the conditional in validateIngress(…" at bounding box center [625, 190] width 468 height 49
click at [412, 168] on strong "The Patch Implementation:" at bounding box center [448, 172] width 114 height 10
drag, startPoint x: 409, startPoint y: 168, endPoint x: 500, endPoint y: 214, distance: 101.6
click at [500, 214] on div "The Vulnerability Description: Rules that do not explicitly set an access block…" at bounding box center [616, 107] width 485 height 238
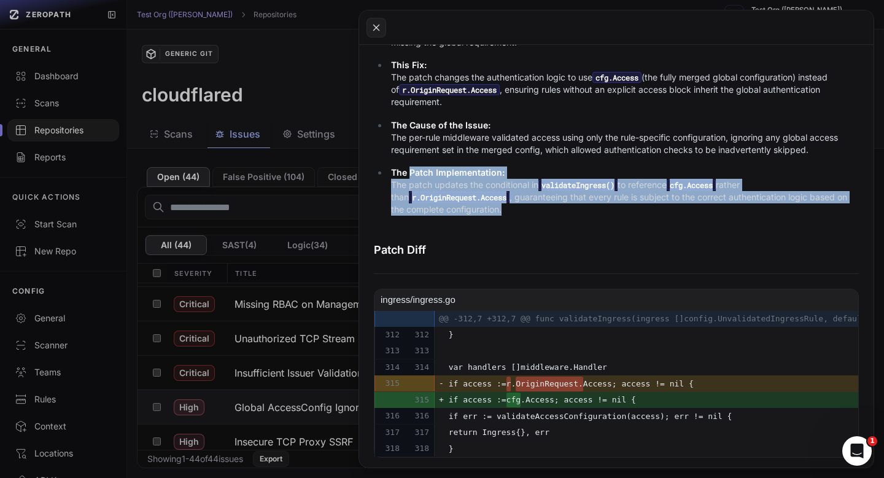
copy p "Patch Implementation: The patch updates the conditional in validateIngress() to…"
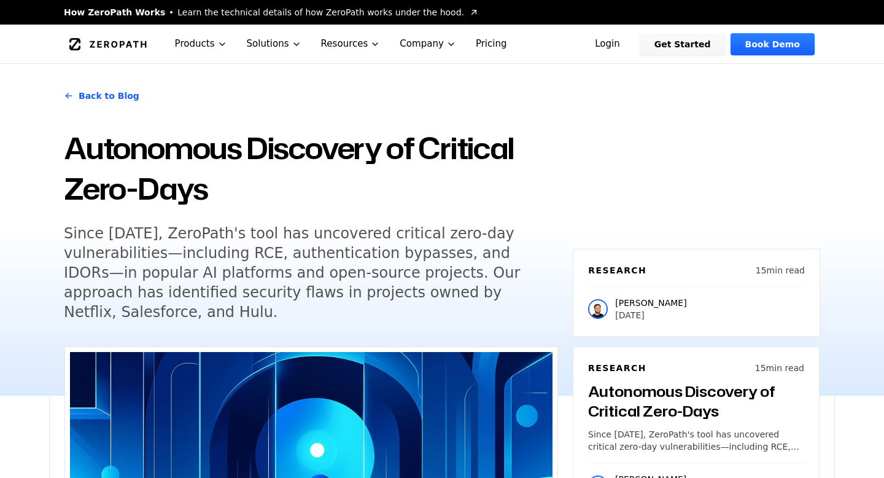
scroll to position [6221, 0]
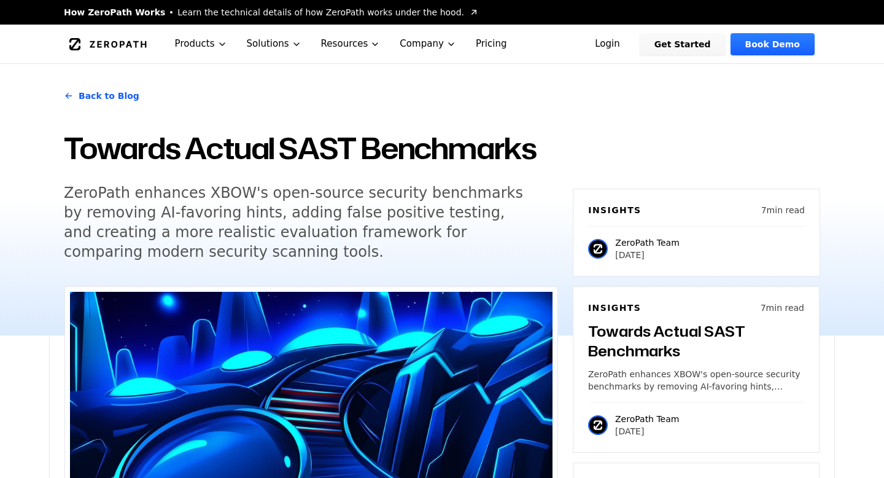
scroll to position [1233, 0]
